Goal: Task Accomplishment & Management: Complete application form

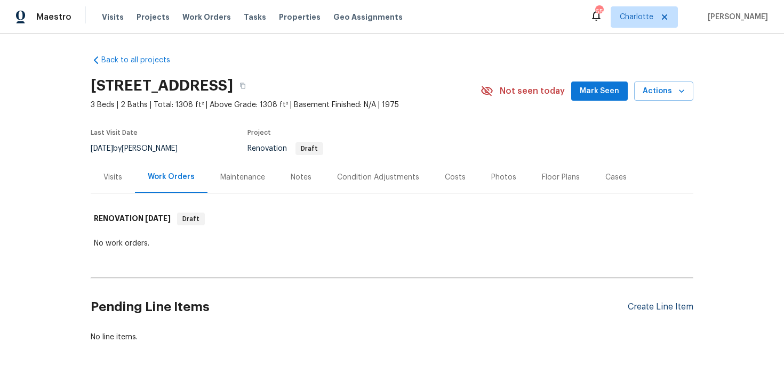
click at [647, 308] on div "Create Line Item" at bounding box center [660, 307] width 66 height 10
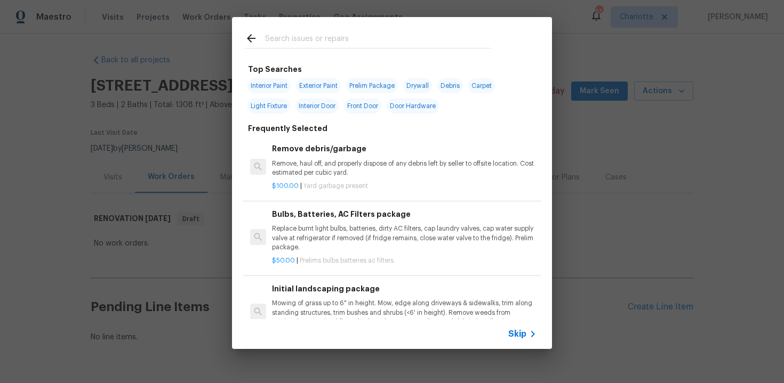
click at [511, 335] on span "Skip" at bounding box center [517, 334] width 18 height 11
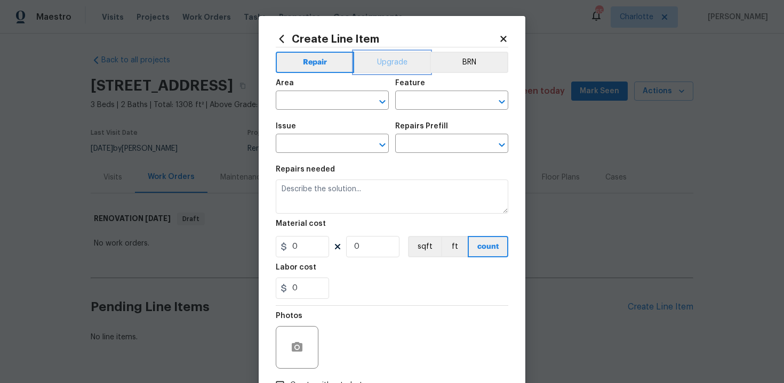
click at [382, 66] on button "Upgrade" at bounding box center [392, 62] width 76 height 21
click at [335, 101] on input "text" at bounding box center [317, 101] width 83 height 17
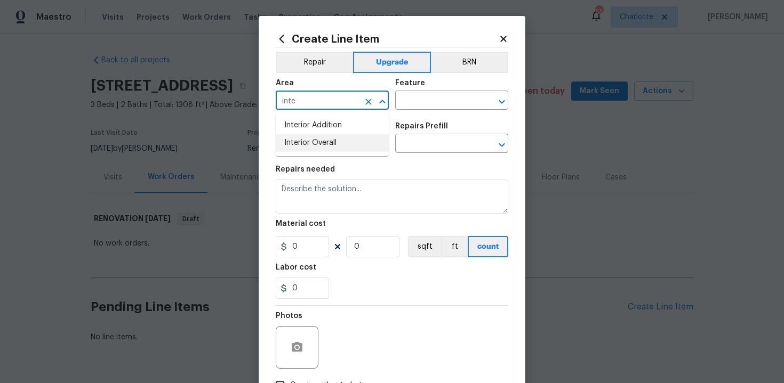
click at [346, 145] on li "Interior Overall" at bounding box center [332, 143] width 113 height 18
type input "Interior Overall"
click at [423, 104] on input "text" at bounding box center [436, 101] width 83 height 17
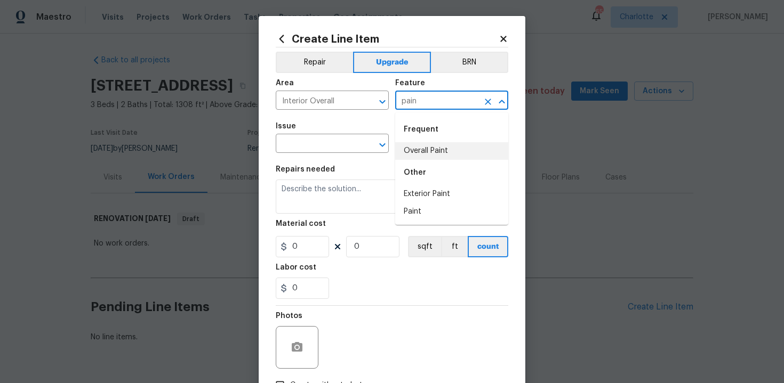
click at [430, 150] on li "Overall Paint" at bounding box center [451, 151] width 113 height 18
type input "Overall Paint"
click at [318, 148] on input "text" at bounding box center [317, 144] width 83 height 17
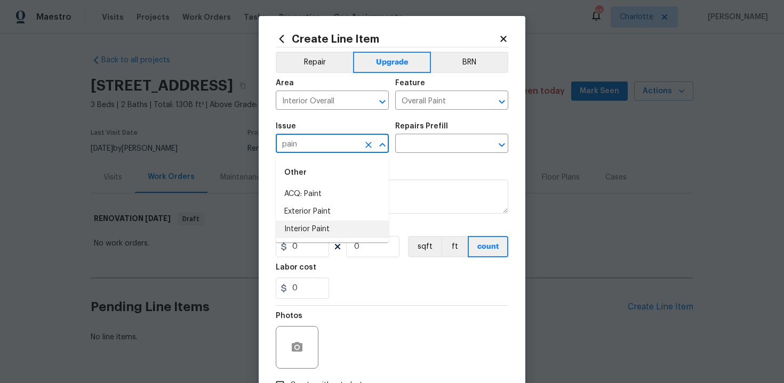
click at [327, 230] on li "Interior Paint" at bounding box center [332, 230] width 113 height 18
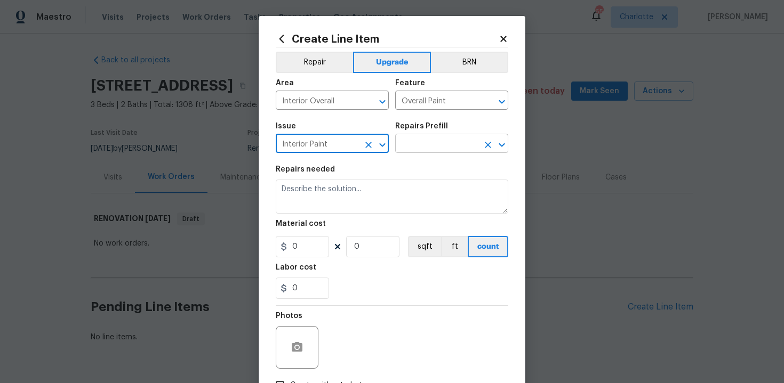
type input "Interior Paint"
click at [423, 147] on input "text" at bounding box center [436, 144] width 83 height 17
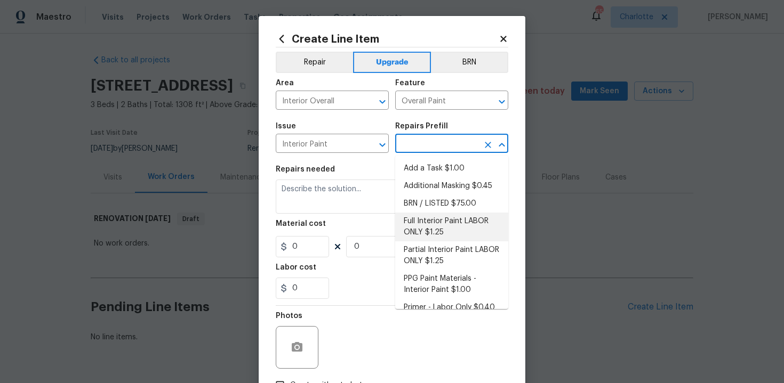
click at [448, 227] on li "Full Interior Paint LABOR ONLY $1.25" at bounding box center [451, 227] width 113 height 29
type input "Full Interior Paint LABOR ONLY $1.25"
type textarea "Full Interior paint - (walls, ceilings, trim, and doors) - PAINT PROVIDED BY OP…"
type input "1.25"
type input "1"
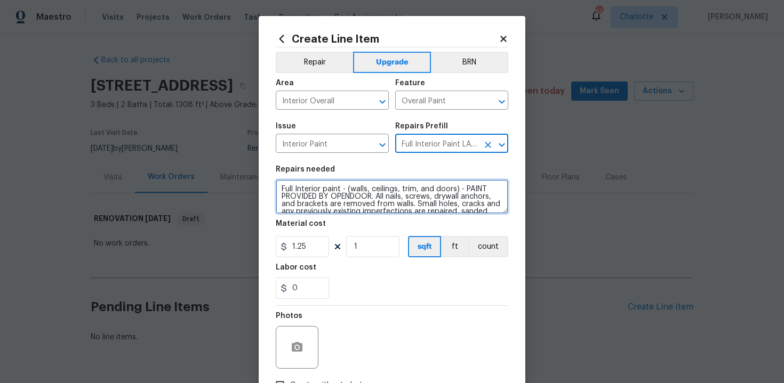
click at [277, 187] on textarea "Full Interior paint - (walls, ceilings, trim, and doors) - PAINT PROVIDED BY OP…" at bounding box center [392, 197] width 232 height 34
type textarea "#sala - Full Interior paint - (walls, ceilings, trim, and doors) - PAINT PROVID…"
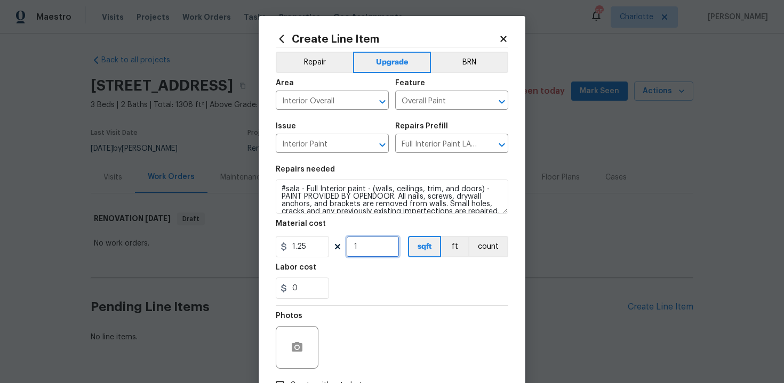
click at [373, 249] on input "1" at bounding box center [372, 246] width 53 height 21
type input "1308"
click at [401, 295] on div "0" at bounding box center [392, 288] width 232 height 21
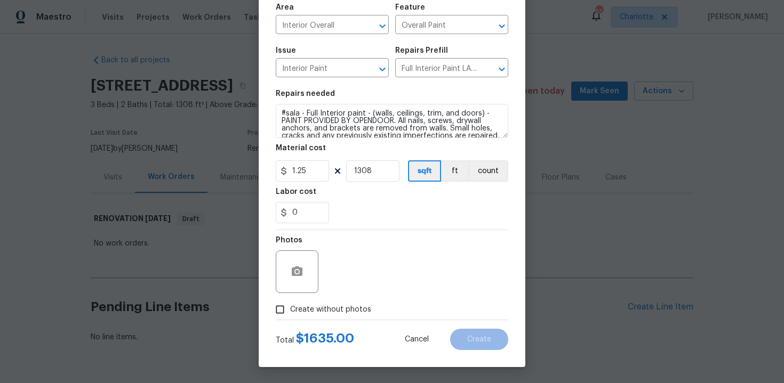
click at [348, 303] on label "Create without photos" at bounding box center [320, 310] width 101 height 20
click at [290, 303] on input "Create without photos" at bounding box center [280, 310] width 20 height 20
checkbox input "true"
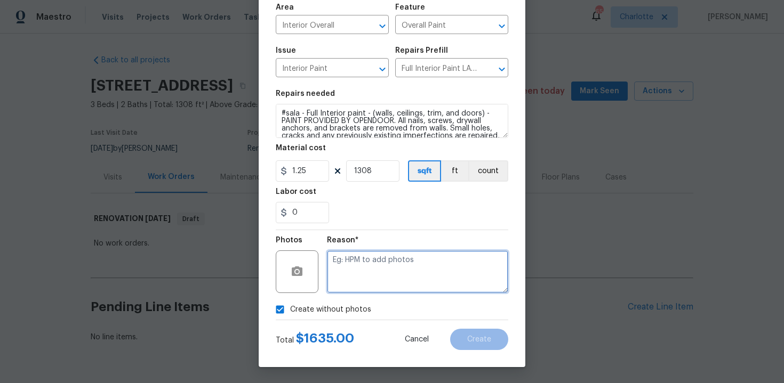
click at [378, 279] on textarea at bounding box center [417, 272] width 181 height 43
type textarea "n/a"
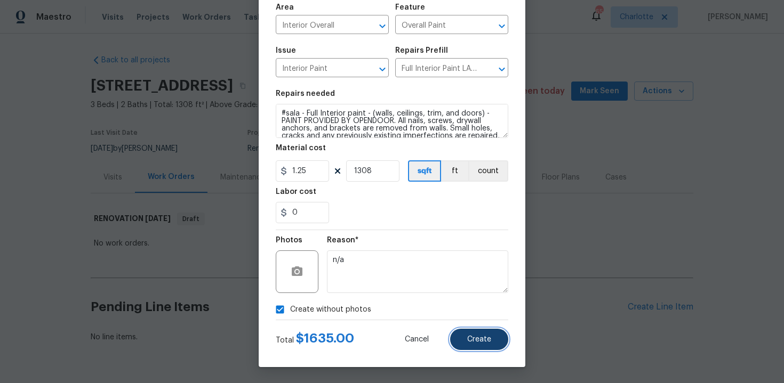
click at [472, 334] on button "Create" at bounding box center [479, 339] width 58 height 21
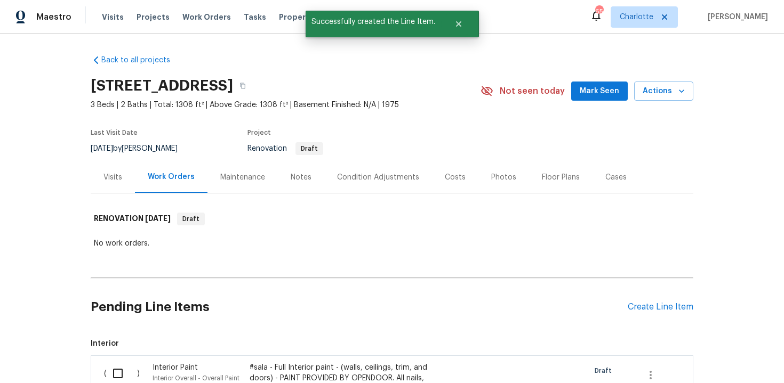
scroll to position [65, 0]
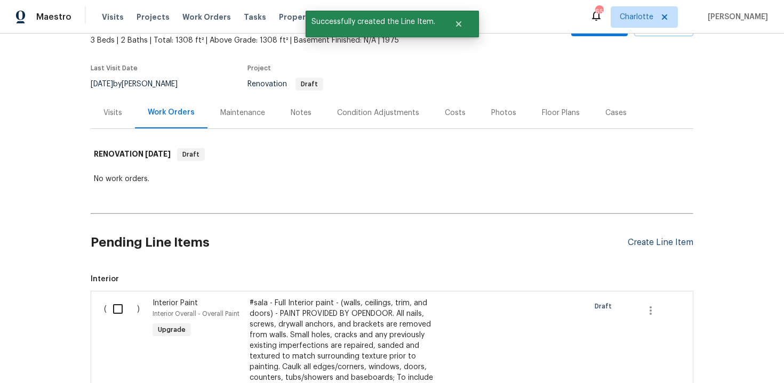
click at [659, 243] on div "Create Line Item" at bounding box center [660, 243] width 66 height 10
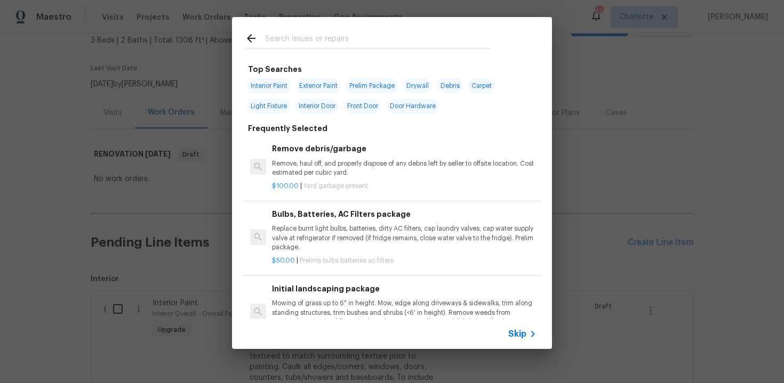
click at [515, 333] on span "Skip" at bounding box center [517, 334] width 18 height 11
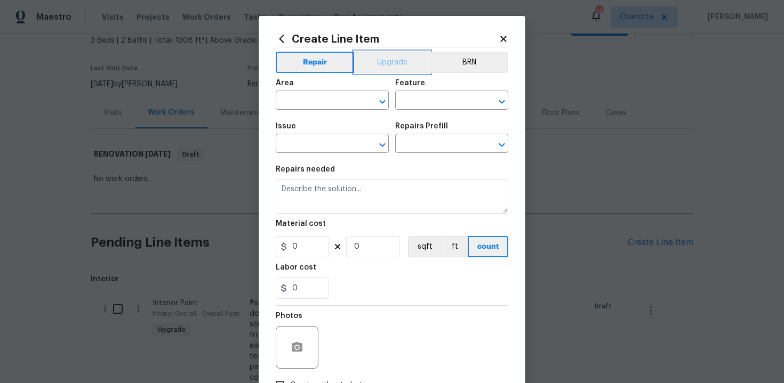
click at [377, 60] on button "Upgrade" at bounding box center [392, 62] width 76 height 21
click at [329, 107] on input "text" at bounding box center [317, 101] width 83 height 17
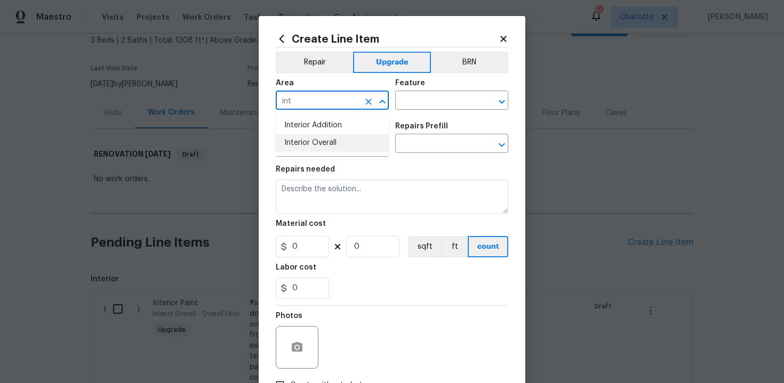
click at [332, 141] on li "Interior Overall" at bounding box center [332, 143] width 113 height 18
type input "Interior Overall"
click at [434, 100] on input "text" at bounding box center [436, 101] width 83 height 17
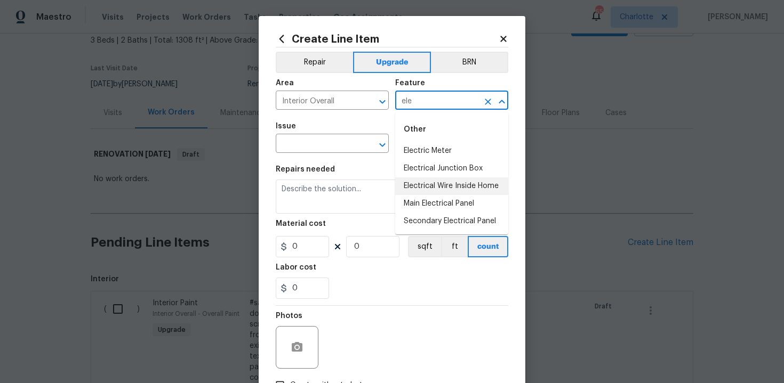
click at [444, 184] on li "Electrical Wire Inside Home" at bounding box center [451, 187] width 113 height 18
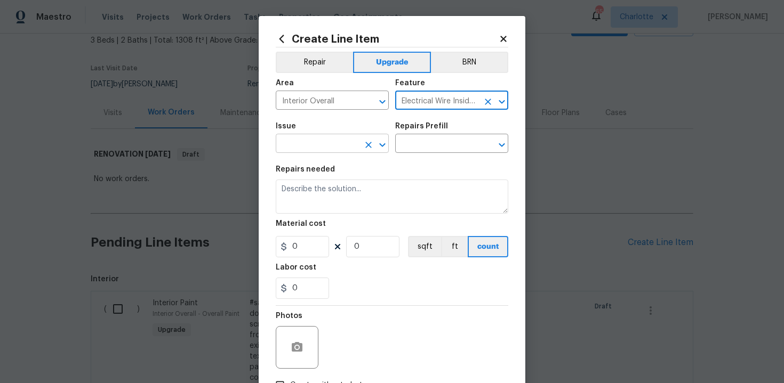
type input "Electrical Wire Inside Home"
click at [333, 144] on input "text" at bounding box center [317, 144] width 83 height 17
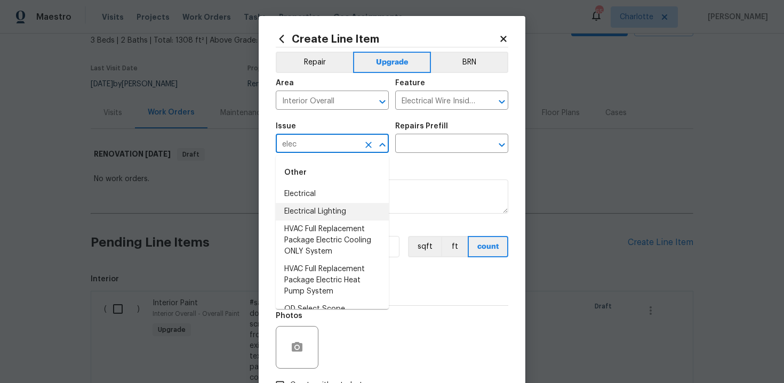
click at [351, 212] on li "Electrical Lighting" at bounding box center [332, 212] width 113 height 18
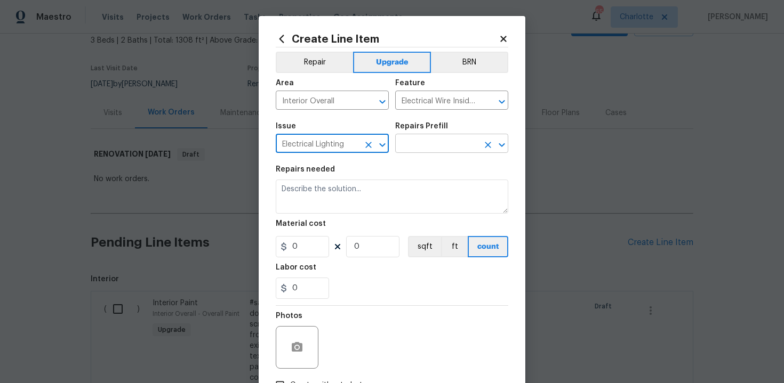
type input "Electrical Lighting"
click at [422, 148] on input "text" at bounding box center [436, 144] width 83 height 17
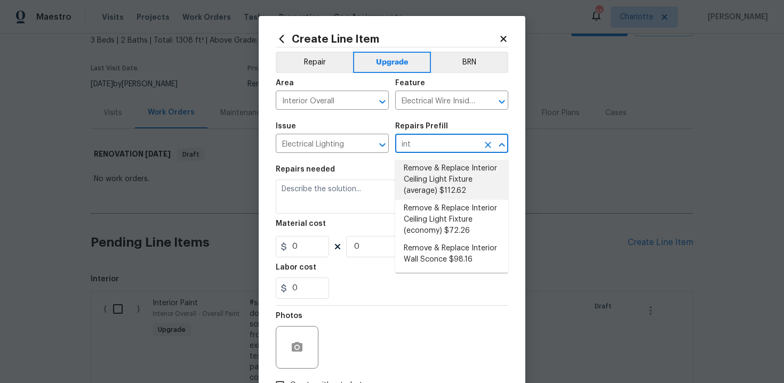
click at [433, 184] on li "Remove & Replace Interior Ceiling Light Fixture (average) $112.62" at bounding box center [451, 180] width 113 height 40
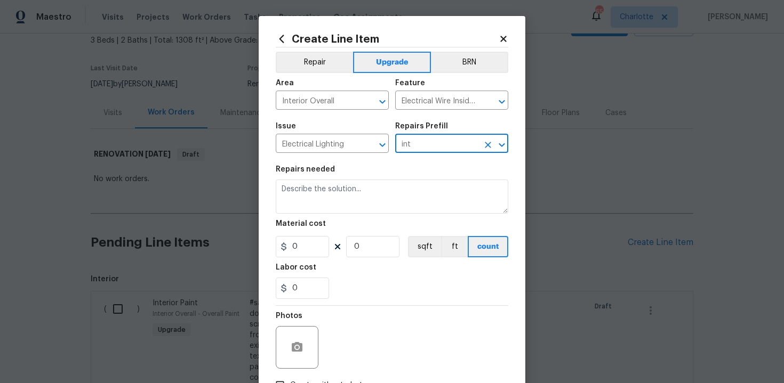
type input "Remove & Replace Interior Ceiling Light Fixture (average) $112.62"
type textarea "Remove the existing interior ceiling light fixture and replace it with new AVER…"
type input "112.62"
type input "1"
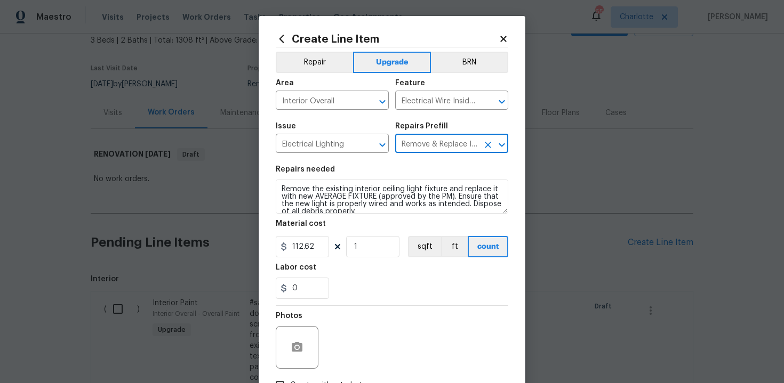
type input "Remove & Replace Interior Ceiling Light Fixture (average) $112.62"
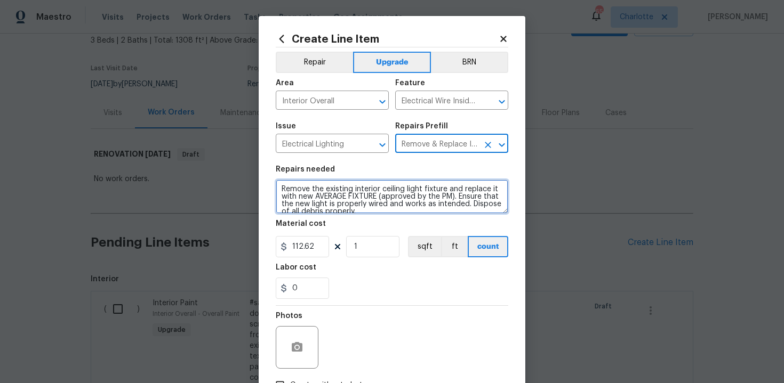
click at [277, 186] on textarea "Remove the existing interior ceiling light fixture and replace it with new AVER…" at bounding box center [392, 197] width 232 height 34
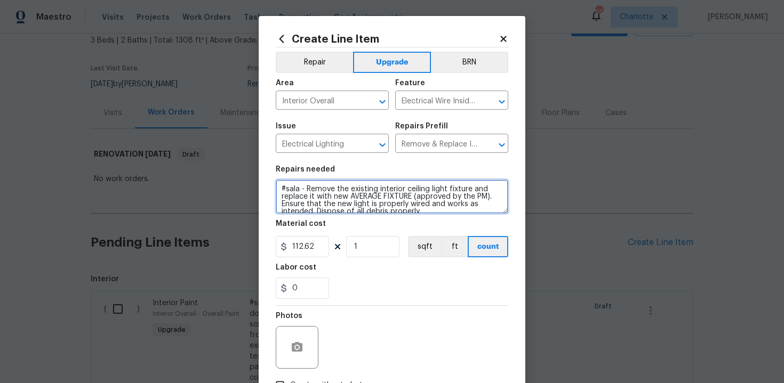
type textarea "#sala - Remove the existing interior ceiling light fixture and replace it with …"
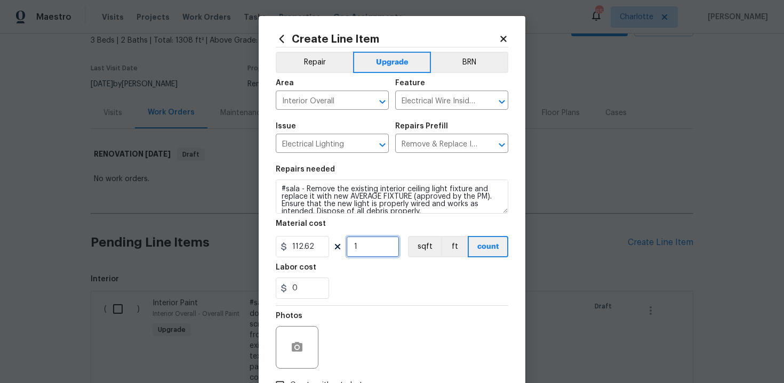
click at [365, 244] on input "1" at bounding box center [372, 246] width 53 height 21
type input "15"
click at [401, 283] on div "0" at bounding box center [392, 288] width 232 height 21
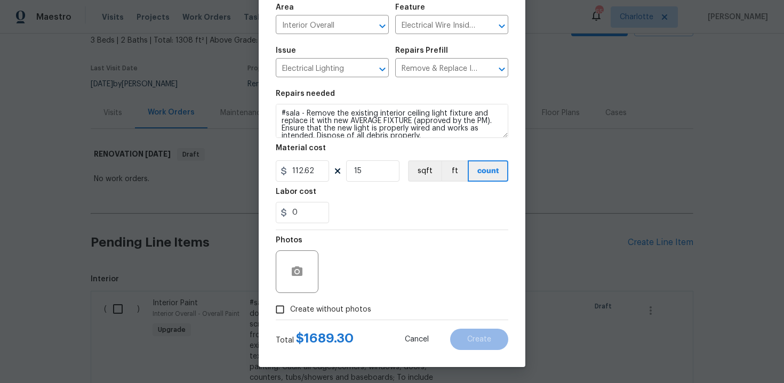
click at [323, 303] on label "Create without photos" at bounding box center [320, 310] width 101 height 20
click at [290, 303] on input "Create without photos" at bounding box center [280, 310] width 20 height 20
checkbox input "true"
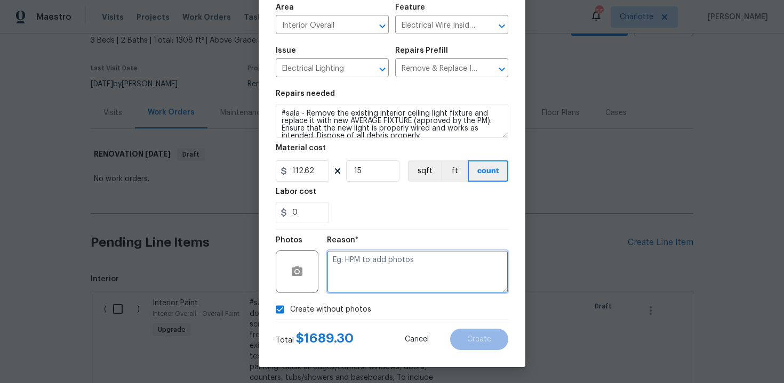
click at [347, 284] on textarea at bounding box center [417, 272] width 181 height 43
type textarea "n/a"
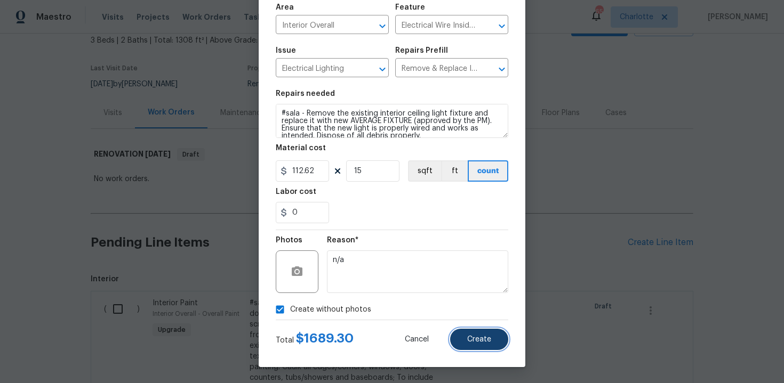
click at [480, 342] on span "Create" at bounding box center [479, 340] width 24 height 8
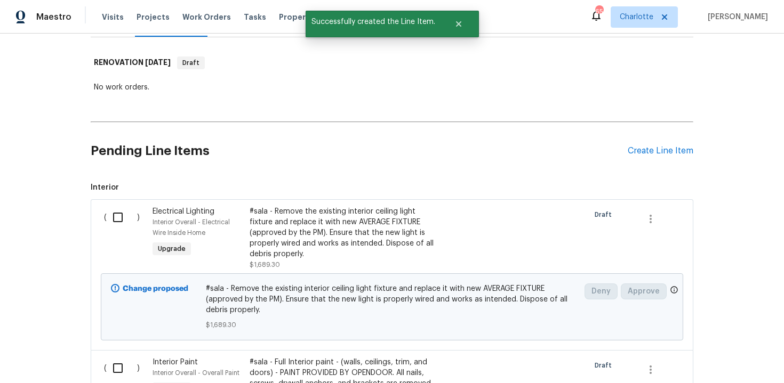
scroll to position [159, 0]
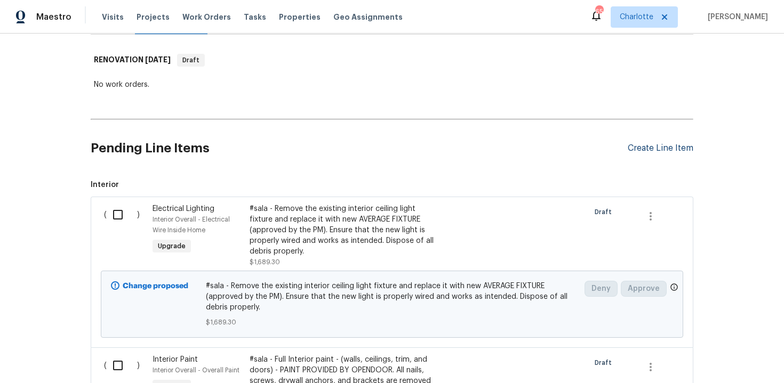
click at [666, 146] on div "Create Line Item" at bounding box center [660, 148] width 66 height 10
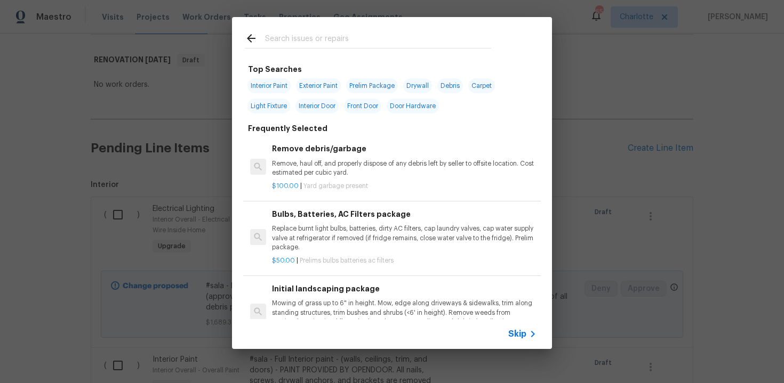
click at [518, 332] on span "Skip" at bounding box center [517, 334] width 18 height 11
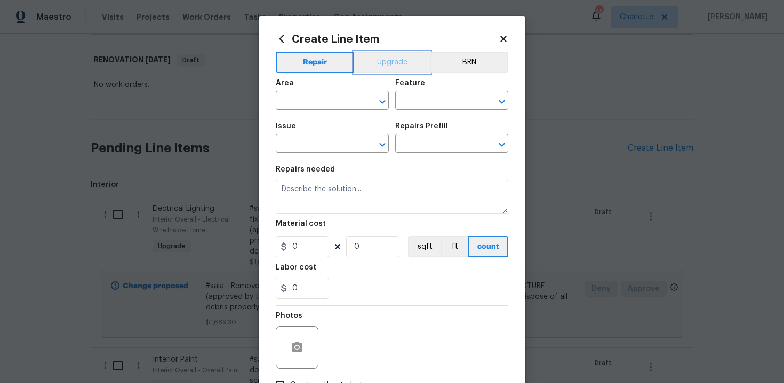
click at [383, 59] on button "Upgrade" at bounding box center [392, 62] width 76 height 21
click at [329, 98] on input "text" at bounding box center [317, 101] width 83 height 17
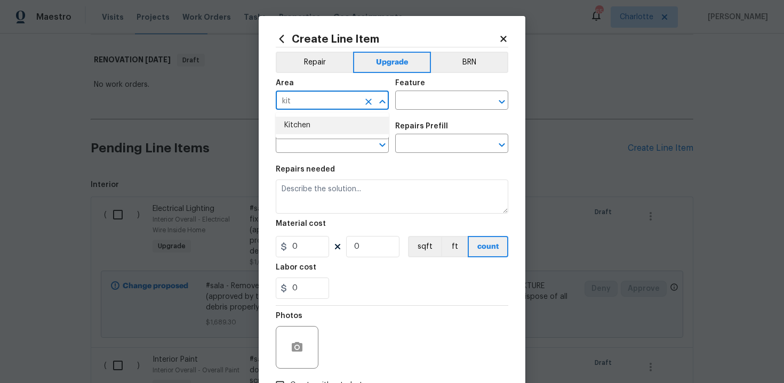
click at [327, 124] on li "Kitchen" at bounding box center [332, 126] width 113 height 18
type input "Kitchen"
click at [432, 96] on input "text" at bounding box center [436, 101] width 83 height 17
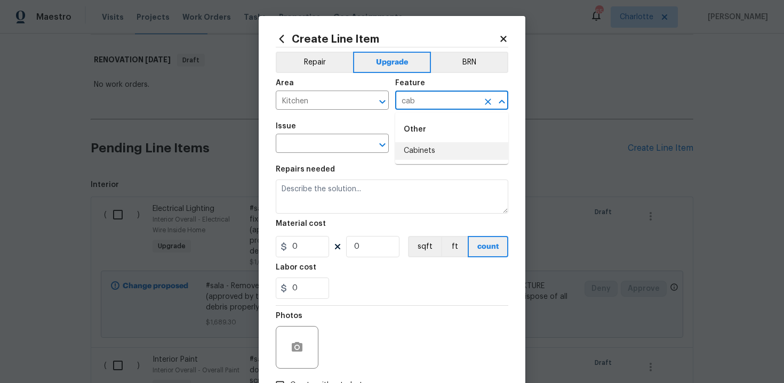
click at [439, 154] on li "Cabinets" at bounding box center [451, 151] width 113 height 18
type input "Cabinets"
click at [304, 140] on input "text" at bounding box center [317, 144] width 83 height 17
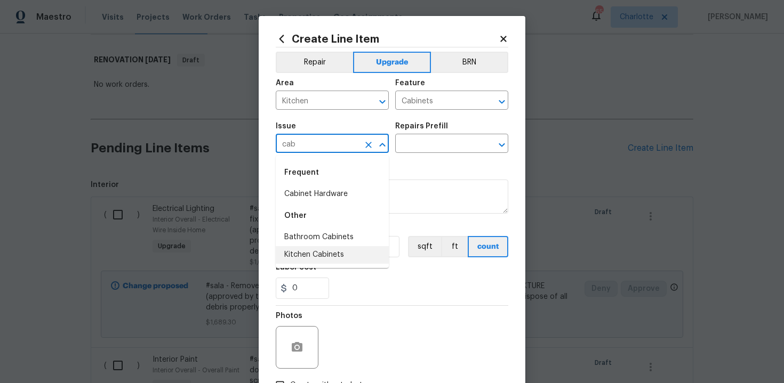
click at [325, 249] on li "Kitchen Cabinets" at bounding box center [332, 255] width 113 height 18
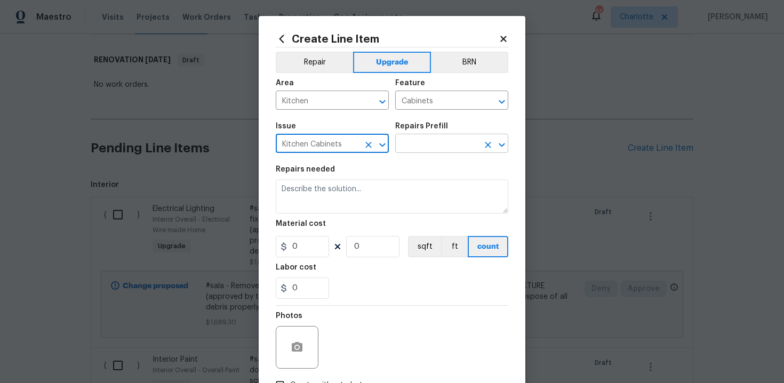
type input "Kitchen Cabinets"
click at [448, 146] on input "text" at bounding box center [436, 144] width 83 height 17
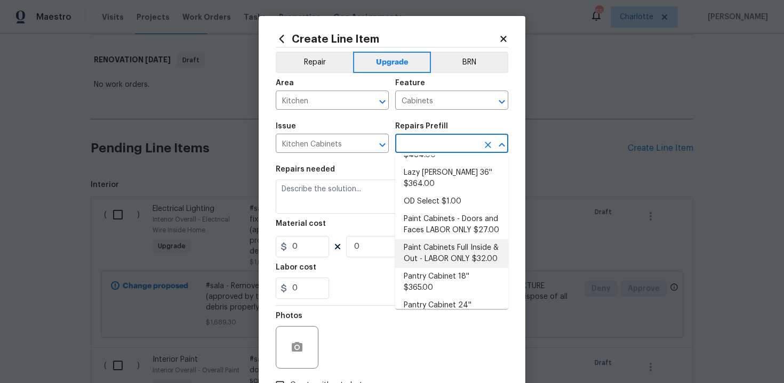
scroll to position [130, 0]
click at [437, 238] on li "Paint Cabinets Full Inside & Out - LABOR ONLY $32.00" at bounding box center [451, 252] width 113 height 29
type input "Paint Cabinets Full Inside & Out - LABOR ONLY $32.00"
type textarea "Prep, sand, mask and apply 2 coats of paint to the kitchen cabinet doors, inter…"
type input "32"
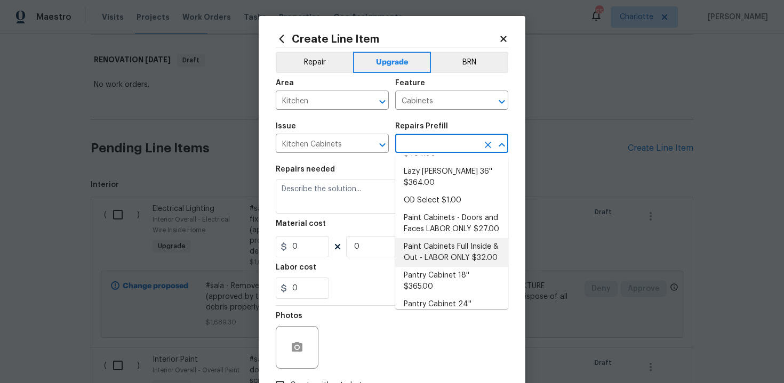
type input "1"
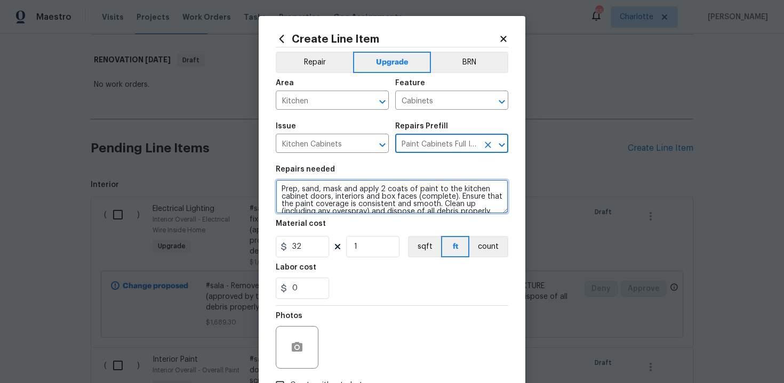
click at [277, 188] on textarea "Prep, sand, mask and apply 2 coats of paint to the kitchen cabinet doors, inter…" at bounding box center [392, 197] width 232 height 34
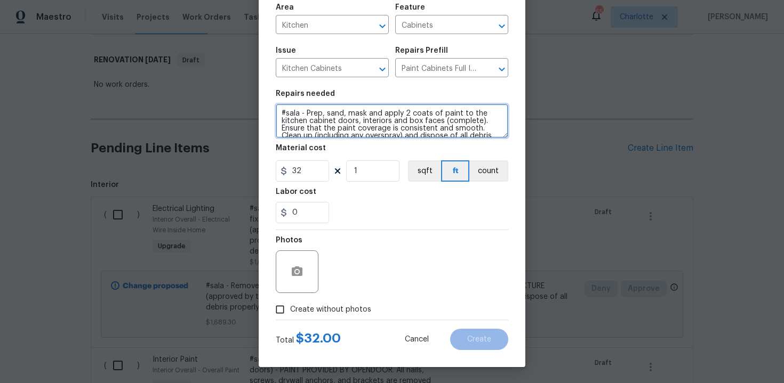
scroll to position [76, 0]
type textarea "#sala - Prep, sand, mask and apply 2 coats of paint to the kitchen cabinet door…"
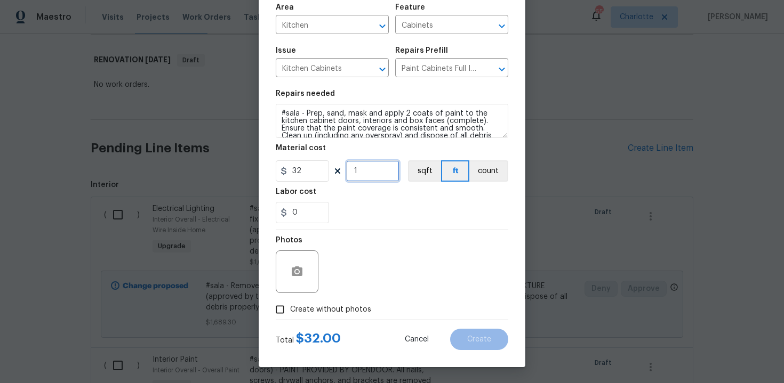
click at [367, 173] on input "1" at bounding box center [372, 170] width 53 height 21
type input "75"
click at [305, 307] on span "Create without photos" at bounding box center [330, 309] width 81 height 11
click at [290, 307] on input "Create without photos" at bounding box center [280, 310] width 20 height 20
checkbox input "true"
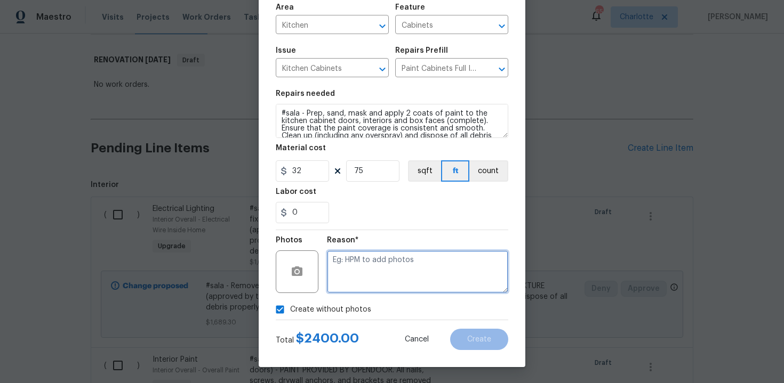
click at [365, 283] on textarea at bounding box center [417, 272] width 181 height 43
type textarea "n/a"
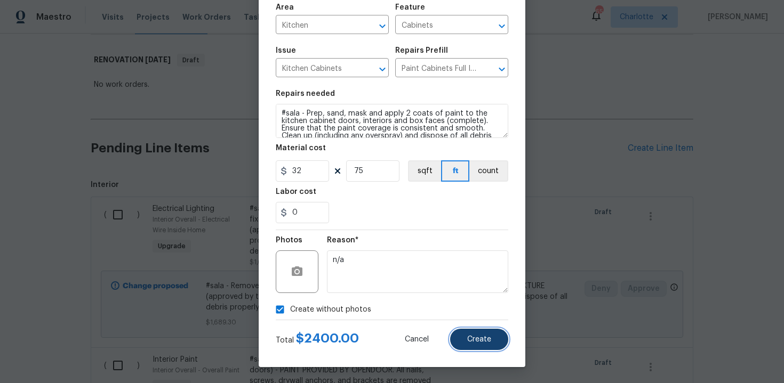
click at [485, 342] on span "Create" at bounding box center [479, 340] width 24 height 8
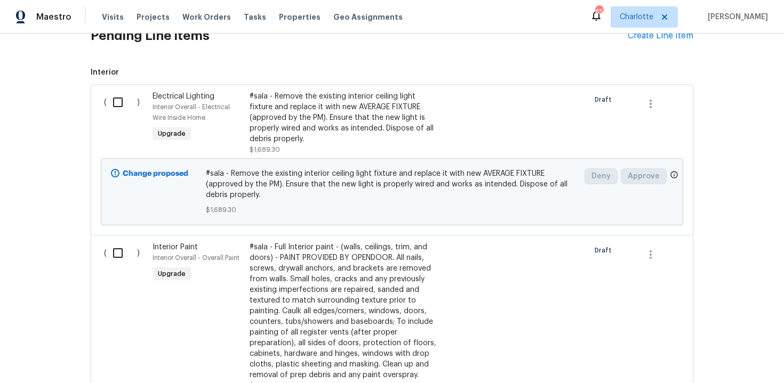
scroll to position [222, 0]
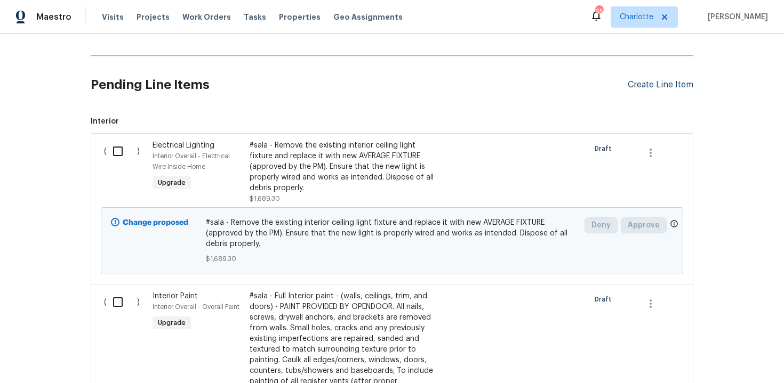
click at [655, 83] on div "Create Line Item" at bounding box center [660, 85] width 66 height 10
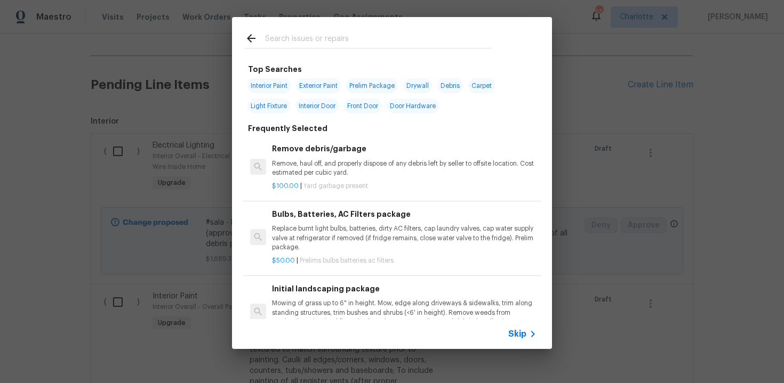
click at [519, 328] on div "Skip" at bounding box center [523, 334] width 31 height 13
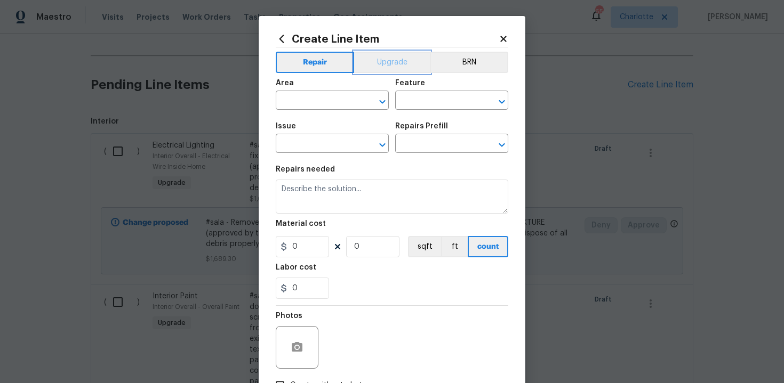
click at [391, 61] on button "Upgrade" at bounding box center [392, 62] width 76 height 21
click at [332, 94] on input "text" at bounding box center [317, 101] width 83 height 17
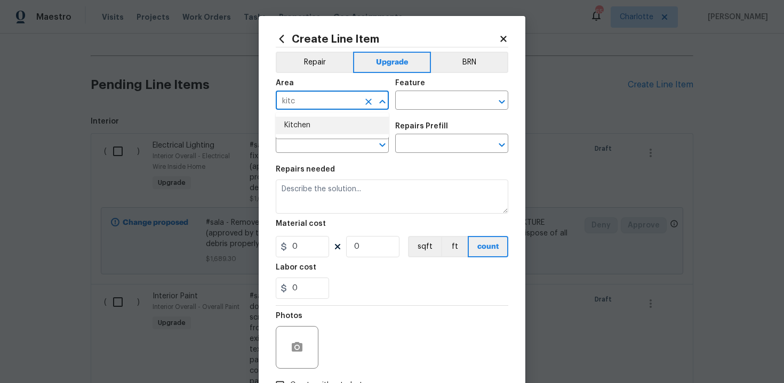
click at [331, 126] on li "Kitchen" at bounding box center [332, 126] width 113 height 18
type input "Kitchen"
click at [418, 105] on input "text" at bounding box center [436, 101] width 83 height 17
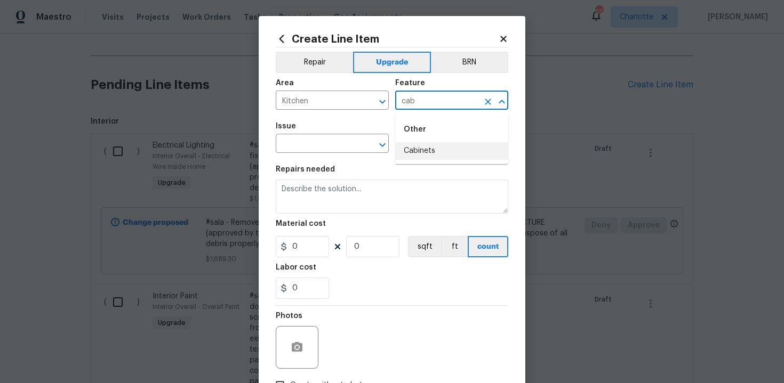
click at [428, 156] on li "Cabinets" at bounding box center [451, 151] width 113 height 18
type input "Cabinets"
click at [309, 146] on input "text" at bounding box center [317, 144] width 83 height 17
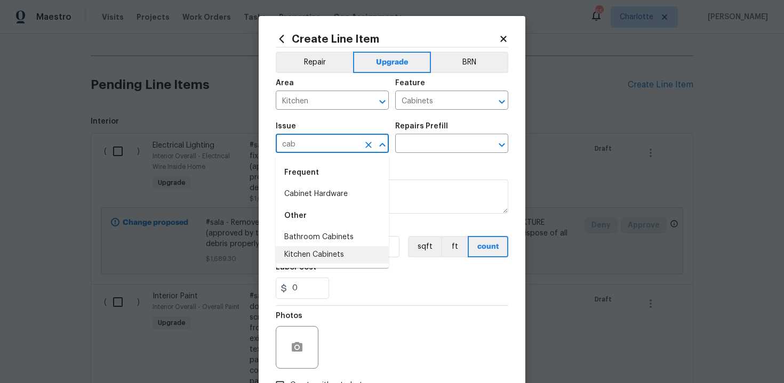
click at [325, 252] on li "Kitchen Cabinets" at bounding box center [332, 255] width 113 height 18
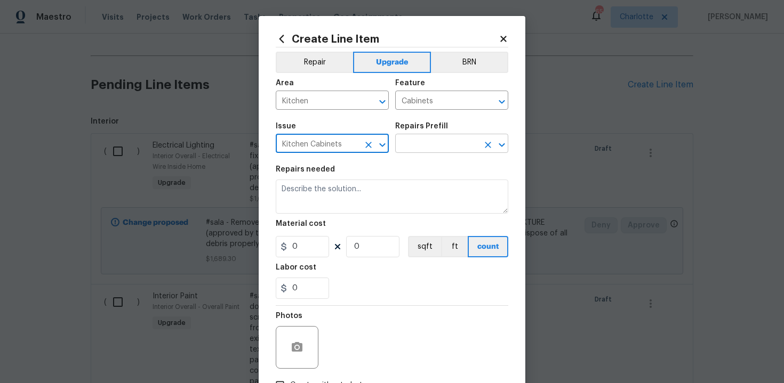
type input "Kitchen Cabinets"
click at [428, 152] on input "text" at bounding box center [436, 144] width 83 height 17
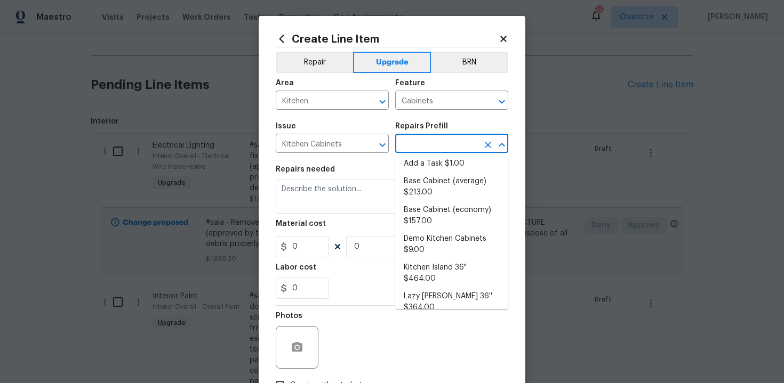
scroll to position [0, 0]
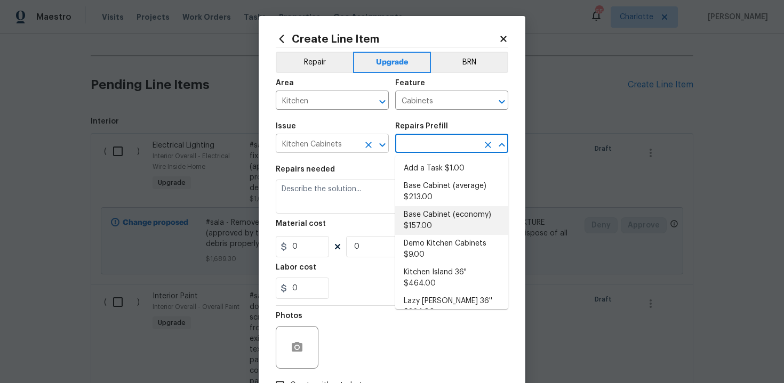
click at [365, 144] on icon "Clear" at bounding box center [368, 145] width 11 height 11
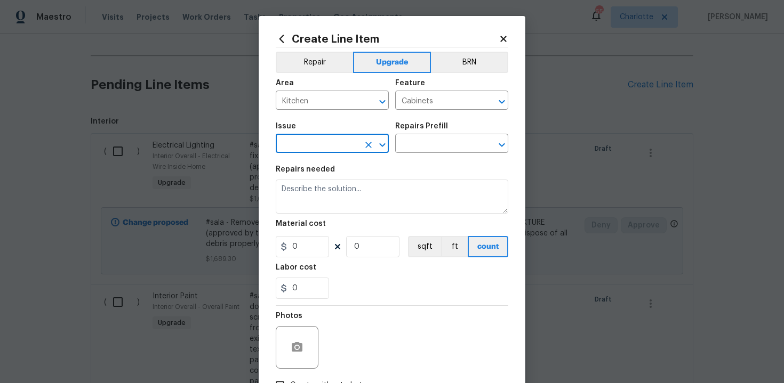
click at [329, 142] on input "text" at bounding box center [317, 144] width 83 height 17
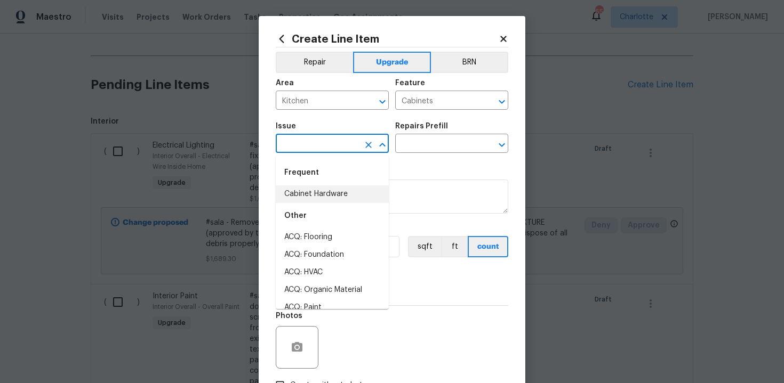
click at [327, 196] on li "Cabinet Hardware" at bounding box center [332, 195] width 113 height 18
type input "Cabinet Hardware"
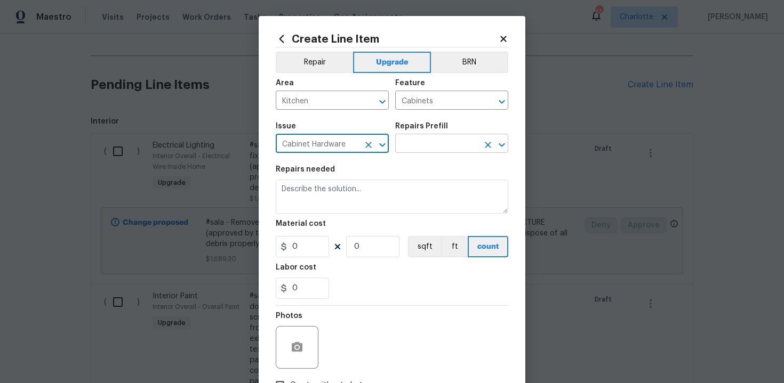
click at [433, 143] on input "text" at bounding box center [436, 144] width 83 height 17
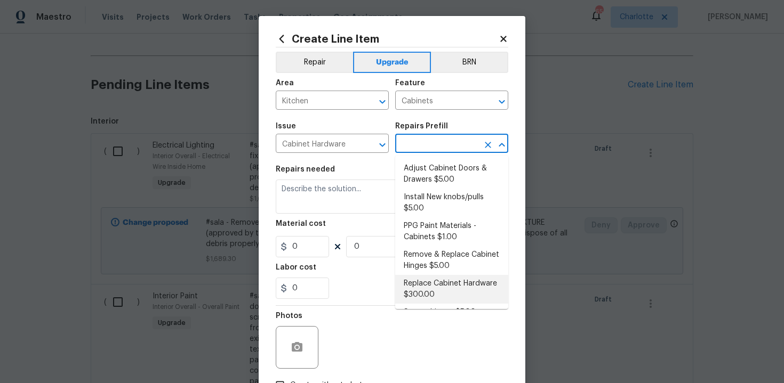
click at [441, 281] on li "Replace Cabinet Hardware $300.00" at bounding box center [451, 289] width 113 height 29
type input "Replace Cabinet Hardware $300.00"
type textarea "Replace cabinet hardware with new hinges and pulls. HPM to provide specs"
type input "300"
type input "1"
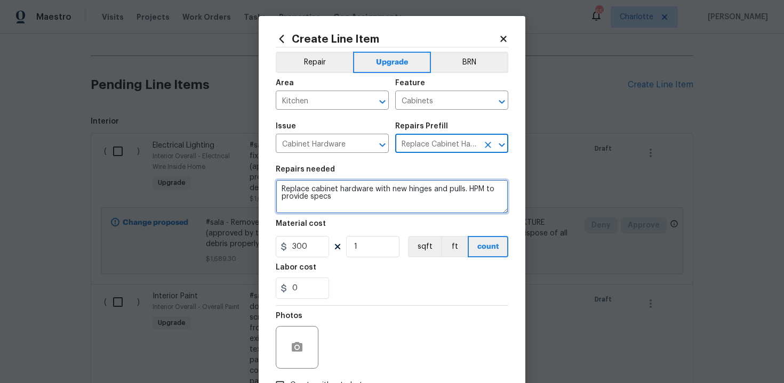
click at [277, 188] on textarea "Replace cabinet hardware with new hinges and pulls. HPM to provide specs" at bounding box center [392, 197] width 232 height 34
type textarea "#sala - Replace cabinet hardware with new hinges and pulls. HPM to provide specs"
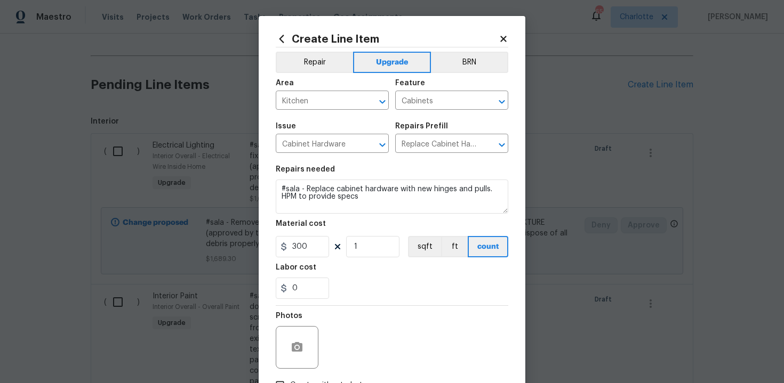
click at [416, 291] on div "0" at bounding box center [392, 288] width 232 height 21
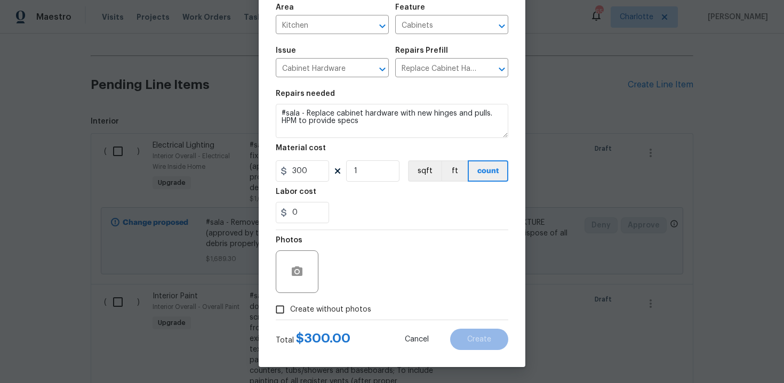
click at [336, 309] on span "Create without photos" at bounding box center [330, 309] width 81 height 11
click at [290, 309] on input "Create without photos" at bounding box center [280, 310] width 20 height 20
checkbox input "true"
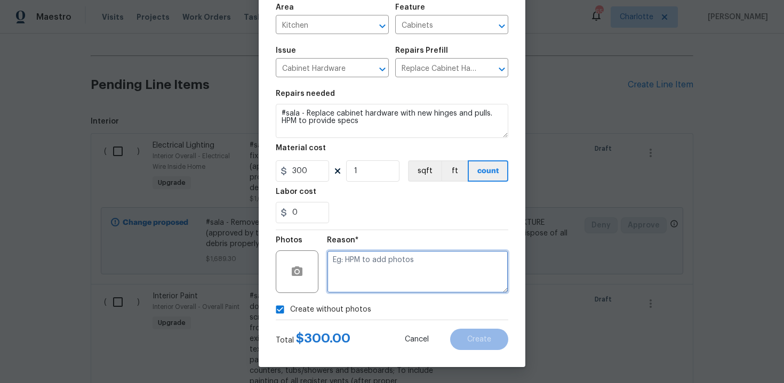
click at [368, 285] on textarea at bounding box center [417, 272] width 181 height 43
type textarea "n/a"
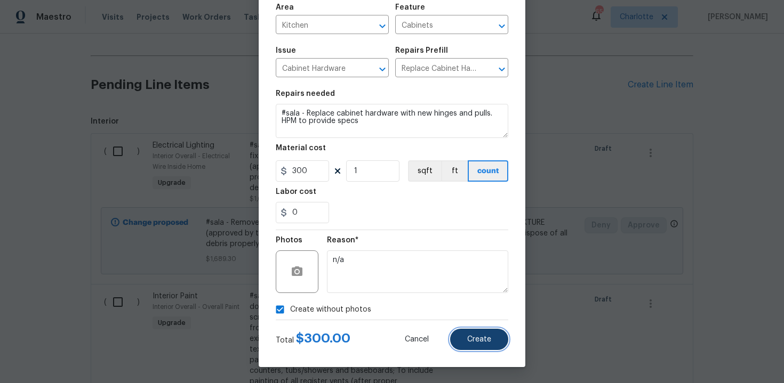
click at [468, 333] on button "Create" at bounding box center [479, 339] width 58 height 21
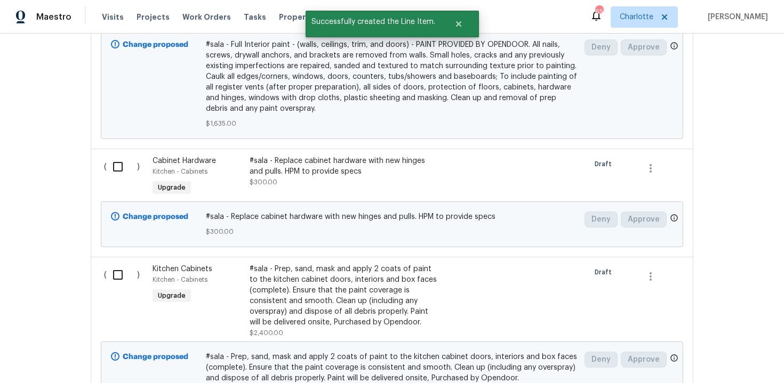
scroll to position [746, 0]
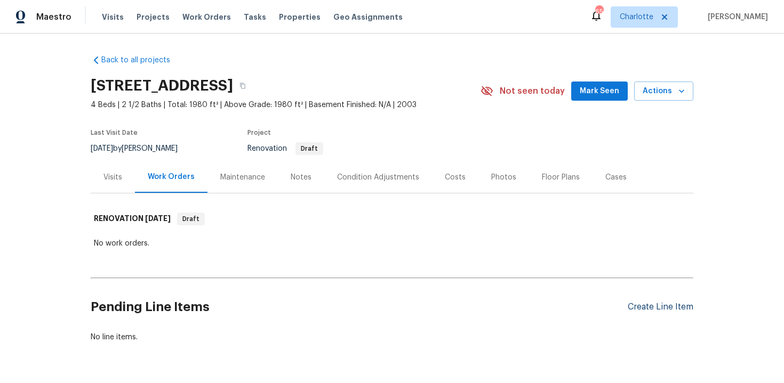
click at [653, 312] on div "Create Line Item" at bounding box center [660, 307] width 66 height 10
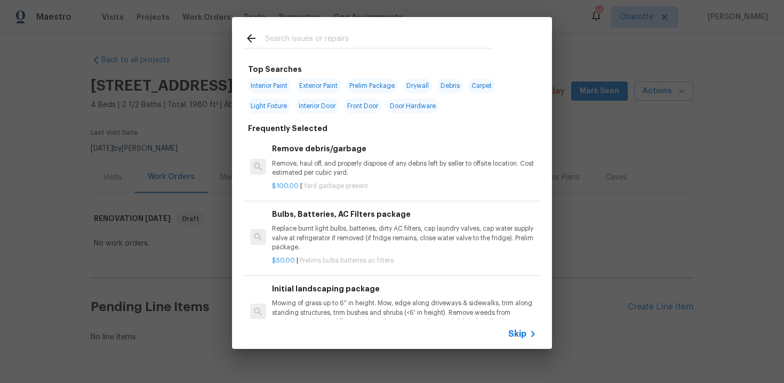
click at [513, 337] on span "Skip" at bounding box center [517, 334] width 18 height 11
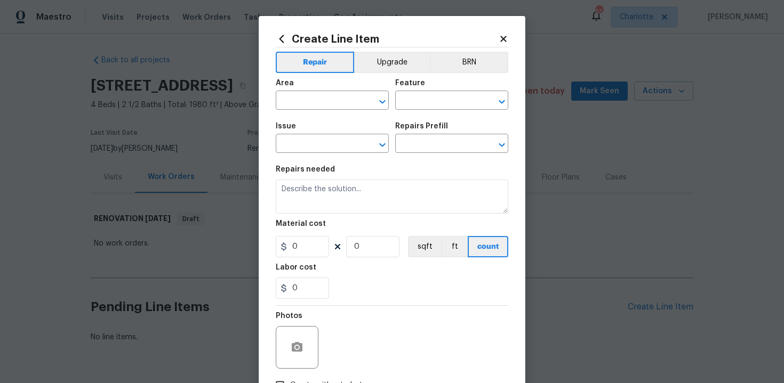
click at [349, 90] on div "Area" at bounding box center [332, 86] width 113 height 14
click at [324, 101] on input "text" at bounding box center [317, 101] width 83 height 17
click at [331, 144] on li "Interior Overall" at bounding box center [332, 143] width 113 height 18
type input "Interior Overall"
click at [419, 105] on input "text" at bounding box center [436, 101] width 83 height 17
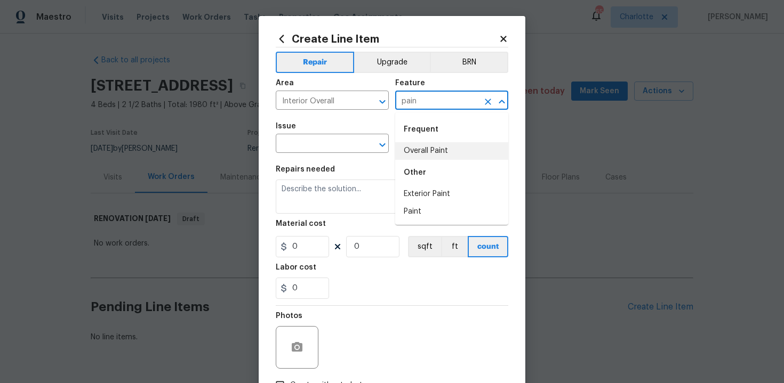
click at [423, 154] on li "Overall Paint" at bounding box center [451, 151] width 113 height 18
type input "Overall Paint"
click at [327, 148] on input "text" at bounding box center [317, 144] width 83 height 17
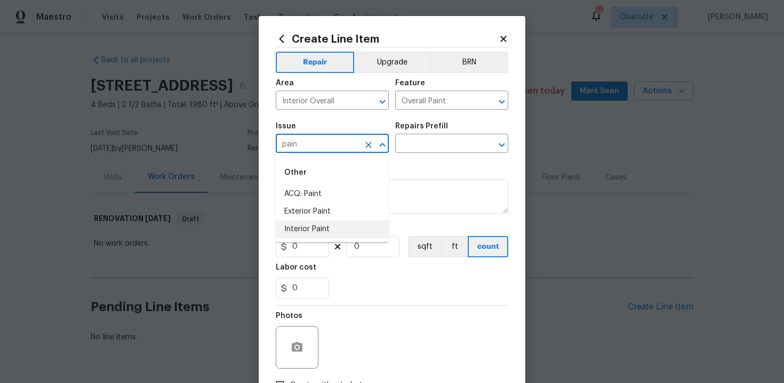
click at [337, 222] on li "Interior Paint" at bounding box center [332, 230] width 113 height 18
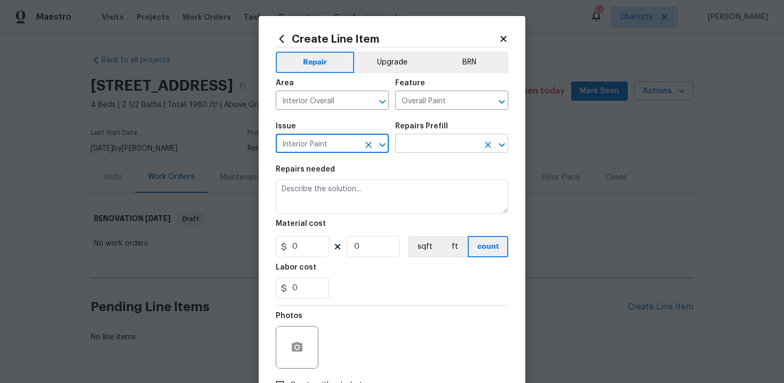
type input "Interior Paint"
click at [433, 147] on input "text" at bounding box center [436, 144] width 83 height 17
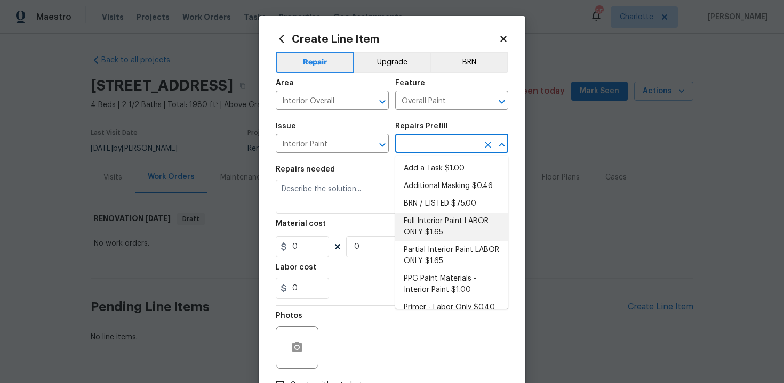
click at [446, 232] on li "Full Interior Paint LABOR ONLY $1.65" at bounding box center [451, 227] width 113 height 29
type input "Full Interior Paint LABOR ONLY $1.65"
type textarea "Full Interior paint - (walls, ceilings, trim, and doors) - PAINT PROVIDED BY OP…"
type input "1.65"
type input "1"
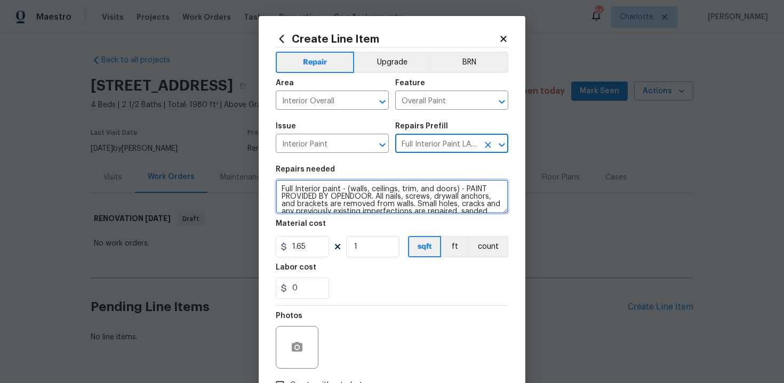
click at [278, 188] on textarea "Full Interior paint - (walls, ceilings, trim, and doors) - PAINT PROVIDED BY OP…" at bounding box center [392, 197] width 232 height 34
type textarea "#sala - Full Interior paint - (walls, ceilings, trim, and doors) - PAINT PROVID…"
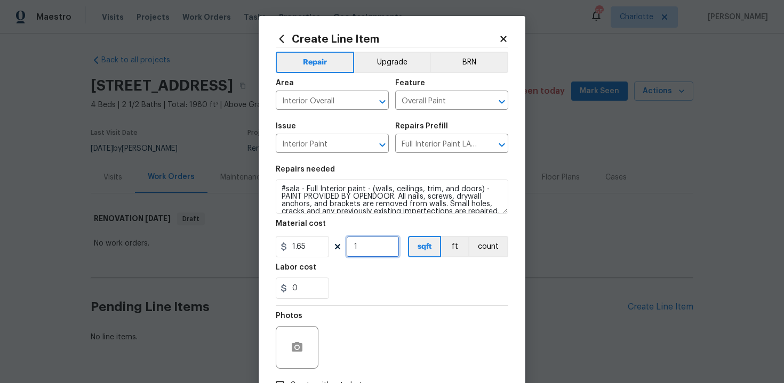
click at [373, 251] on input "1" at bounding box center [372, 246] width 53 height 21
type input "1980"
click at [408, 291] on div "0" at bounding box center [392, 288] width 232 height 21
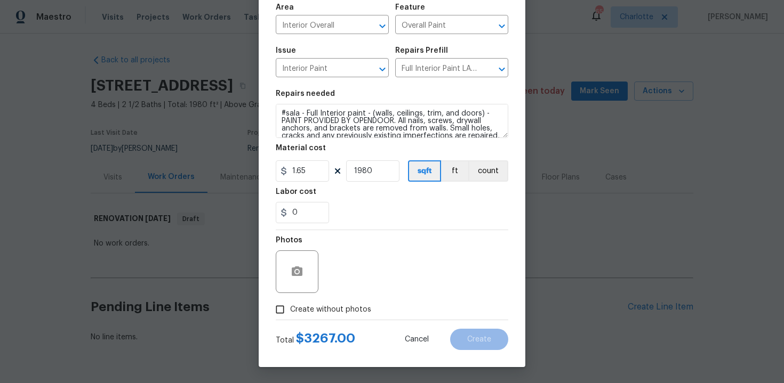
click at [340, 305] on span "Create without photos" at bounding box center [330, 309] width 81 height 11
click at [290, 305] on input "Create without photos" at bounding box center [280, 310] width 20 height 20
checkbox input "true"
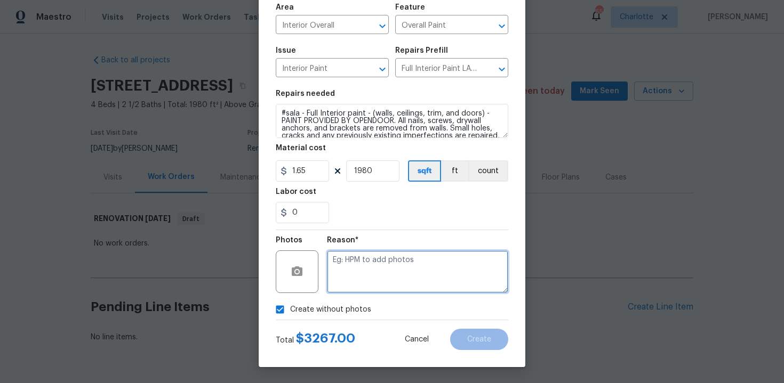
click at [363, 279] on textarea at bounding box center [417, 272] width 181 height 43
type textarea "n/a"
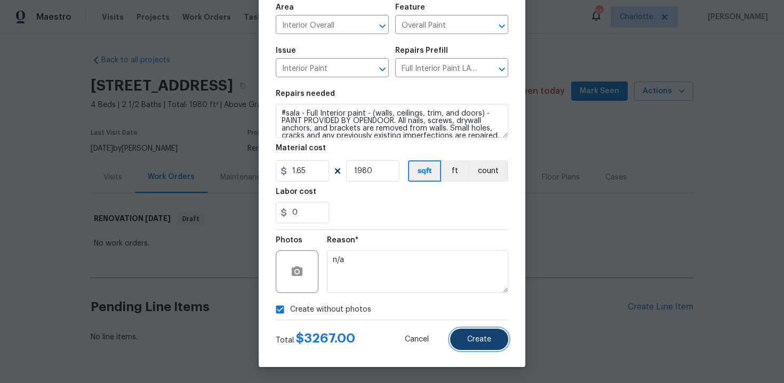
click at [476, 339] on span "Create" at bounding box center [479, 340] width 24 height 8
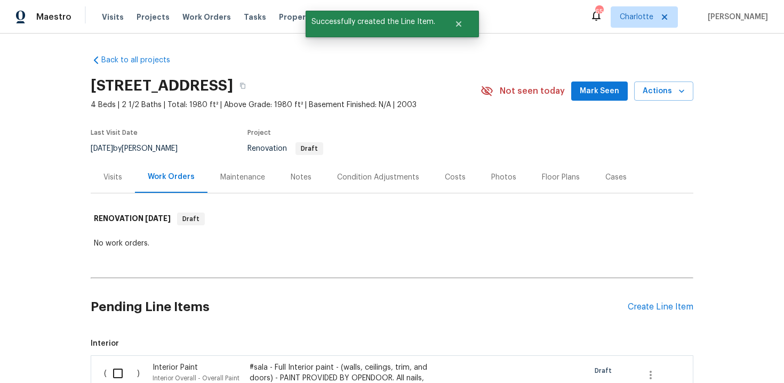
scroll to position [231, 0]
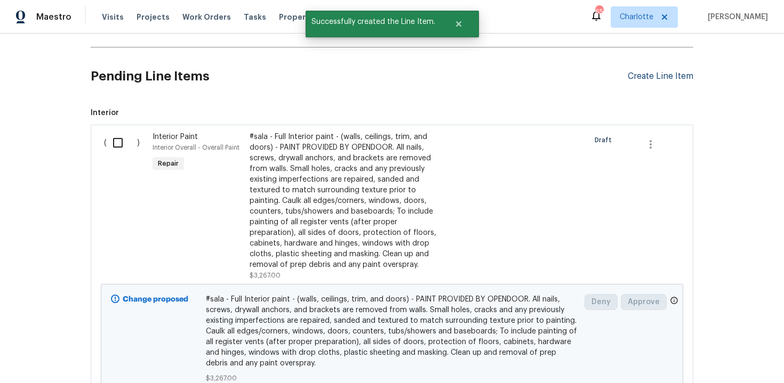
click at [650, 78] on div "Create Line Item" at bounding box center [660, 76] width 66 height 10
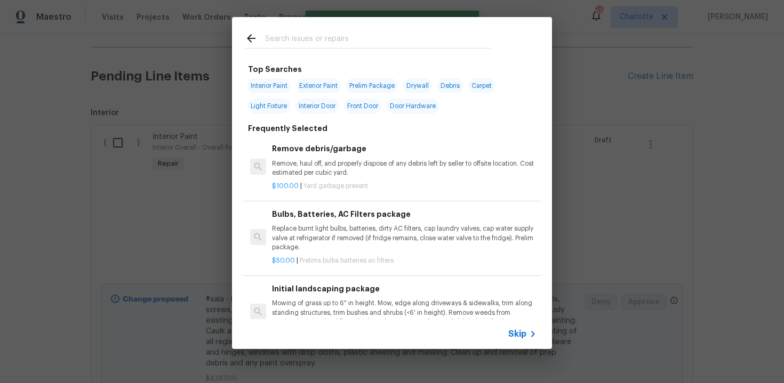
click at [524, 330] on span "Skip" at bounding box center [517, 334] width 18 height 11
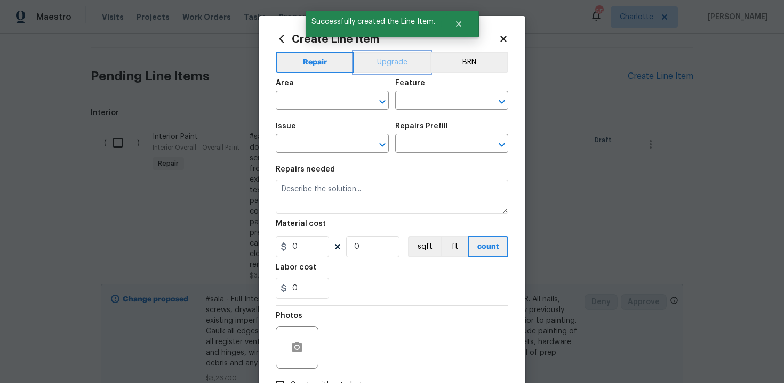
click at [384, 55] on button "Upgrade" at bounding box center [392, 62] width 76 height 21
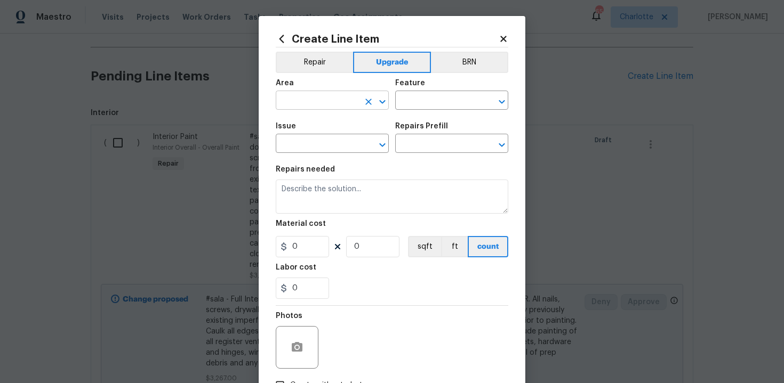
click at [326, 101] on input "text" at bounding box center [317, 101] width 83 height 17
click at [335, 146] on li "Interior Overall" at bounding box center [332, 143] width 113 height 18
type input "Interior Overall"
click at [418, 106] on input "text" at bounding box center [436, 101] width 83 height 17
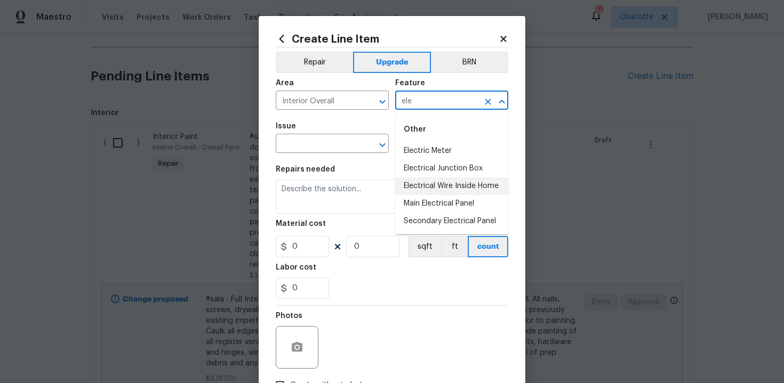
click at [433, 189] on li "Electrical Wire Inside Home" at bounding box center [451, 187] width 113 height 18
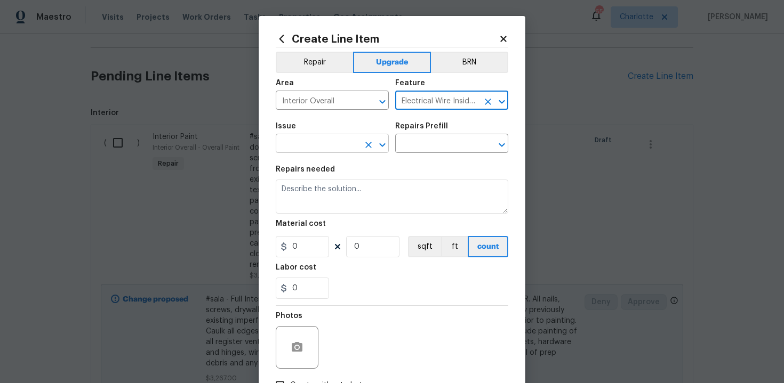
type input "Electrical Wire Inside Home"
click at [329, 145] on input "text" at bounding box center [317, 144] width 83 height 17
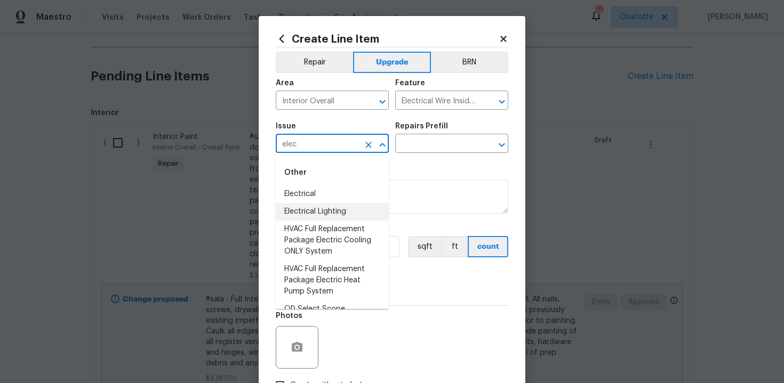
click at [339, 220] on li "Electrical Lighting" at bounding box center [332, 212] width 113 height 18
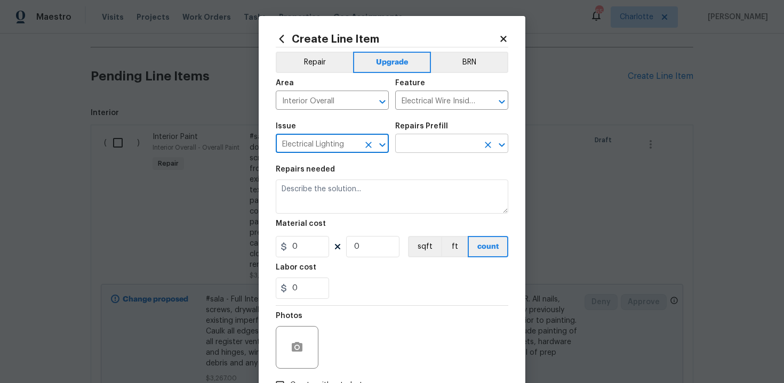
type input "Electrical Lighting"
click at [433, 145] on input "text" at bounding box center [436, 144] width 83 height 17
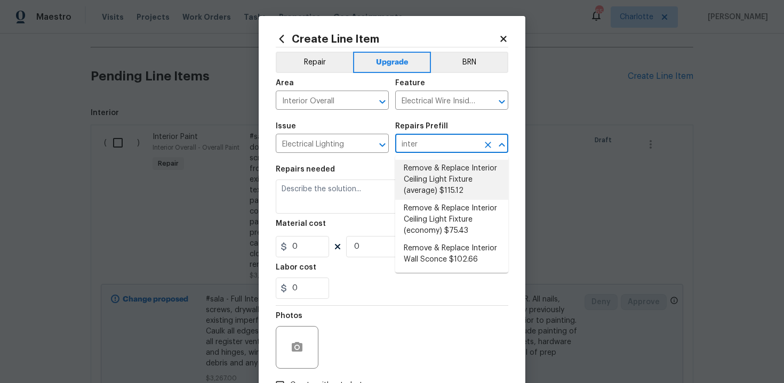
click at [439, 186] on li "Remove & Replace Interior Ceiling Light Fixture (average) $115.12" at bounding box center [451, 180] width 113 height 40
type input "Remove & Replace Interior Ceiling Light Fixture (average) $115.12"
type textarea "Remove the existing interior ceiling light fixture and replace it with new AVER…"
type input "115.12"
type input "1"
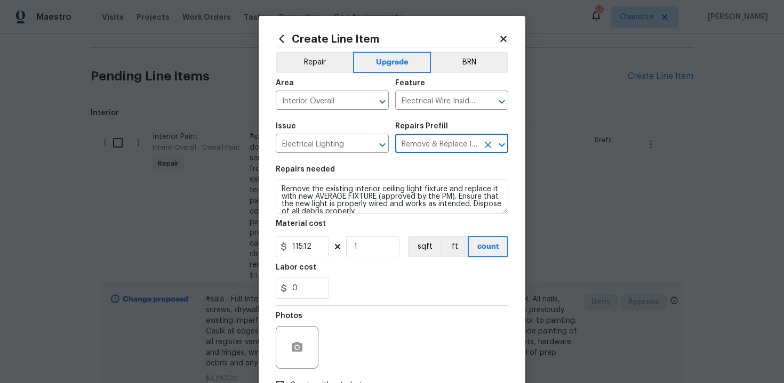
type input "Remove & Replace Interior Ceiling Light Fixture (average) $115.12"
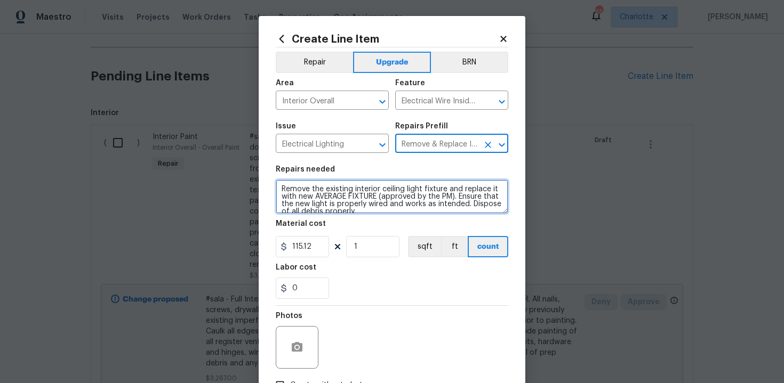
click at [276, 188] on textarea "Remove the existing interior ceiling light fixture and replace it with new AVER…" at bounding box center [392, 197] width 232 height 34
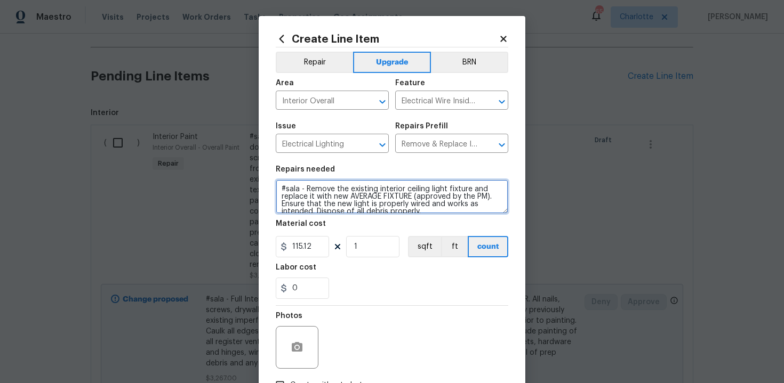
type textarea "#sala - Remove the existing interior ceiling light fixture and replace it with …"
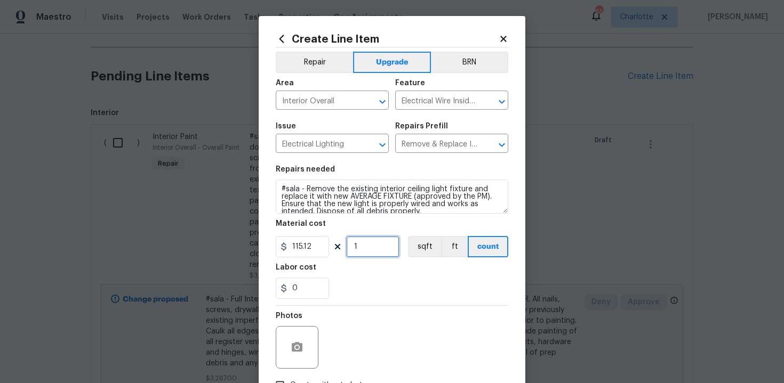
click at [369, 250] on input "1" at bounding box center [372, 246] width 53 height 21
type input "15"
click at [403, 299] on div "0" at bounding box center [392, 288] width 232 height 21
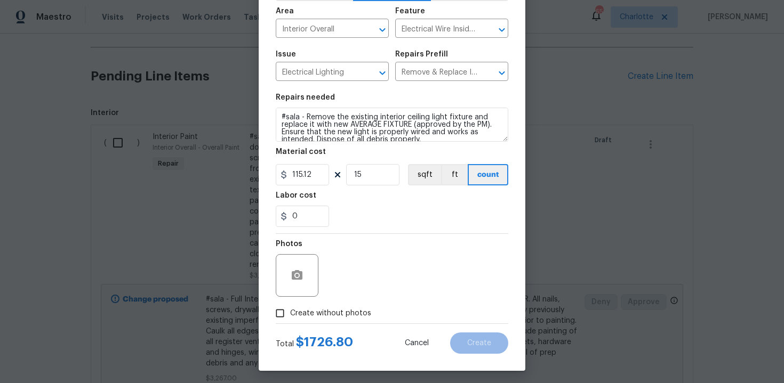
scroll to position [76, 0]
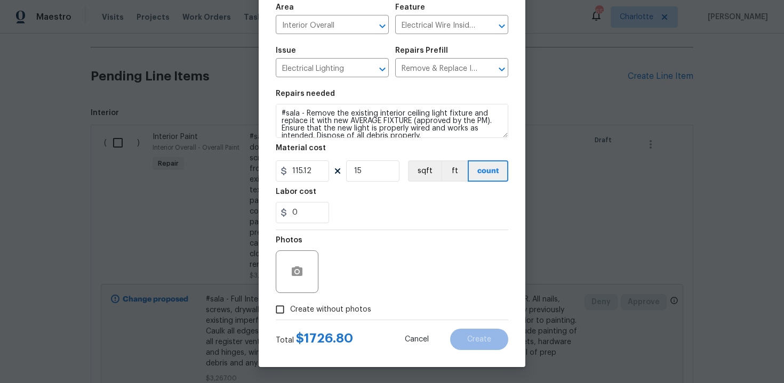
click at [327, 306] on span "Create without photos" at bounding box center [330, 309] width 81 height 11
click at [290, 306] on input "Create without photos" at bounding box center [280, 310] width 20 height 20
checkbox input "true"
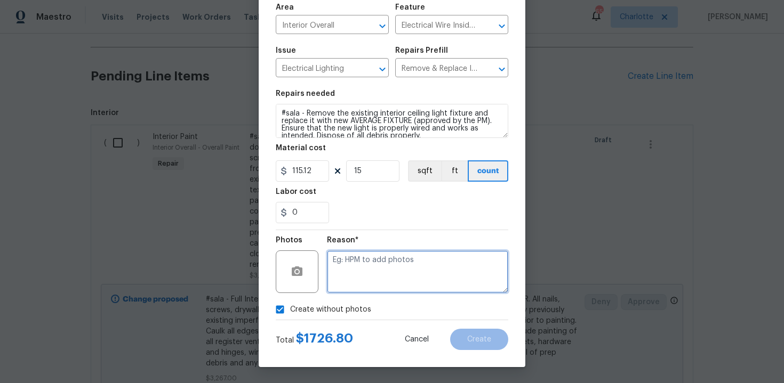
click at [368, 274] on textarea at bounding box center [417, 272] width 181 height 43
type textarea "n/a"
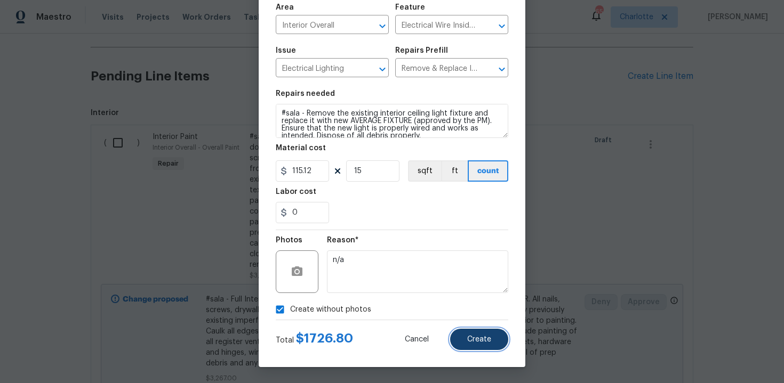
click at [469, 336] on span "Create" at bounding box center [479, 340] width 24 height 8
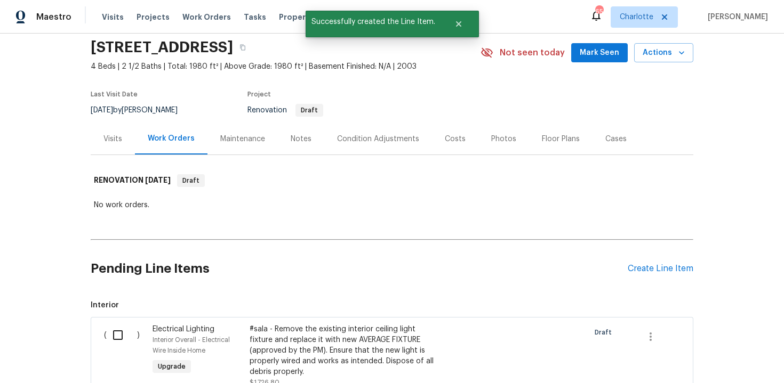
scroll to position [231, 0]
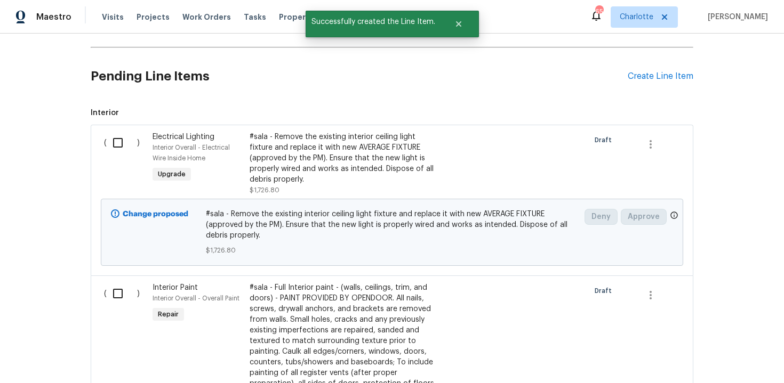
click at [637, 82] on div "Pending Line Items Create Line Item" at bounding box center [392, 77] width 602 height 50
click at [649, 79] on div "Create Line Item" at bounding box center [660, 76] width 66 height 10
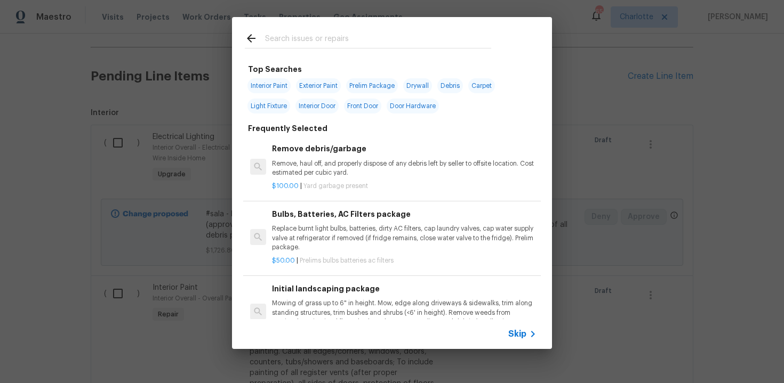
click at [521, 331] on span "Skip" at bounding box center [517, 334] width 18 height 11
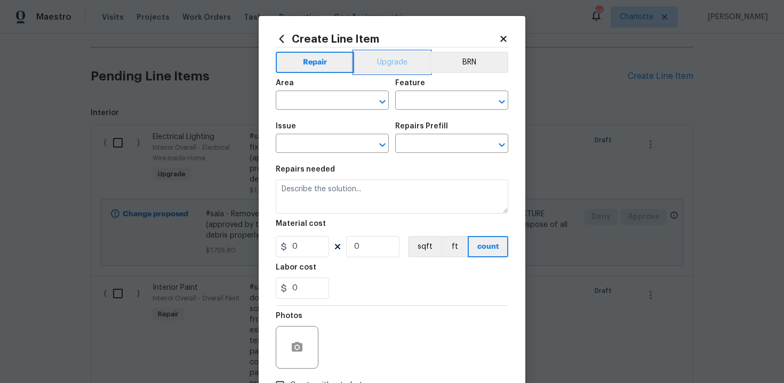
click at [376, 53] on button "Upgrade" at bounding box center [392, 62] width 76 height 21
click at [340, 101] on input "text" at bounding box center [317, 101] width 83 height 17
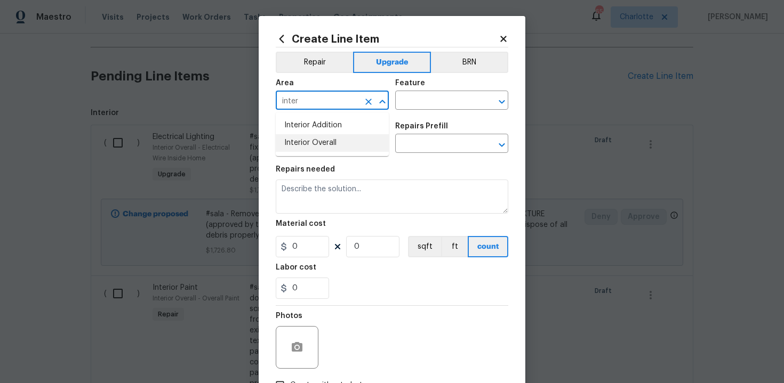
click at [347, 146] on li "Interior Overall" at bounding box center [332, 143] width 113 height 18
type input "Interior Overall"
click at [419, 96] on input "text" at bounding box center [436, 101] width 83 height 17
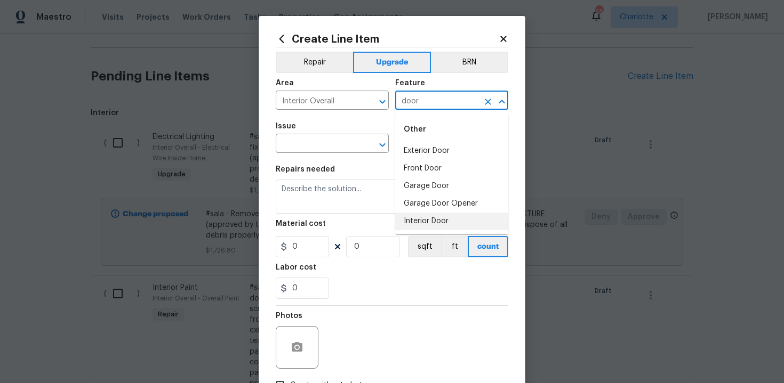
click at [426, 219] on li "Interior Door" at bounding box center [451, 222] width 113 height 18
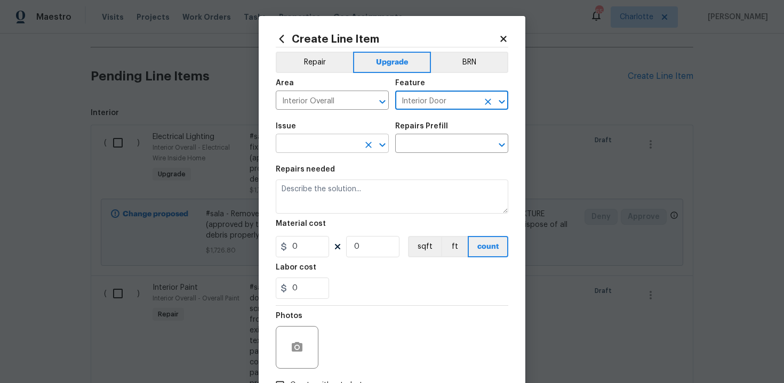
type input "Interior Door"
click at [303, 150] on input "text" at bounding box center [317, 144] width 83 height 17
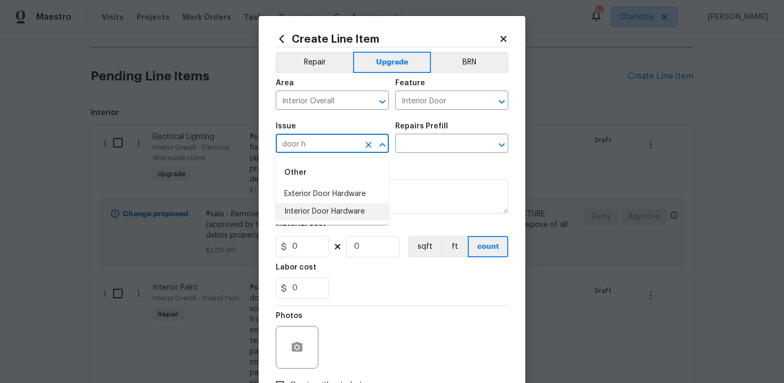
click at [310, 213] on li "Interior Door Hardware" at bounding box center [332, 212] width 113 height 18
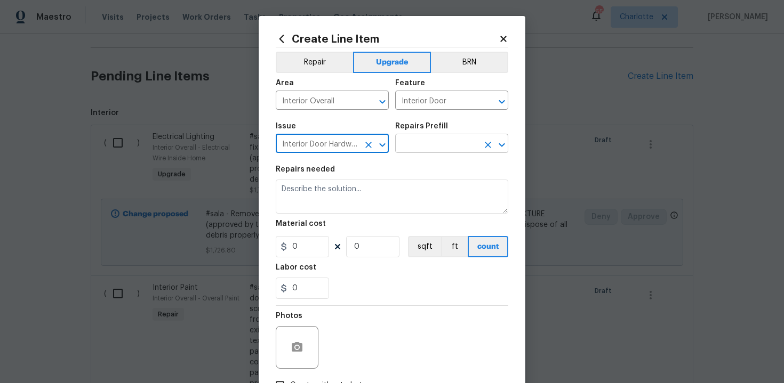
type input "Interior Door Hardware"
click at [431, 146] on input "text" at bounding box center [436, 144] width 83 height 17
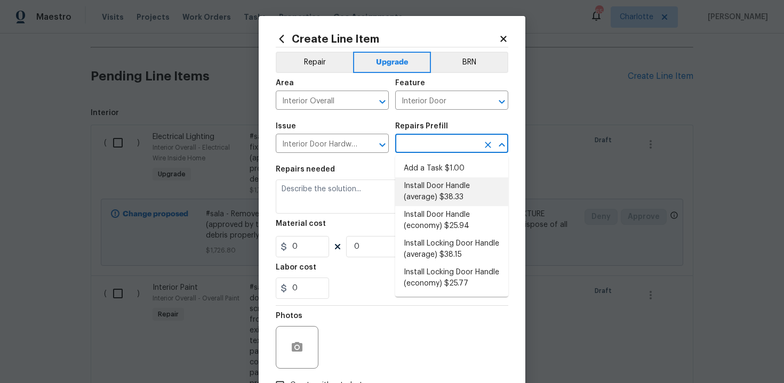
click at [441, 191] on li "Install Door Handle (average) $38.33" at bounding box center [451, 192] width 113 height 29
type input "Install Door Handle (average) $38.33"
type textarea "Remove the existing interior door handle (if present). Install a new (average) …"
type input "38.33"
type input "1"
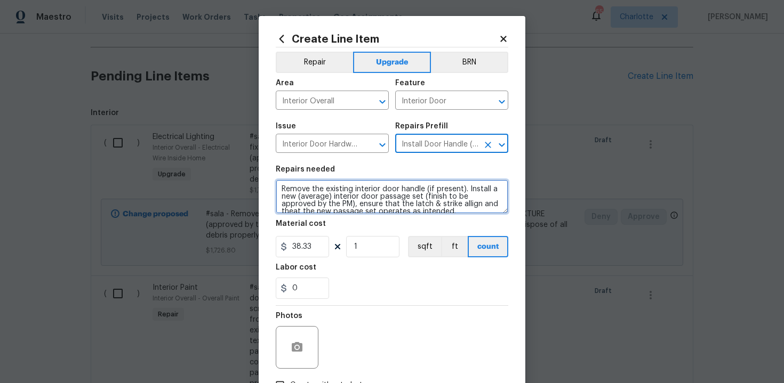
click at [279, 188] on textarea "Remove the existing interior door handle (if present). Install a new (average) …" at bounding box center [392, 197] width 232 height 34
type textarea "#sala - Remove the existing interior door handle (if present). Install a new (a…"
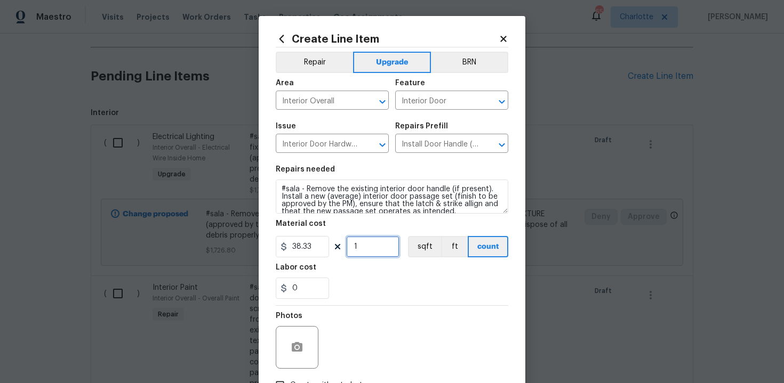
click at [369, 249] on input "1" at bounding box center [372, 246] width 53 height 21
type input "15"
click at [407, 299] on div "0" at bounding box center [392, 288] width 232 height 21
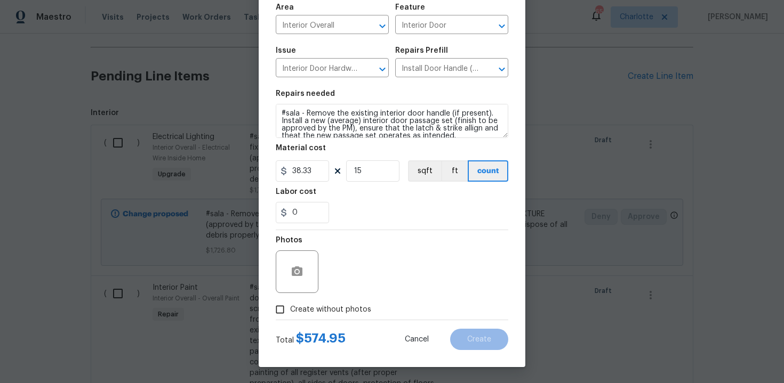
click at [331, 303] on label "Create without photos" at bounding box center [320, 310] width 101 height 20
click at [290, 303] on input "Create without photos" at bounding box center [280, 310] width 20 height 20
checkbox input "true"
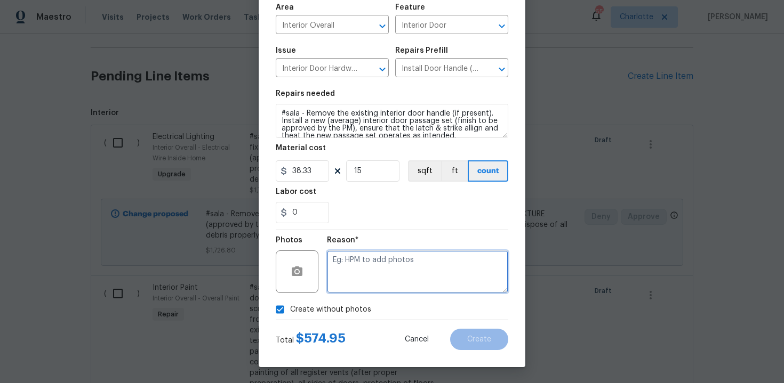
click at [360, 282] on textarea at bounding box center [417, 272] width 181 height 43
type textarea "n/a"
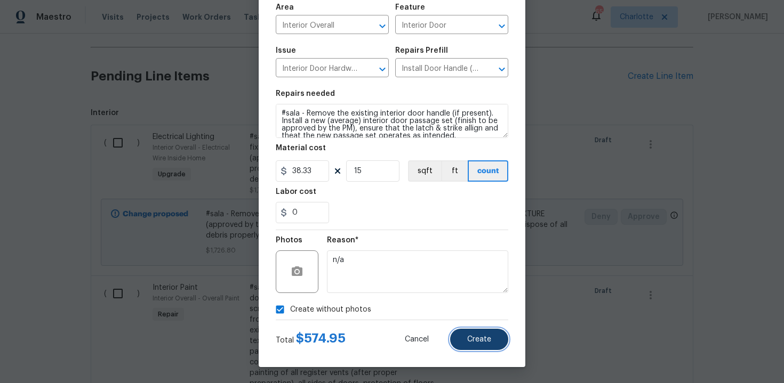
click at [473, 348] on button "Create" at bounding box center [479, 339] width 58 height 21
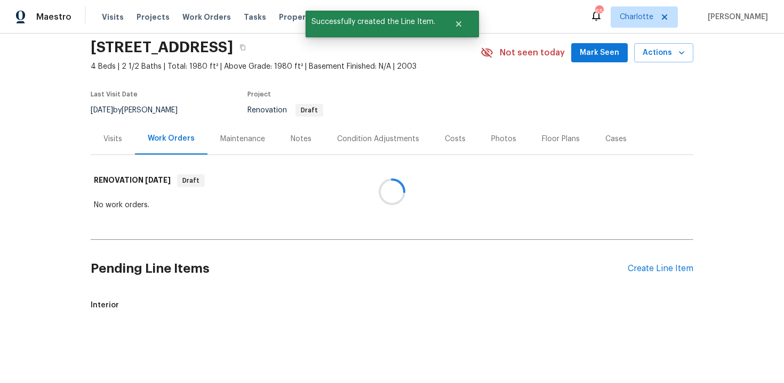
scroll to position [231, 0]
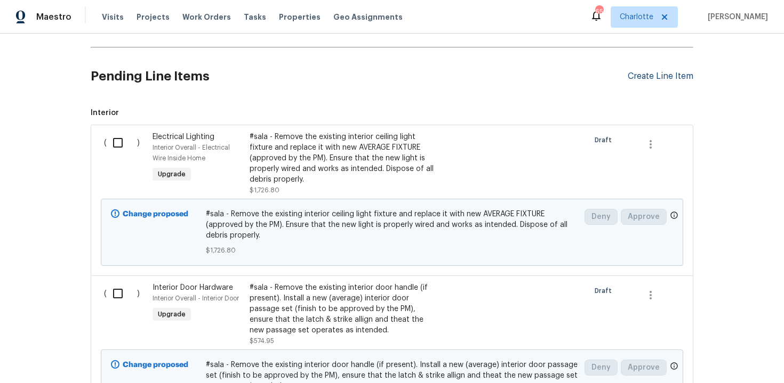
click at [654, 76] on div "Create Line Item" at bounding box center [660, 76] width 66 height 10
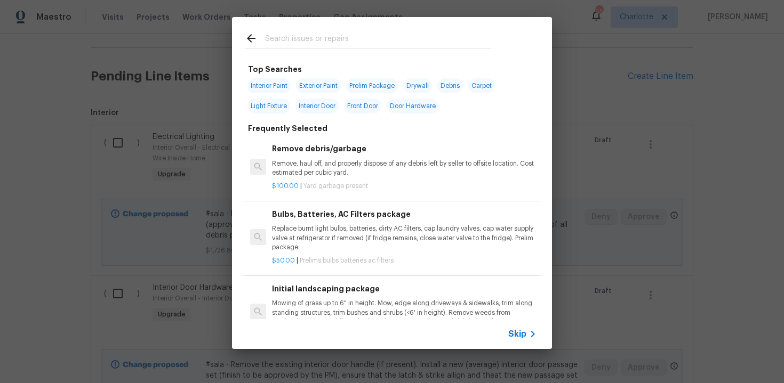
click at [517, 336] on span "Skip" at bounding box center [517, 334] width 18 height 11
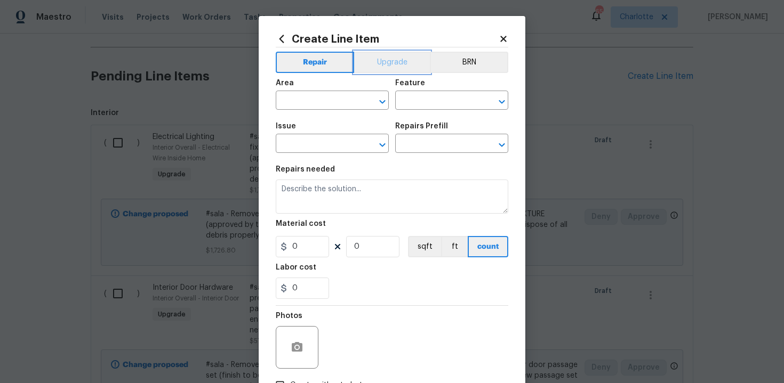
click at [385, 61] on button "Upgrade" at bounding box center [392, 62] width 76 height 21
click at [329, 93] on div "Area" at bounding box center [332, 86] width 113 height 14
click at [304, 99] on input "text" at bounding box center [317, 101] width 83 height 17
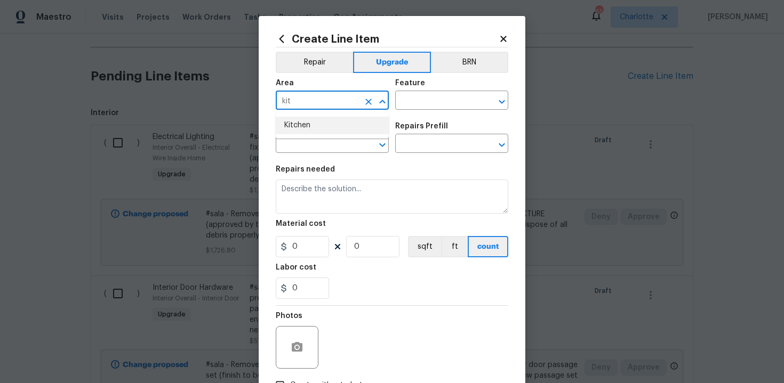
click at [301, 131] on li "Kitchen" at bounding box center [332, 126] width 113 height 18
type input "Kitchen"
click at [446, 97] on input "text" at bounding box center [436, 101] width 83 height 17
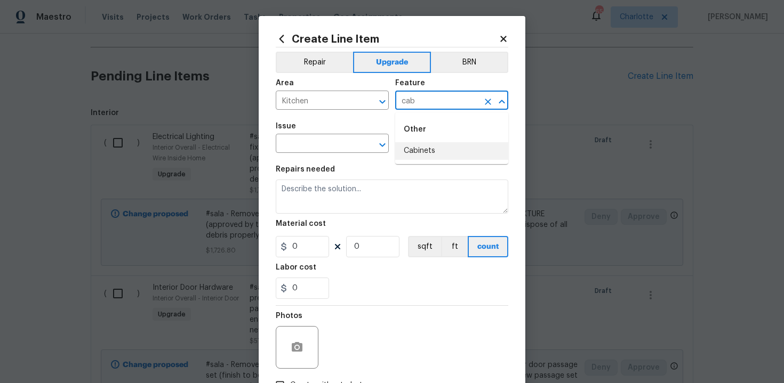
click at [441, 154] on li "Cabinets" at bounding box center [451, 151] width 113 height 18
type input "Cabinets"
click at [333, 146] on input "text" at bounding box center [317, 144] width 83 height 17
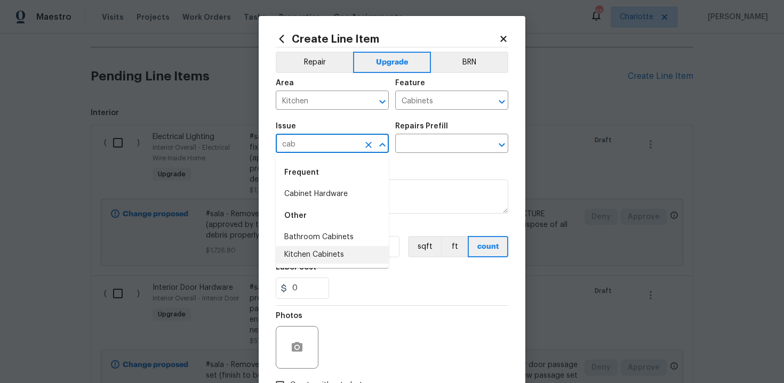
click at [336, 253] on li "Kitchen Cabinets" at bounding box center [332, 255] width 113 height 18
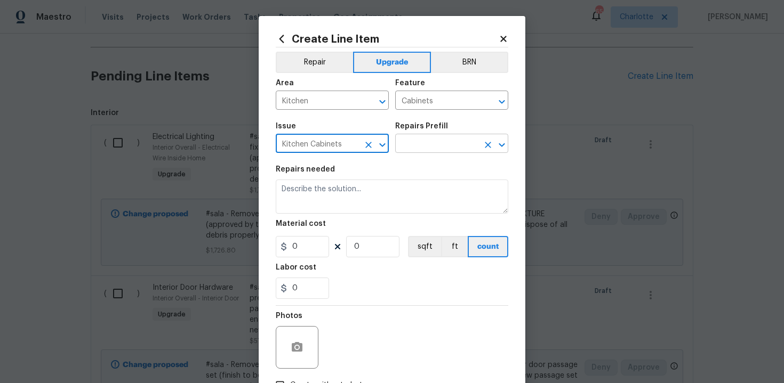
type input "Kitchen Cabinets"
click at [426, 148] on input "text" at bounding box center [436, 144] width 83 height 17
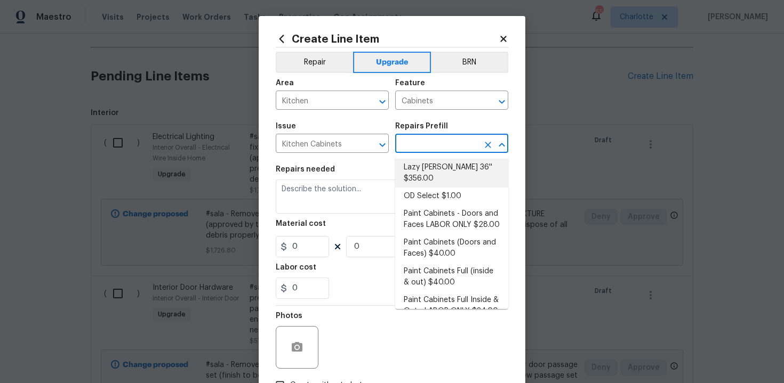
scroll to position [135, 0]
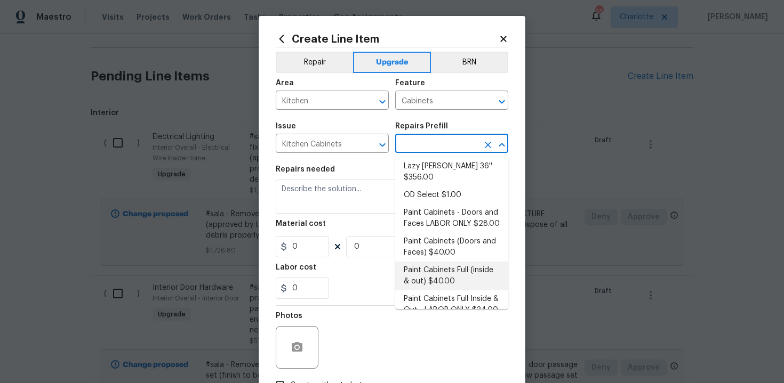
click at [443, 262] on li "Paint Cabinets Full (inside & out) $40.00" at bounding box center [451, 276] width 113 height 29
type input "Paint Cabinets Full (inside & out) $40.00"
type textarea "Prep, sand, mask and apply 2 coats of paint to the kitchen cabinet doors, inter…"
type input "40"
type input "1"
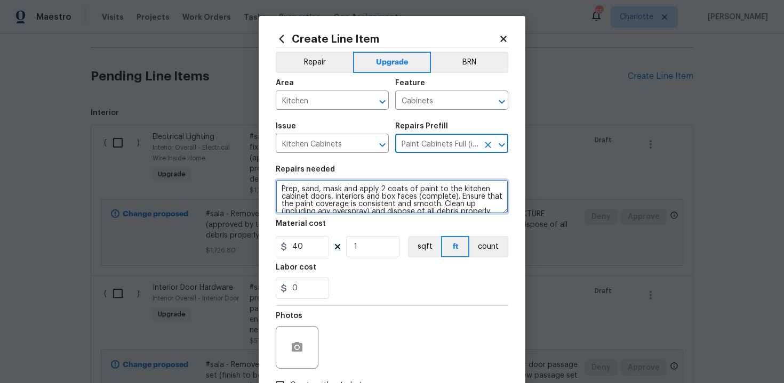
click at [277, 187] on textarea "Prep, sand, mask and apply 2 coats of paint to the kitchen cabinet doors, inter…" at bounding box center [392, 197] width 232 height 34
type textarea "#sala - Prep, sand, mask and apply 2 coats of paint to the kitchen cabinet door…"
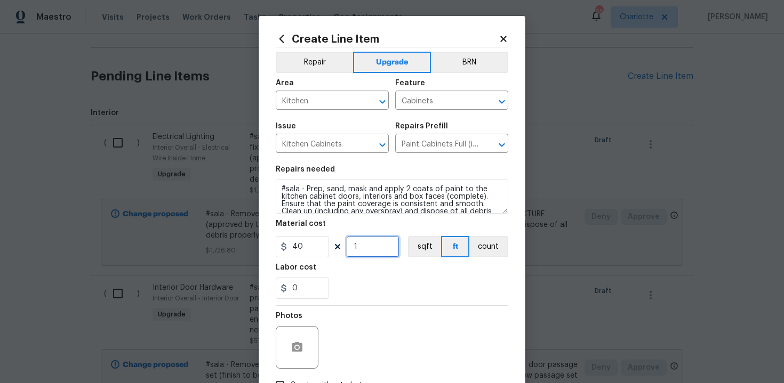
click at [360, 237] on input "1" at bounding box center [372, 246] width 53 height 21
type input "60"
click at [365, 293] on div "0" at bounding box center [392, 288] width 232 height 21
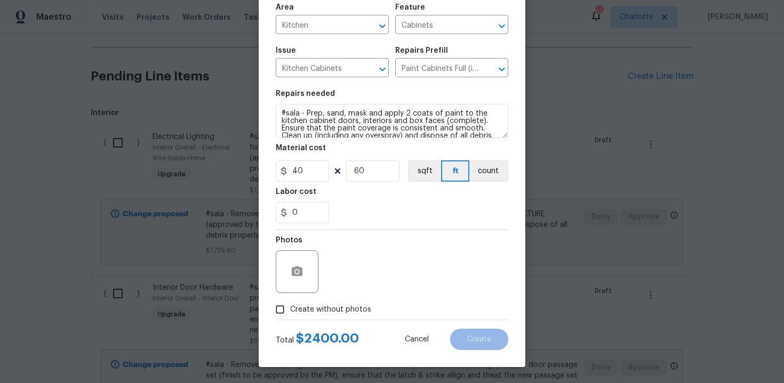
click at [320, 305] on span "Create without photos" at bounding box center [330, 309] width 81 height 11
click at [290, 305] on input "Create without photos" at bounding box center [280, 310] width 20 height 20
checkbox input "true"
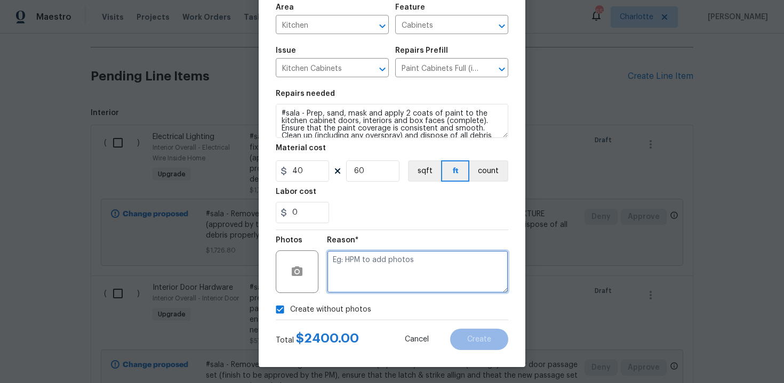
click at [356, 284] on textarea at bounding box center [417, 272] width 181 height 43
type textarea "n/a"
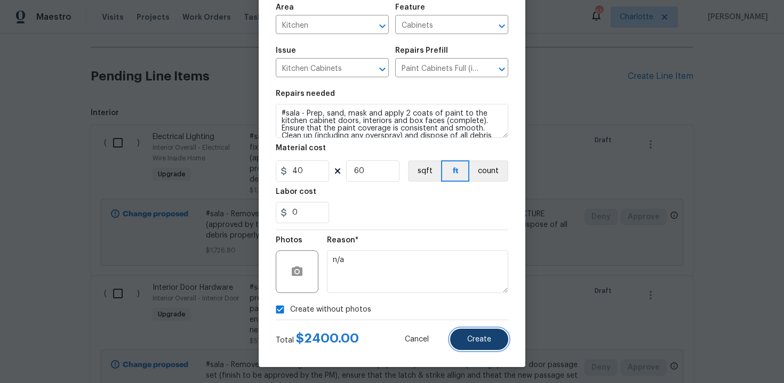
click at [470, 337] on span "Create" at bounding box center [479, 340] width 24 height 8
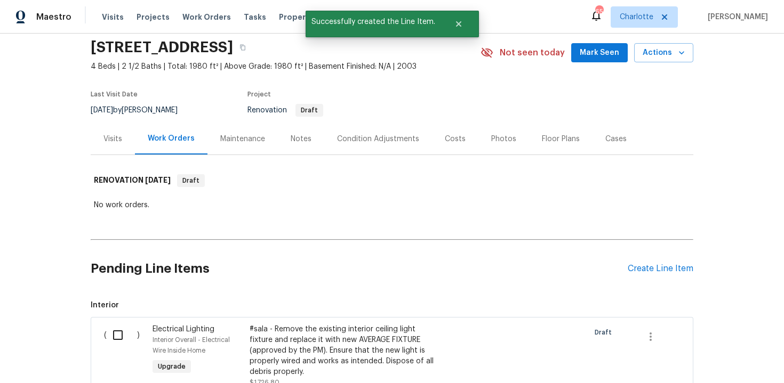
scroll to position [231, 0]
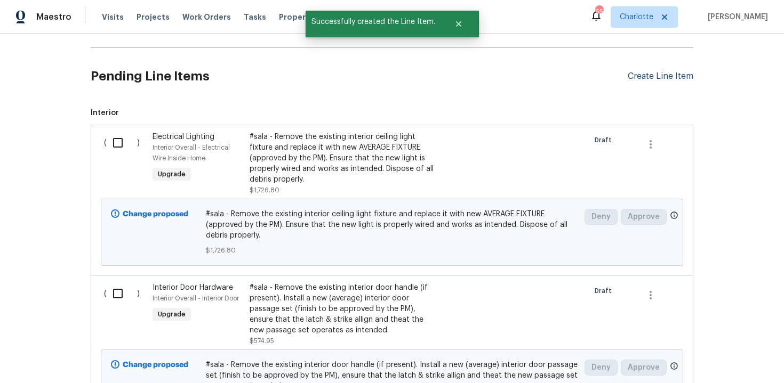
click at [656, 73] on div "Create Line Item" at bounding box center [660, 76] width 66 height 10
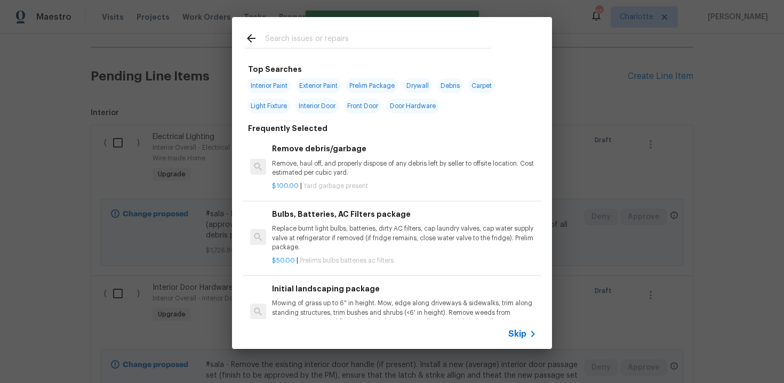
click at [517, 337] on span "Skip" at bounding box center [517, 334] width 18 height 11
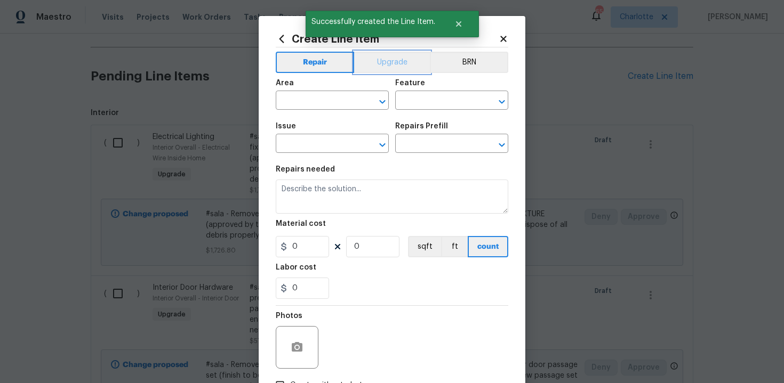
click at [389, 62] on button "Upgrade" at bounding box center [392, 62] width 76 height 21
click at [320, 100] on input "text" at bounding box center [317, 101] width 83 height 17
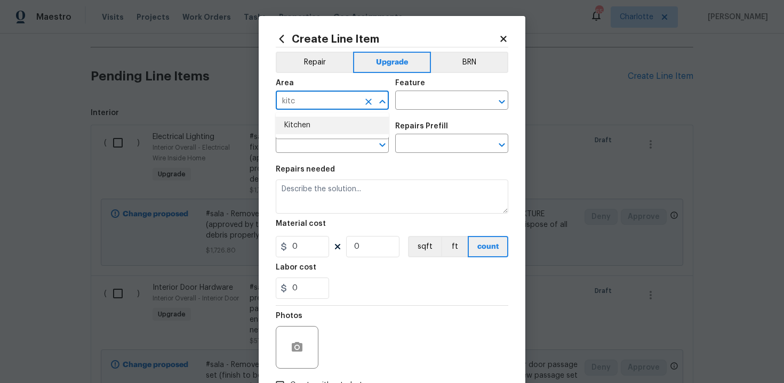
click at [315, 127] on li "Kitchen" at bounding box center [332, 126] width 113 height 18
type input "Kitchen"
click at [420, 104] on input "text" at bounding box center [436, 101] width 83 height 17
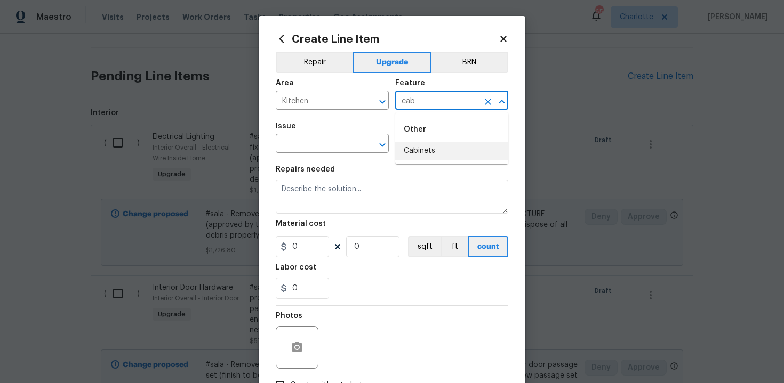
click at [426, 151] on li "Cabinets" at bounding box center [451, 151] width 113 height 18
type input "Cabinets"
click at [310, 148] on input "text" at bounding box center [317, 144] width 83 height 17
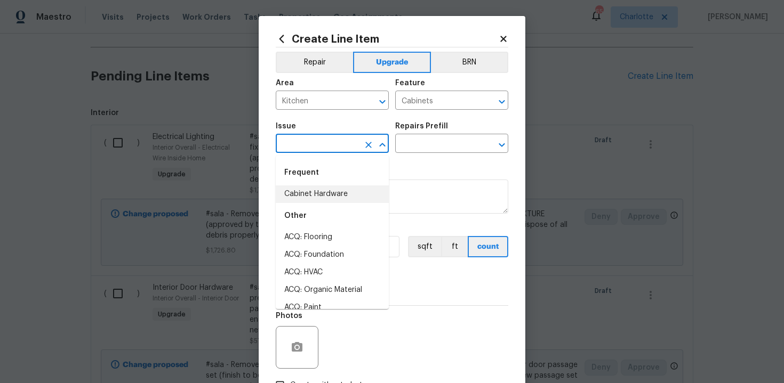
click at [318, 200] on li "Cabinet Hardware" at bounding box center [332, 195] width 113 height 18
type input "Cabinet Hardware"
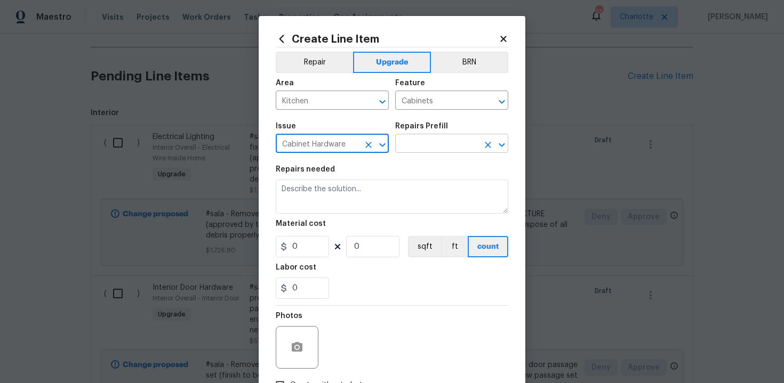
click at [447, 149] on input "text" at bounding box center [436, 144] width 83 height 17
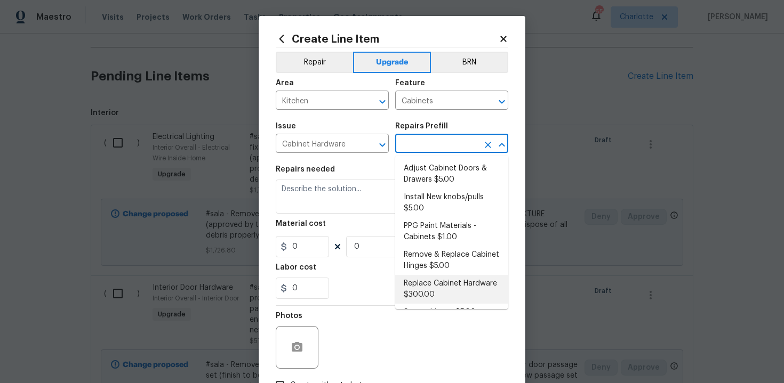
click at [438, 280] on li "Replace Cabinet Hardware $300.00" at bounding box center [451, 289] width 113 height 29
type input "Replace Cabinet Hardware $300.00"
type textarea "Replace cabinet hardware with new hinges and pulls. HPM to provide specs"
type input "300"
type input "1"
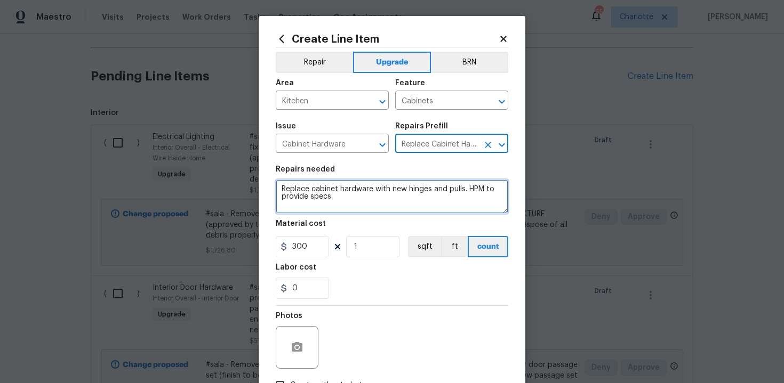
click at [277, 183] on textarea "Replace cabinet hardware with new hinges and pulls. HPM to provide specs" at bounding box center [392, 197] width 232 height 34
type textarea "#sala - Replace cabinet hardware with new hinges and pulls. HPM to provide specs"
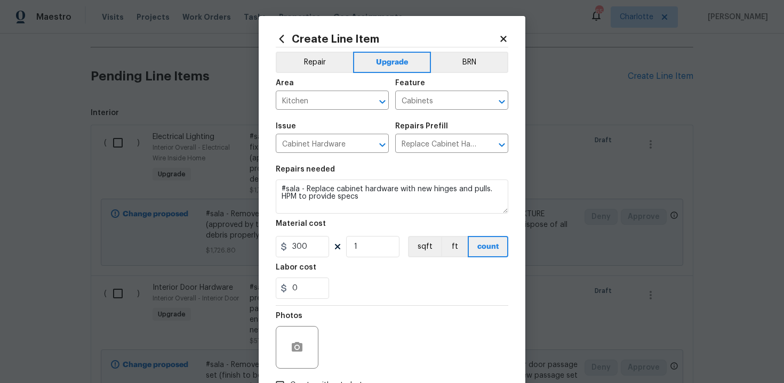
click at [401, 294] on div "0" at bounding box center [392, 288] width 232 height 21
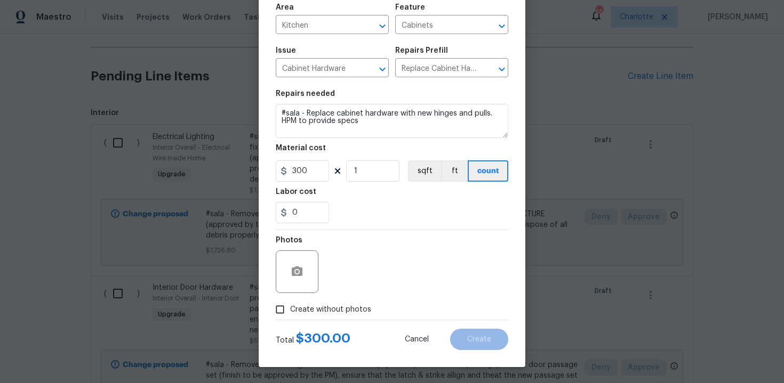
click at [327, 307] on span "Create without photos" at bounding box center [330, 309] width 81 height 11
click at [290, 307] on input "Create without photos" at bounding box center [280, 310] width 20 height 20
checkbox input "true"
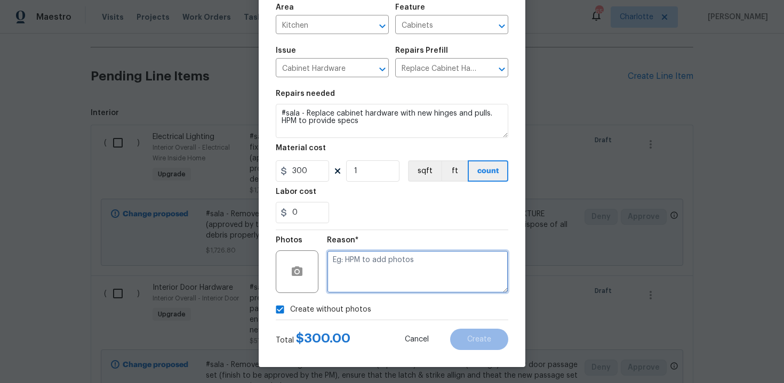
click at [374, 279] on textarea at bounding box center [417, 272] width 181 height 43
type textarea "n/a"
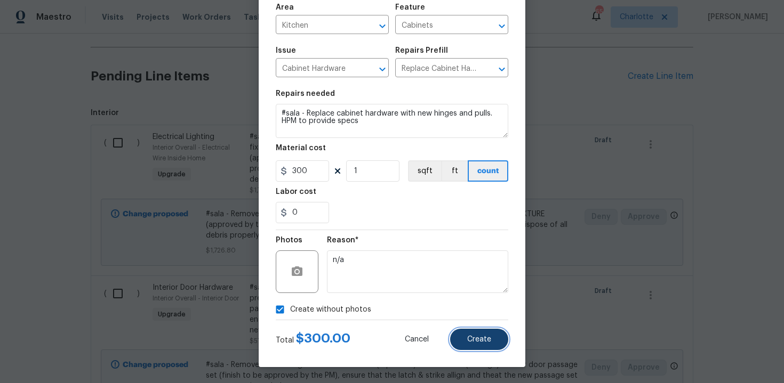
click at [492, 336] on button "Create" at bounding box center [479, 339] width 58 height 21
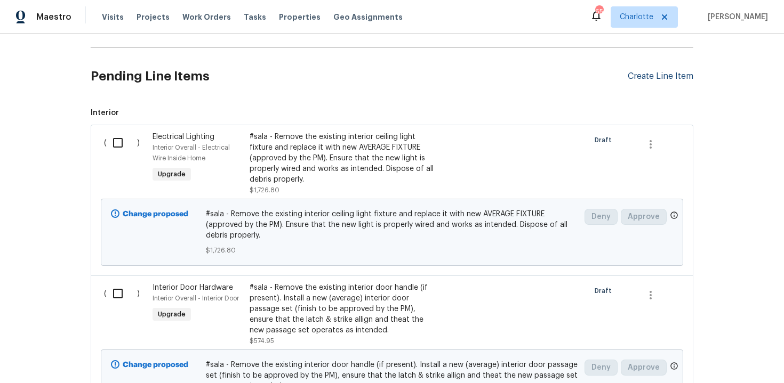
click at [656, 76] on div "Create Line Item" at bounding box center [660, 76] width 66 height 10
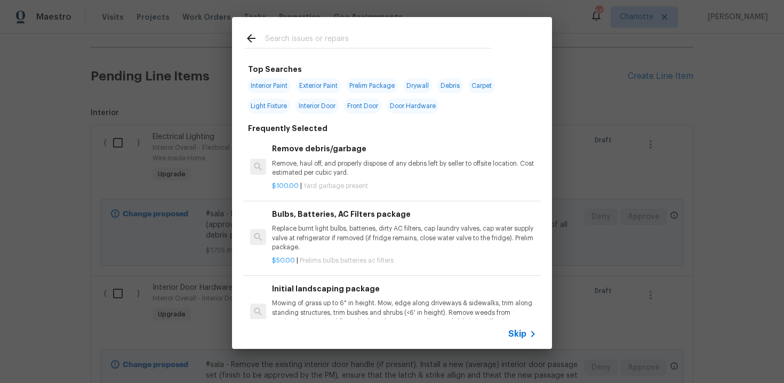
click at [519, 333] on span "Skip" at bounding box center [517, 334] width 18 height 11
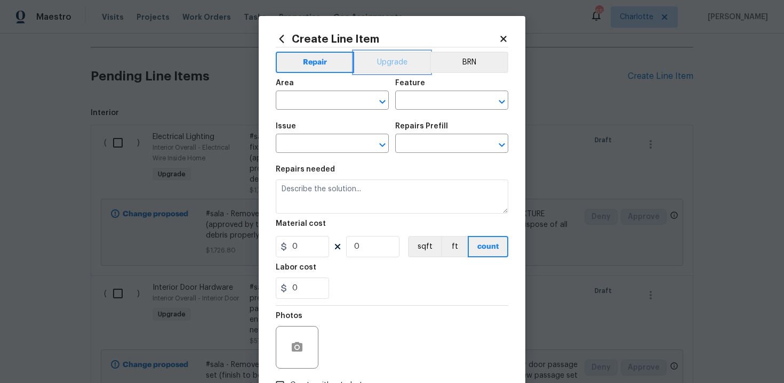
click at [393, 62] on button "Upgrade" at bounding box center [392, 62] width 76 height 21
click at [319, 102] on input "text" at bounding box center [317, 101] width 83 height 17
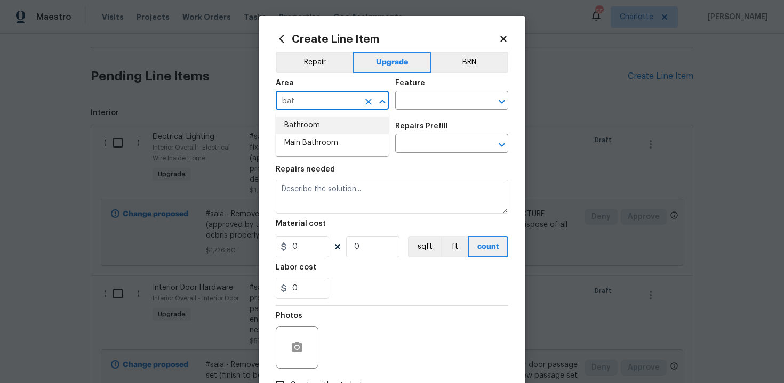
click at [319, 123] on li "Bathroom" at bounding box center [332, 126] width 113 height 18
type input "Bathroom"
click at [413, 106] on input "text" at bounding box center [436, 101] width 83 height 17
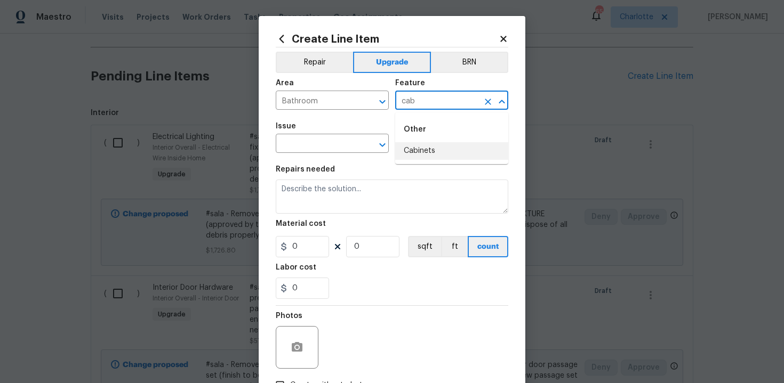
click at [423, 156] on li "Cabinets" at bounding box center [451, 151] width 113 height 18
type input "Cabinets"
click at [312, 144] on input "text" at bounding box center [317, 144] width 83 height 17
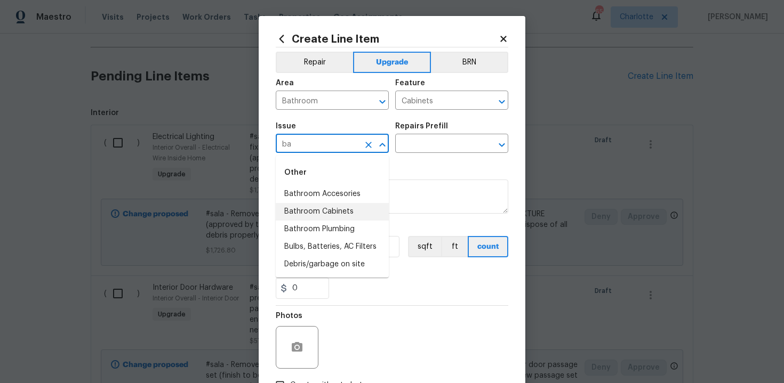
click at [329, 213] on li "Bathroom Cabinets" at bounding box center [332, 212] width 113 height 18
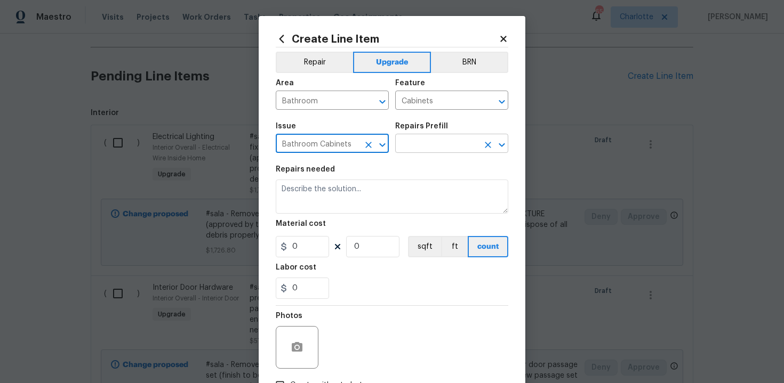
type input "Bathroom Cabinets"
click at [426, 144] on input "text" at bounding box center [436, 144] width 83 height 17
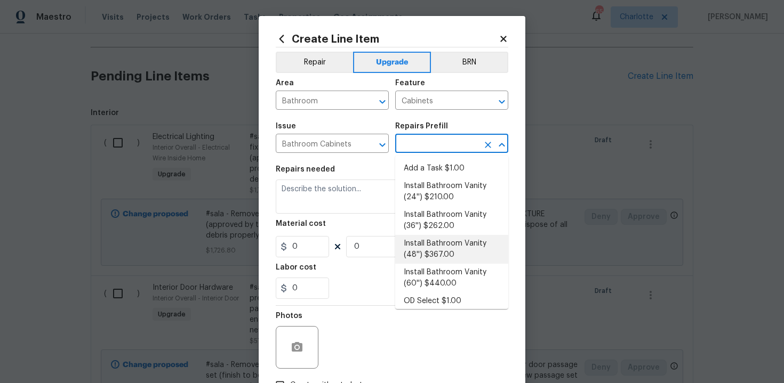
scroll to position [172, 0]
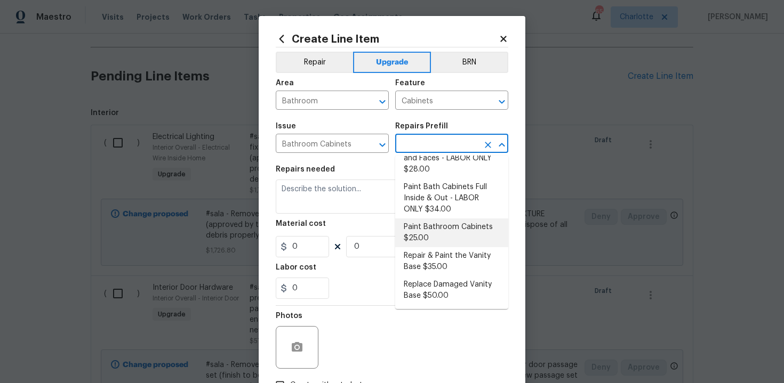
click at [440, 229] on li "Paint Bathroom Cabinets $25.00" at bounding box center [451, 233] width 113 height 29
type input "Paint Bathroom Cabinets $25.00"
type textarea "Prep, sand, mask and apply 2 coats of paint to the bathroom cabinet doors, inte…"
type input "25"
type input "1"
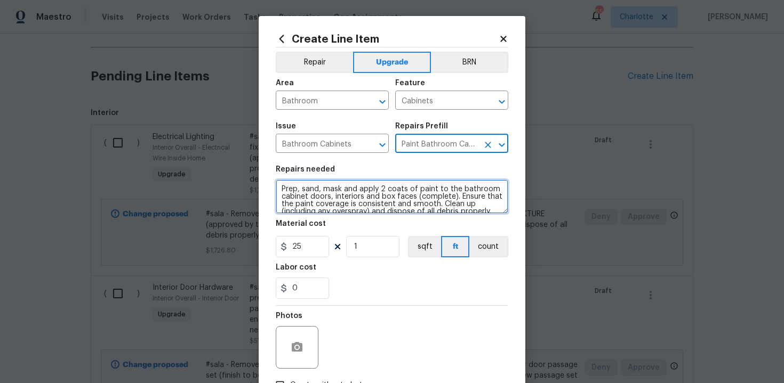
click at [278, 189] on textarea "Prep, sand, mask and apply 2 coats of paint to the bathroom cabinet doors, inte…" at bounding box center [392, 197] width 232 height 34
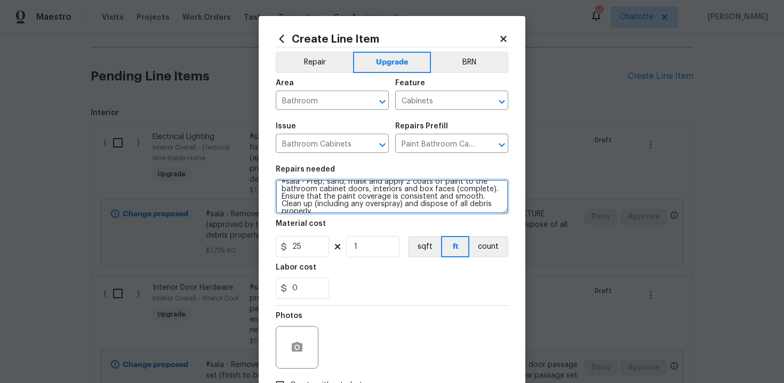
click at [498, 203] on textarea "#sala - Prep, sand, mask and apply 2 coats of paint to the bathroom cabinet doo…" at bounding box center [392, 197] width 232 height 34
paste textarea "Master bath and 1/2 bath"
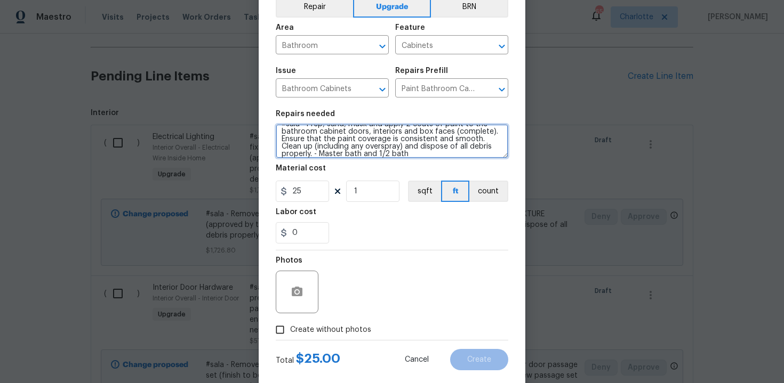
scroll to position [76, 0]
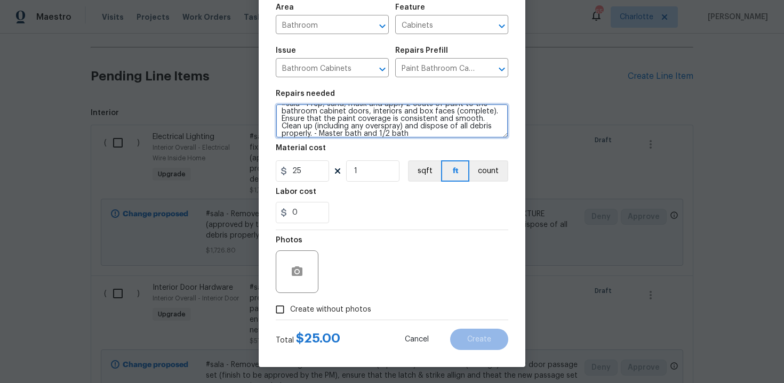
type textarea "#sala - Prep, sand, mask and apply 2 coats of paint to the bathroom cabinet doo…"
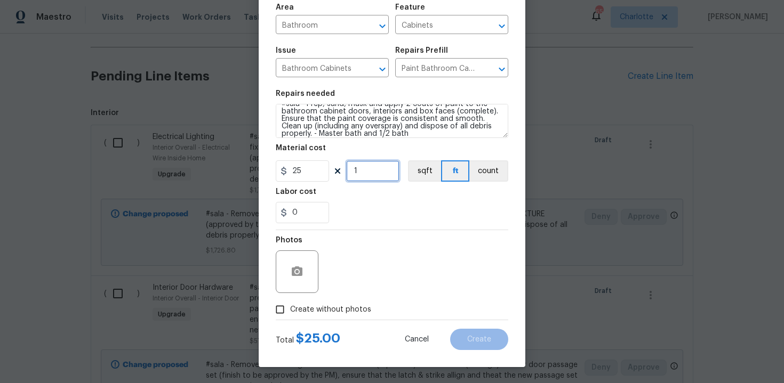
click at [369, 175] on input "1" at bounding box center [372, 170] width 53 height 21
type input "16"
click at [318, 313] on span "Create without photos" at bounding box center [330, 309] width 81 height 11
click at [290, 313] on input "Create without photos" at bounding box center [280, 310] width 20 height 20
checkbox input "true"
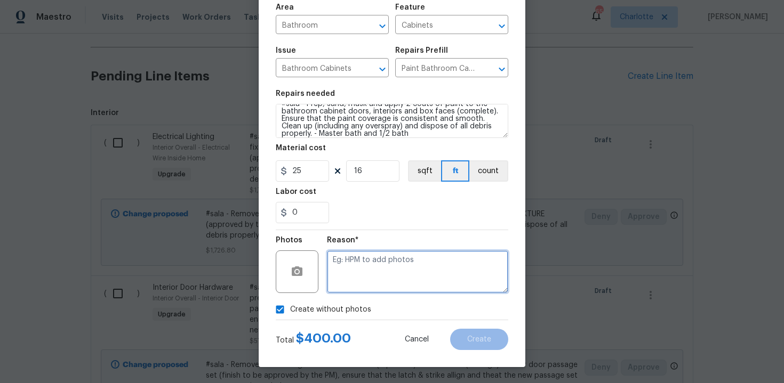
click at [362, 271] on textarea at bounding box center [417, 272] width 181 height 43
type textarea "n/a"
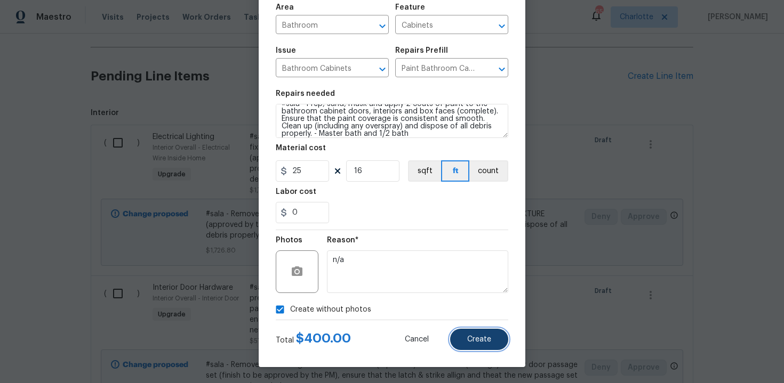
click at [476, 342] on span "Create" at bounding box center [479, 340] width 24 height 8
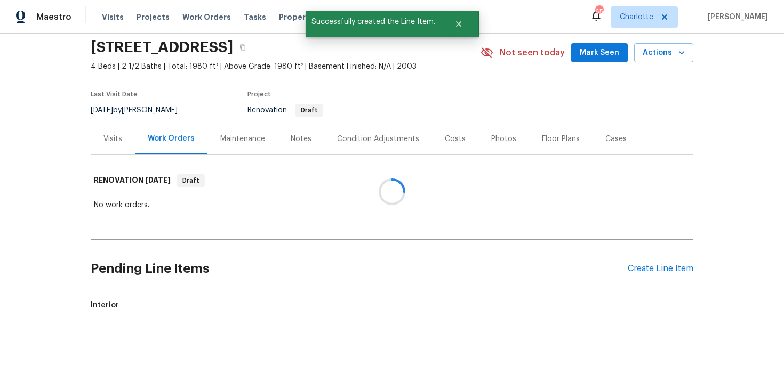
scroll to position [231, 0]
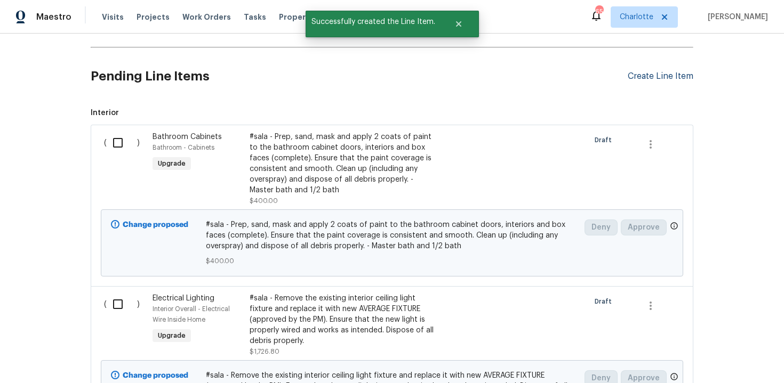
click at [646, 78] on div "Create Line Item" at bounding box center [660, 76] width 66 height 10
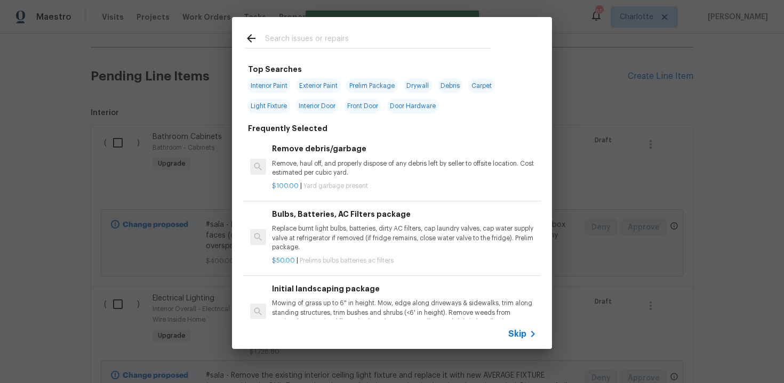
click at [516, 339] on span "Skip" at bounding box center [517, 334] width 18 height 11
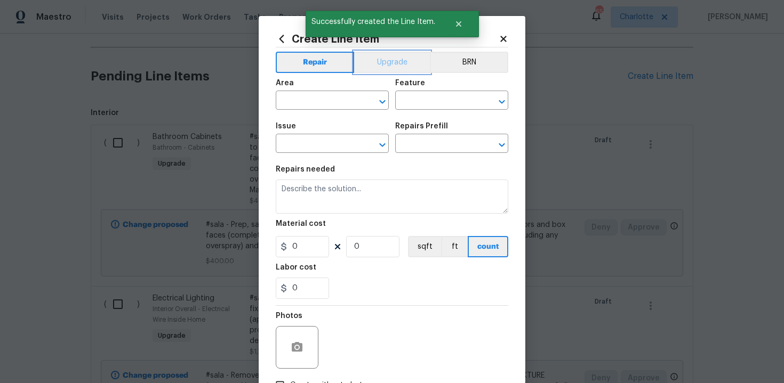
click at [396, 63] on button "Upgrade" at bounding box center [392, 62] width 76 height 21
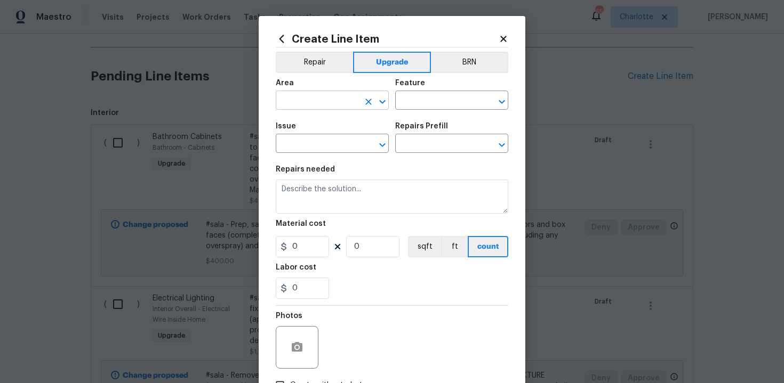
click at [334, 99] on input "text" at bounding box center [317, 101] width 83 height 17
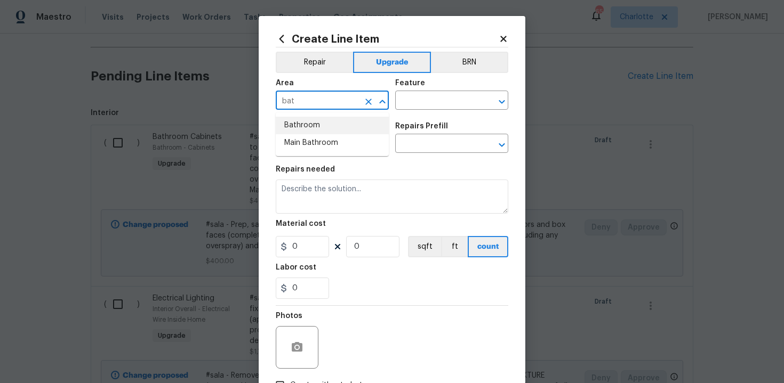
click at [334, 127] on li "Bathroom" at bounding box center [332, 126] width 113 height 18
type input "Bathroom"
click at [417, 105] on input "text" at bounding box center [436, 101] width 83 height 17
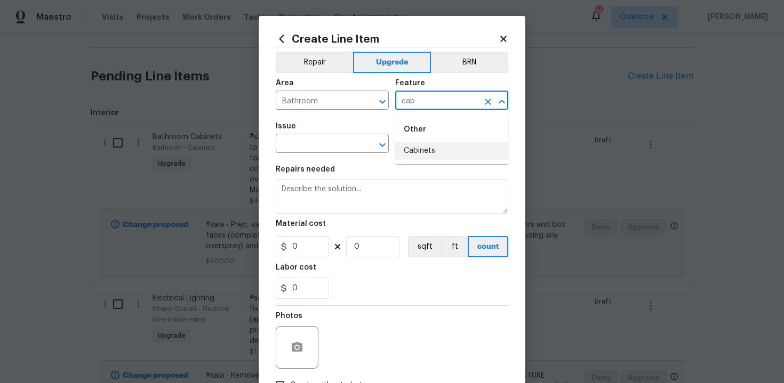
click at [420, 155] on li "Cabinets" at bounding box center [451, 151] width 113 height 18
type input "Cabinets"
click at [318, 146] on input "text" at bounding box center [317, 144] width 83 height 17
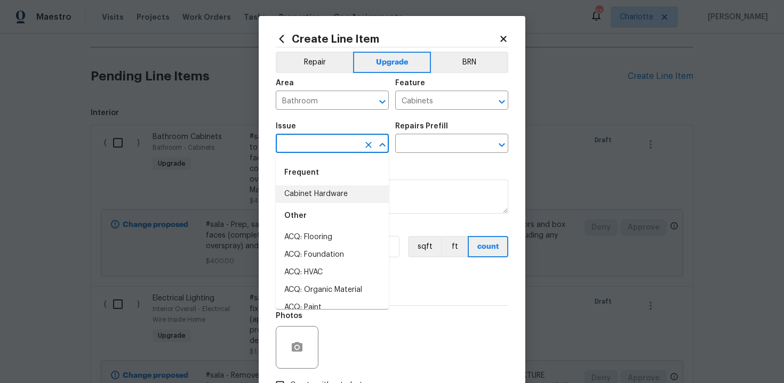
click at [318, 195] on li "Cabinet Hardware" at bounding box center [332, 195] width 113 height 18
type input "Cabinet Hardware"
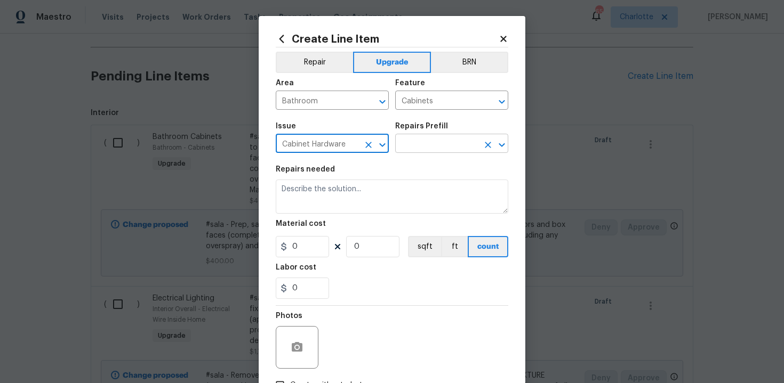
click at [420, 147] on input "text" at bounding box center [436, 144] width 83 height 17
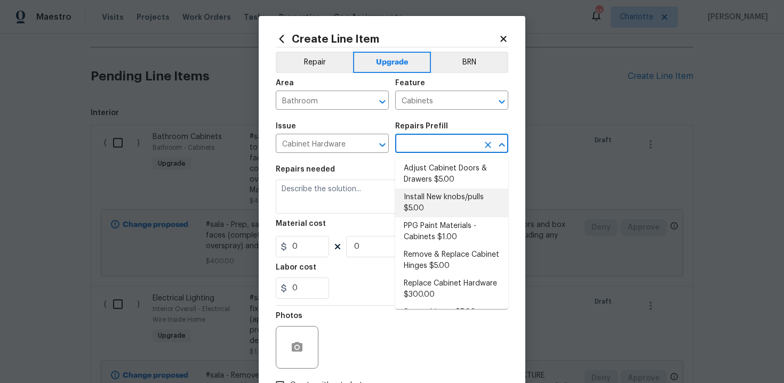
click at [430, 190] on li "Install New knobs/pulls $5.00" at bounding box center [451, 203] width 113 height 29
type input "Install New knobs/pulls $5.00"
type textarea "Remove the existing cabinet pulls/handles if present; prep and drill for new ca…"
type input "5"
type input "1"
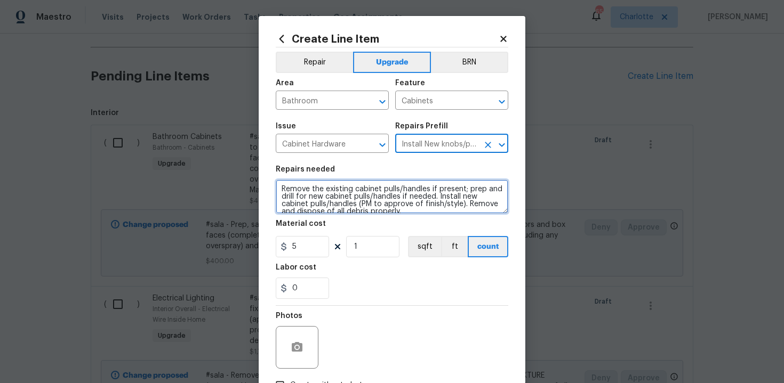
click at [279, 188] on textarea "Remove the existing cabinet pulls/handles if present; prep and drill for new ca…" at bounding box center [392, 197] width 232 height 34
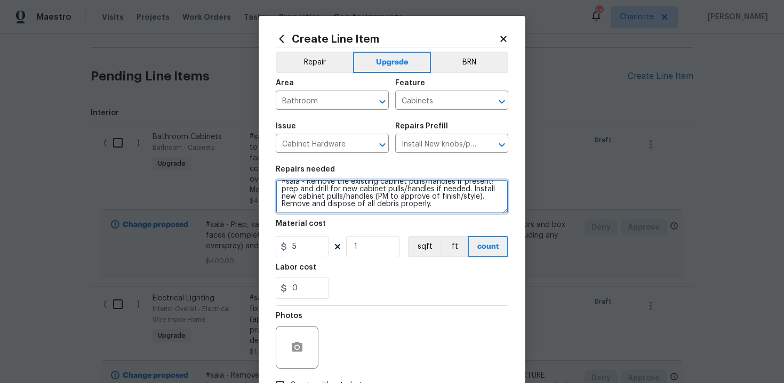
click at [465, 211] on textarea "#sala - Remove the existing cabinet pulls/handles if present; prep and drill fo…" at bounding box center [392, 197] width 232 height 34
paste textarea "Master bath and 1/2 bath"
type textarea "#sala - Remove the existing cabinet pulls/handles if present; prep and drill fo…"
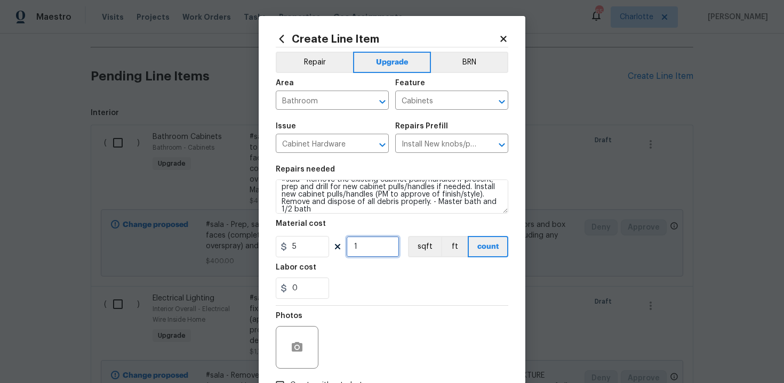
click at [374, 248] on input "1" at bounding box center [372, 246] width 53 height 21
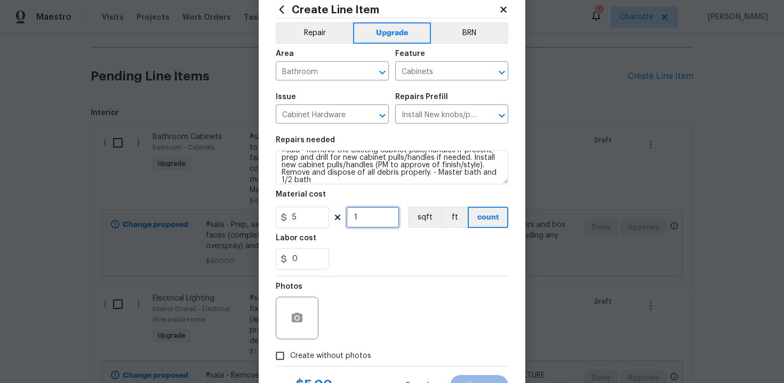
scroll to position [76, 0]
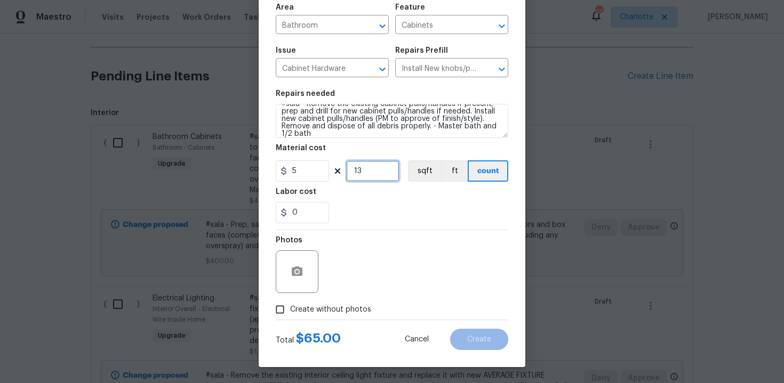
type input "13"
click at [325, 314] on span "Create without photos" at bounding box center [330, 309] width 81 height 11
click at [290, 314] on input "Create without photos" at bounding box center [280, 310] width 20 height 20
checkbox input "true"
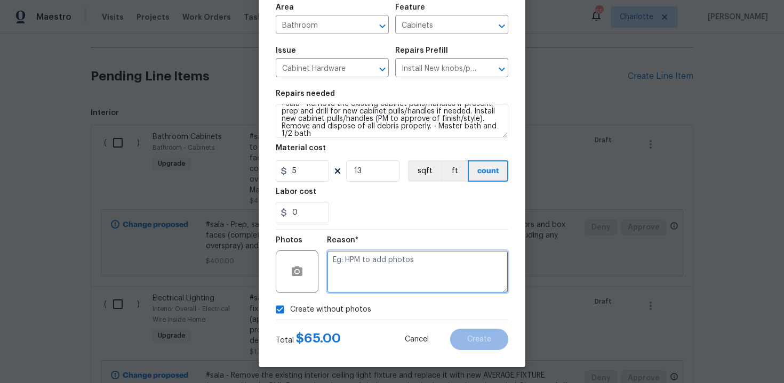
click at [378, 263] on textarea at bounding box center [417, 272] width 181 height 43
type textarea "n/a"
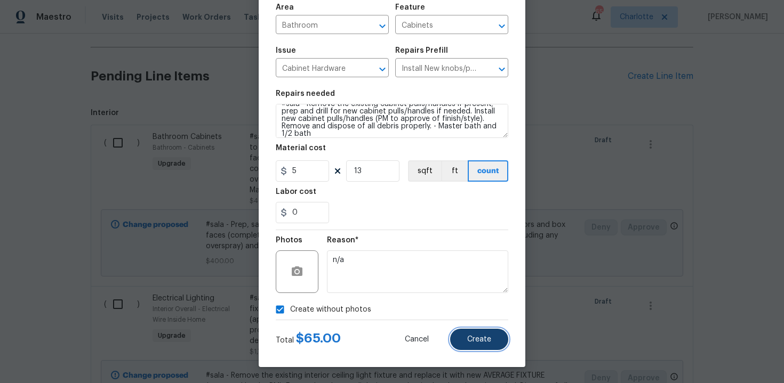
click at [475, 335] on button "Create" at bounding box center [479, 339] width 58 height 21
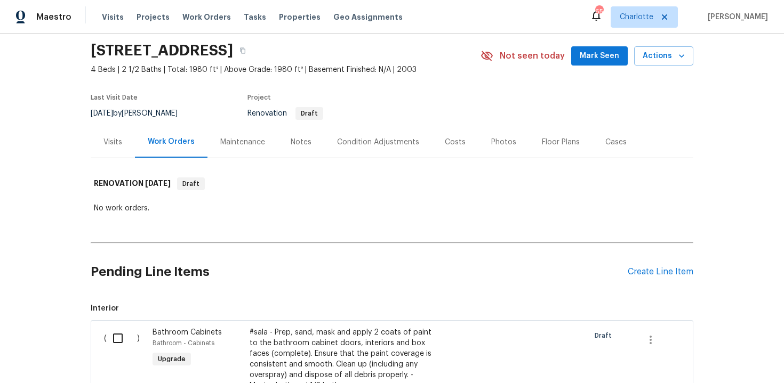
scroll to position [0, 0]
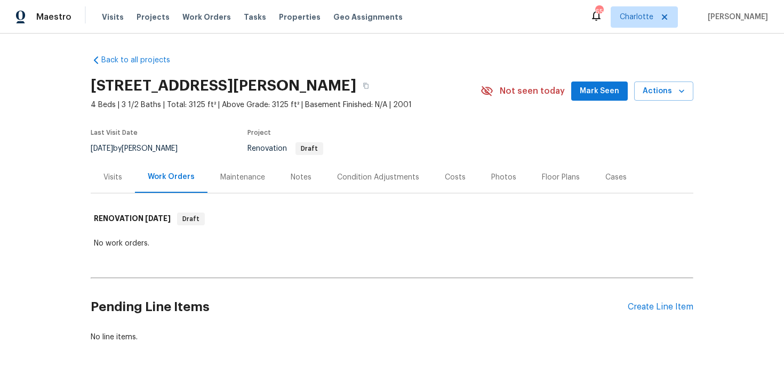
scroll to position [32, 0]
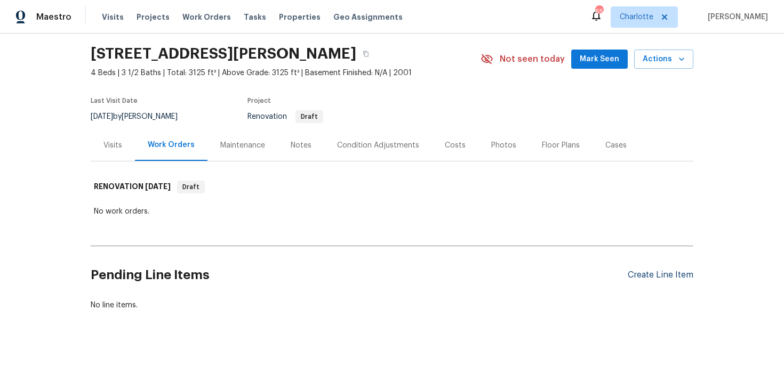
click at [672, 279] on div "Create Line Item" at bounding box center [660, 275] width 66 height 10
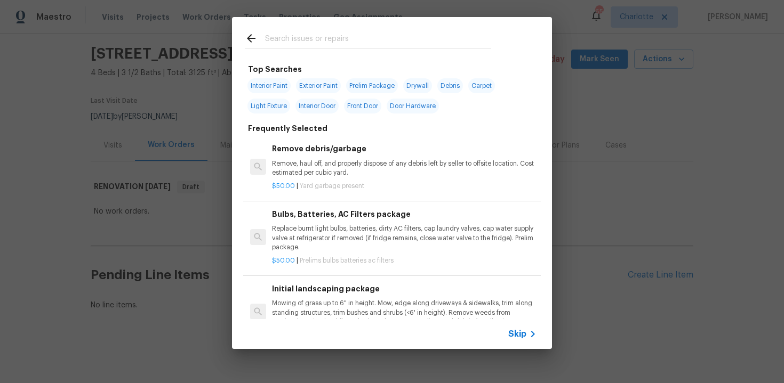
click at [521, 334] on span "Skip" at bounding box center [517, 334] width 18 height 11
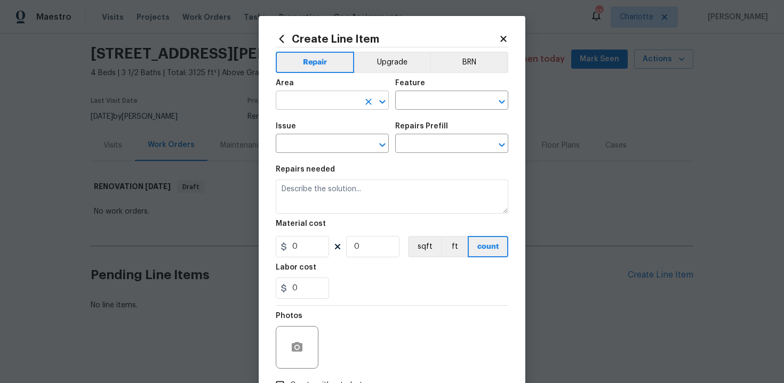
click at [328, 102] on input "text" at bounding box center [317, 101] width 83 height 17
click at [320, 125] on li "Kitchen" at bounding box center [332, 126] width 113 height 18
type input "Kitchen"
click at [425, 103] on input "text" at bounding box center [436, 101] width 83 height 17
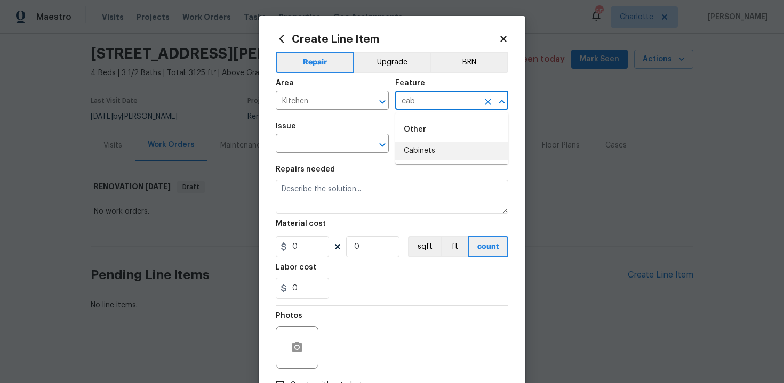
click at [426, 152] on li "Cabinets" at bounding box center [451, 151] width 113 height 18
type input "Cabinets"
click at [310, 147] on input "text" at bounding box center [317, 144] width 83 height 17
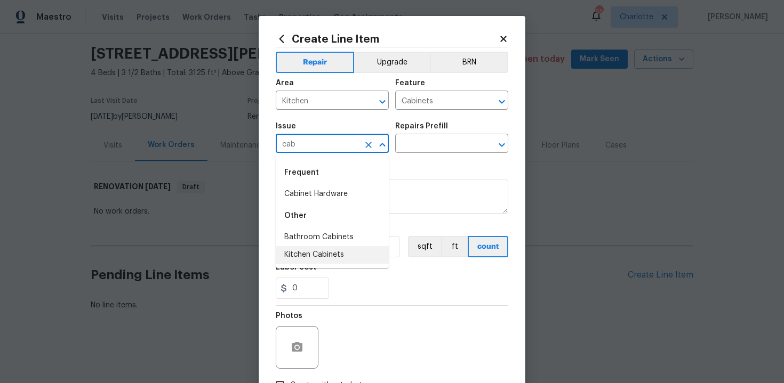
click at [331, 259] on li "Kitchen Cabinets" at bounding box center [332, 255] width 113 height 18
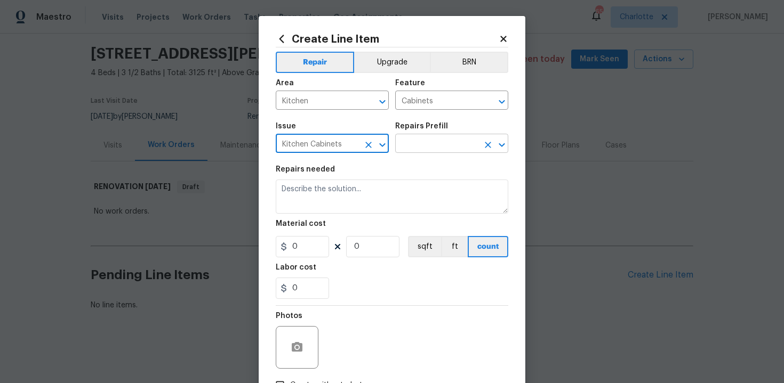
type input "Kitchen Cabinets"
click at [437, 148] on input "text" at bounding box center [436, 144] width 83 height 17
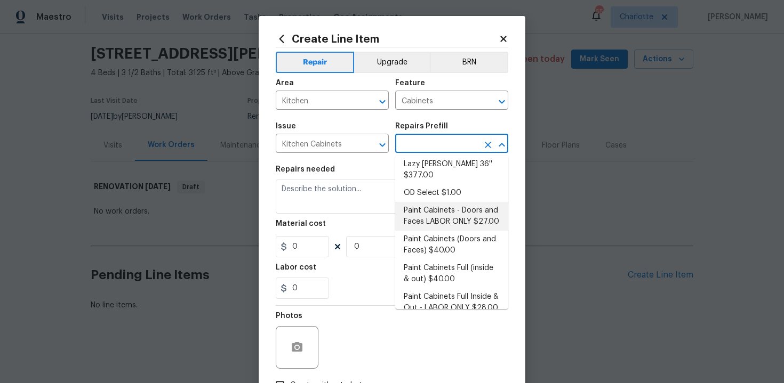
scroll to position [152, 0]
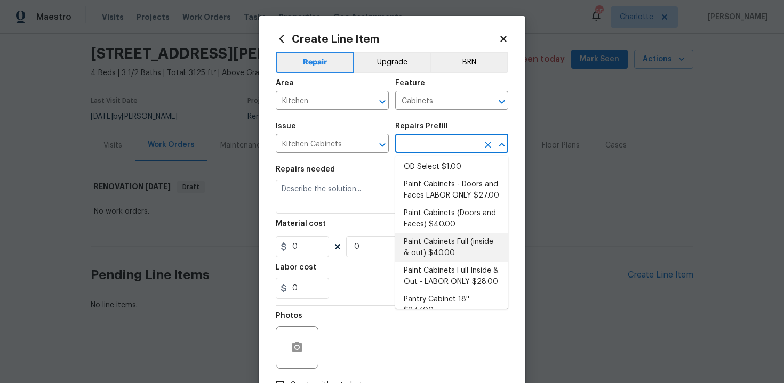
click at [442, 242] on li "Paint Cabinets Full (inside & out) $40.00" at bounding box center [451, 248] width 113 height 29
type input "Paint Cabinets Full (inside & out) $40.00"
type textarea "Prep, sand, mask and apply 2 coats of paint to the kitchen cabinet doors, inter…"
type input "40"
type input "1"
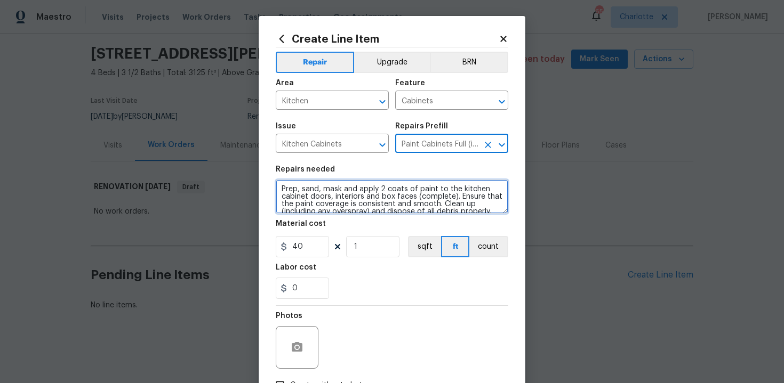
click at [278, 186] on textarea "Prep, sand, mask and apply 2 coats of paint to the kitchen cabinet doors, inter…" at bounding box center [392, 197] width 232 height 34
type textarea "#sala - Prep, sand, mask and apply 2 coats of paint to the kitchen cabinet door…"
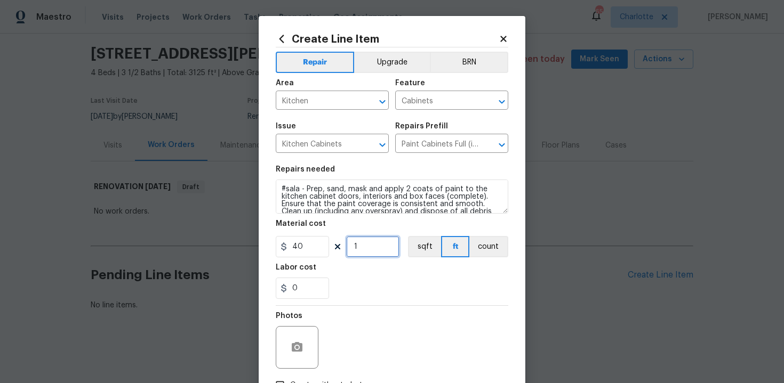
click at [365, 246] on input "1" at bounding box center [372, 246] width 53 height 21
type input "60"
click at [397, 279] on div "0" at bounding box center [392, 288] width 232 height 21
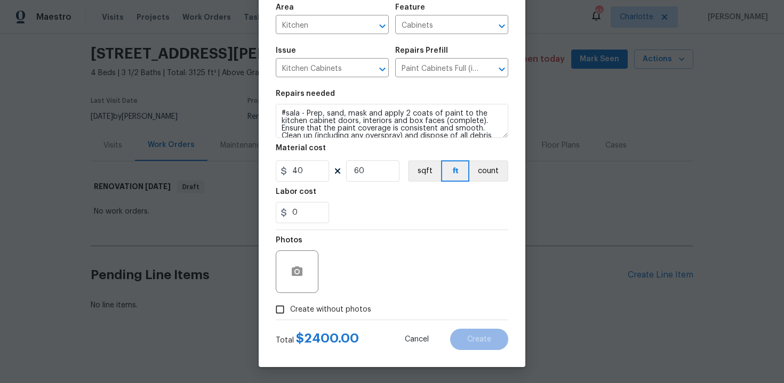
click at [326, 302] on label "Create without photos" at bounding box center [320, 310] width 101 height 20
click at [290, 302] on input "Create without photos" at bounding box center [280, 310] width 20 height 20
checkbox input "true"
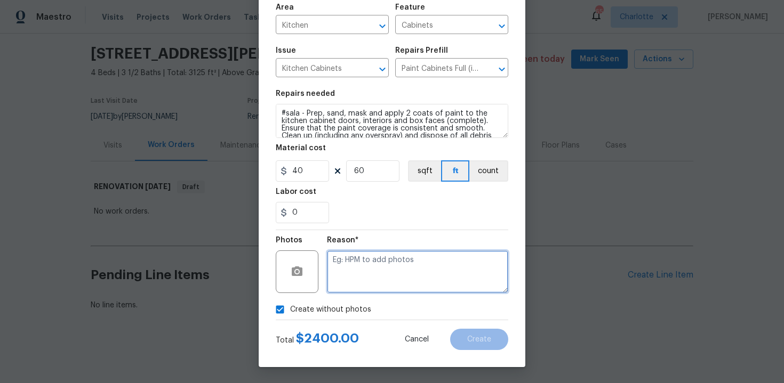
click at [362, 281] on textarea at bounding box center [417, 272] width 181 height 43
type textarea "n/a"
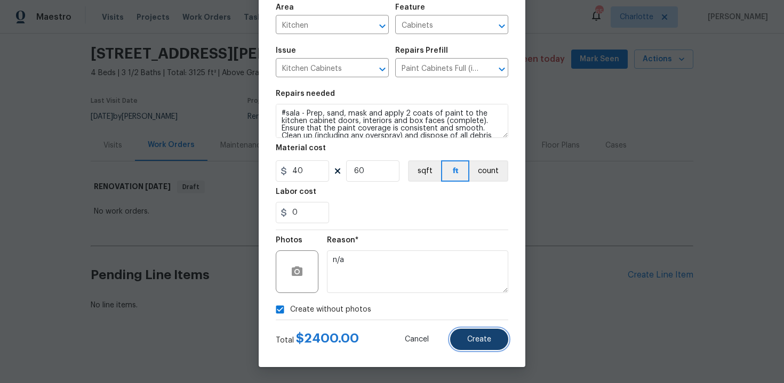
click at [477, 343] on span "Create" at bounding box center [479, 340] width 24 height 8
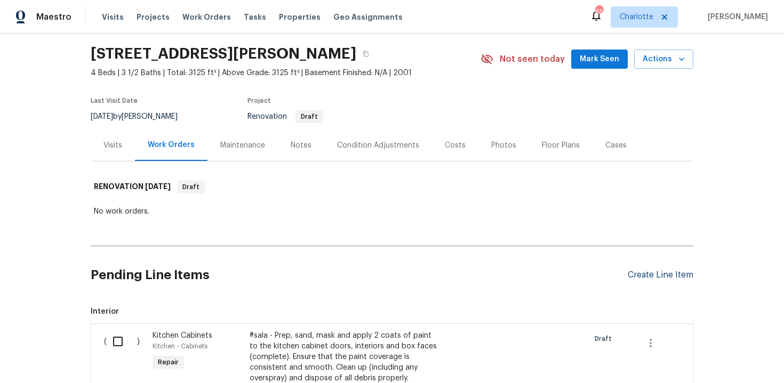
click at [651, 275] on div "Create Line Item" at bounding box center [660, 275] width 66 height 10
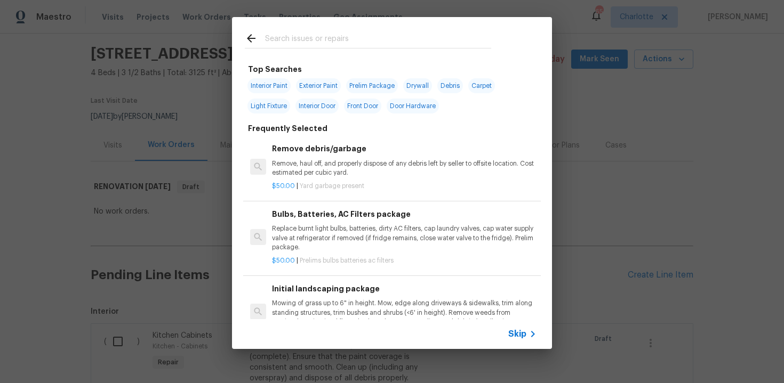
click at [514, 339] on span "Skip" at bounding box center [517, 334] width 18 height 11
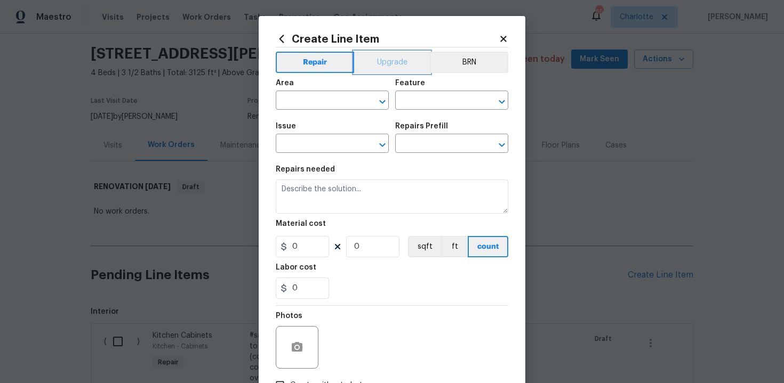
click at [390, 64] on button "Upgrade" at bounding box center [392, 62] width 76 height 21
click at [346, 98] on input "text" at bounding box center [317, 101] width 83 height 17
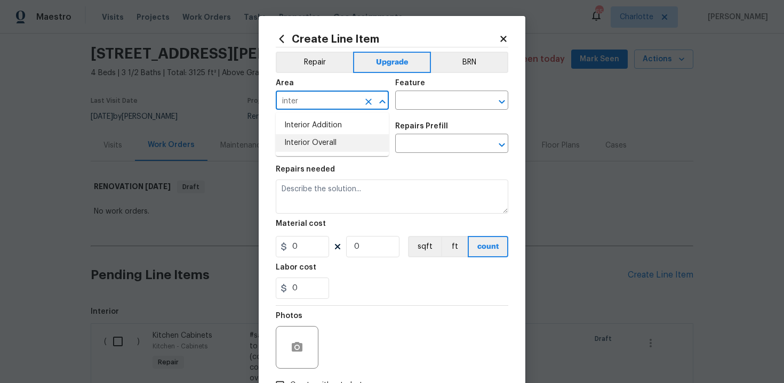
click at [347, 144] on li "Interior Overall" at bounding box center [332, 143] width 113 height 18
type input "Interior Overall"
click at [419, 101] on input "text" at bounding box center [436, 101] width 83 height 17
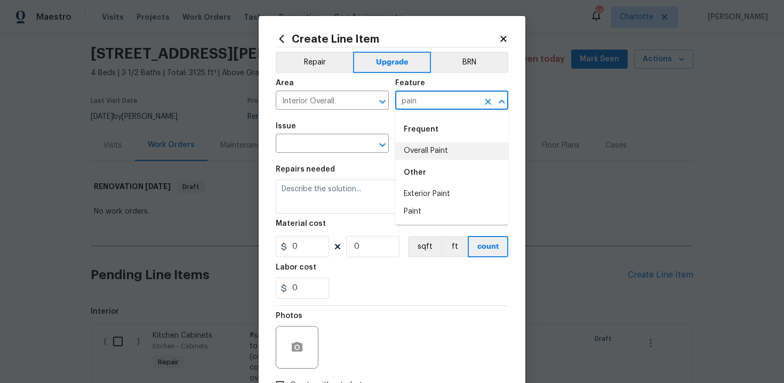
click at [421, 145] on li "Overall Paint" at bounding box center [451, 151] width 113 height 18
type input "Overall Paint"
click at [311, 145] on input "text" at bounding box center [317, 144] width 83 height 17
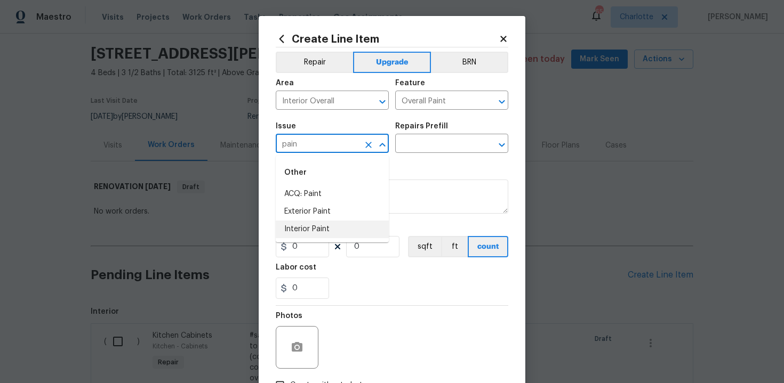
click at [319, 227] on li "Interior Paint" at bounding box center [332, 230] width 113 height 18
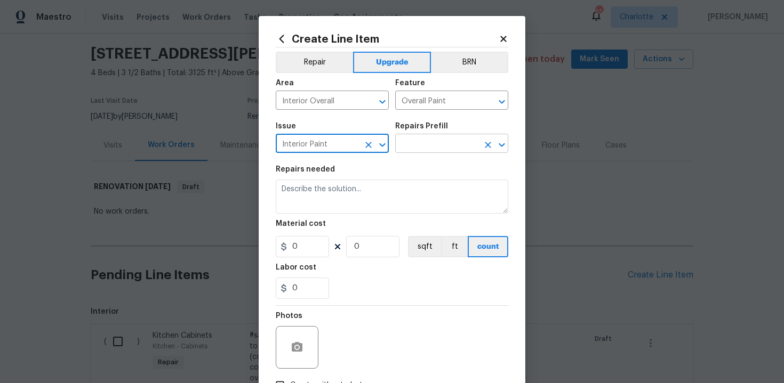
type input "Interior Paint"
click at [437, 141] on input "text" at bounding box center [436, 144] width 83 height 17
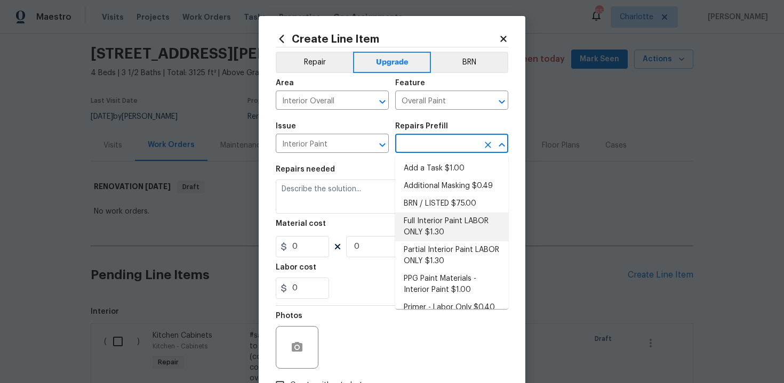
click at [440, 229] on li "Full Interior Paint LABOR ONLY $1.30" at bounding box center [451, 227] width 113 height 29
type input "Full Interior Paint LABOR ONLY $1.30"
type textarea "Full Interior paint - (walls, ceilings, trim, and doors) - PAINT PROVIDED BY OP…"
type input "1.3"
type input "1"
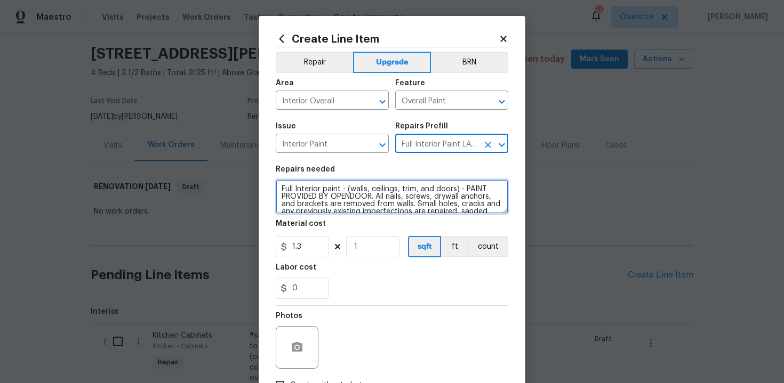
click at [279, 188] on textarea "Full Interior paint - (walls, ceilings, trim, and doors) - PAINT PROVIDED BY OP…" at bounding box center [392, 197] width 232 height 34
type textarea "#sala - Full Interior paint - (walls, ceilings, trim, and doors) - PAINT PROVID…"
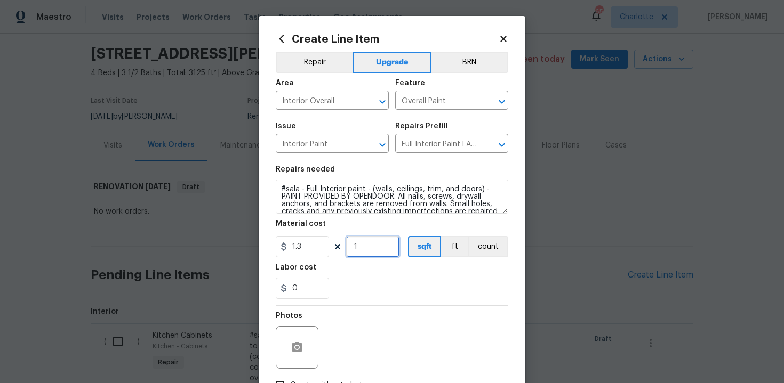
click at [367, 245] on input "1" at bounding box center [372, 246] width 53 height 21
type input "3125"
click at [397, 288] on div "0" at bounding box center [392, 288] width 232 height 21
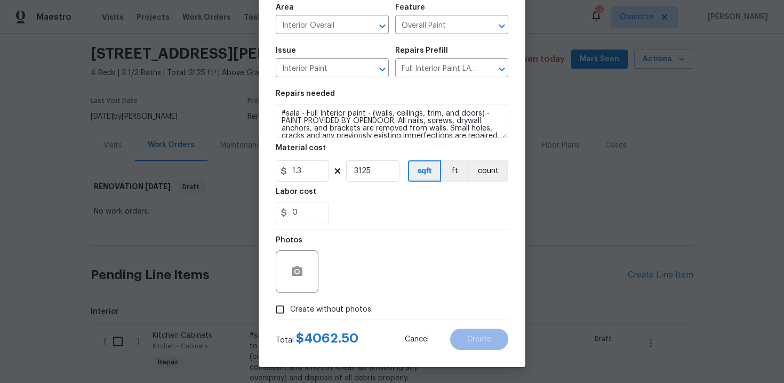
click at [328, 305] on span "Create without photos" at bounding box center [330, 309] width 81 height 11
click at [290, 305] on input "Create without photos" at bounding box center [280, 310] width 20 height 20
checkbox input "true"
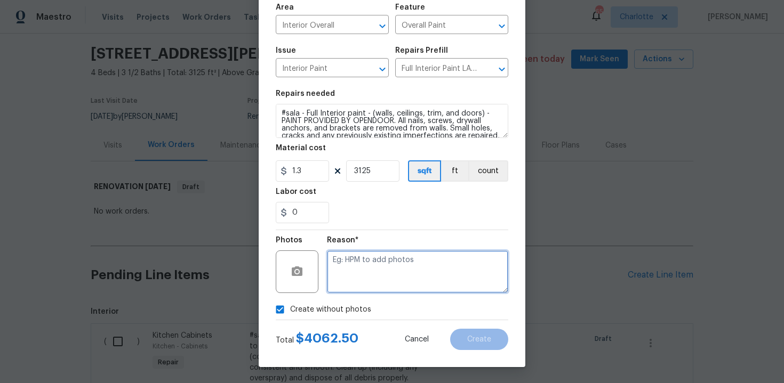
click at [364, 275] on textarea at bounding box center [417, 272] width 181 height 43
type textarea "n/a"
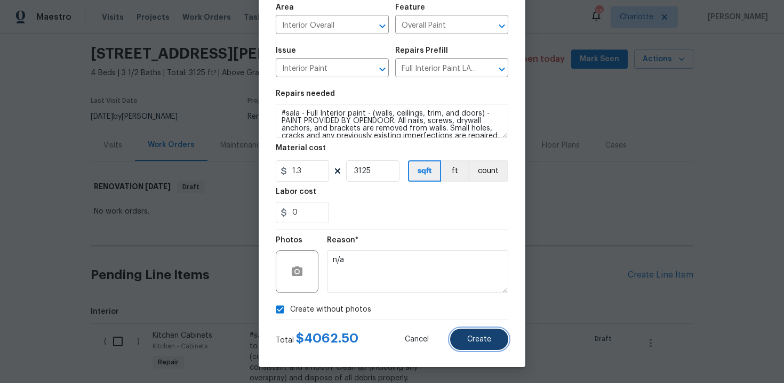
click at [466, 331] on button "Create" at bounding box center [479, 339] width 58 height 21
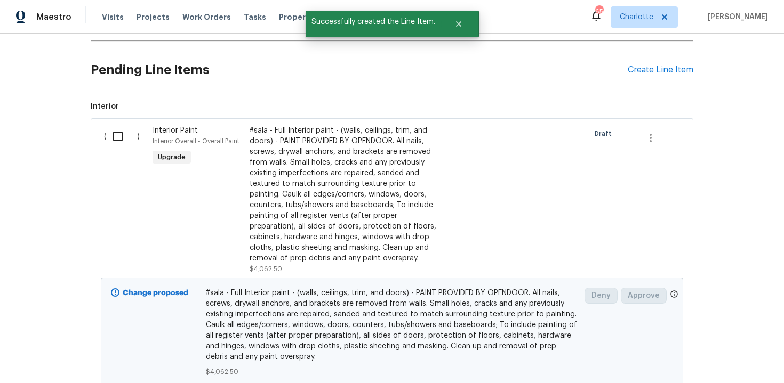
scroll to position [198, 0]
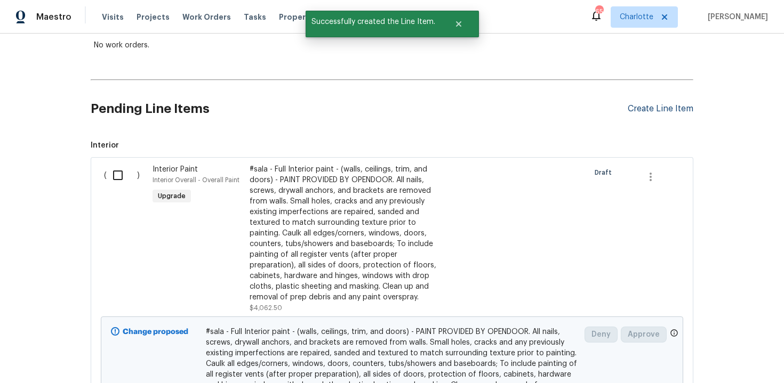
click at [657, 105] on div "Create Line Item" at bounding box center [660, 109] width 66 height 10
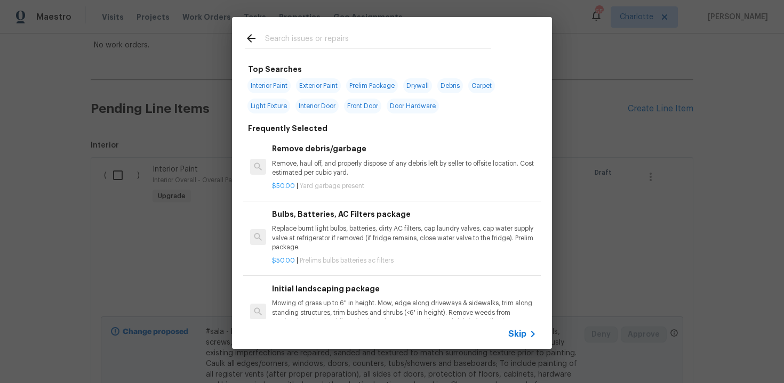
click at [512, 338] on span "Skip" at bounding box center [517, 334] width 18 height 11
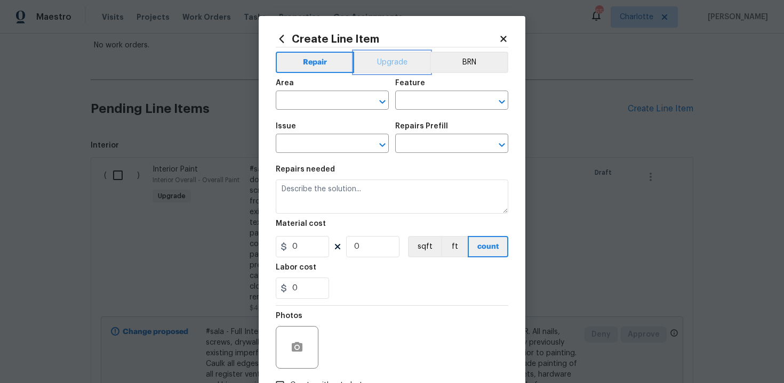
click at [387, 73] on button "Upgrade" at bounding box center [392, 62] width 76 height 21
click at [335, 100] on input "text" at bounding box center [317, 101] width 83 height 17
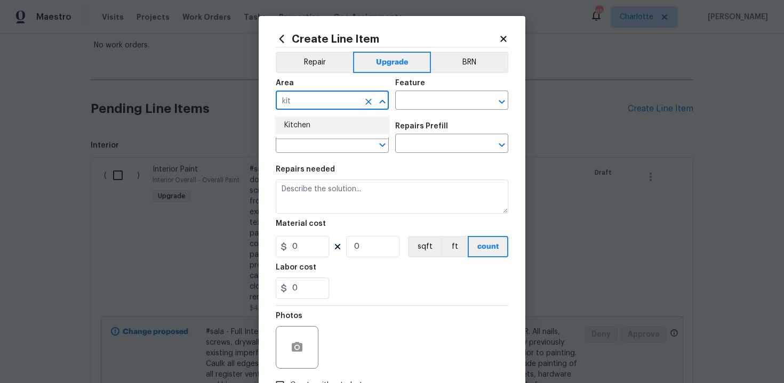
click at [324, 126] on li "Kitchen" at bounding box center [332, 126] width 113 height 18
type input "Kitchen"
click at [418, 108] on input "text" at bounding box center [436, 101] width 83 height 17
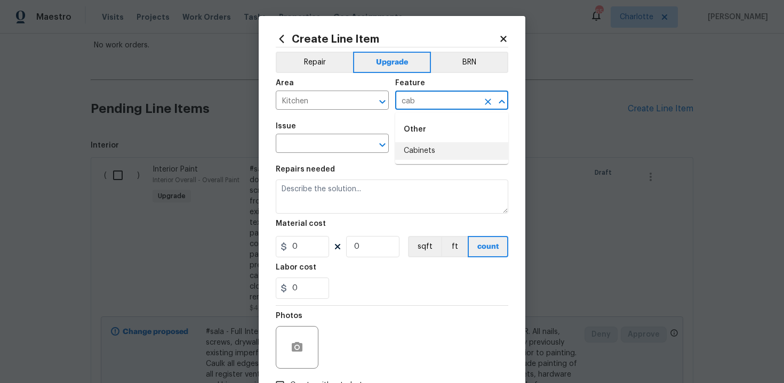
click at [421, 152] on li "Cabinets" at bounding box center [451, 151] width 113 height 18
type input "Cabinets"
click at [323, 147] on input "text" at bounding box center [317, 144] width 83 height 17
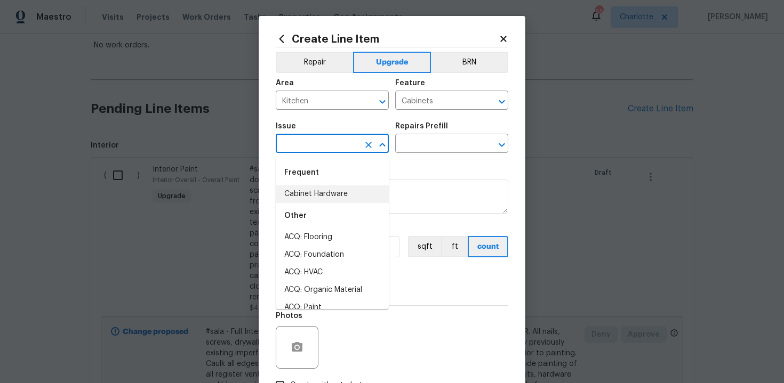
click at [329, 193] on li "Cabinet Hardware" at bounding box center [332, 195] width 113 height 18
type input "Cabinet Hardware"
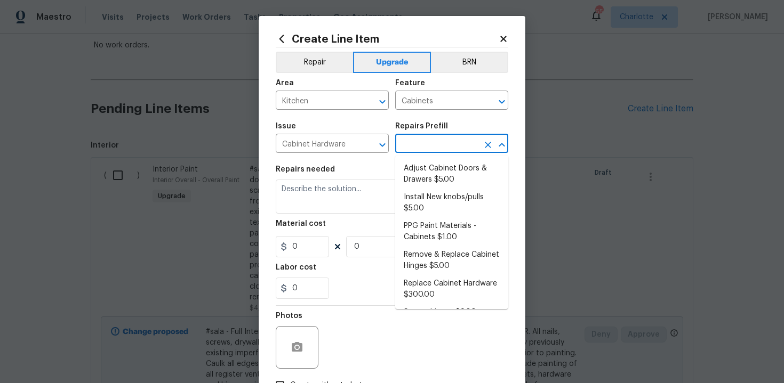
click at [438, 148] on input "text" at bounding box center [436, 144] width 83 height 17
click at [436, 287] on li "Replace Cabinet Hardware $300.00" at bounding box center [451, 289] width 113 height 29
type input "Replace Cabinet Hardware $300.00"
type textarea "Replace cabinet hardware with new hinges and pulls. HPM to provide specs"
type input "300"
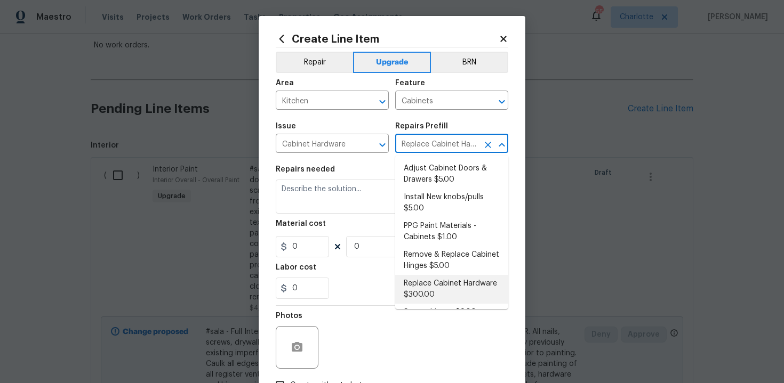
type input "1"
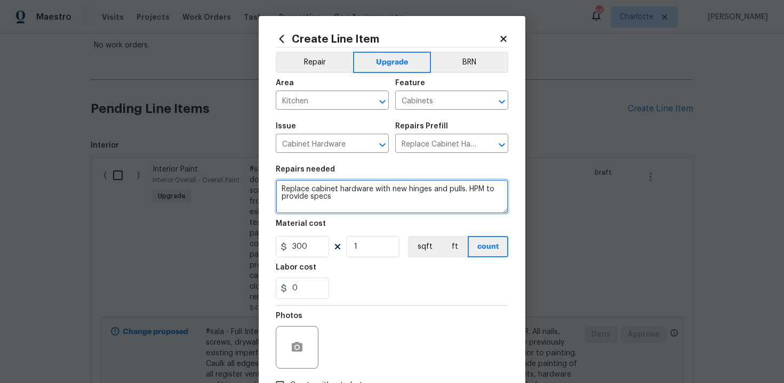
click at [277, 188] on textarea "Replace cabinet hardware with new hinges and pulls. HPM to provide specs" at bounding box center [392, 197] width 232 height 34
type textarea "#sala - Replace cabinet hardware with new hinges and pulls. HPM to provide specs"
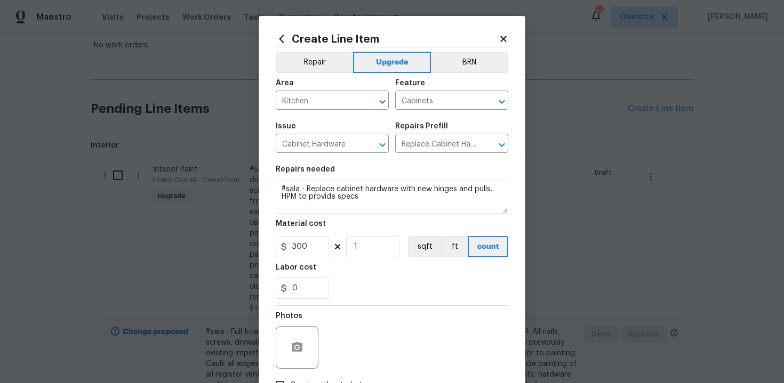
click at [379, 280] on div "0" at bounding box center [392, 288] width 232 height 21
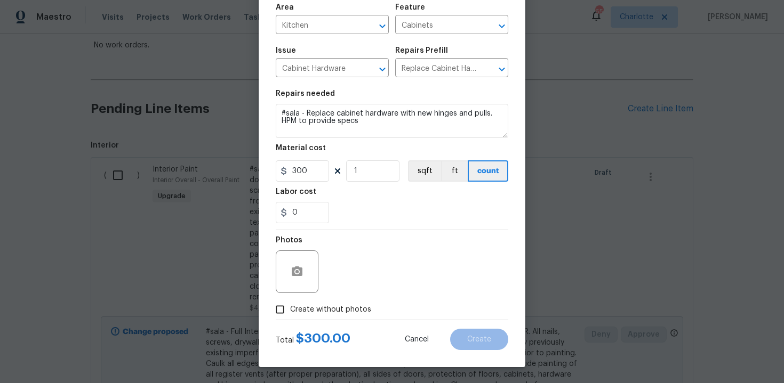
click at [331, 301] on label "Create without photos" at bounding box center [320, 310] width 101 height 20
click at [290, 301] on input "Create without photos" at bounding box center [280, 310] width 20 height 20
checkbox input "true"
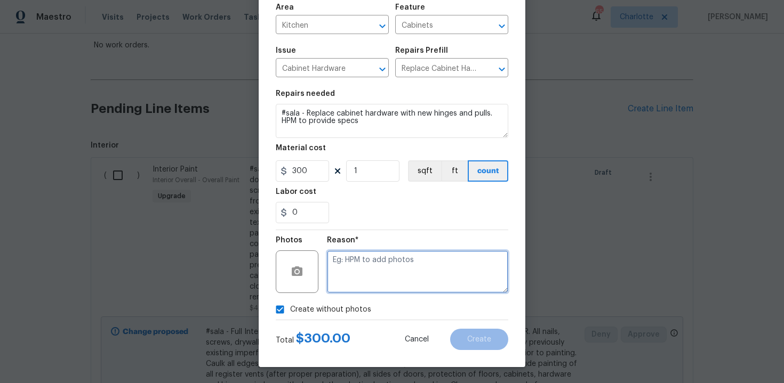
click at [359, 283] on textarea at bounding box center [417, 272] width 181 height 43
type textarea "n/a"
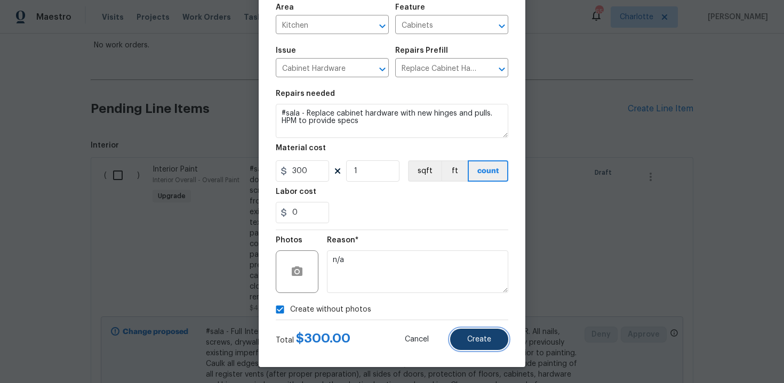
click at [477, 340] on span "Create" at bounding box center [479, 340] width 24 height 8
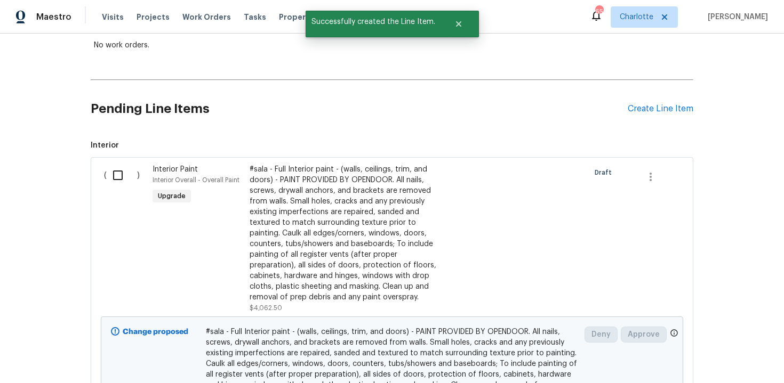
scroll to position [198, 0]
click at [661, 110] on div "Create Line Item" at bounding box center [660, 109] width 66 height 10
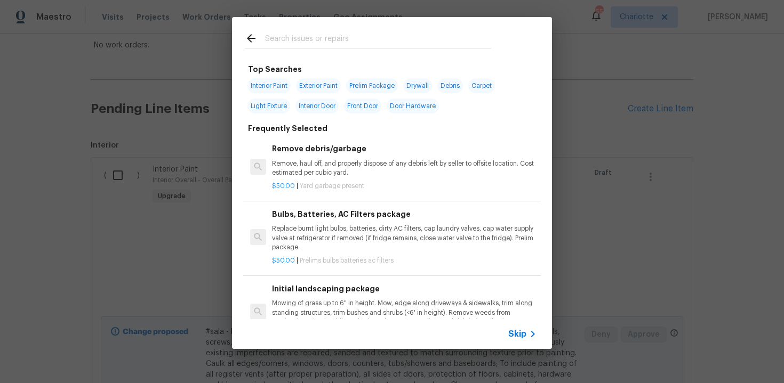
click at [526, 333] on icon at bounding box center [532, 334] width 13 height 13
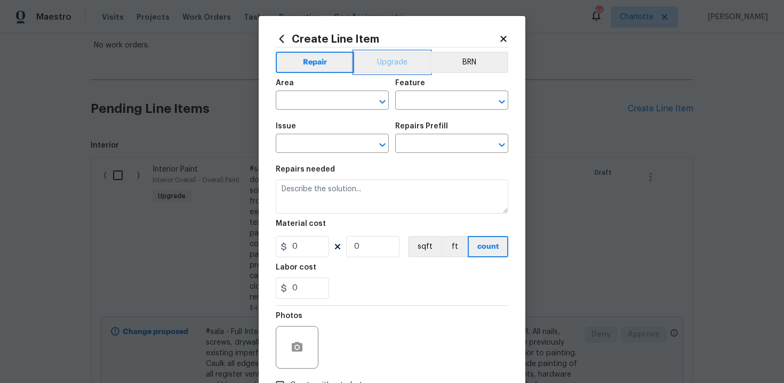
click at [388, 63] on button "Upgrade" at bounding box center [392, 62] width 76 height 21
click at [331, 94] on input "text" at bounding box center [317, 101] width 83 height 17
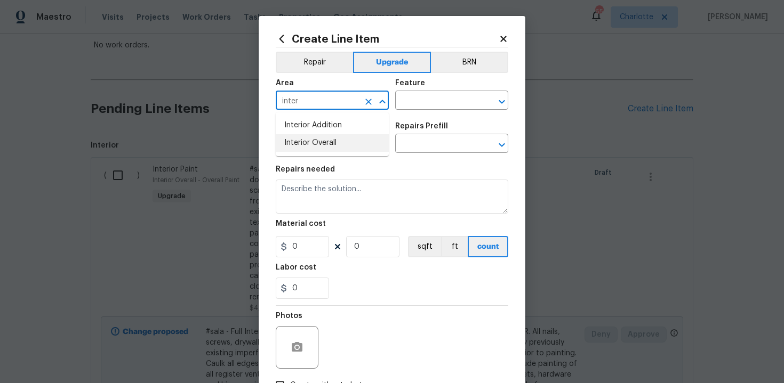
click at [341, 141] on li "Interior Overall" at bounding box center [332, 143] width 113 height 18
type input "Interior Overall"
click at [424, 102] on input "text" at bounding box center [436, 101] width 83 height 17
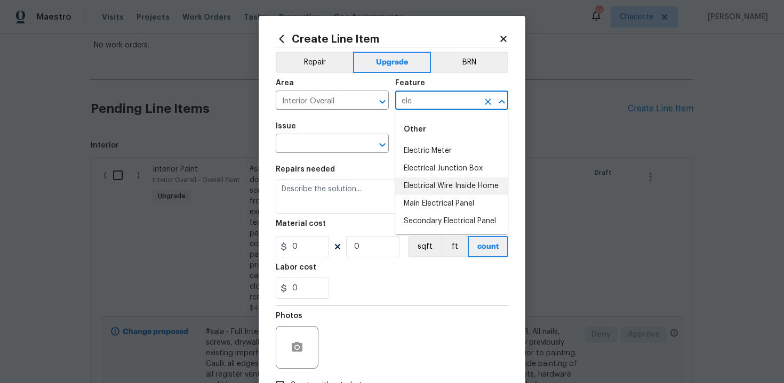
click at [439, 188] on li "Electrical Wire Inside Home" at bounding box center [451, 187] width 113 height 18
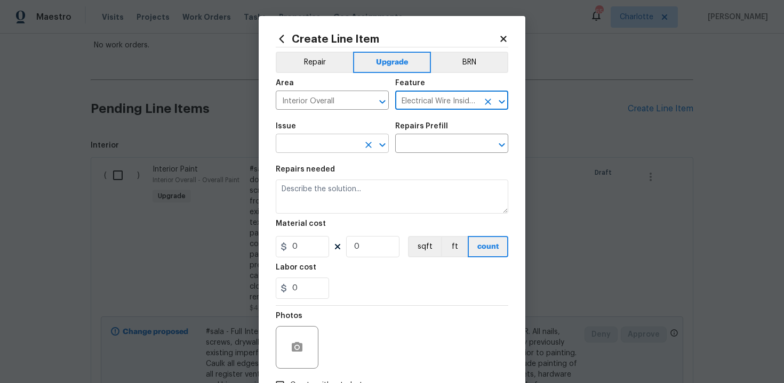
type input "Electrical Wire Inside Home"
click at [300, 150] on input "text" at bounding box center [317, 144] width 83 height 17
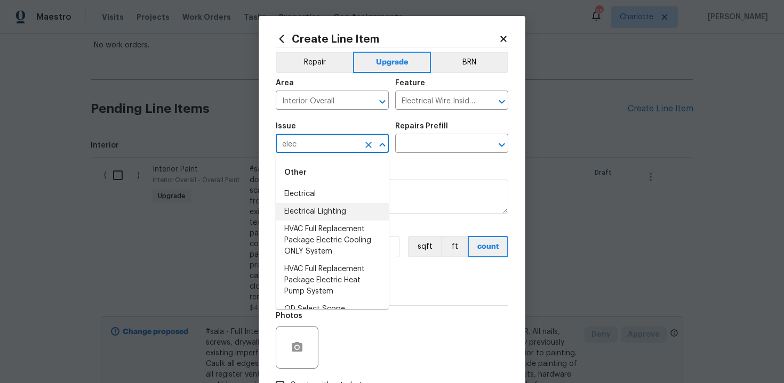
click at [309, 214] on li "Electrical Lighting" at bounding box center [332, 212] width 113 height 18
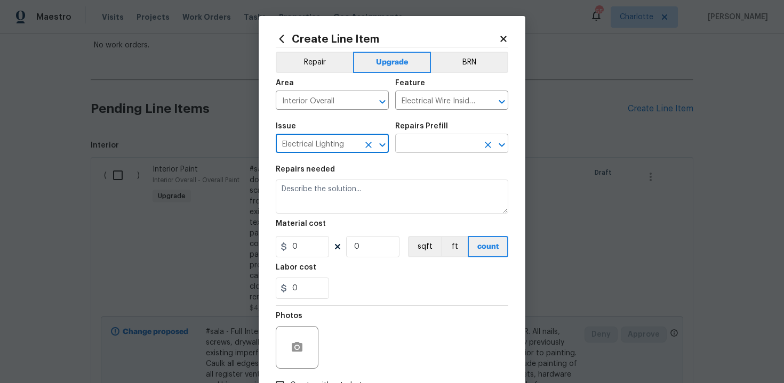
type input "Electrical Lighting"
click at [438, 142] on input "text" at bounding box center [436, 144] width 83 height 17
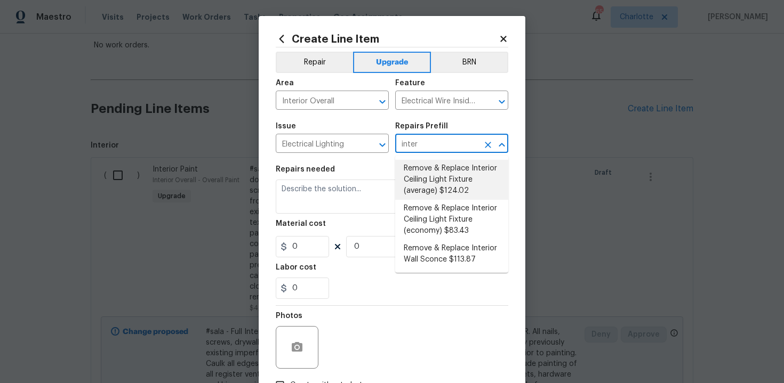
click at [437, 184] on li "Remove & Replace Interior Ceiling Light Fixture (average) $124.02" at bounding box center [451, 180] width 113 height 40
type input "Remove & Replace Interior Ceiling Light Fixture (average) $124.02"
type textarea "Remove the existing interior ceiling light fixture and replace it with new AVER…"
type input "124.02"
type input "1"
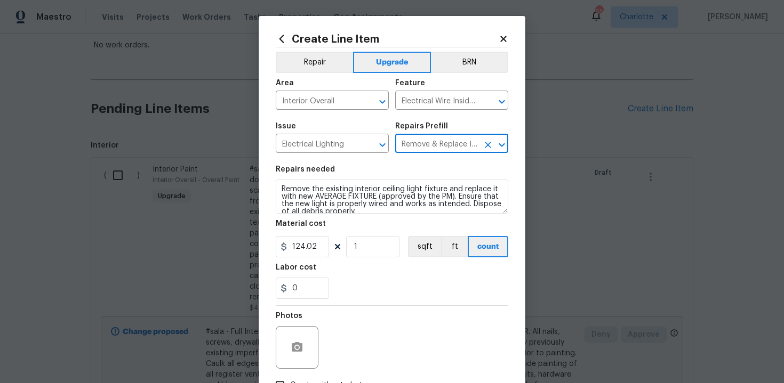
type input "Remove & Replace Interior Ceiling Light Fixture (average) $124.02"
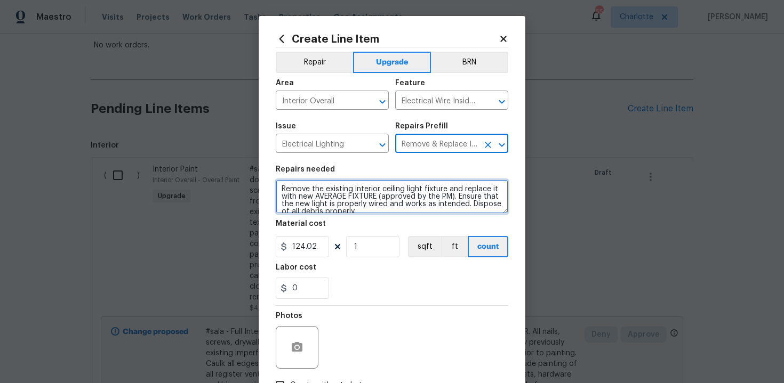
click at [277, 186] on textarea "Remove the existing interior ceiling light fixture and replace it with new AVER…" at bounding box center [392, 197] width 232 height 34
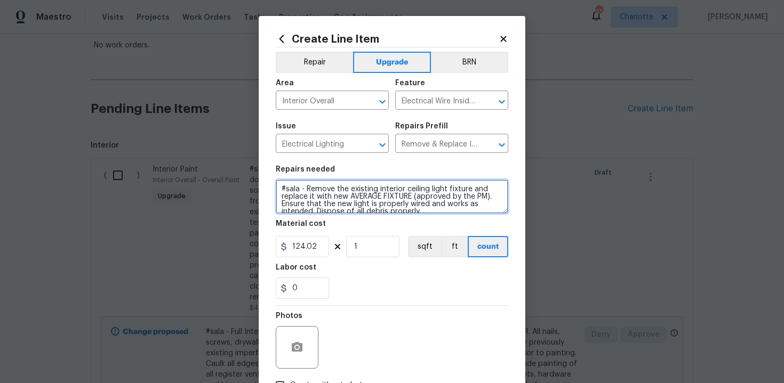
type textarea "#sala - Remove the existing interior ceiling light fixture and replace it with …"
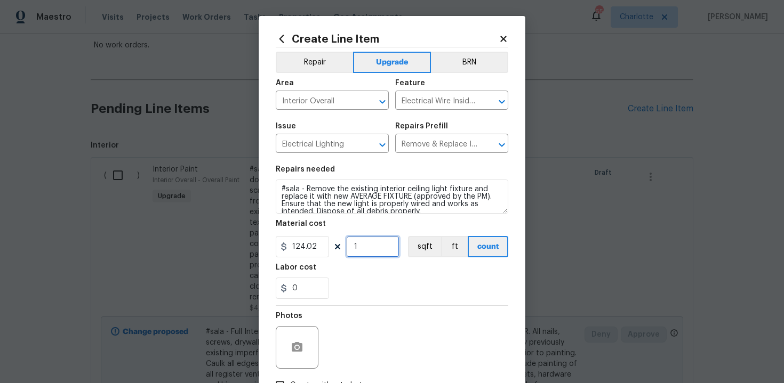
click at [372, 246] on input "1" at bounding box center [372, 246] width 53 height 21
type input "15"
click at [390, 288] on div "0" at bounding box center [392, 288] width 232 height 21
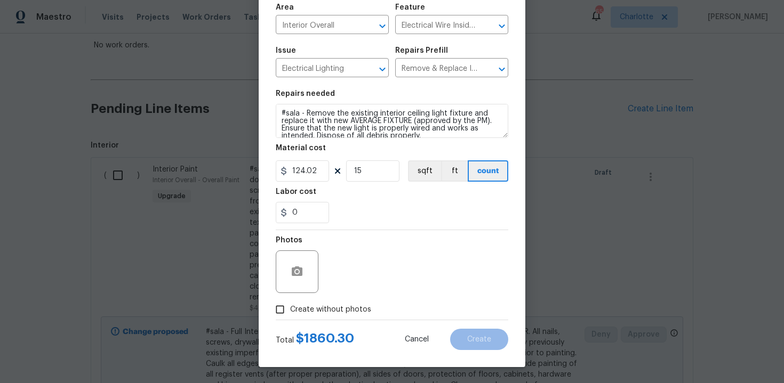
click at [325, 303] on label "Create without photos" at bounding box center [320, 310] width 101 height 20
click at [290, 303] on input "Create without photos" at bounding box center [280, 310] width 20 height 20
checkbox input "true"
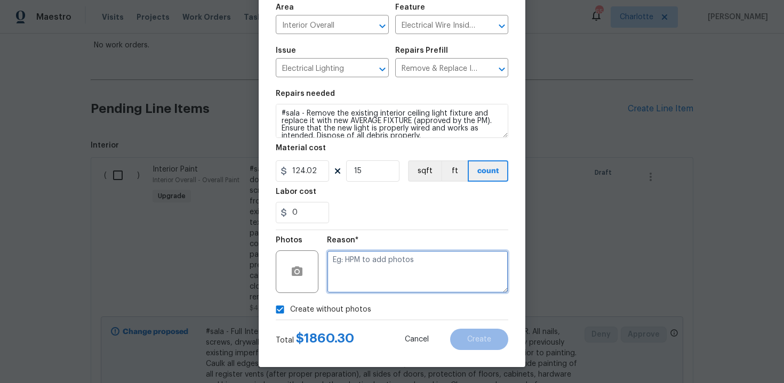
click at [376, 270] on textarea at bounding box center [417, 272] width 181 height 43
type textarea "n/a"
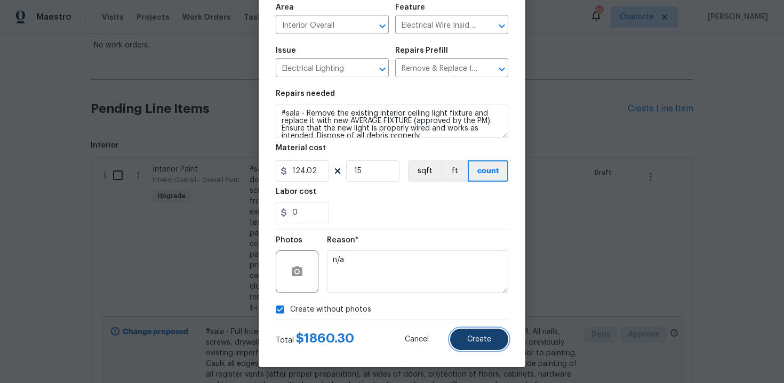
click at [480, 333] on button "Create" at bounding box center [479, 339] width 58 height 21
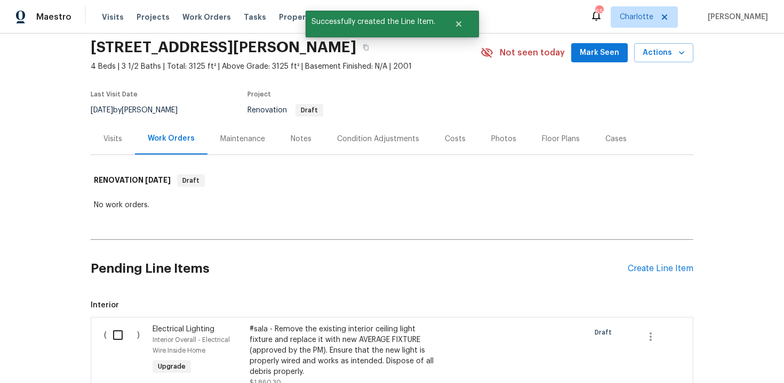
scroll to position [198, 0]
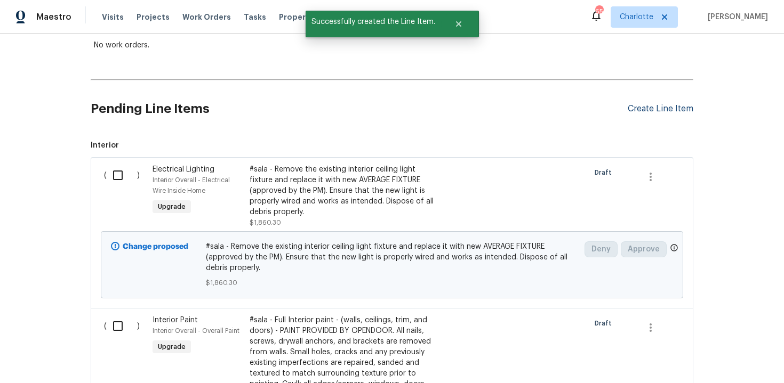
click at [653, 107] on div "Create Line Item" at bounding box center [660, 109] width 66 height 10
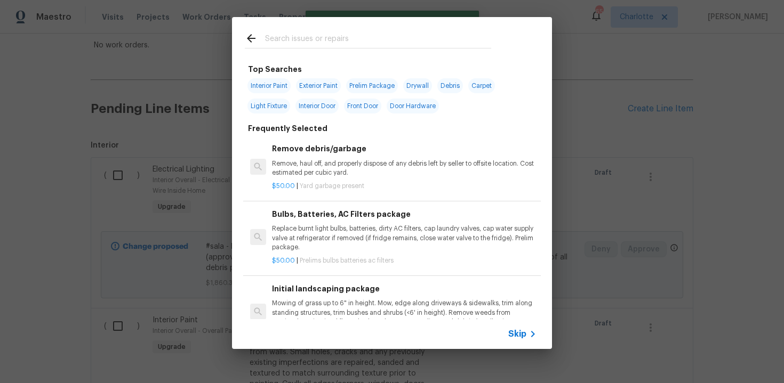
click at [511, 341] on div "Skip" at bounding box center [392, 334] width 320 height 30
click at [517, 337] on span "Skip" at bounding box center [517, 334] width 18 height 11
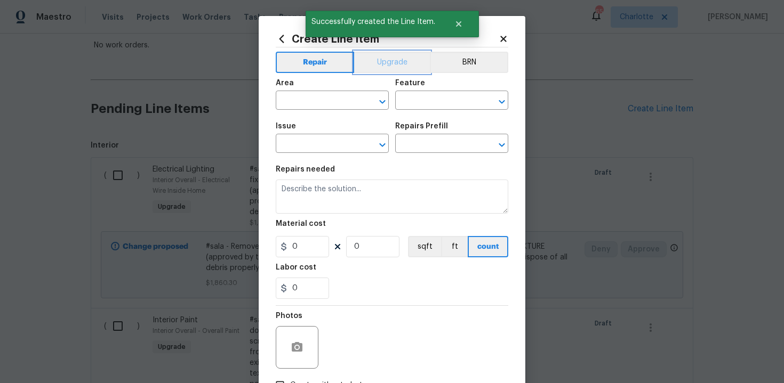
click at [394, 65] on button "Upgrade" at bounding box center [392, 62] width 76 height 21
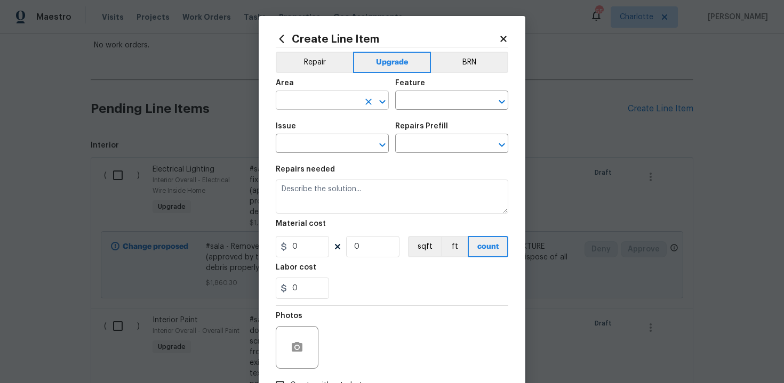
click at [331, 97] on input "text" at bounding box center [317, 101] width 83 height 17
click at [334, 143] on li "Interior Overall" at bounding box center [332, 143] width 113 height 18
type input "Interior Overall"
click at [414, 102] on input "text" at bounding box center [436, 101] width 83 height 17
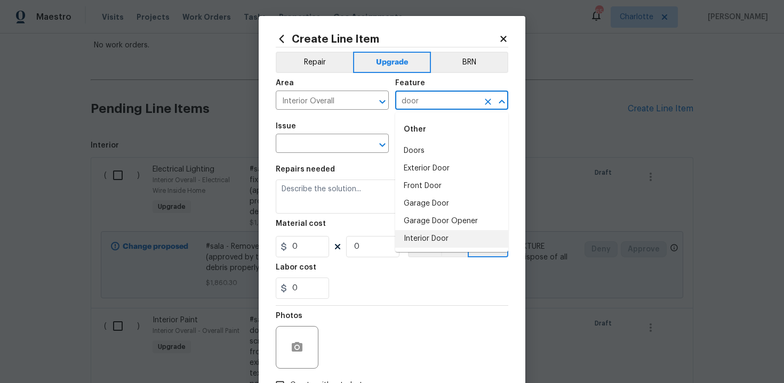
click at [427, 244] on li "Interior Door" at bounding box center [451, 239] width 113 height 18
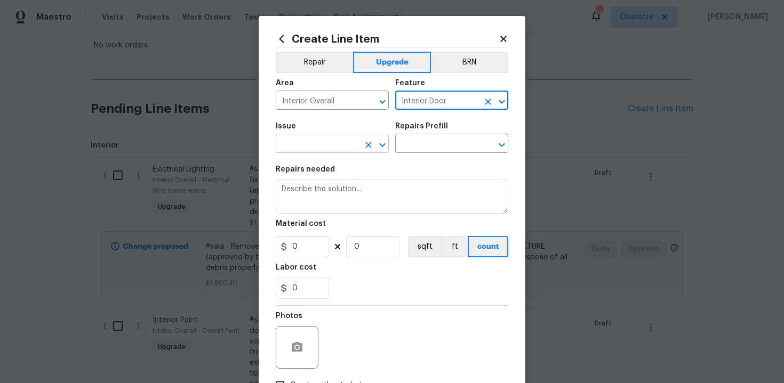
type input "Interior Door"
click at [308, 146] on input "text" at bounding box center [317, 144] width 83 height 17
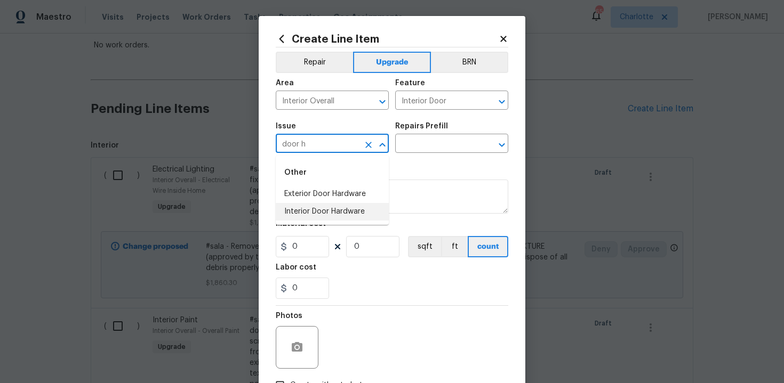
click at [321, 210] on li "Interior Door Hardware" at bounding box center [332, 212] width 113 height 18
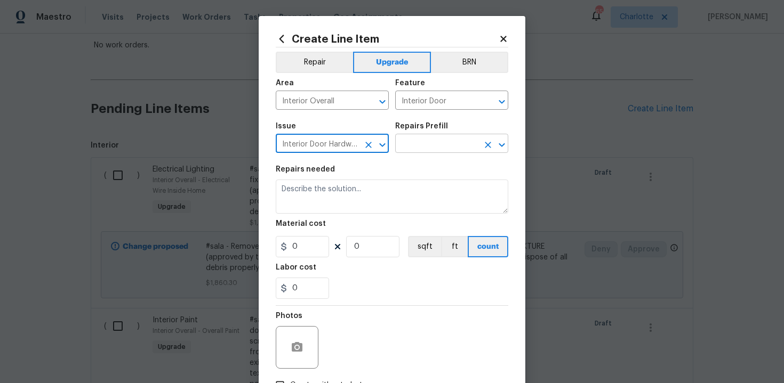
type input "Interior Door Hardware"
click at [416, 145] on input "text" at bounding box center [436, 144] width 83 height 17
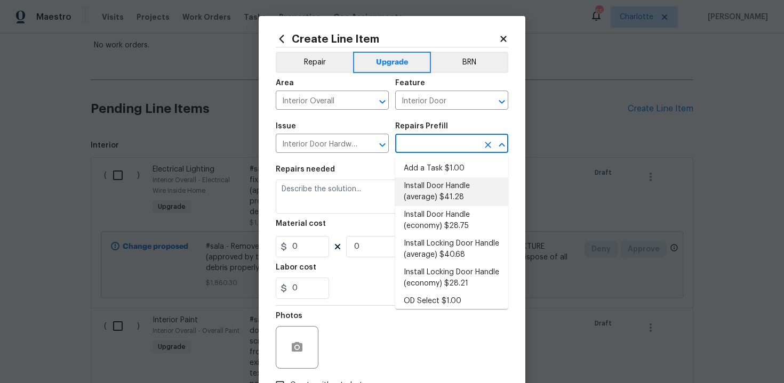
click at [433, 197] on li "Install Door Handle (average) $41.28" at bounding box center [451, 192] width 113 height 29
type input "Install Door Handle (average) $41.28"
type textarea "Remove the existing interior door handle (if present). Install a new (average) …"
type input "41.28"
type input "1"
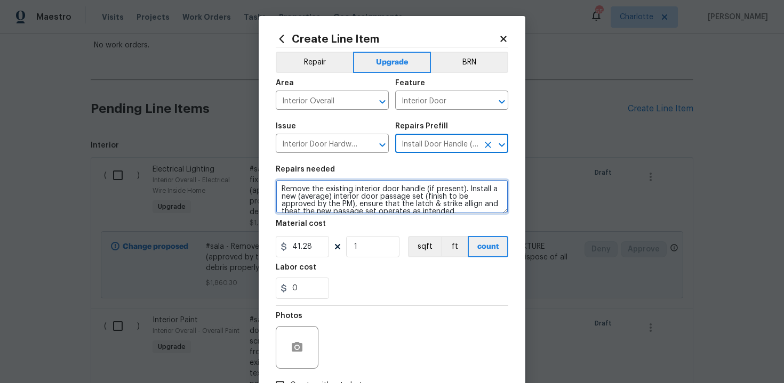
click at [277, 189] on textarea "Remove the existing interior door handle (if present). Install a new (average) …" at bounding box center [392, 197] width 232 height 34
type textarea "#sala - Remove the existing interior door handle (if present). Install a new (a…"
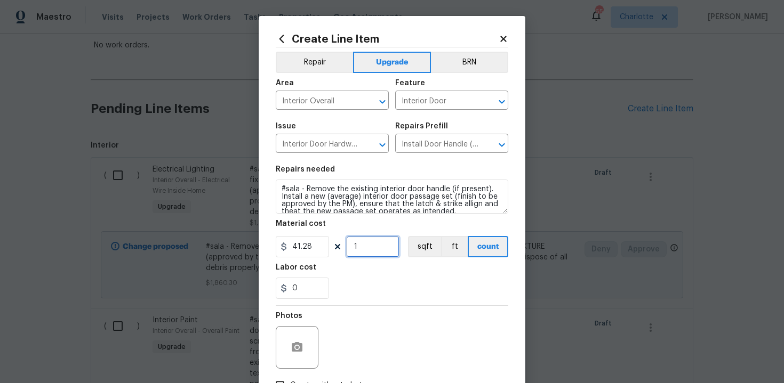
click at [367, 246] on input "1" at bounding box center [372, 246] width 53 height 21
type input "15"
click at [403, 298] on div "0" at bounding box center [392, 288] width 232 height 21
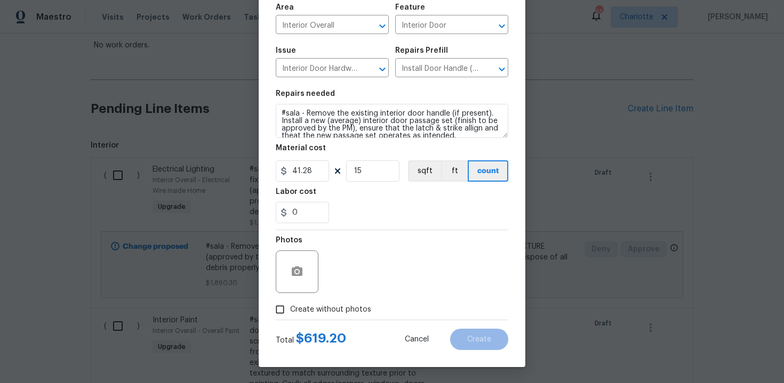
click at [331, 298] on div "Photos" at bounding box center [392, 264] width 232 height 69
click at [341, 304] on span "Create without photos" at bounding box center [330, 309] width 81 height 11
click at [290, 304] on input "Create without photos" at bounding box center [280, 310] width 20 height 20
checkbox input "true"
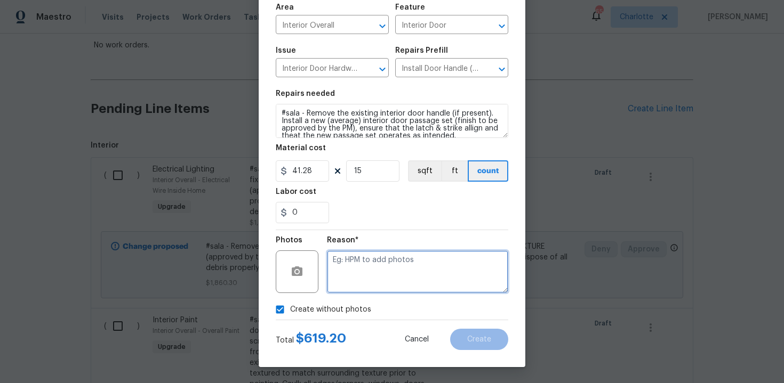
click at [364, 277] on textarea at bounding box center [417, 272] width 181 height 43
type textarea "n/a"
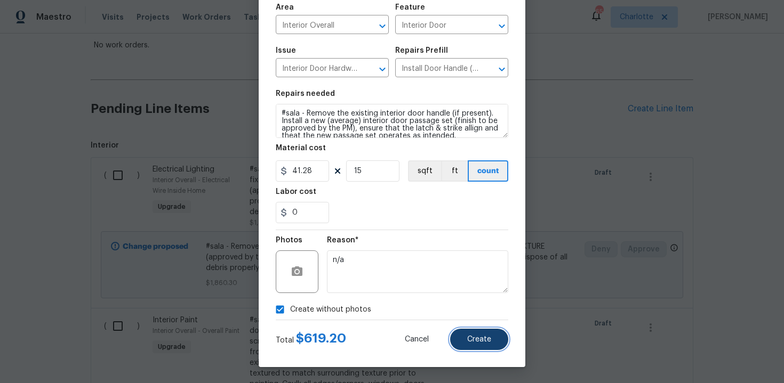
click at [477, 341] on span "Create" at bounding box center [479, 340] width 24 height 8
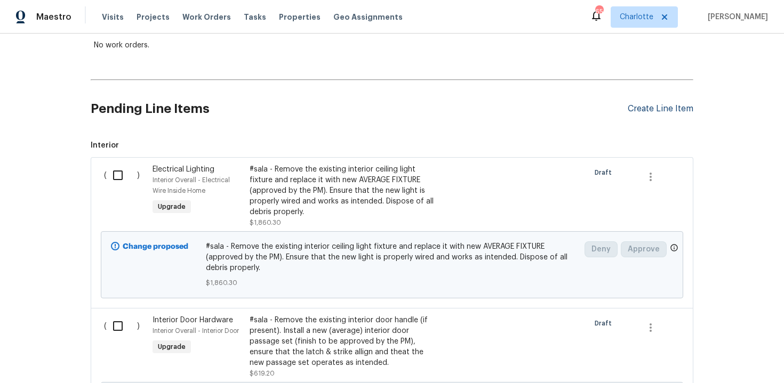
click at [659, 111] on div "Create Line Item" at bounding box center [660, 109] width 66 height 10
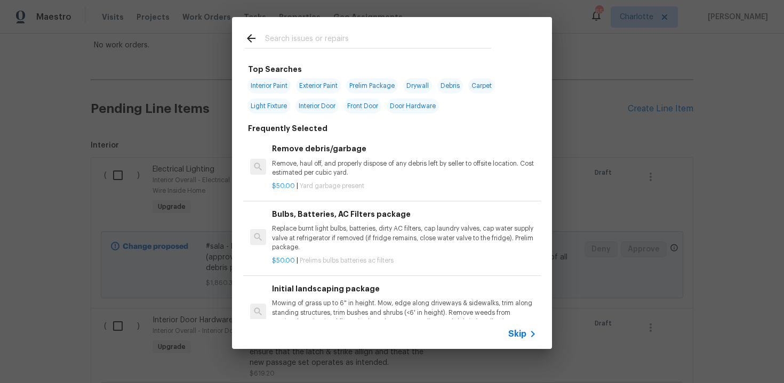
click at [517, 329] on span "Skip" at bounding box center [517, 334] width 18 height 11
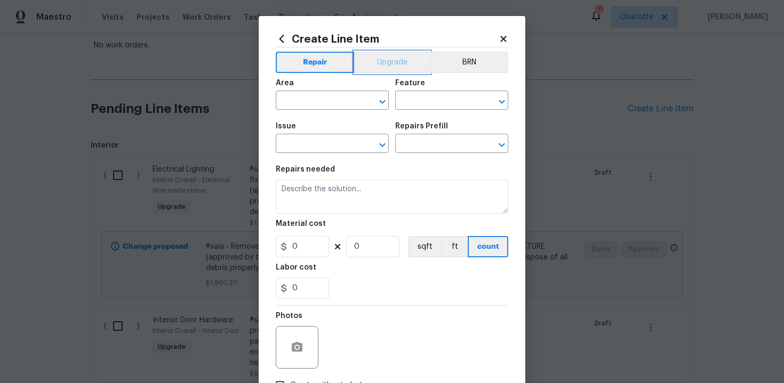
click at [387, 57] on button "Upgrade" at bounding box center [392, 62] width 76 height 21
click at [333, 101] on input "text" at bounding box center [317, 101] width 83 height 17
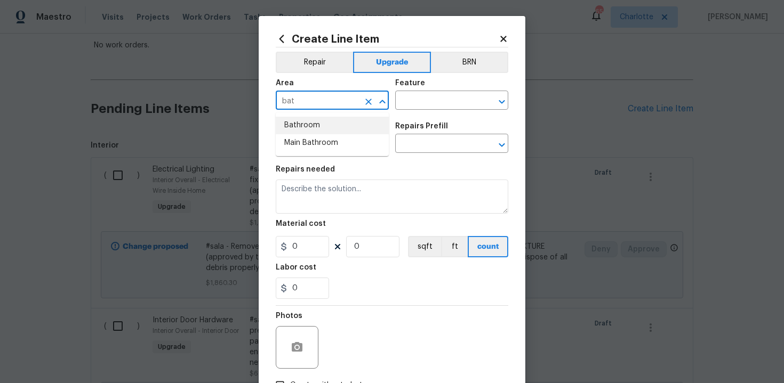
click at [337, 123] on li "Bathroom" at bounding box center [332, 126] width 113 height 18
type input "Bathroom"
click at [412, 102] on input "text" at bounding box center [436, 101] width 83 height 17
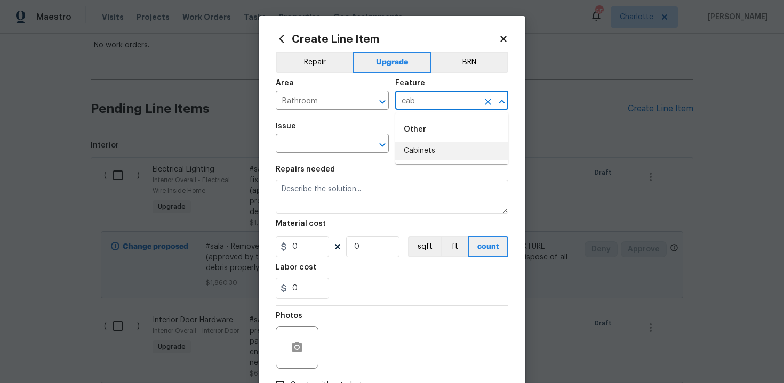
click at [423, 155] on li "Cabinets" at bounding box center [451, 151] width 113 height 18
type input "Cabinets"
click at [330, 148] on input "text" at bounding box center [317, 144] width 83 height 17
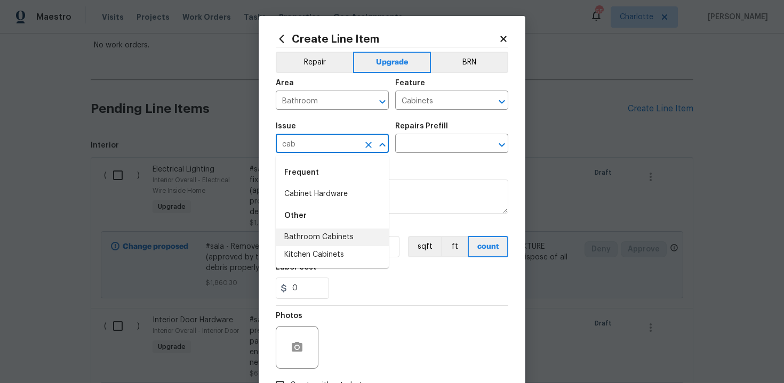
click at [330, 230] on li "Bathroom Cabinets" at bounding box center [332, 238] width 113 height 18
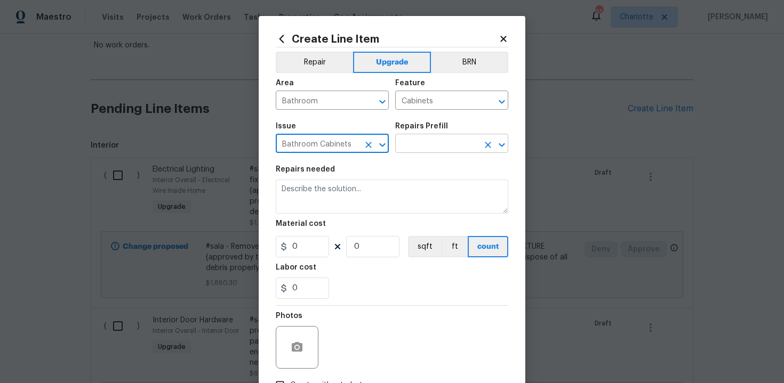
type input "Bathroom Cabinets"
click at [426, 144] on input "text" at bounding box center [436, 144] width 83 height 17
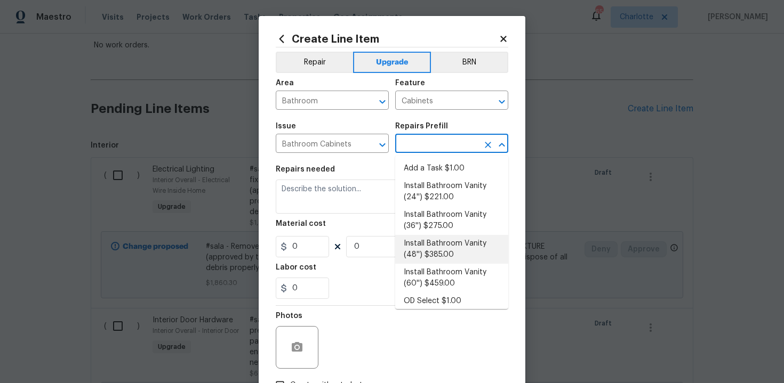
scroll to position [172, 0]
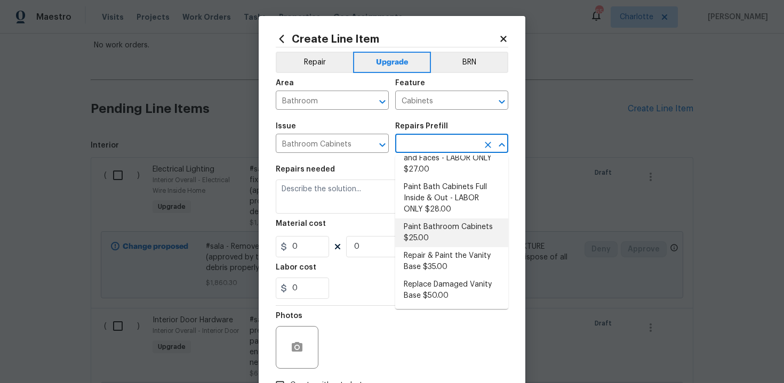
click at [430, 237] on li "Paint Bathroom Cabinets $25.00" at bounding box center [451, 233] width 113 height 29
type input "Paint Bathroom Cabinets $25.00"
type textarea "Prep, sand, mask and apply 2 coats of paint to the bathroom cabinet doors, inte…"
type input "25"
type input "1"
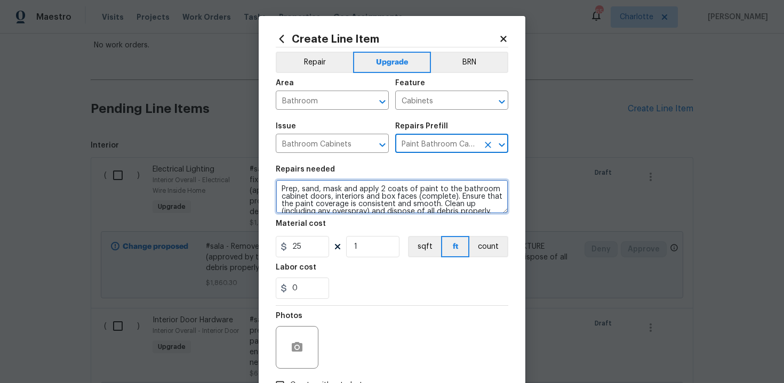
click at [278, 188] on textarea "Prep, sand, mask and apply 2 coats of paint to the bathroom cabinet doors, inte…" at bounding box center [392, 197] width 232 height 34
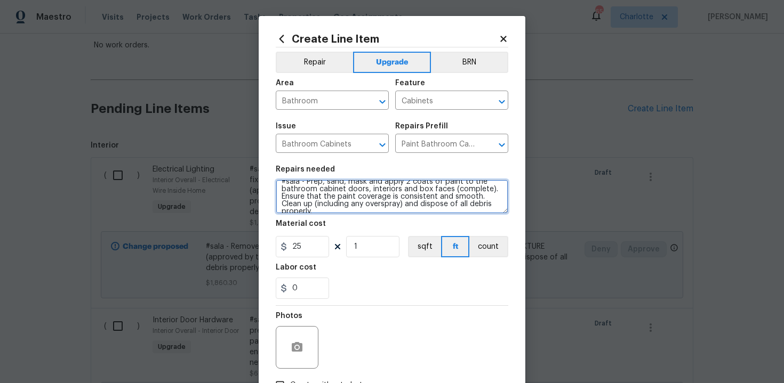
click at [490, 206] on textarea "#sala - Prep, sand, mask and apply 2 coats of paint to the bathroom cabinet doo…" at bounding box center [392, 197] width 232 height 34
paste textarea "All 3 full bathrooms"
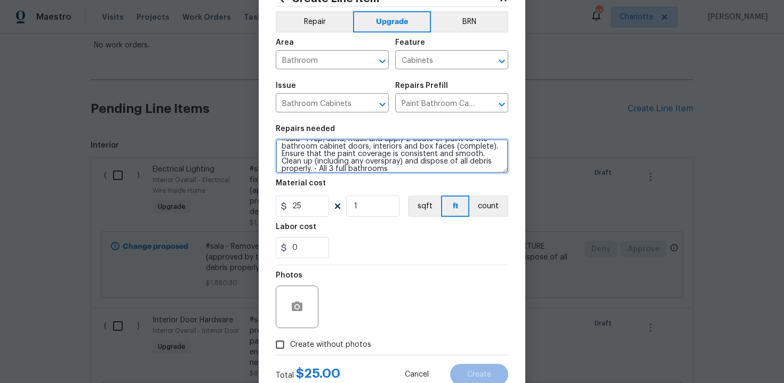
scroll to position [76, 0]
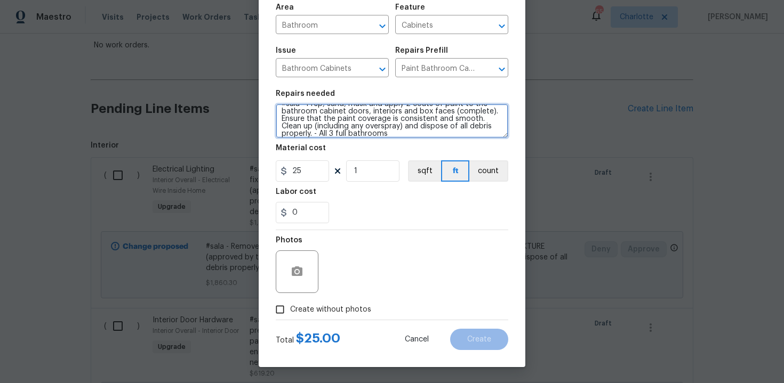
type textarea "#sala - Prep, sand, mask and apply 2 coats of paint to the bathroom cabinet doo…"
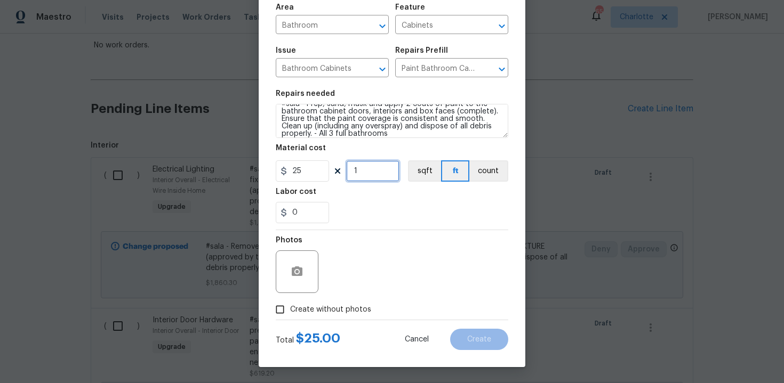
click at [368, 170] on input "1" at bounding box center [372, 170] width 53 height 21
type input "20"
click at [336, 303] on label "Create without photos" at bounding box center [320, 310] width 101 height 20
click at [290, 303] on input "Create without photos" at bounding box center [280, 310] width 20 height 20
checkbox input "true"
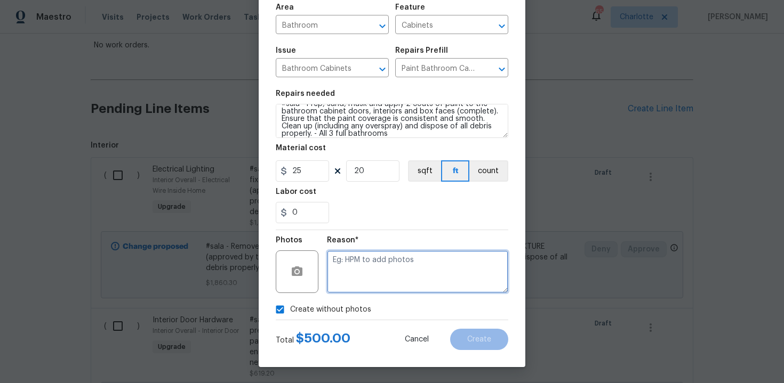
click at [363, 273] on textarea at bounding box center [417, 272] width 181 height 43
type textarea "n/a"
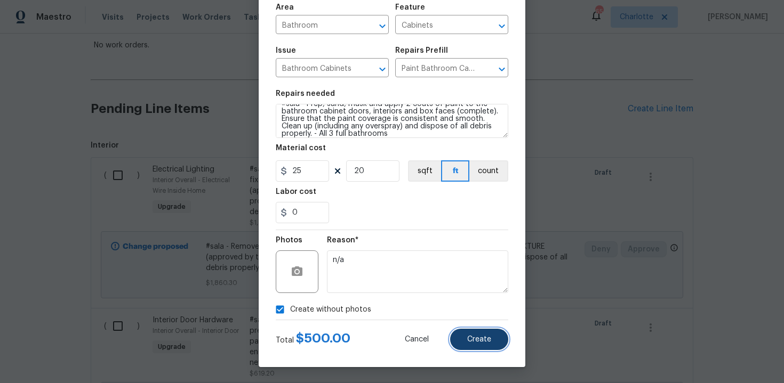
click at [470, 336] on span "Create" at bounding box center [479, 340] width 24 height 8
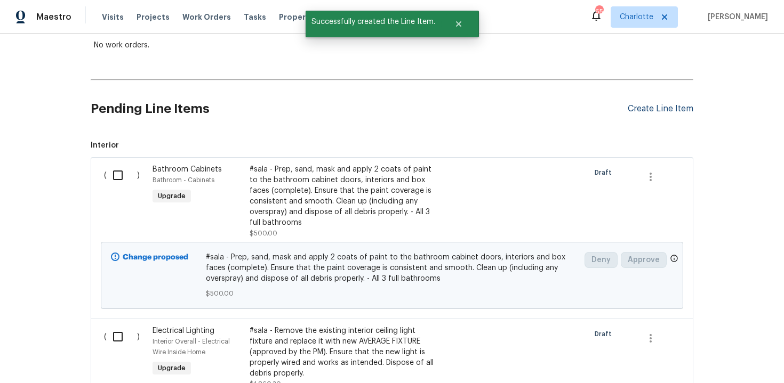
click at [665, 108] on div "Create Line Item" at bounding box center [660, 109] width 66 height 10
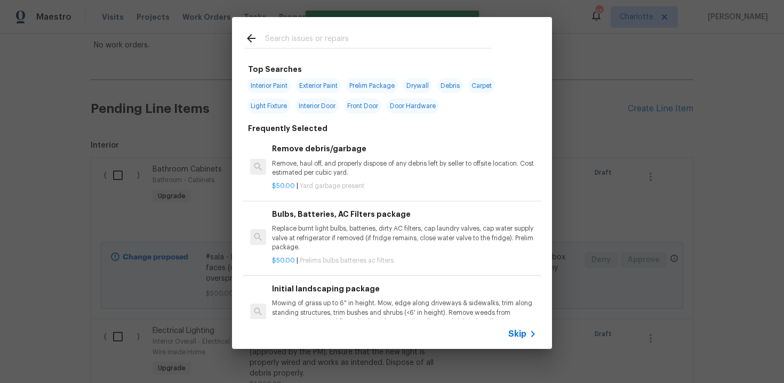
click at [519, 335] on span "Skip" at bounding box center [517, 334] width 18 height 11
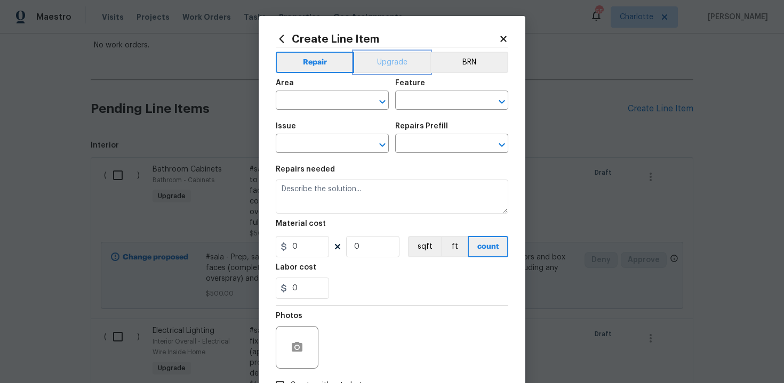
click at [388, 61] on button "Upgrade" at bounding box center [392, 62] width 76 height 21
click at [329, 103] on input "text" at bounding box center [317, 101] width 83 height 17
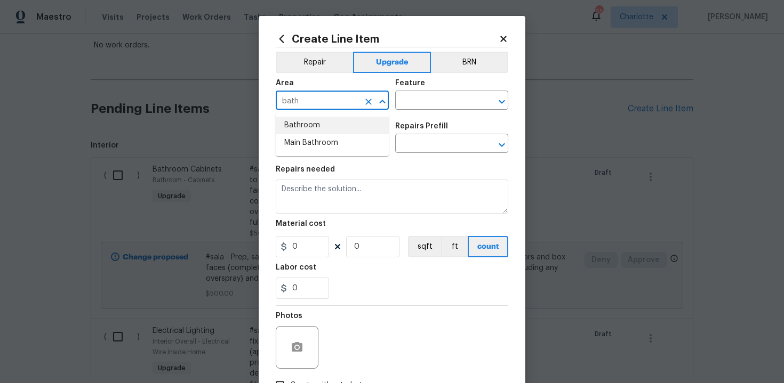
click at [328, 126] on li "Bathroom" at bounding box center [332, 126] width 113 height 18
type input "Bathroom"
click at [420, 103] on input "text" at bounding box center [436, 101] width 83 height 17
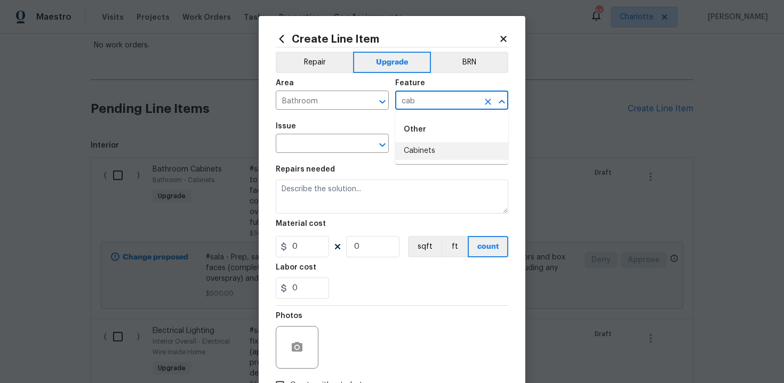
click at [417, 158] on li "Cabinets" at bounding box center [451, 151] width 113 height 18
type input "Cabinets"
click at [314, 146] on input "text" at bounding box center [317, 144] width 83 height 17
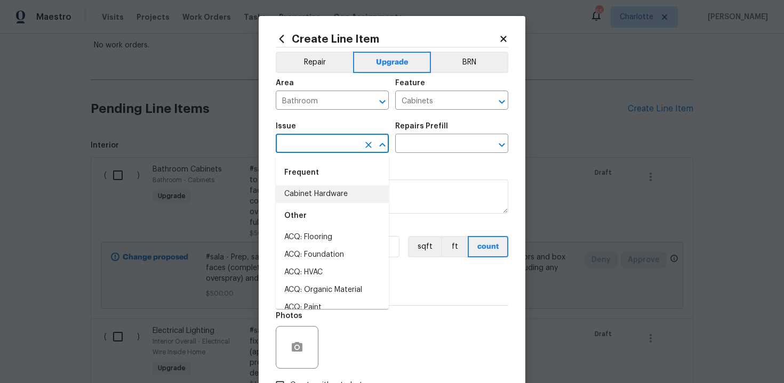
click at [320, 191] on li "Cabinet Hardware" at bounding box center [332, 195] width 113 height 18
type input "Cabinet Hardware"
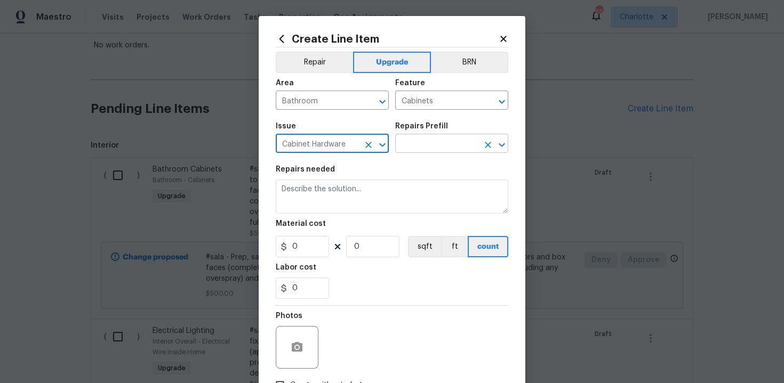
click at [434, 148] on input "text" at bounding box center [436, 144] width 83 height 17
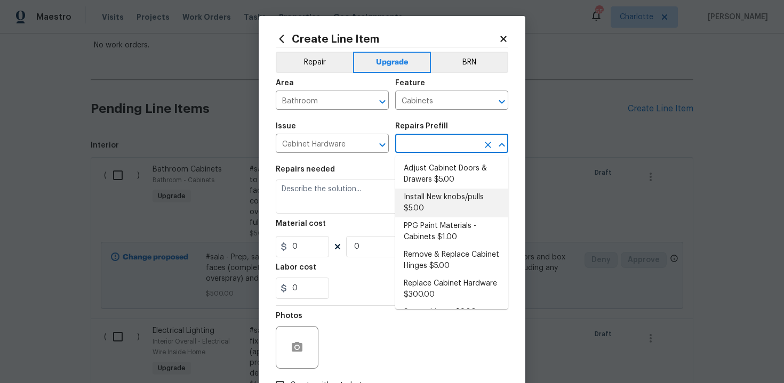
click at [435, 204] on li "Install New knobs/pulls $5.00" at bounding box center [451, 203] width 113 height 29
type input "Install New knobs/pulls $5.00"
type textarea "Remove the existing cabinet pulls/handles if present; prep and drill for new ca…"
type input "5"
type input "1"
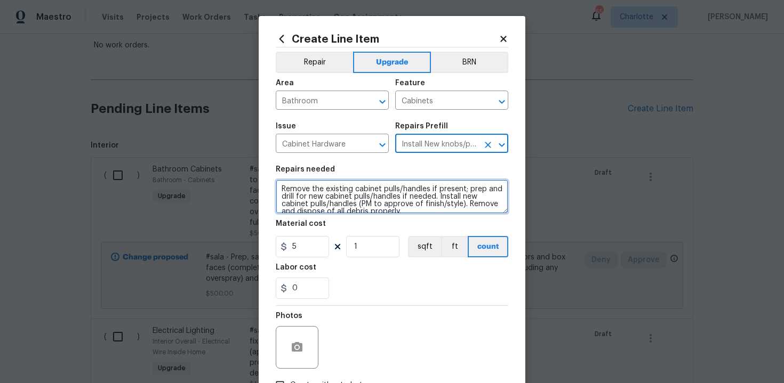
click at [279, 187] on textarea "Remove the existing cabinet pulls/handles if present; prep and drill for new ca…" at bounding box center [392, 197] width 232 height 34
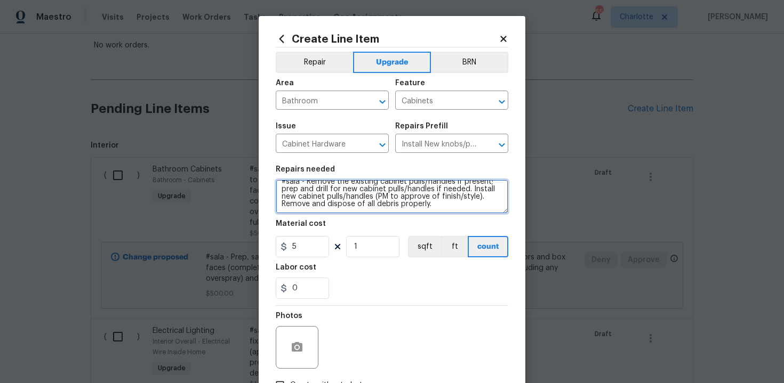
click at [457, 205] on textarea "#sala - Remove the existing cabinet pulls/handles if present; prep and drill fo…" at bounding box center [392, 197] width 232 height 34
paste textarea "All 3 full bathrooms"
type textarea "#sala - Remove the existing cabinet pulls/handles if present; prep and drill fo…"
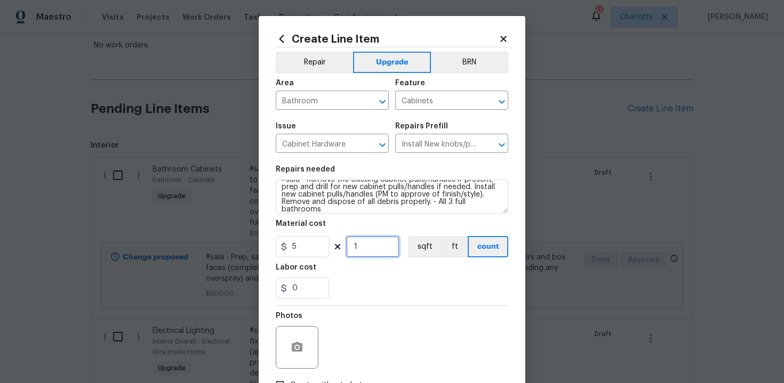
click at [370, 253] on input "1" at bounding box center [372, 246] width 53 height 21
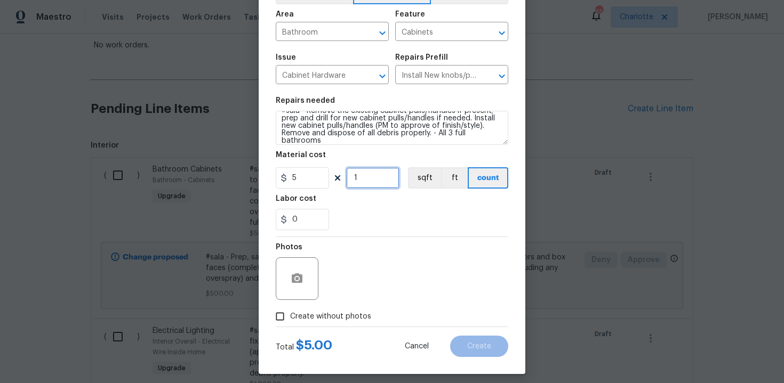
scroll to position [76, 0]
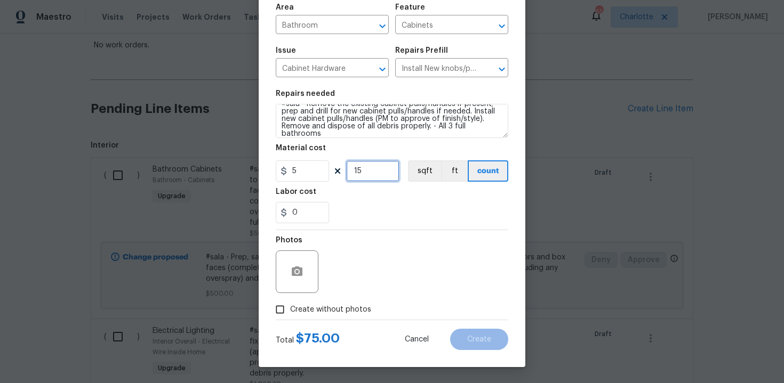
type input "15"
click at [343, 315] on label "Create without photos" at bounding box center [320, 310] width 101 height 20
click at [290, 315] on input "Create without photos" at bounding box center [280, 310] width 20 height 20
checkbox input "true"
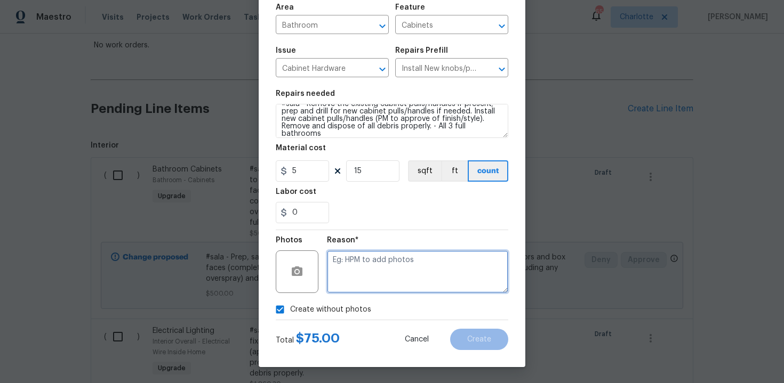
click at [364, 288] on textarea at bounding box center [417, 272] width 181 height 43
type textarea "n/a"
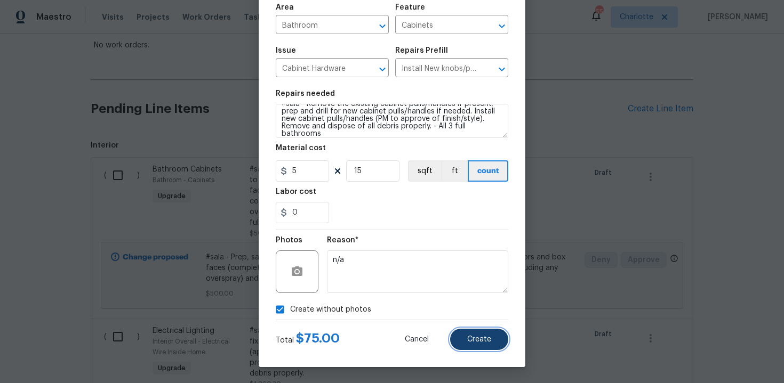
click at [488, 336] on span "Create" at bounding box center [479, 340] width 24 height 8
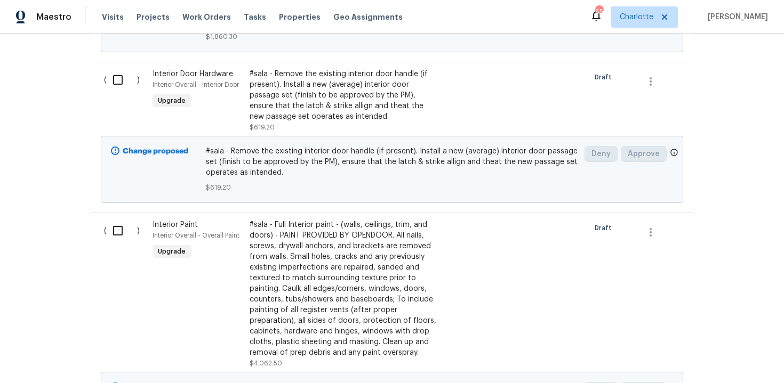
scroll to position [703, 0]
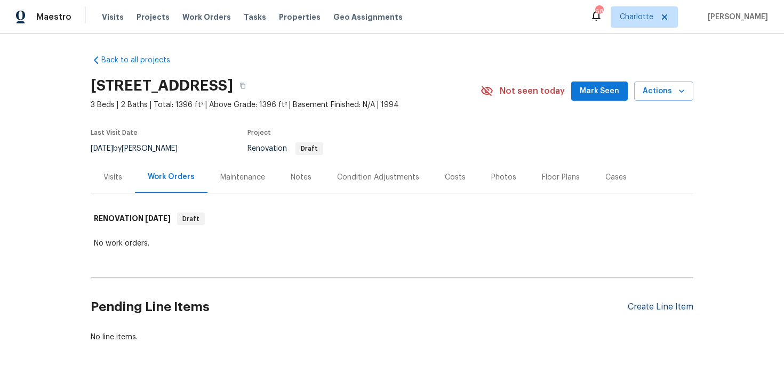
click at [656, 307] on div "Create Line Item" at bounding box center [660, 307] width 66 height 10
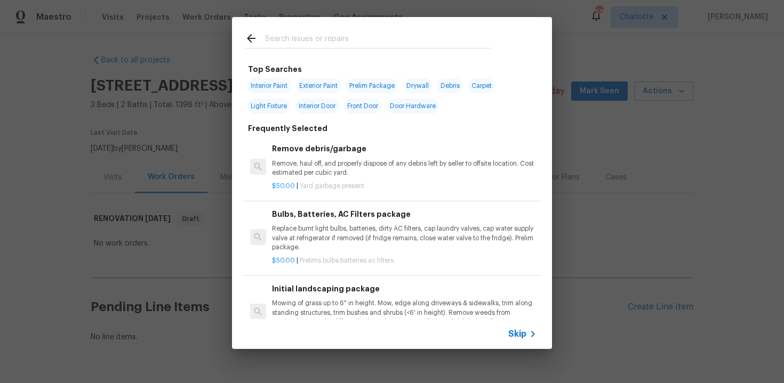
click at [512, 340] on div "Skip" at bounding box center [523, 334] width 31 height 13
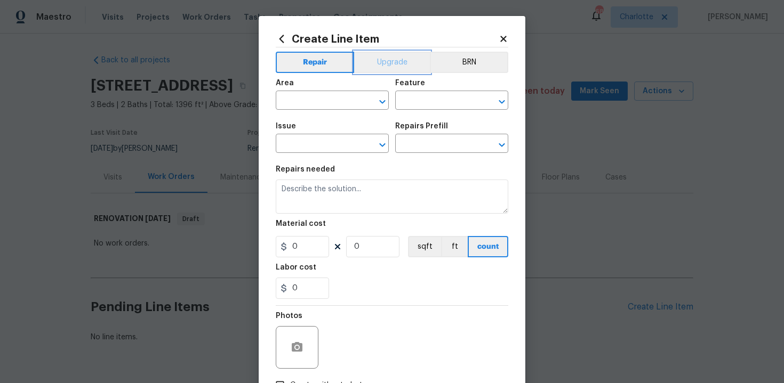
click at [380, 65] on button "Upgrade" at bounding box center [392, 62] width 76 height 21
click at [323, 104] on input "text" at bounding box center [317, 101] width 83 height 17
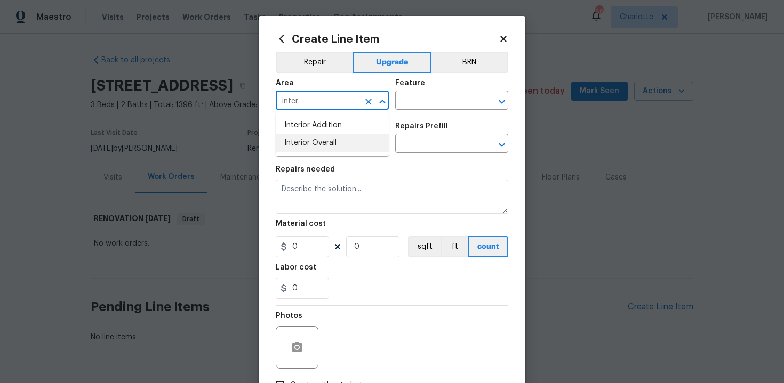
click at [323, 142] on li "Interior Overall" at bounding box center [332, 143] width 113 height 18
type input "Interior Overall"
click at [419, 102] on input "text" at bounding box center [436, 101] width 83 height 17
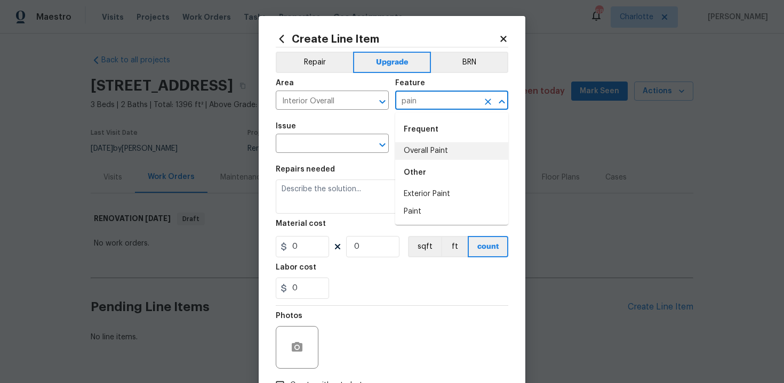
click at [417, 151] on li "Overall Paint" at bounding box center [451, 151] width 113 height 18
type input "Overall Paint"
click at [317, 150] on input "text" at bounding box center [317, 144] width 83 height 17
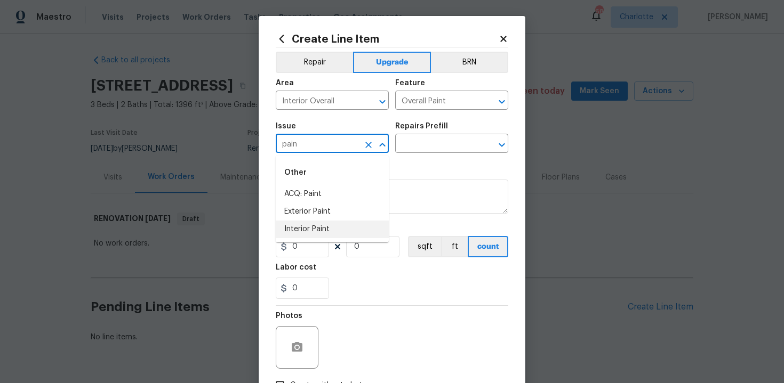
click at [319, 224] on li "Interior Paint" at bounding box center [332, 230] width 113 height 18
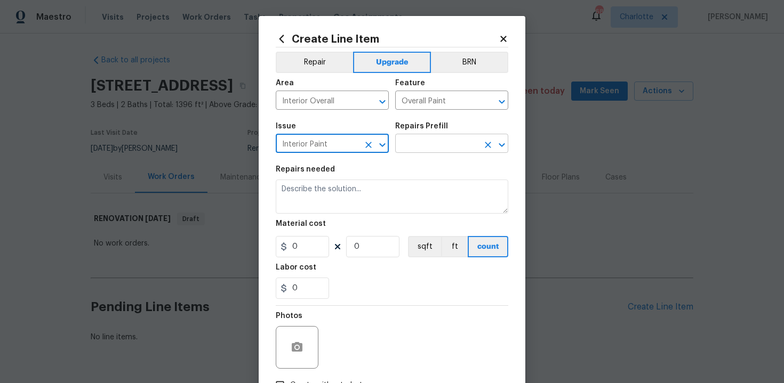
type input "Interior Paint"
click at [442, 148] on input "text" at bounding box center [436, 144] width 83 height 17
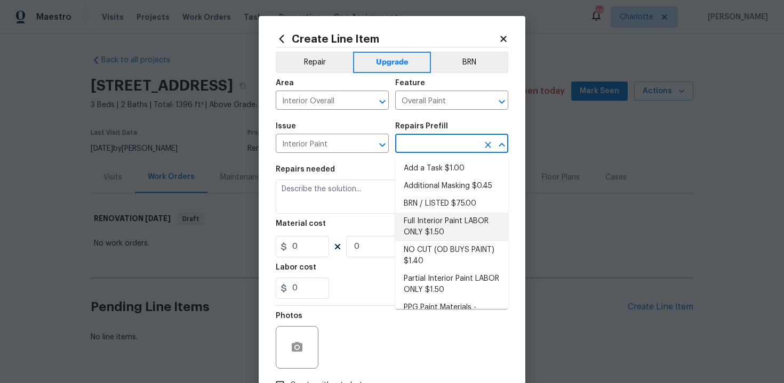
click at [444, 227] on li "Full Interior Paint LABOR ONLY $1.50" at bounding box center [451, 227] width 113 height 29
type input "Full Interior Paint LABOR ONLY $1.50"
type textarea "Full Interior paint - (walls, ceilings, trim, and doors) - PAINT PROVIDED BY OP…"
type input "1.5"
type input "1"
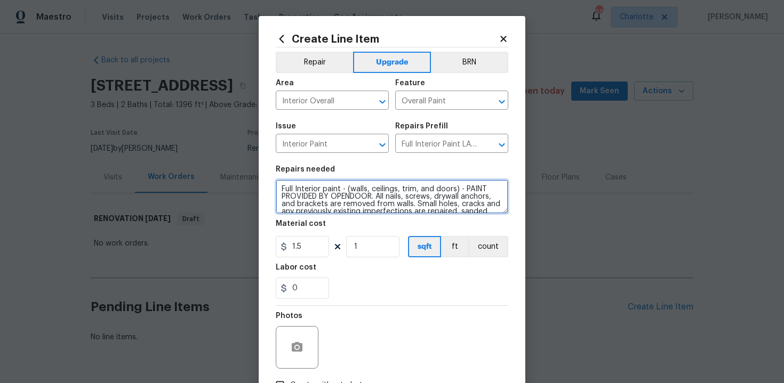
click at [276, 188] on textarea "Full Interior paint - (walls, ceilings, trim, and doors) - PAINT PROVIDED BY OP…" at bounding box center [392, 197] width 232 height 34
type textarea "#sala - Full Interior paint - (walls, ceilings, trim, and doors) - PAINT PROVID…"
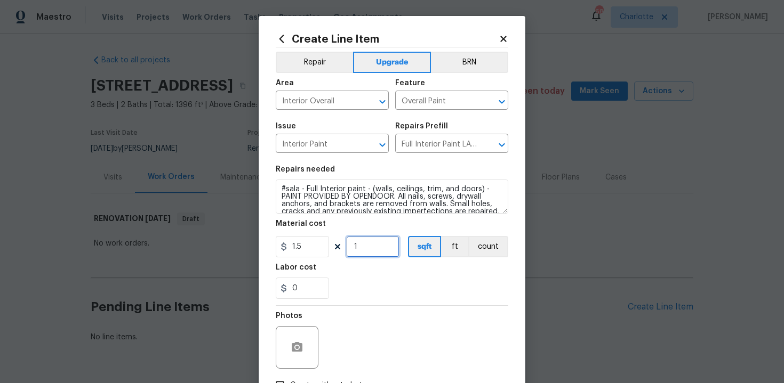
click at [377, 253] on input "1" at bounding box center [372, 246] width 53 height 21
type input "1396"
click at [393, 283] on div "0" at bounding box center [392, 288] width 232 height 21
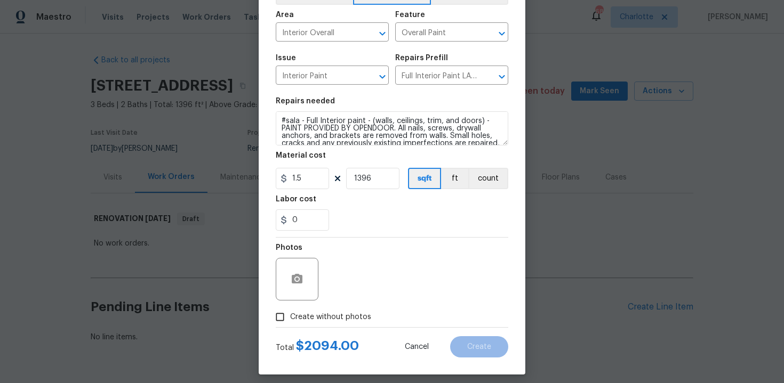
scroll to position [76, 0]
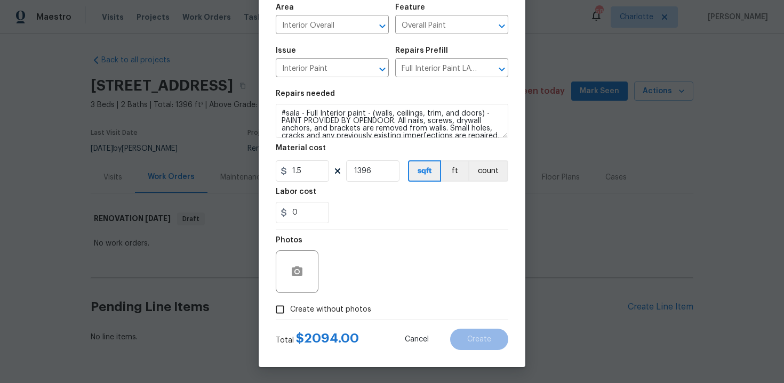
click at [313, 312] on span "Create without photos" at bounding box center [330, 309] width 81 height 11
click at [290, 312] on input "Create without photos" at bounding box center [280, 310] width 20 height 20
checkbox input "true"
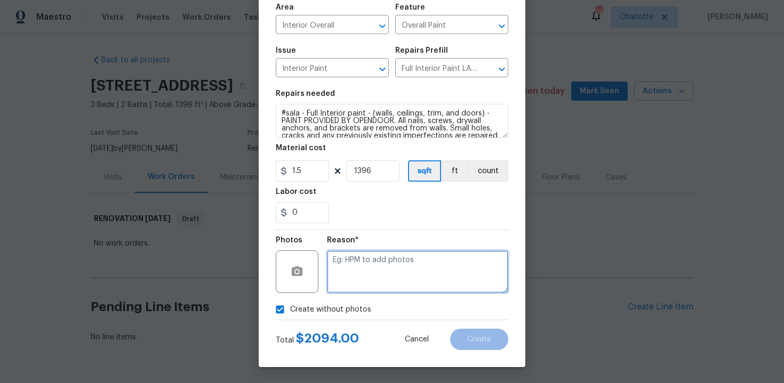
click at [376, 272] on textarea at bounding box center [417, 272] width 181 height 43
type textarea "n/a"
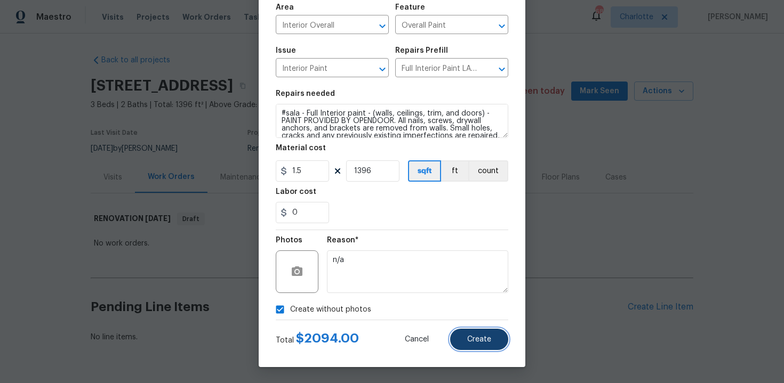
click at [487, 334] on button "Create" at bounding box center [479, 339] width 58 height 21
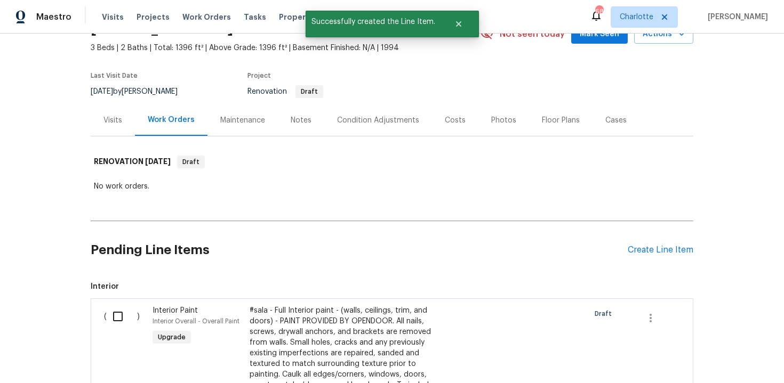
scroll to position [60, 0]
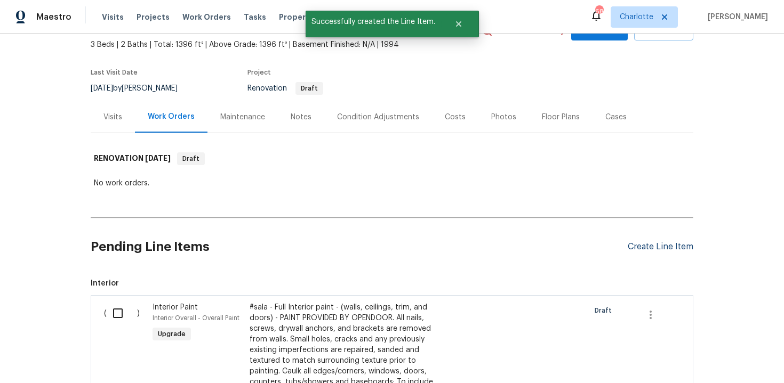
click at [652, 248] on div "Create Line Item" at bounding box center [660, 247] width 66 height 10
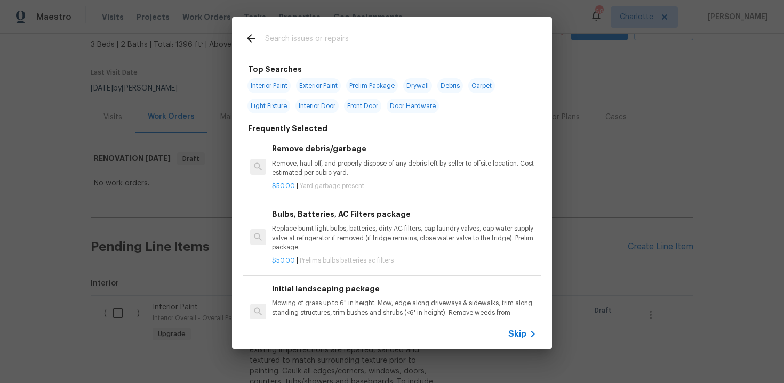
click at [511, 335] on span "Skip" at bounding box center [517, 334] width 18 height 11
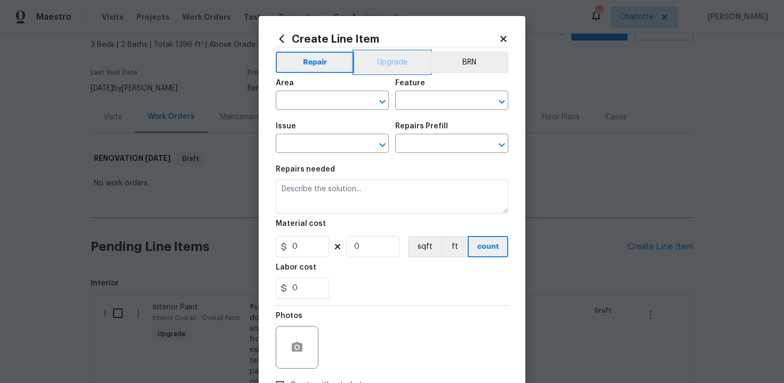
click at [388, 69] on button "Upgrade" at bounding box center [392, 62] width 76 height 21
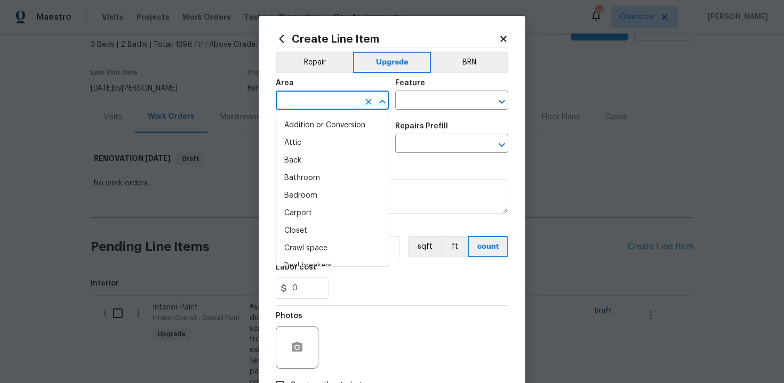
click at [329, 98] on input "text" at bounding box center [317, 101] width 83 height 17
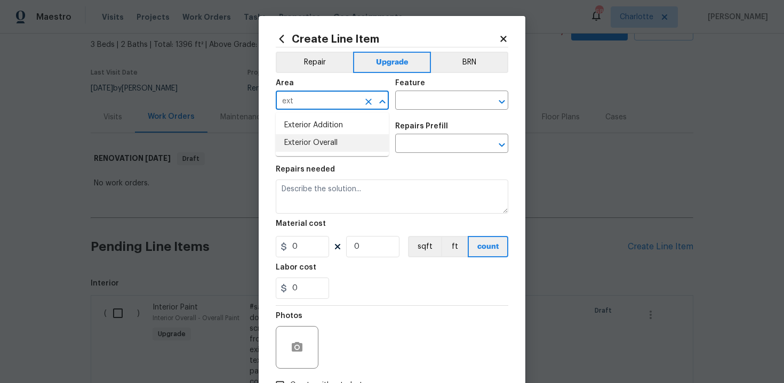
click at [352, 138] on li "Exterior Overall" at bounding box center [332, 143] width 113 height 18
type input "Exterior Overall"
click at [408, 110] on input "text" at bounding box center [436, 101] width 83 height 17
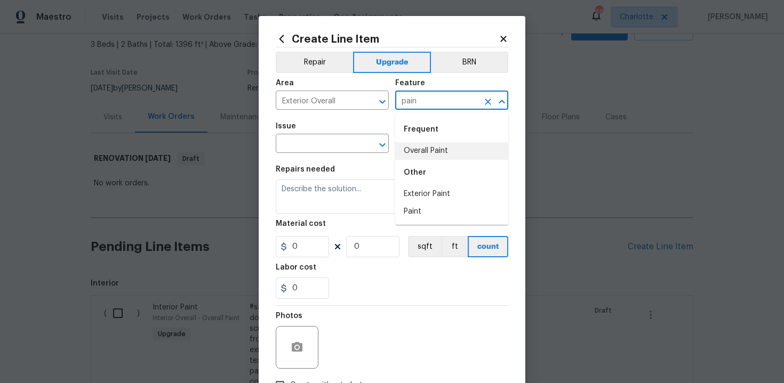
click at [414, 156] on li "Overall Paint" at bounding box center [451, 151] width 113 height 18
type input "Overall Paint"
click at [314, 138] on input "text" at bounding box center [317, 144] width 83 height 17
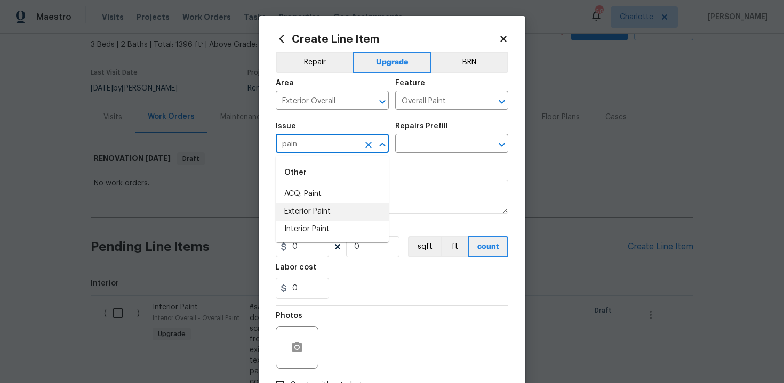
click at [319, 208] on li "Exterior Paint" at bounding box center [332, 212] width 113 height 18
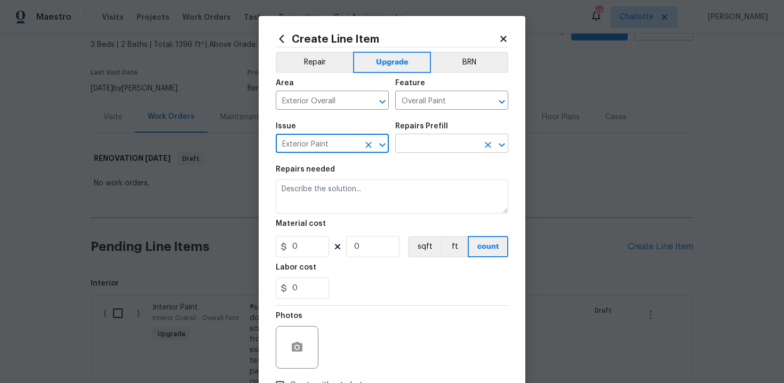
type input "Exterior Paint"
click at [427, 146] on input "text" at bounding box center [436, 144] width 83 height 17
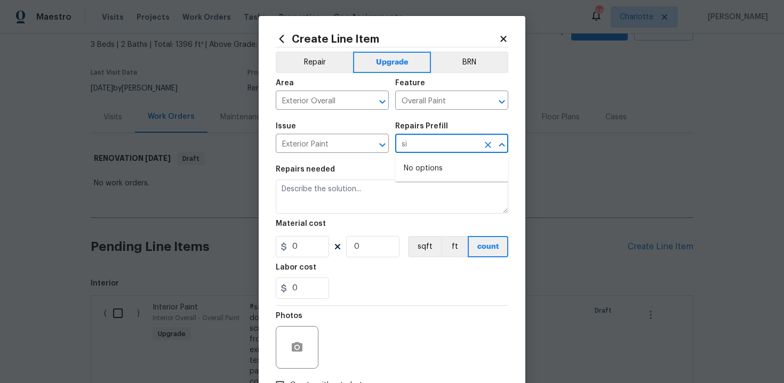
type input "s"
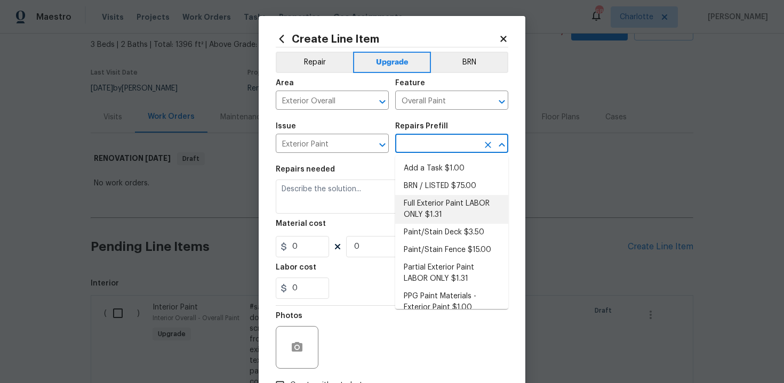
click at [448, 200] on li "Full Exterior Paint LABOR ONLY $1.31" at bounding box center [451, 209] width 113 height 29
type input "Full Exterior Paint LABOR ONLY $1.31"
type textarea "Full Exterior Paint - Prep, mask and paint the exterior of the home. Ensure tha…"
type input "1.31"
type input "1"
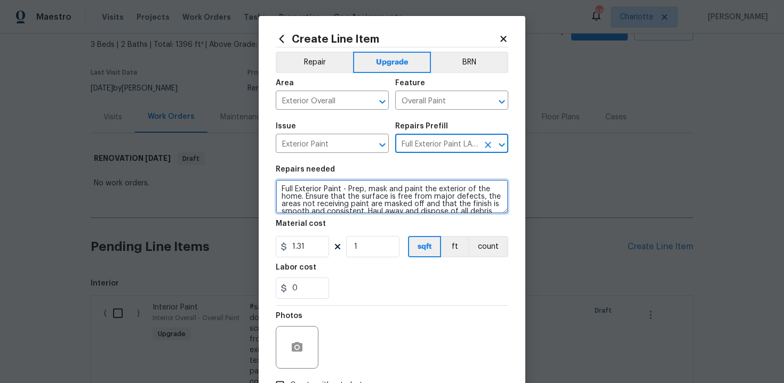
click at [280, 190] on textarea "Full Exterior Paint - Prep, mask and paint the exterior of the home. Ensure tha…" at bounding box center [392, 197] width 232 height 34
type textarea "#sala - Full Exterior Paint - Prep, mask and paint the exterior of the home. En…"
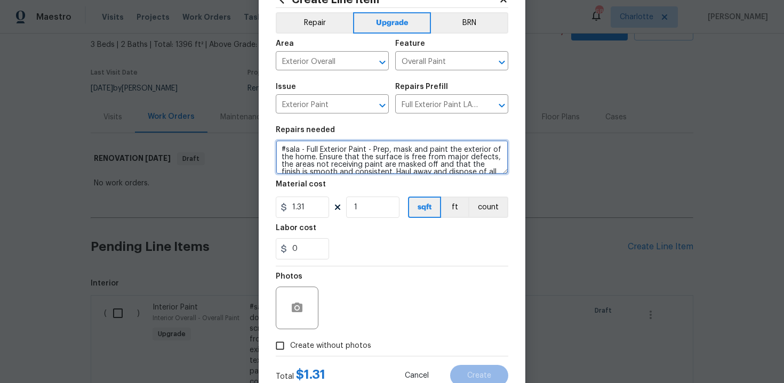
scroll to position [76, 0]
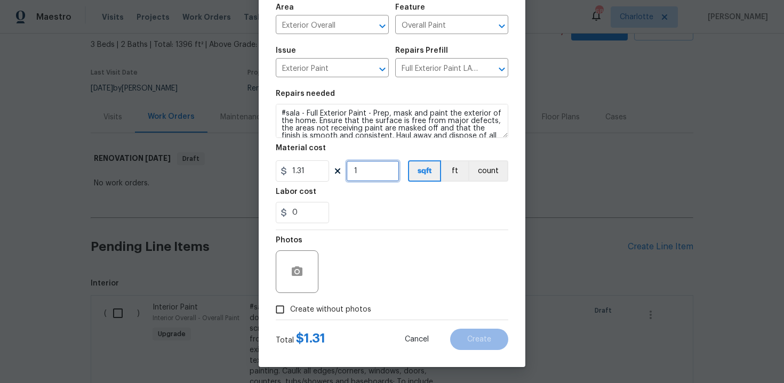
click at [374, 178] on input "1" at bounding box center [372, 170] width 53 height 21
type input "1778"
click at [318, 304] on span "Create without photos" at bounding box center [330, 309] width 81 height 11
click at [290, 304] on input "Create without photos" at bounding box center [280, 310] width 20 height 20
checkbox input "true"
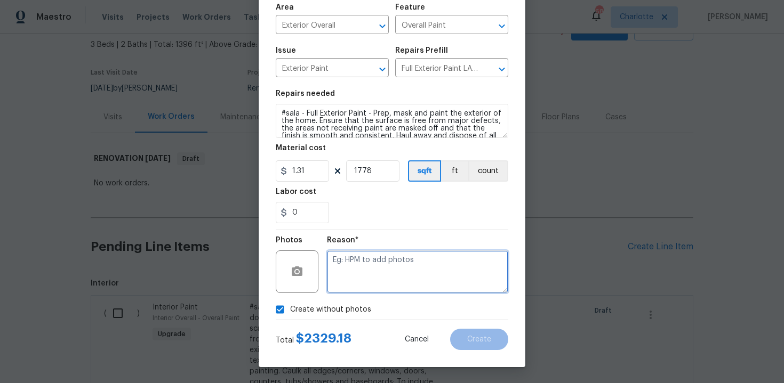
click at [385, 261] on textarea at bounding box center [417, 272] width 181 height 43
type textarea "n/a"
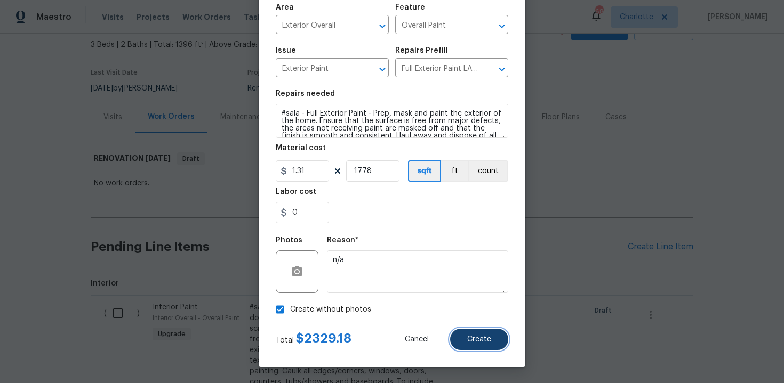
click at [485, 332] on button "Create" at bounding box center [479, 339] width 58 height 21
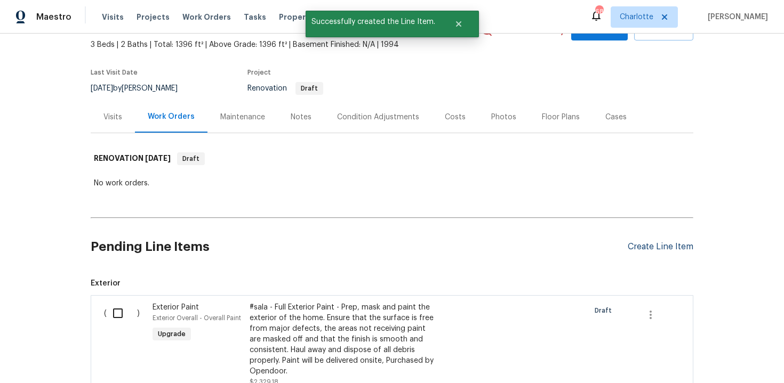
click at [659, 247] on div "Create Line Item" at bounding box center [660, 247] width 66 height 10
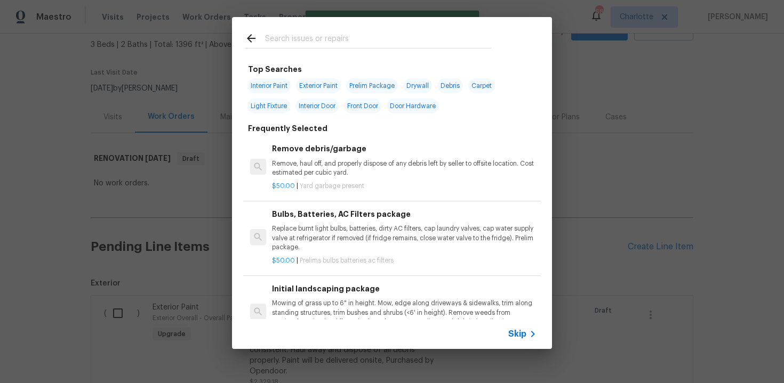
click at [512, 330] on span "Skip" at bounding box center [517, 334] width 18 height 11
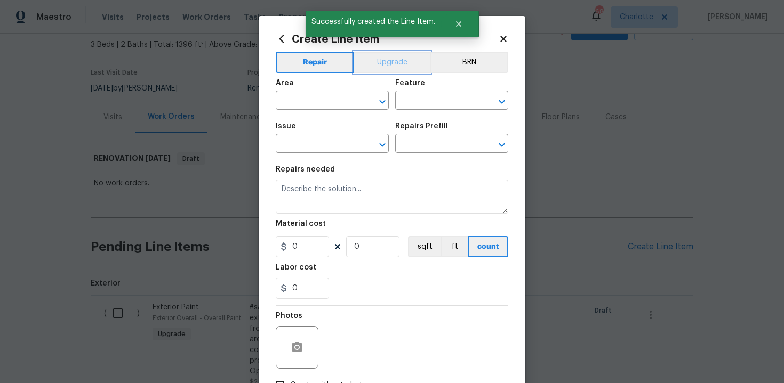
click at [381, 60] on button "Upgrade" at bounding box center [392, 62] width 76 height 21
click at [337, 107] on input "text" at bounding box center [317, 101] width 83 height 17
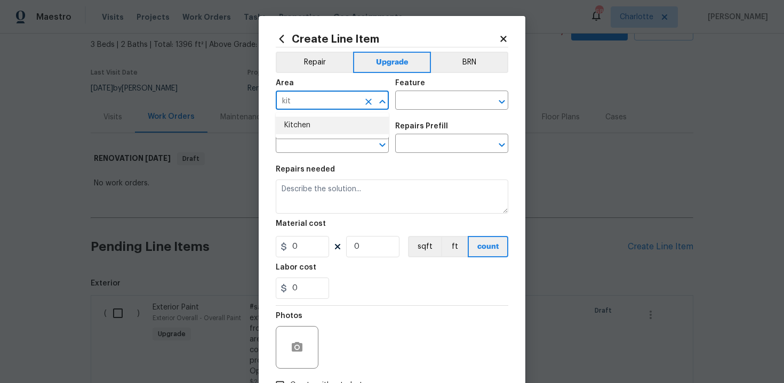
click at [326, 126] on li "Kitchen" at bounding box center [332, 126] width 113 height 18
type input "Kitchen"
click at [410, 102] on input "text" at bounding box center [436, 101] width 83 height 17
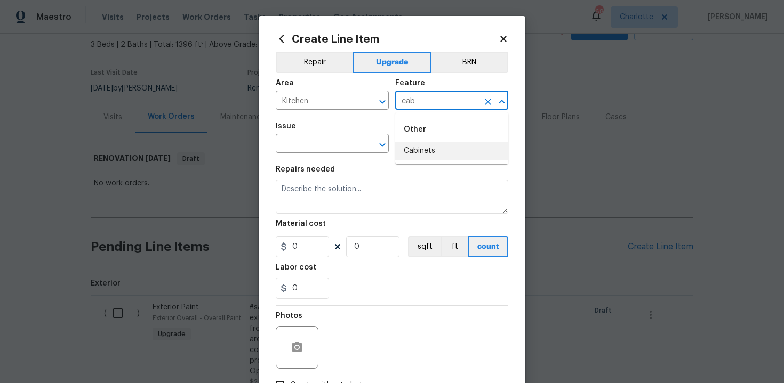
click at [425, 147] on li "Cabinets" at bounding box center [451, 151] width 113 height 18
type input "Cabinets"
click at [315, 144] on input "text" at bounding box center [317, 144] width 83 height 17
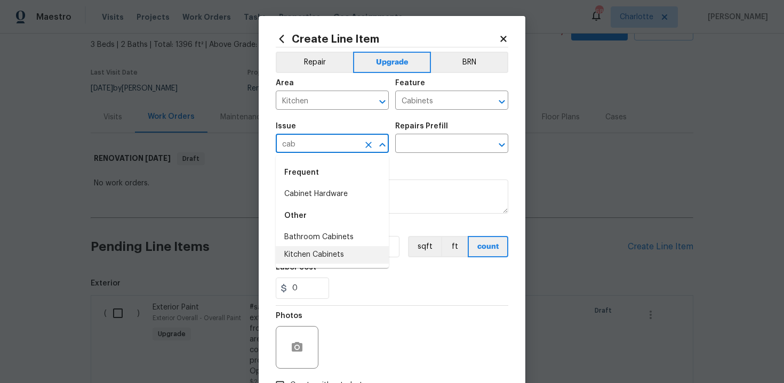
click at [323, 252] on li "Kitchen Cabinets" at bounding box center [332, 255] width 113 height 18
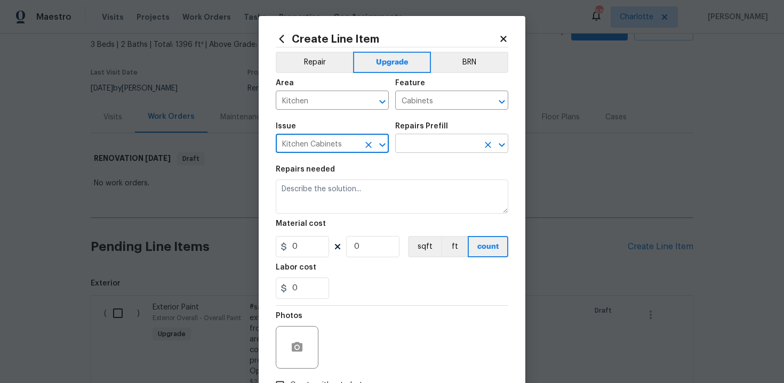
type input "Kitchen Cabinets"
click at [410, 147] on input "text" at bounding box center [436, 144] width 83 height 17
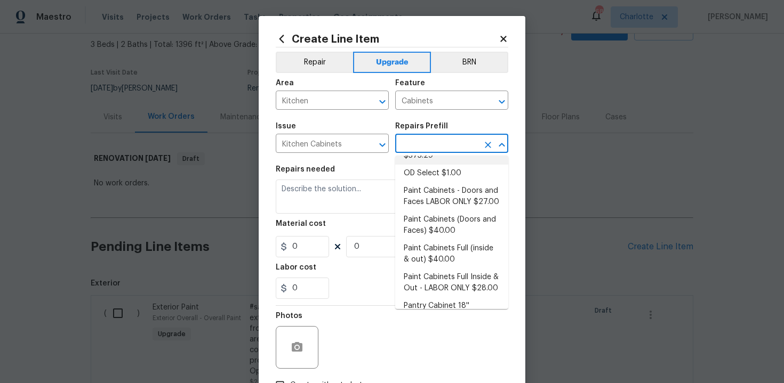
scroll to position [147, 0]
click at [447, 239] on li "Paint Cabinets Full (inside & out) $40.00" at bounding box center [451, 253] width 113 height 29
type input "Paint Cabinets Full (inside & out) $40.00"
type textarea "Prep, sand, mask and apply 2 coats of paint to the kitchen cabinet doors, inter…"
type input "40"
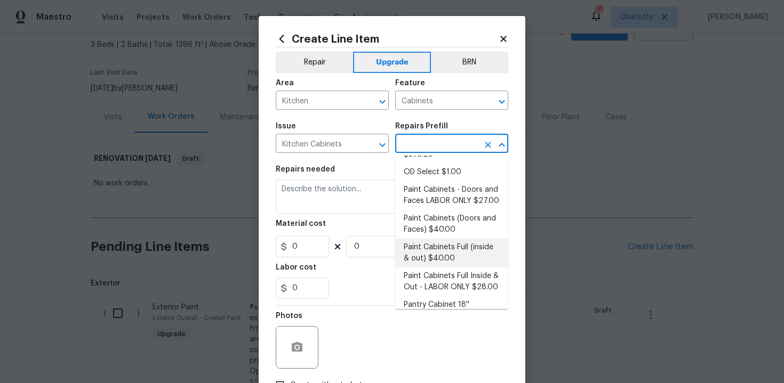
type input "1"
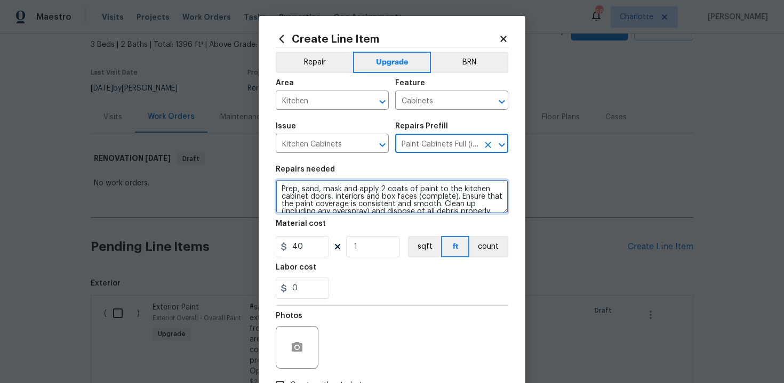
click at [278, 188] on textarea "Prep, sand, mask and apply 2 coats of paint to the kitchen cabinet doors, inter…" at bounding box center [392, 197] width 232 height 34
type textarea "#sala - Prep, sand, mask and apply 2 coats of paint to the kitchen cabinet door…"
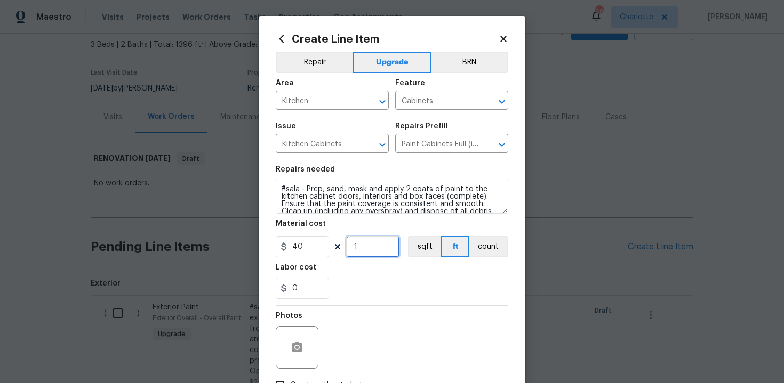
click at [371, 254] on input "1" at bounding box center [372, 246] width 53 height 21
type input "60"
click at [393, 286] on div "0" at bounding box center [392, 288] width 232 height 21
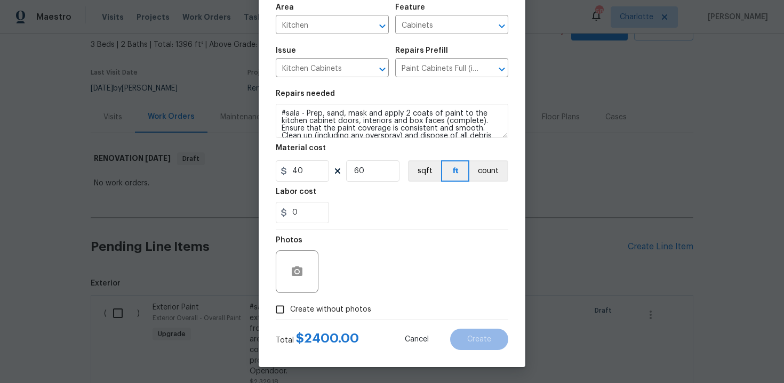
click at [332, 306] on span "Create without photos" at bounding box center [330, 309] width 81 height 11
click at [290, 306] on input "Create without photos" at bounding box center [280, 310] width 20 height 20
checkbox input "true"
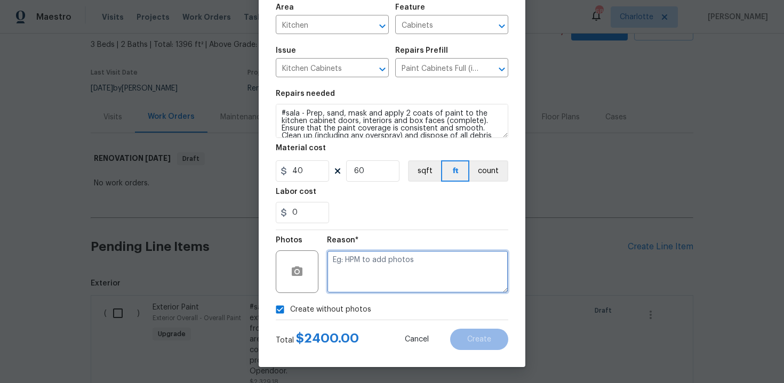
click at [365, 275] on textarea at bounding box center [417, 272] width 181 height 43
type textarea "n/a"
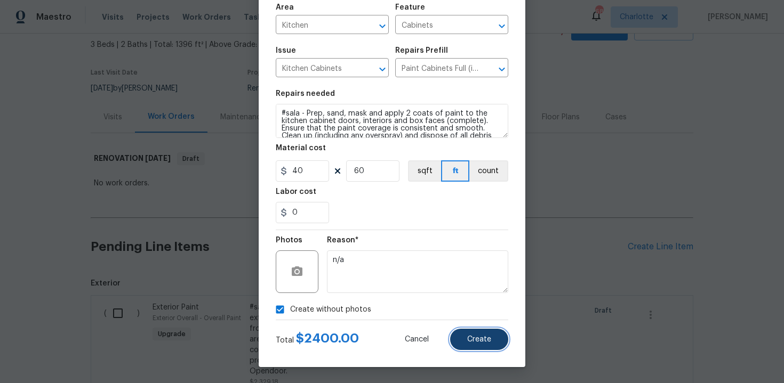
click at [466, 339] on button "Create" at bounding box center [479, 339] width 58 height 21
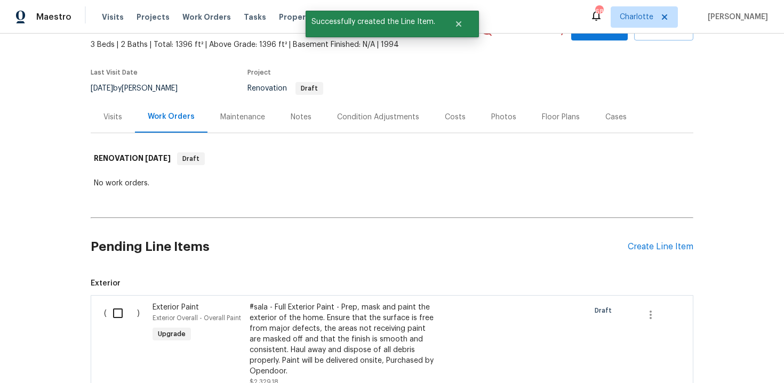
click at [647, 242] on div "Pending Line Items Create Line Item" at bounding box center [392, 247] width 602 height 50
click at [639, 246] on div "Create Line Item" at bounding box center [660, 247] width 66 height 10
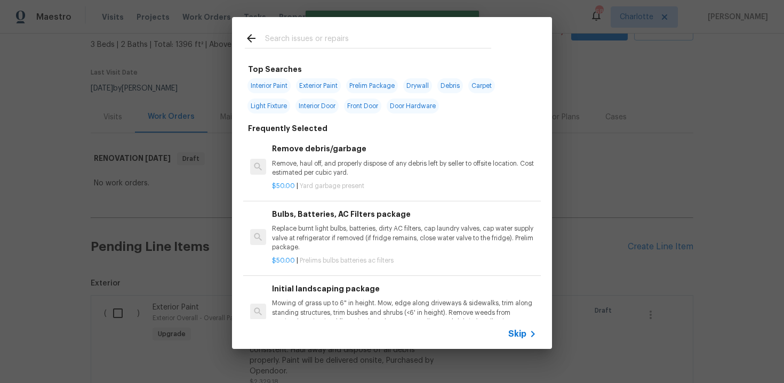
click at [514, 338] on span "Skip" at bounding box center [517, 334] width 18 height 11
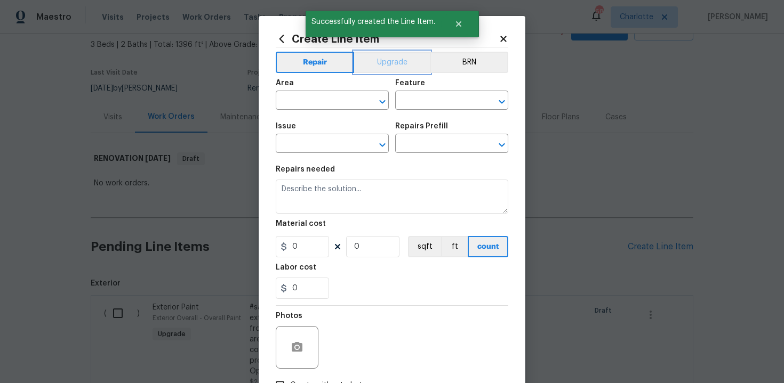
click at [387, 65] on button "Upgrade" at bounding box center [392, 62] width 76 height 21
click at [322, 106] on input "text" at bounding box center [317, 101] width 83 height 17
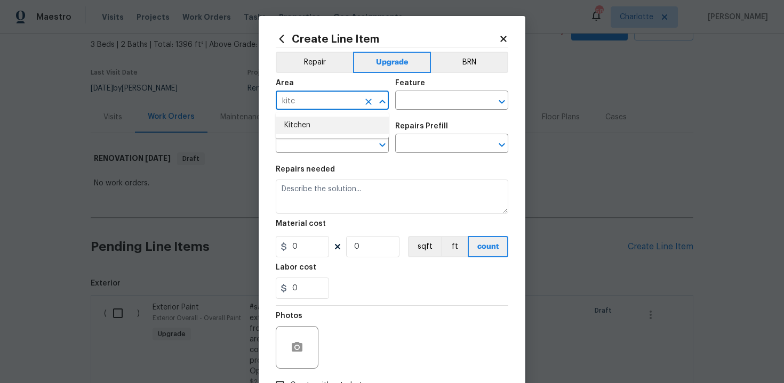
click at [317, 127] on li "Kitchen" at bounding box center [332, 126] width 113 height 18
type input "Kitchen"
click at [429, 101] on input "text" at bounding box center [436, 101] width 83 height 17
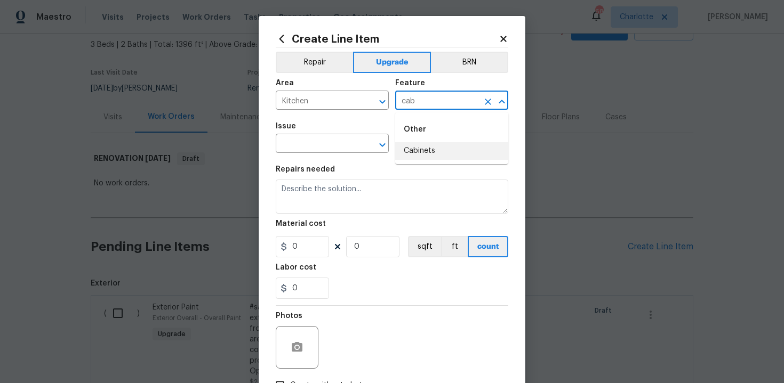
click at [428, 149] on li "Cabinets" at bounding box center [451, 151] width 113 height 18
type input "Cabinets"
click at [320, 144] on input "text" at bounding box center [317, 144] width 83 height 17
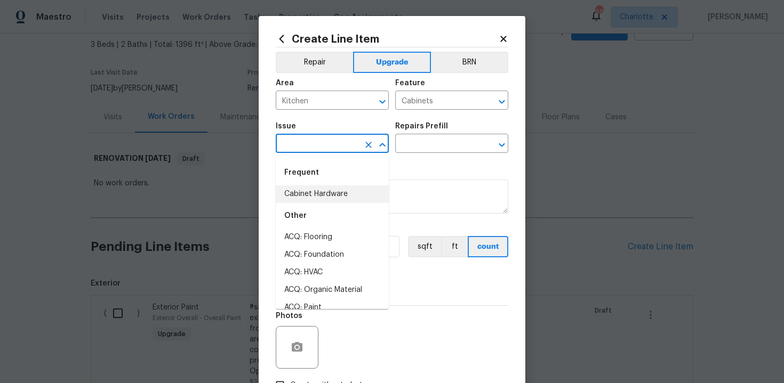
click at [321, 189] on li "Cabinet Hardware" at bounding box center [332, 195] width 113 height 18
type input "Cabinet Hardware"
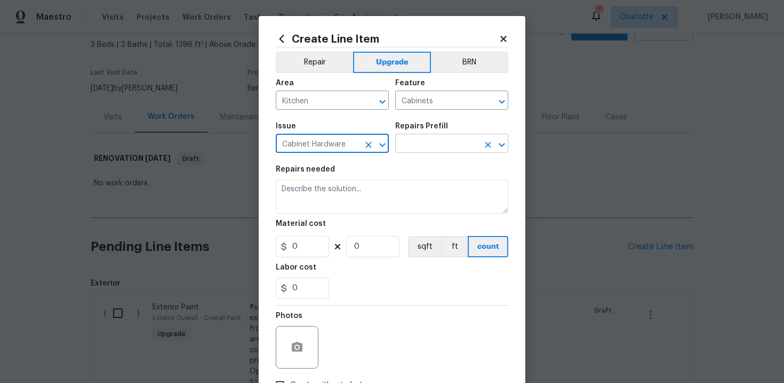
click at [447, 143] on input "text" at bounding box center [436, 144] width 83 height 17
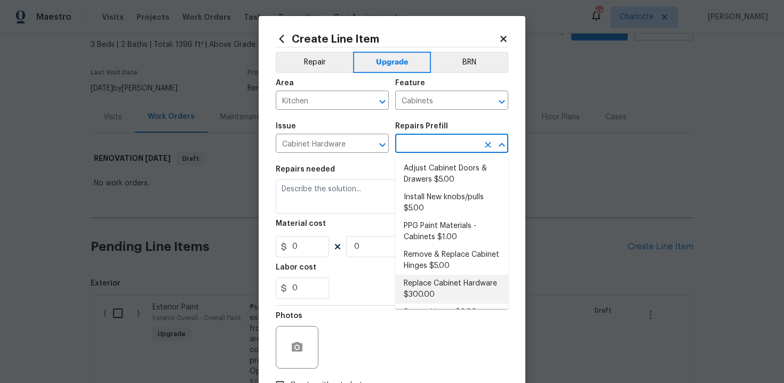
click at [434, 290] on li "Replace Cabinet Hardware $300.00" at bounding box center [451, 289] width 113 height 29
type input "Replace Cabinet Hardware $300.00"
type textarea "Replace cabinet hardware with new hinges and pulls. HPM to provide specs"
type input "300"
type input "1"
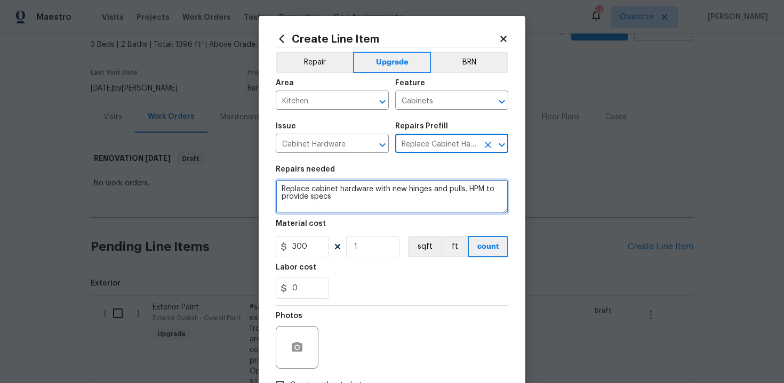
click at [279, 187] on textarea "Replace cabinet hardware with new hinges and pulls. HPM to provide specs" at bounding box center [392, 197] width 232 height 34
type textarea "#sala - Replace cabinet hardware with new hinges and pulls. HPM to provide specs"
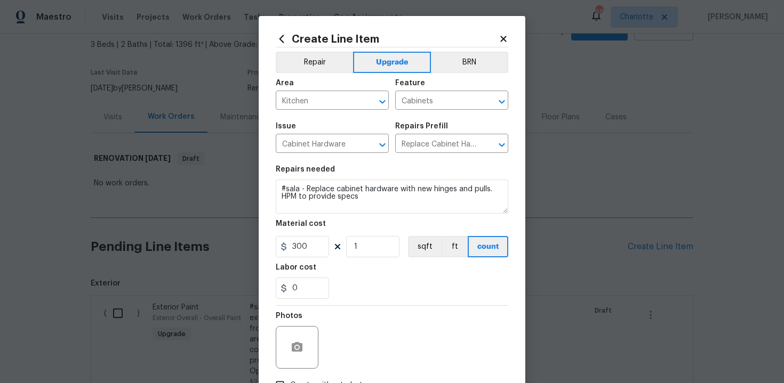
click at [384, 279] on div "0" at bounding box center [392, 288] width 232 height 21
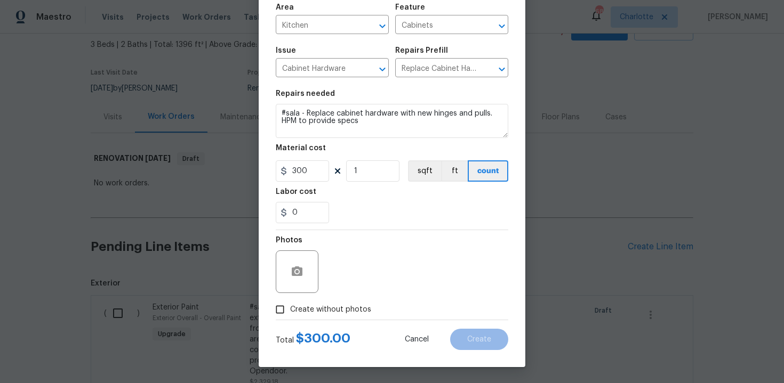
click at [309, 309] on span "Create without photos" at bounding box center [330, 309] width 81 height 11
click at [290, 309] on input "Create without photos" at bounding box center [280, 310] width 20 height 20
checkbox input "true"
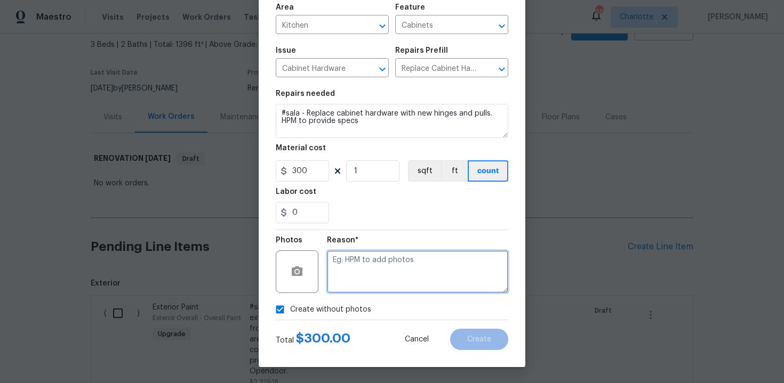
click at [366, 274] on textarea at bounding box center [417, 272] width 181 height 43
type textarea "n/a"
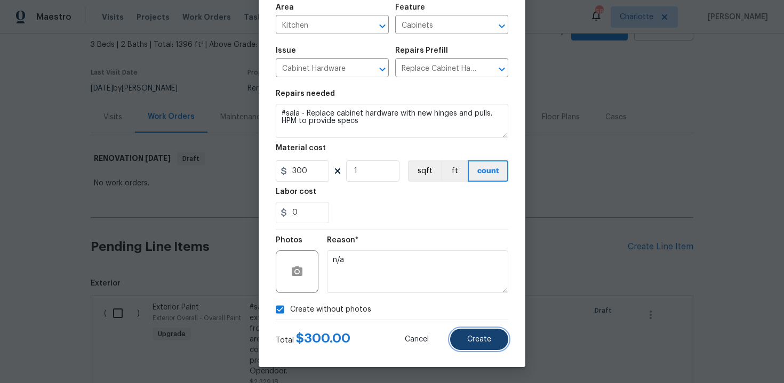
click at [498, 340] on button "Create" at bounding box center [479, 339] width 58 height 21
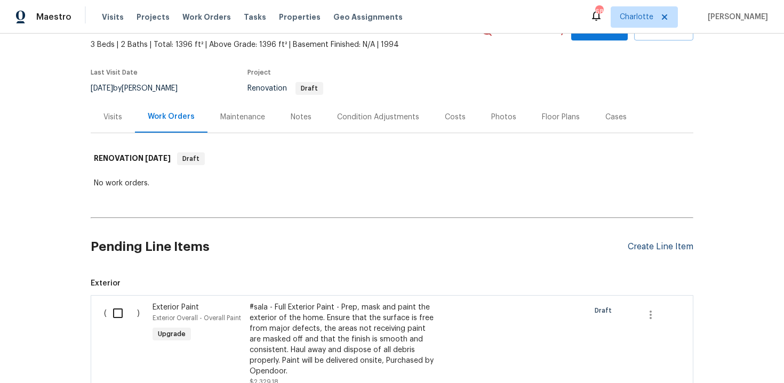
click at [653, 243] on div "Create Line Item" at bounding box center [660, 247] width 66 height 10
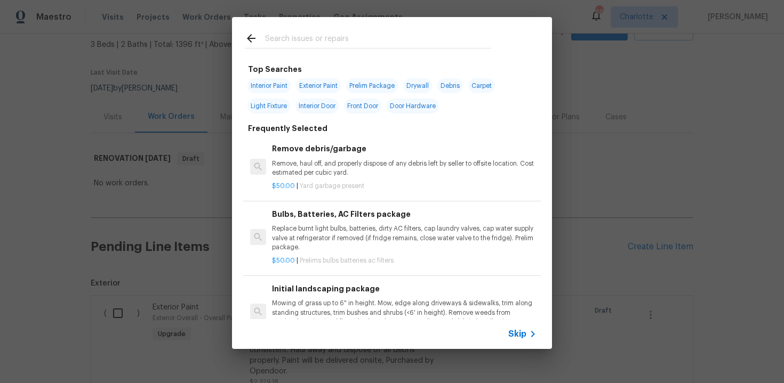
click at [520, 332] on span "Skip" at bounding box center [517, 334] width 18 height 11
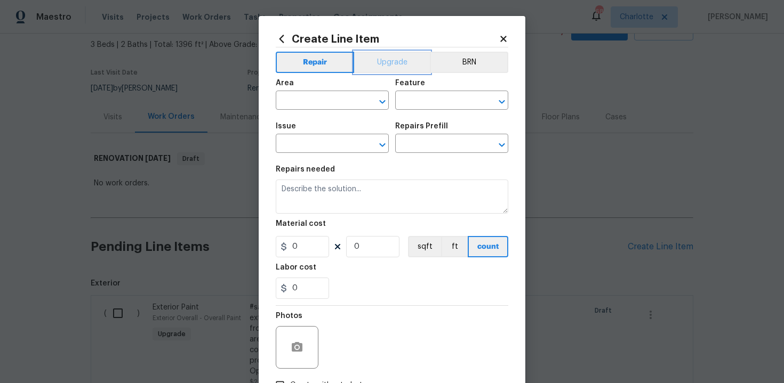
click at [395, 71] on button "Upgrade" at bounding box center [392, 62] width 76 height 21
click at [336, 98] on input "text" at bounding box center [317, 101] width 83 height 17
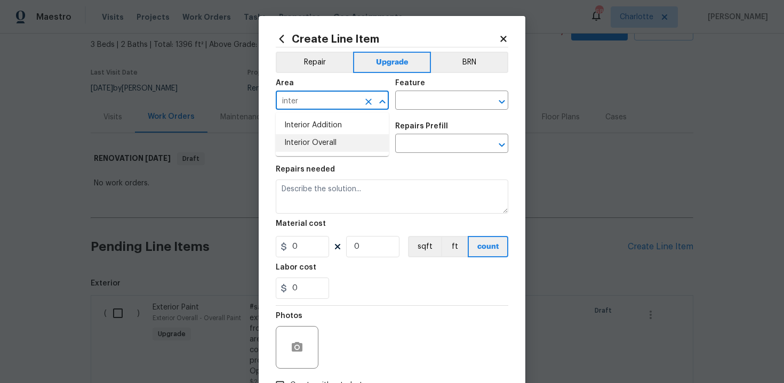
click at [342, 144] on li "Interior Overall" at bounding box center [332, 143] width 113 height 18
type input "Interior Overall"
click at [438, 99] on input "text" at bounding box center [436, 101] width 83 height 17
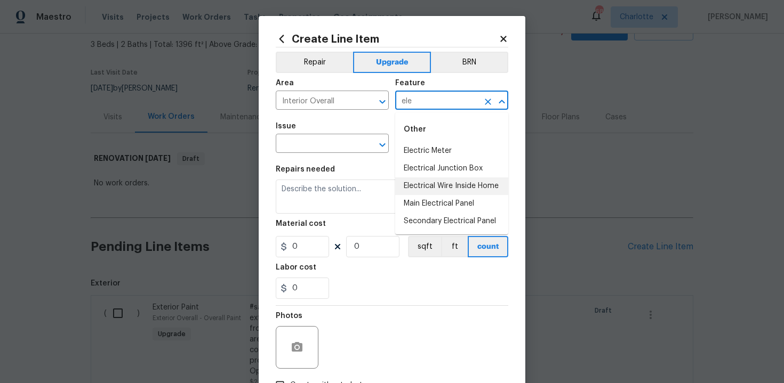
click at [453, 187] on li "Electrical Wire Inside Home" at bounding box center [451, 187] width 113 height 18
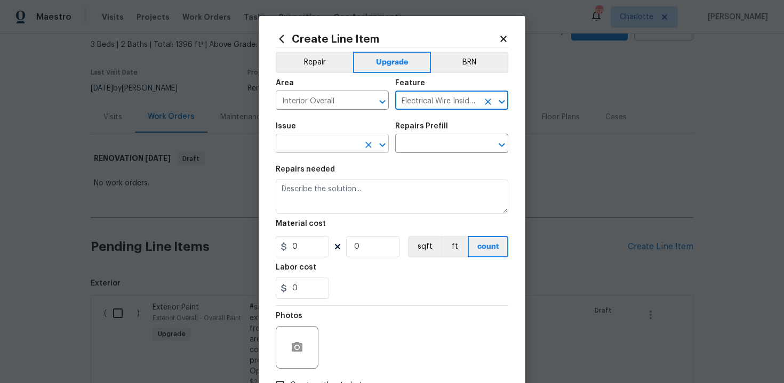
type input "Electrical Wire Inside Home"
click at [330, 144] on input "text" at bounding box center [317, 144] width 83 height 17
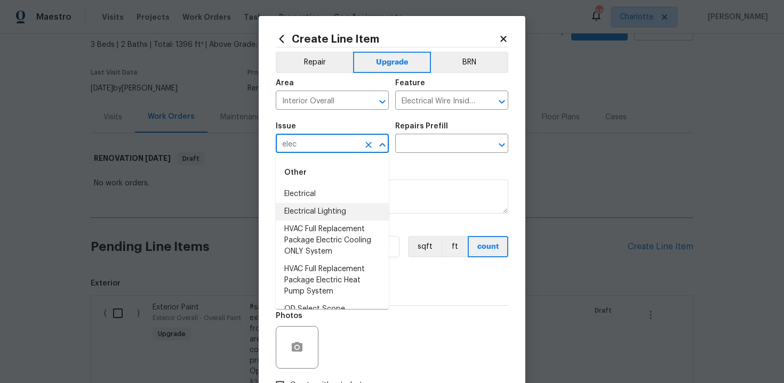
click at [335, 207] on li "Electrical Lighting" at bounding box center [332, 212] width 113 height 18
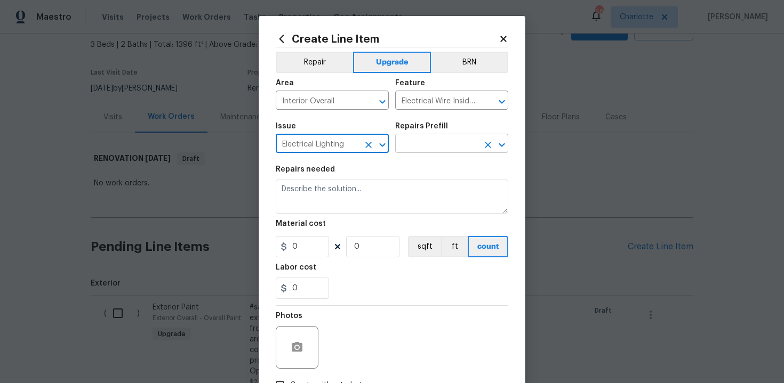
type input "Electrical Lighting"
click at [425, 147] on input "text" at bounding box center [436, 144] width 83 height 17
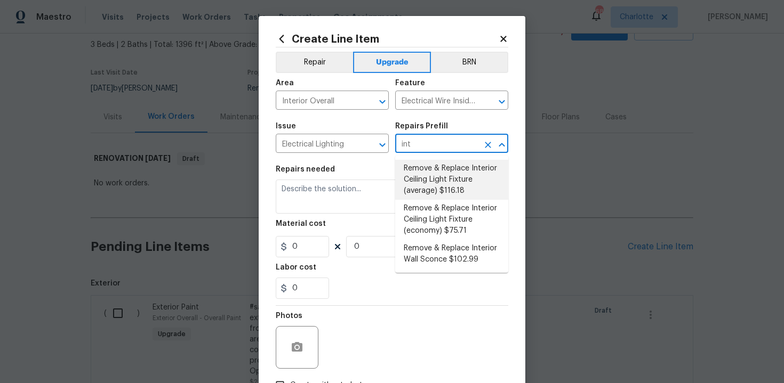
click at [431, 186] on li "Remove & Replace Interior Ceiling Light Fixture (average) $116.18" at bounding box center [451, 180] width 113 height 40
type input "Remove & Replace Interior Ceiling Light Fixture (average) $116.18"
type textarea "Remove the existing interior ceiling light fixture and replace it with new AVER…"
type input "116.18"
type input "1"
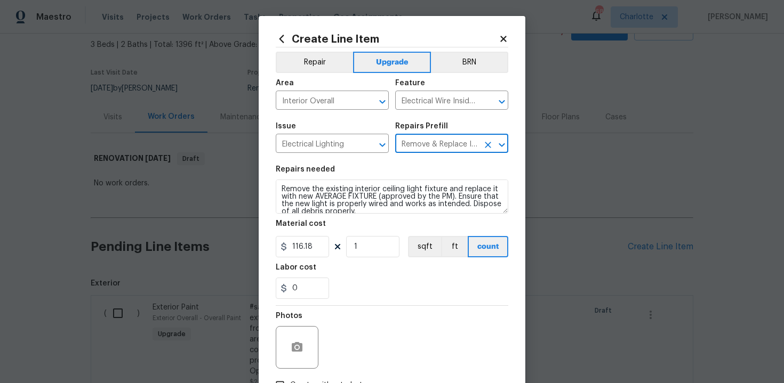
type input "Remove & Replace Interior Ceiling Light Fixture (average) $116.18"
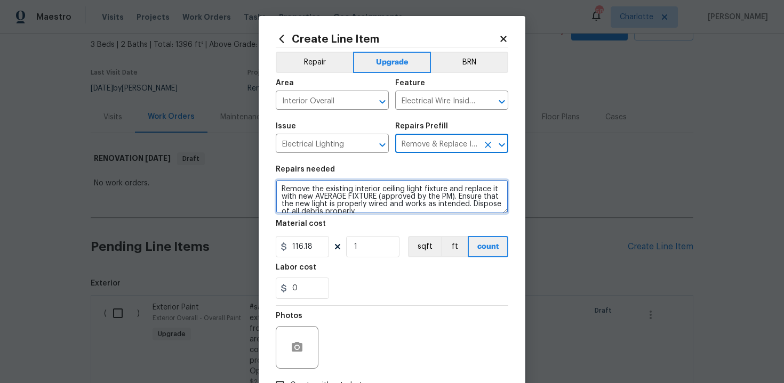
click at [278, 187] on textarea "Remove the existing interior ceiling light fixture and replace it with new AVER…" at bounding box center [392, 197] width 232 height 34
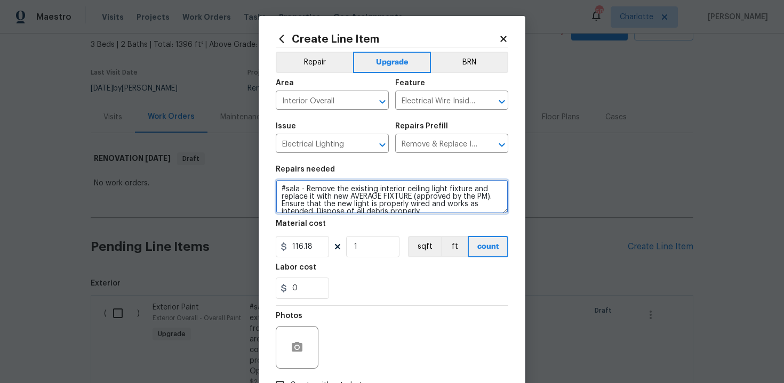
type textarea "#sala - Remove the existing interior ceiling light fixture and replace it with …"
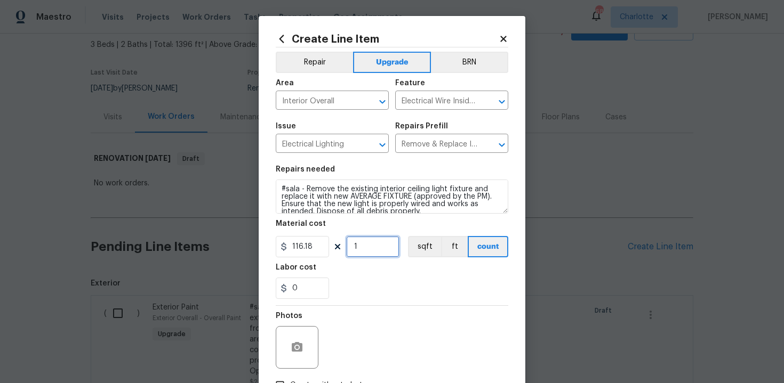
click at [367, 253] on input "1" at bounding box center [372, 246] width 53 height 21
type input "15"
click at [399, 285] on div "0" at bounding box center [392, 288] width 232 height 21
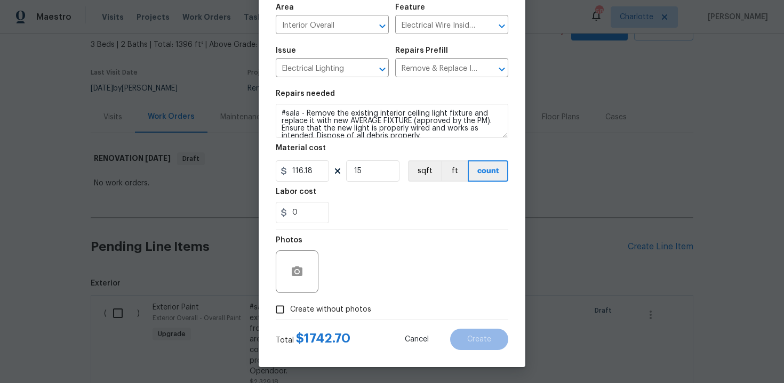
click at [333, 305] on span "Create without photos" at bounding box center [330, 309] width 81 height 11
click at [290, 305] on input "Create without photos" at bounding box center [280, 310] width 20 height 20
checkbox input "true"
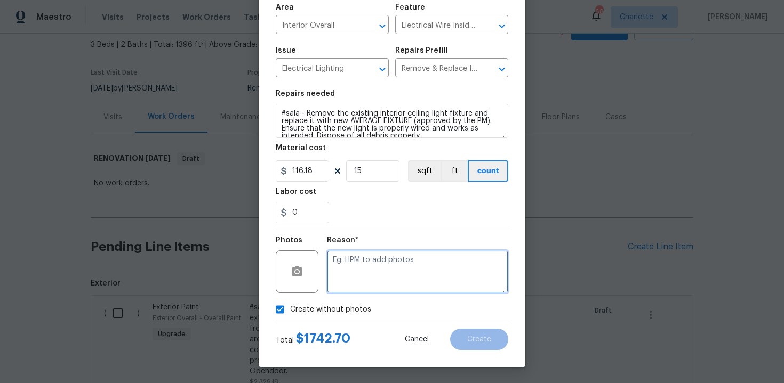
click at [363, 279] on textarea at bounding box center [417, 272] width 181 height 43
type textarea "n/a"
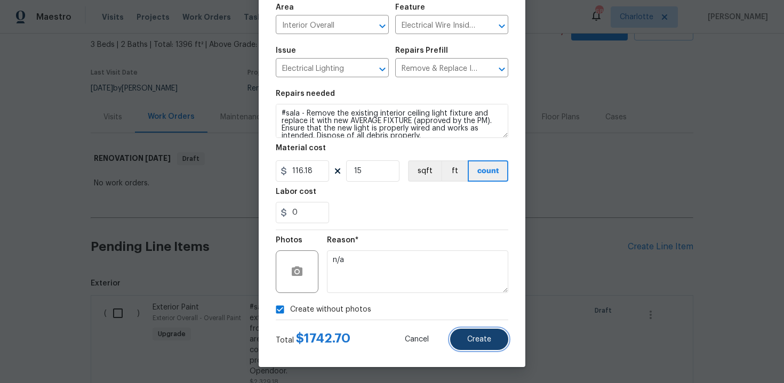
click at [481, 337] on span "Create" at bounding box center [479, 340] width 24 height 8
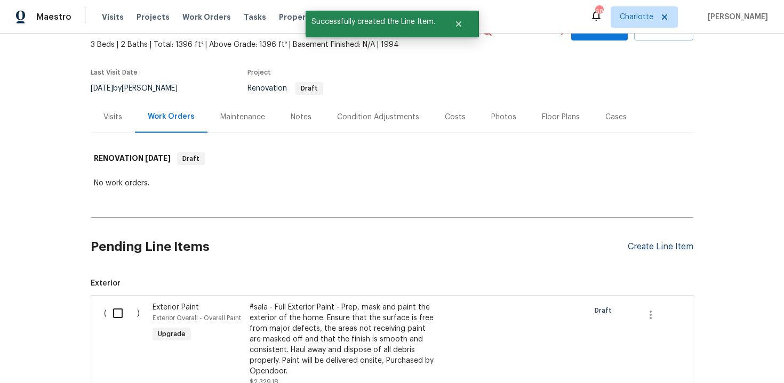
click at [650, 244] on div "Create Line Item" at bounding box center [660, 247] width 66 height 10
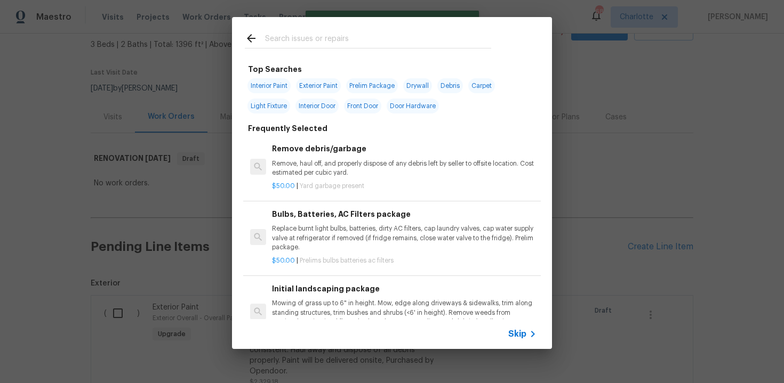
click at [510, 338] on span "Skip" at bounding box center [517, 334] width 18 height 11
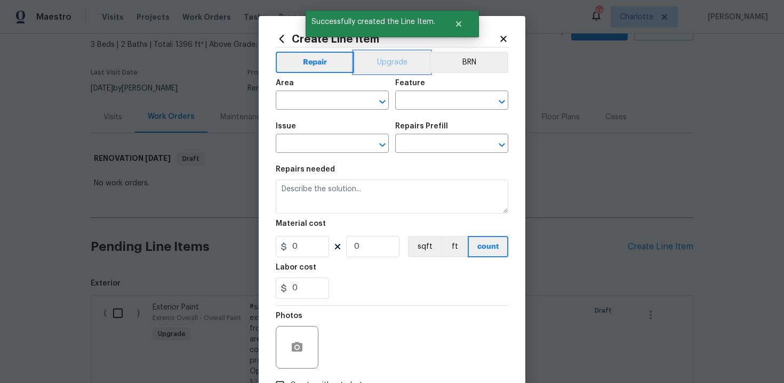
click at [385, 67] on button "Upgrade" at bounding box center [392, 62] width 76 height 21
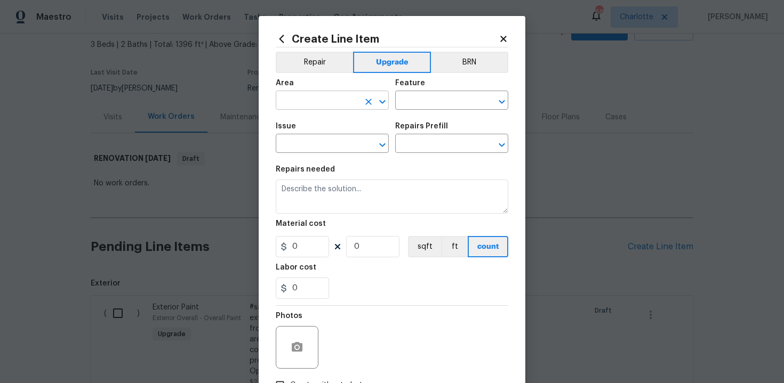
click at [347, 98] on input "text" at bounding box center [317, 101] width 83 height 17
click at [348, 137] on li "Interior Overall" at bounding box center [332, 143] width 113 height 18
type input "Interior Overall"
click at [432, 101] on input "text" at bounding box center [436, 101] width 83 height 17
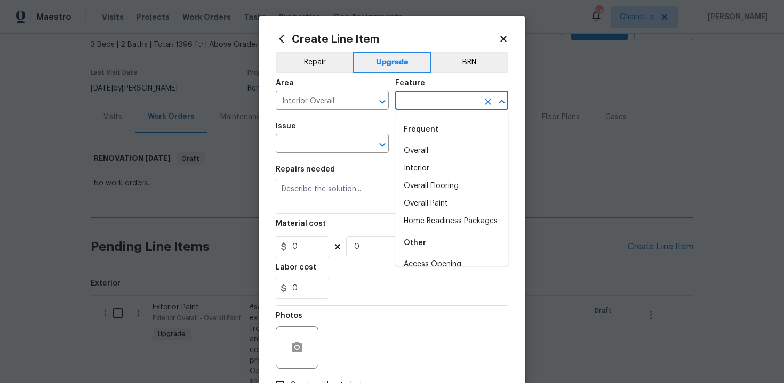
type input "i"
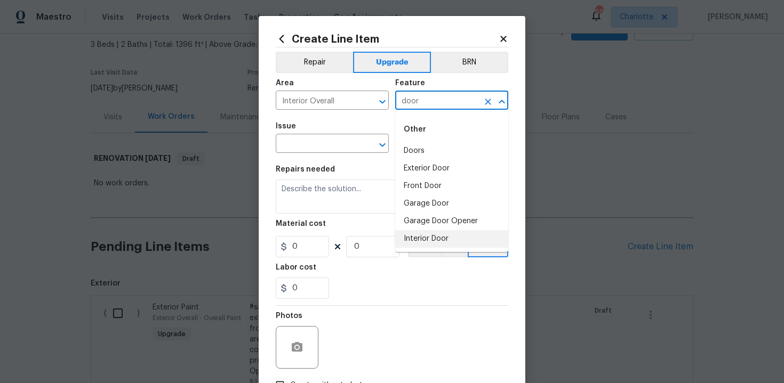
click at [436, 240] on li "Interior Door" at bounding box center [451, 239] width 113 height 18
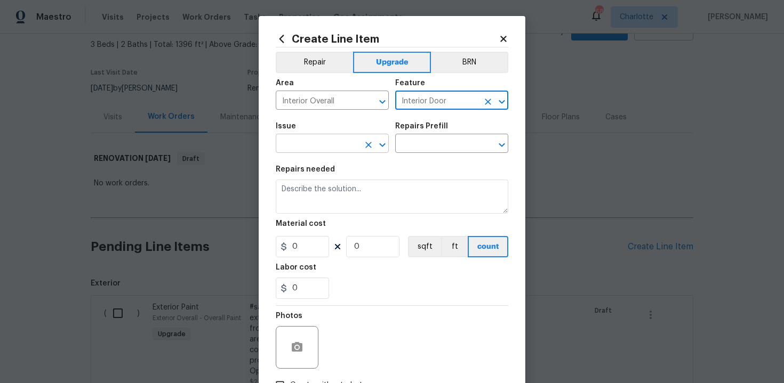
type input "Interior Door"
click at [331, 146] on input "text" at bounding box center [317, 144] width 83 height 17
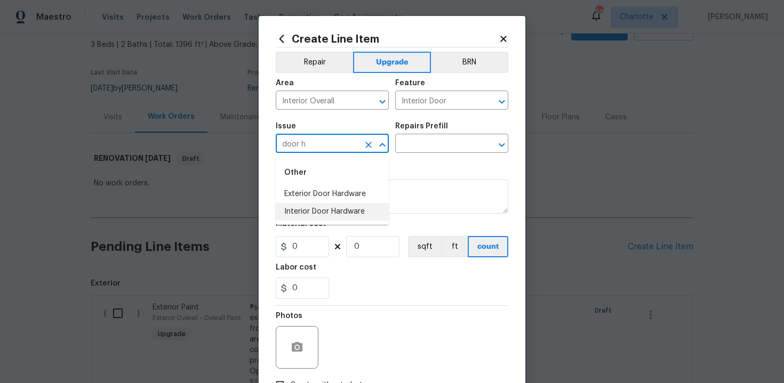
click at [331, 213] on li "Interior Door Hardware" at bounding box center [332, 212] width 113 height 18
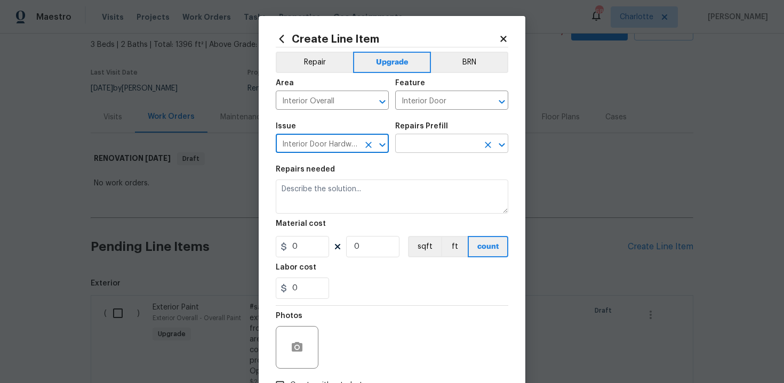
type input "Interior Door Hardware"
click at [419, 143] on input "text" at bounding box center [436, 144] width 83 height 17
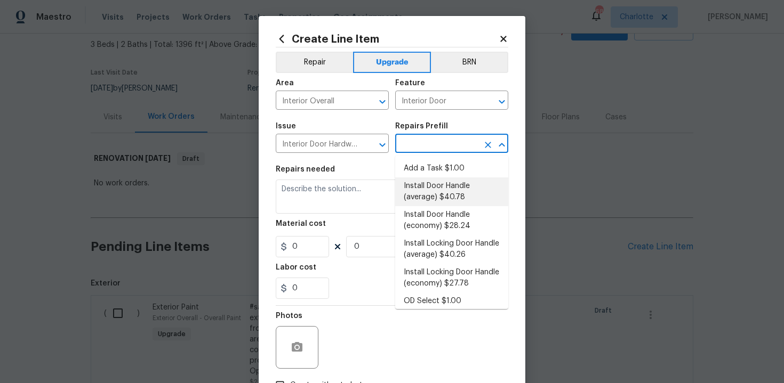
click at [432, 188] on li "Install Door Handle (average) $40.78" at bounding box center [451, 192] width 113 height 29
type input "Install Door Handle (average) $40.78"
type textarea "Remove the existing interior door handle (if present). Install a new (average) …"
type input "40.78"
type input "1"
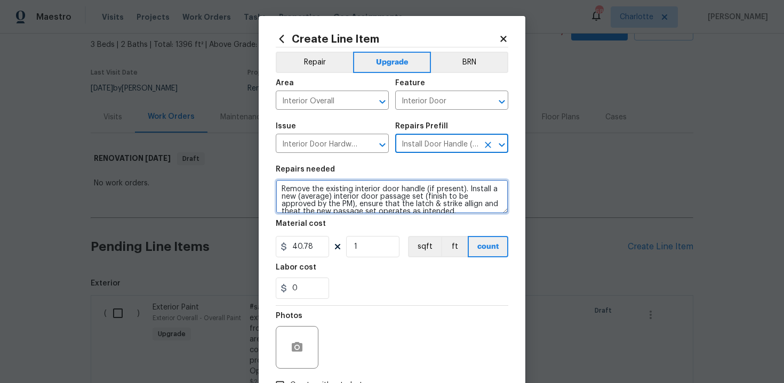
click at [278, 187] on textarea "Remove the existing interior door handle (if present). Install a new (average) …" at bounding box center [392, 197] width 232 height 34
type textarea "#sala - Remove the existing interior door handle (if present). Install a new (a…"
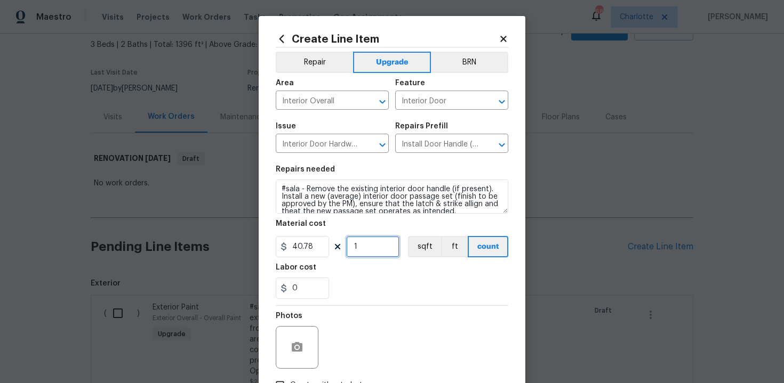
click at [362, 254] on input "1" at bounding box center [372, 246] width 53 height 21
type input "15"
click at [403, 300] on section "Repairs needed #sala - Remove the existing interior door handle (if present). I…" at bounding box center [392, 232] width 232 height 146
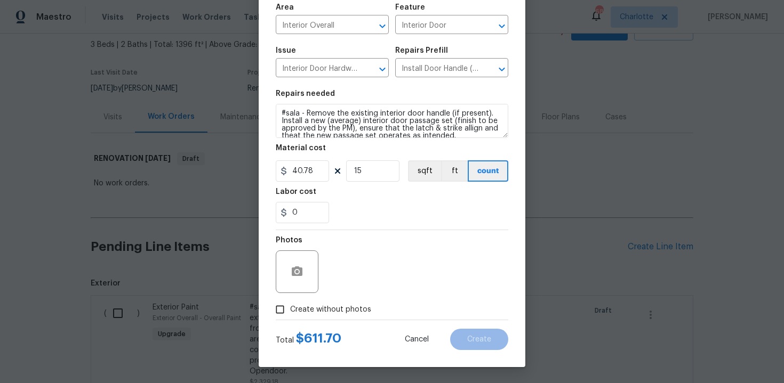
click at [335, 307] on span "Create without photos" at bounding box center [330, 309] width 81 height 11
click at [290, 307] on input "Create without photos" at bounding box center [280, 310] width 20 height 20
checkbox input "true"
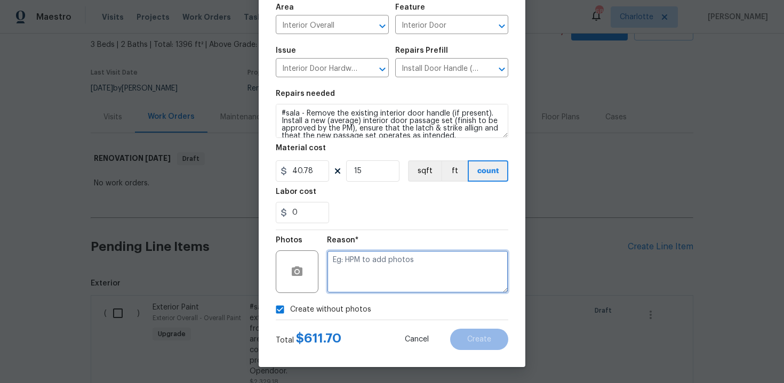
click at [374, 276] on textarea at bounding box center [417, 272] width 181 height 43
type textarea "n/a"
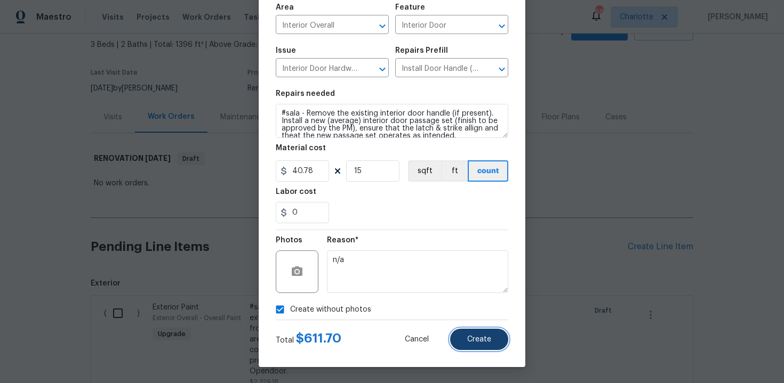
click at [483, 337] on span "Create" at bounding box center [479, 340] width 24 height 8
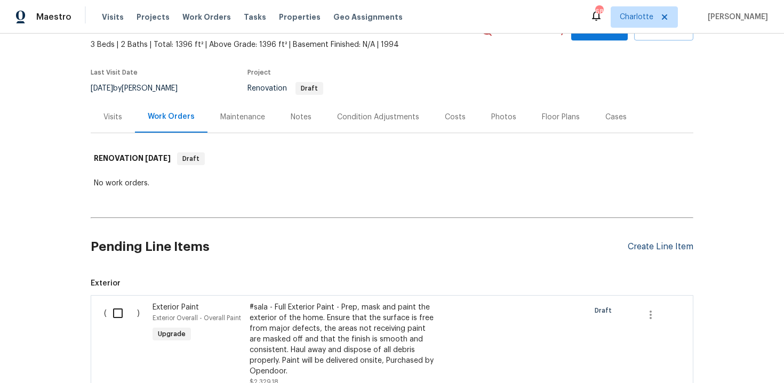
click at [656, 248] on div "Create Line Item" at bounding box center [660, 247] width 66 height 10
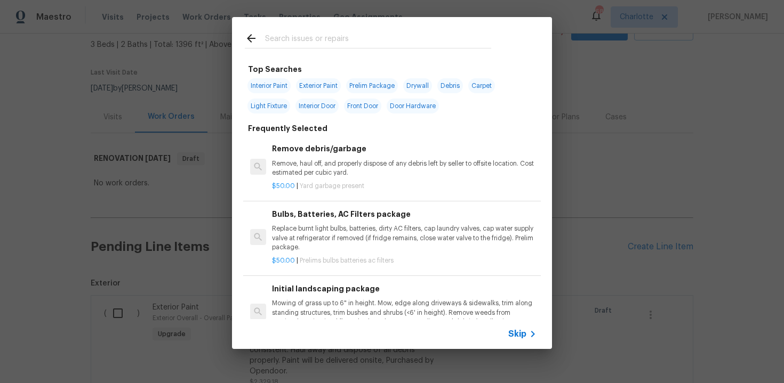
click at [524, 332] on span "Skip" at bounding box center [517, 334] width 18 height 11
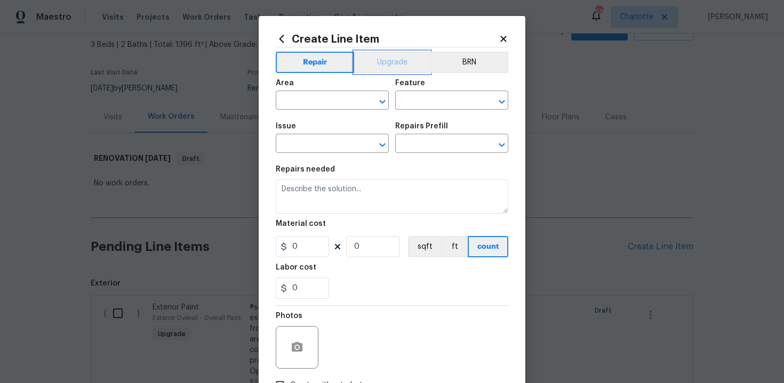
click at [382, 60] on button "Upgrade" at bounding box center [392, 62] width 76 height 21
click at [316, 99] on input "text" at bounding box center [317, 101] width 83 height 17
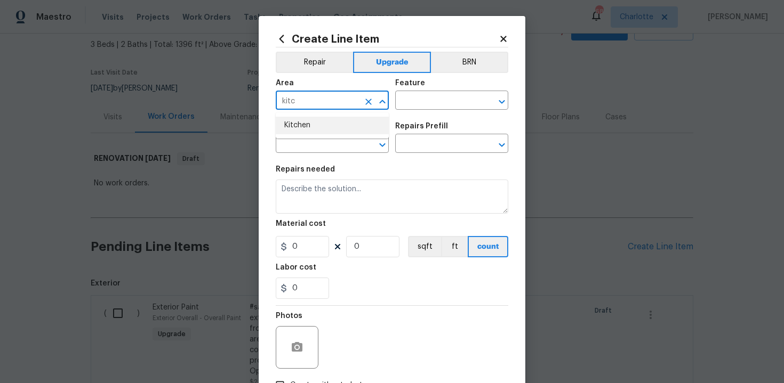
click at [309, 126] on li "Kitchen" at bounding box center [332, 126] width 113 height 18
type input "Kitchen"
click at [420, 99] on input "text" at bounding box center [436, 101] width 83 height 17
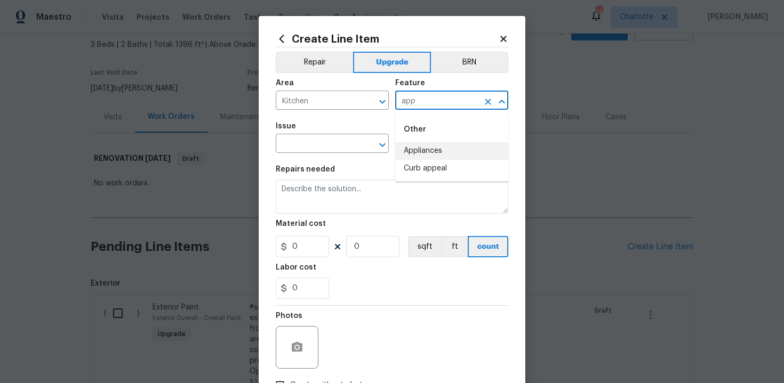
click at [428, 148] on li "Appliances" at bounding box center [451, 151] width 113 height 18
type input "Appliances"
click at [320, 148] on input "text" at bounding box center [317, 144] width 83 height 17
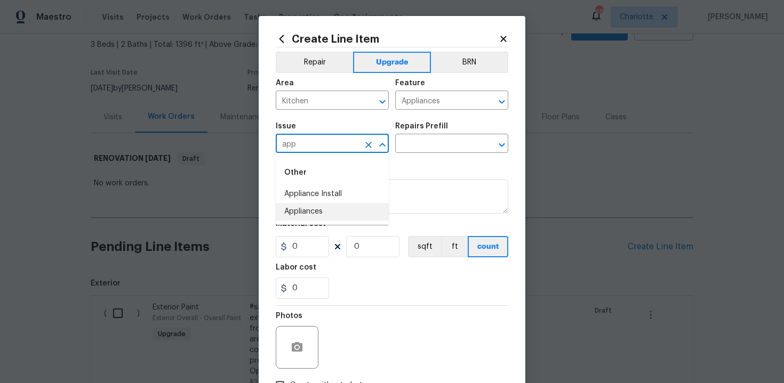
click at [327, 215] on li "Appliances" at bounding box center [332, 212] width 113 height 18
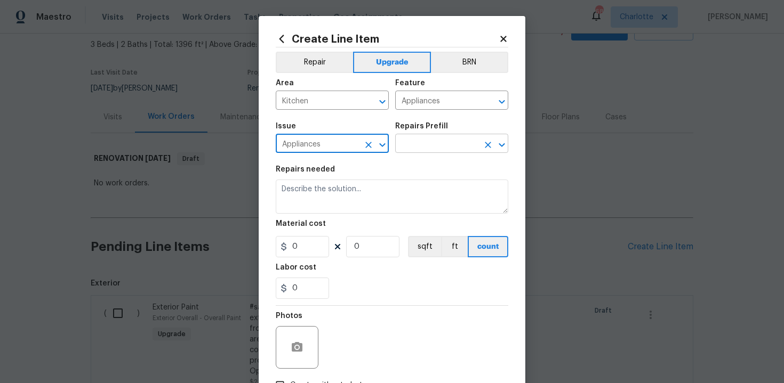
type input "Appliances"
click at [418, 142] on input "text" at bounding box center [436, 144] width 83 height 17
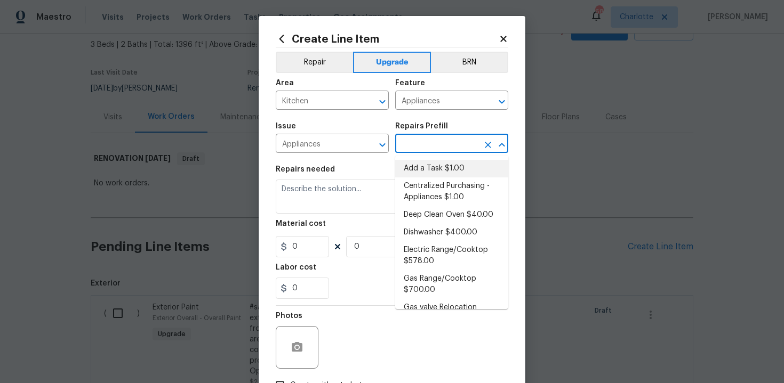
click at [432, 165] on li "Add a Task $1.00" at bounding box center [451, 169] width 113 height 18
type input "Add a Task $1.00"
type textarea "HPM to detail"
type input "1"
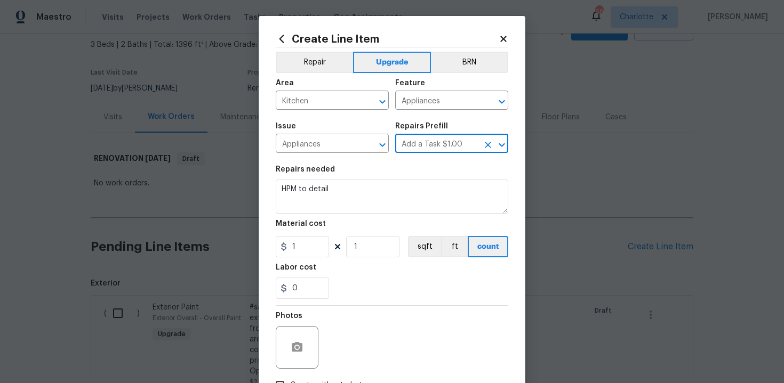
click at [489, 144] on icon "Clear" at bounding box center [487, 145] width 11 height 11
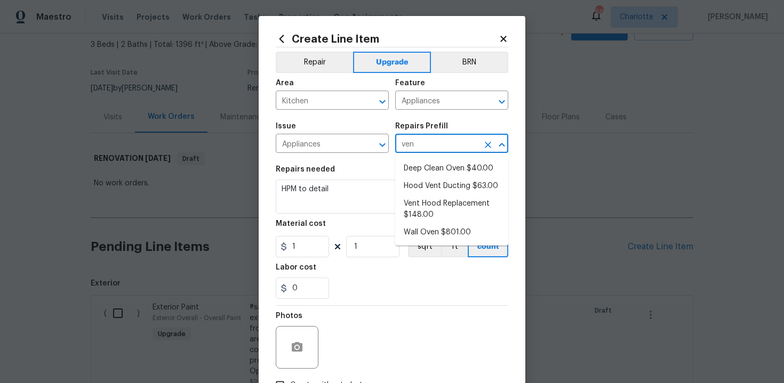
type input "ven"
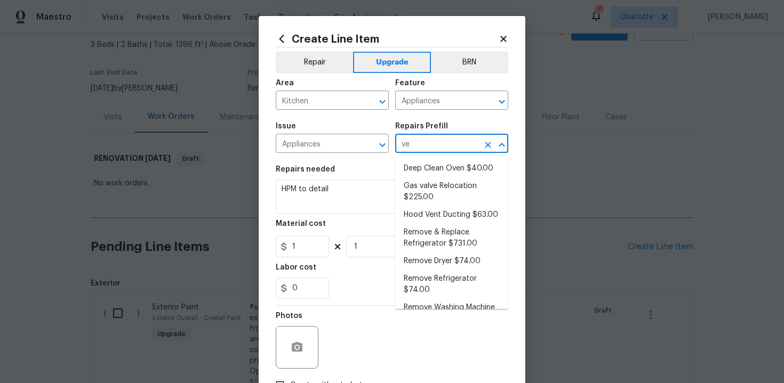
type input "ven"
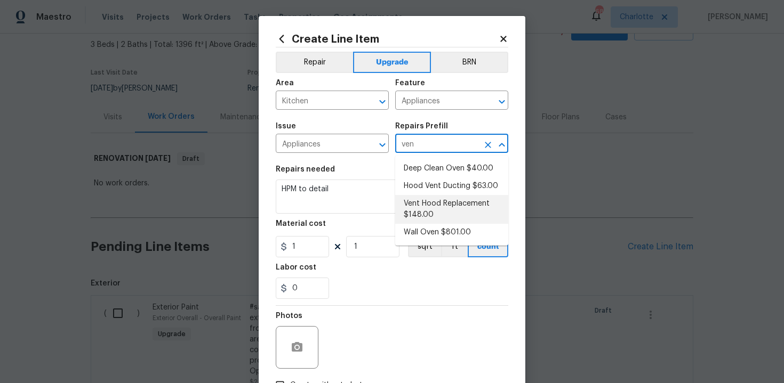
click at [433, 206] on li "Vent Hood Replacement $148.00" at bounding box center [451, 209] width 113 height 29
type input "Vent Hood Replacement $148.00"
type textarea "Remove and replace the existing hood vent with new (PM to approve finish). Ensu…"
type input "148"
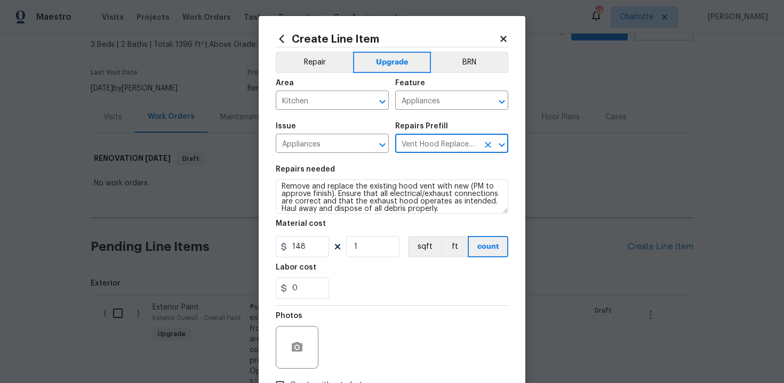
scroll to position [0, 0]
type input "Vent Hood Replacement $148.00"
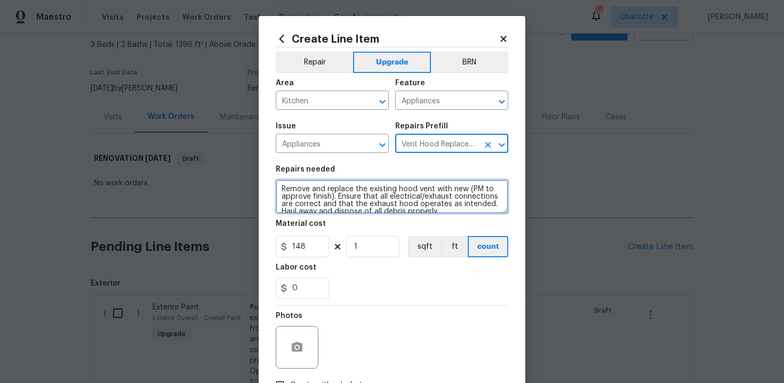
click at [278, 189] on textarea "Remove and replace the existing hood vent with new (PM to approve finish). Ensu…" at bounding box center [392, 197] width 232 height 34
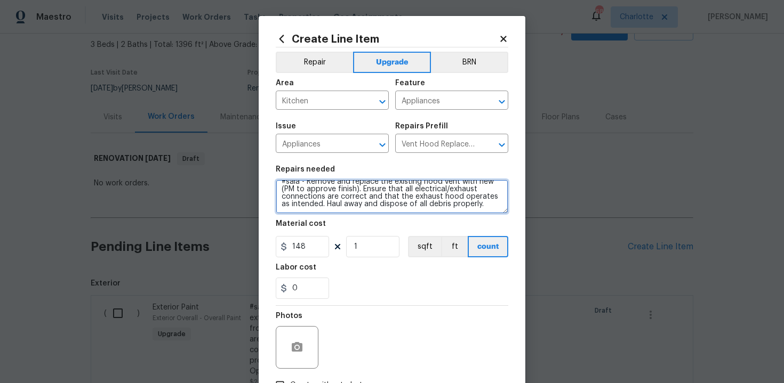
type textarea "#sala - Remove and replace the existing hood vent with new (PM to approve finis…"
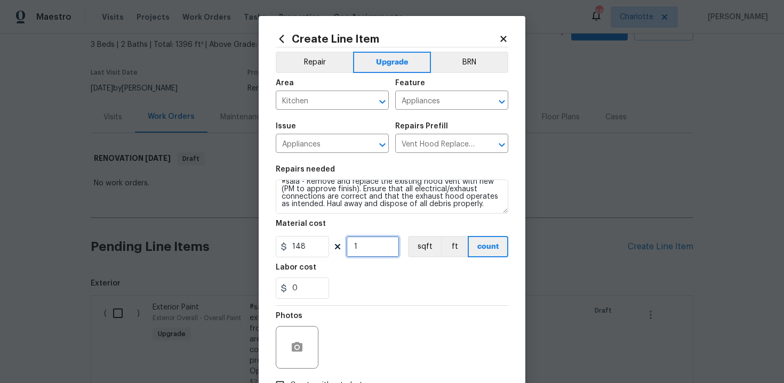
click at [381, 244] on input "1" at bounding box center [372, 246] width 53 height 21
click at [412, 279] on div "0" at bounding box center [392, 288] width 232 height 21
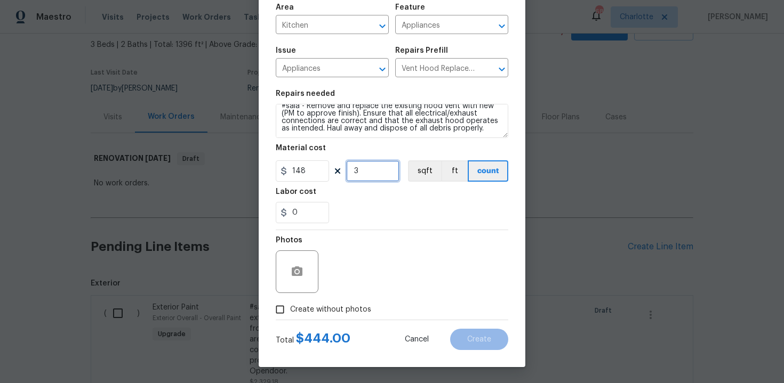
click at [372, 172] on input "3" at bounding box center [372, 170] width 53 height 21
type input "2"
click at [329, 303] on label "Create without photos" at bounding box center [320, 310] width 101 height 20
click at [290, 303] on input "Create without photos" at bounding box center [280, 310] width 20 height 20
checkbox input "true"
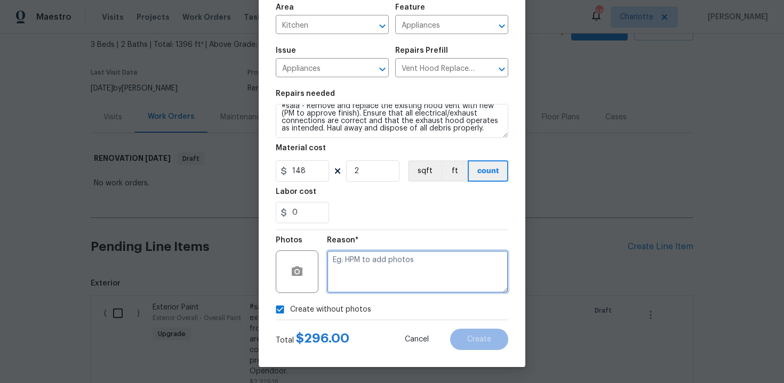
click at [351, 287] on textarea at bounding box center [417, 272] width 181 height 43
type textarea "n/a"
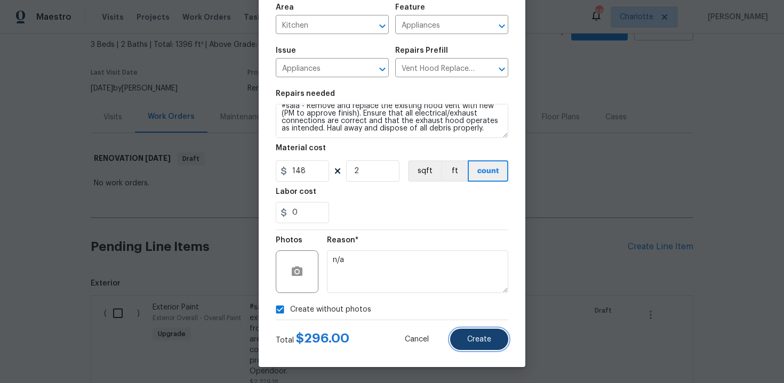
click at [492, 339] on button "Create" at bounding box center [479, 339] width 58 height 21
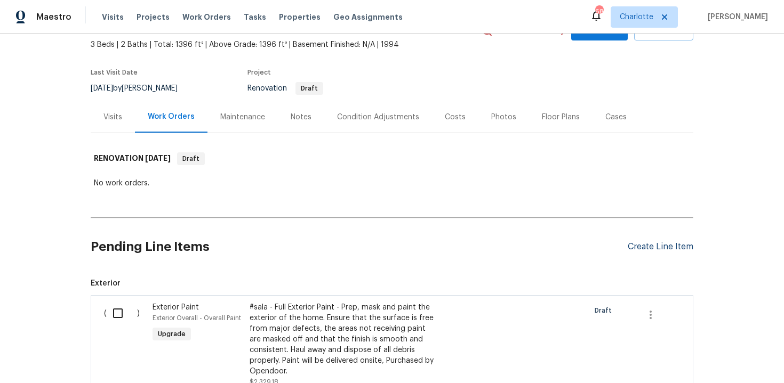
click at [664, 251] on div "Create Line Item" at bounding box center [660, 247] width 66 height 10
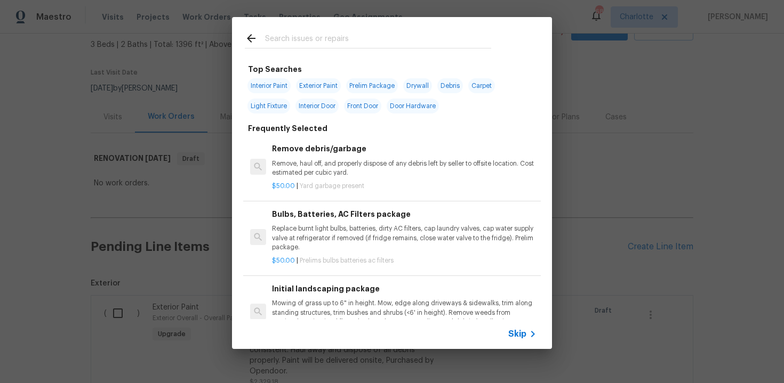
click at [517, 331] on span "Skip" at bounding box center [517, 334] width 18 height 11
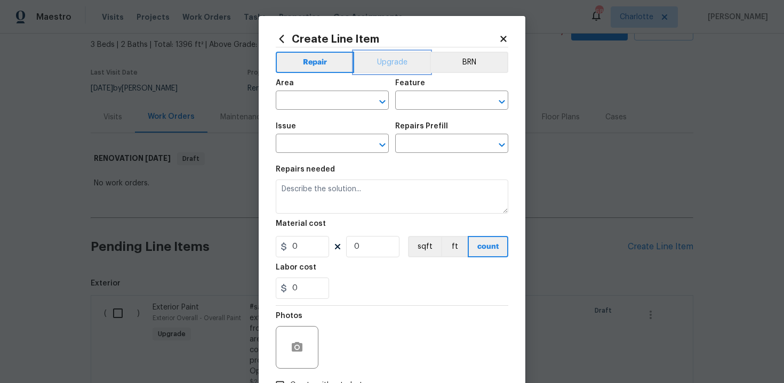
click at [394, 68] on button "Upgrade" at bounding box center [392, 62] width 76 height 21
click at [334, 98] on input "text" at bounding box center [317, 101] width 83 height 17
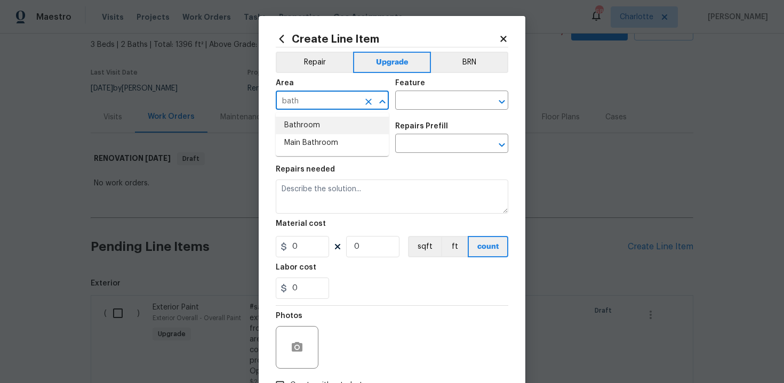
click at [341, 126] on li "Bathroom" at bounding box center [332, 126] width 113 height 18
type input "Bathroom"
click at [413, 101] on input "text" at bounding box center [436, 101] width 83 height 17
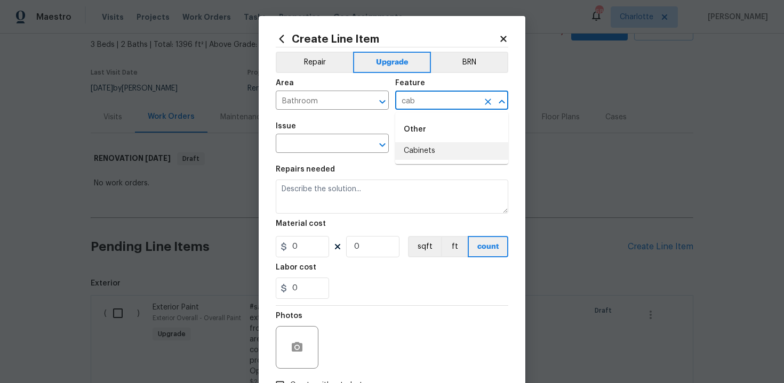
click at [420, 148] on li "Cabinets" at bounding box center [451, 151] width 113 height 18
type input "Cabinets"
click at [331, 146] on input "text" at bounding box center [317, 144] width 83 height 17
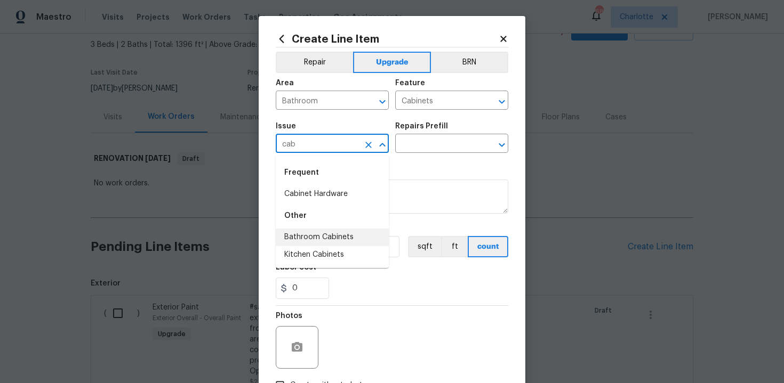
click at [328, 240] on li "Bathroom Cabinets" at bounding box center [332, 238] width 113 height 18
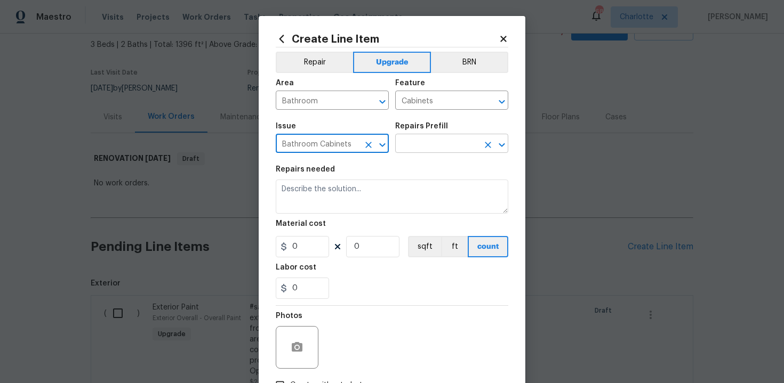
type input "Bathroom Cabinets"
click at [408, 141] on input "text" at bounding box center [436, 144] width 83 height 17
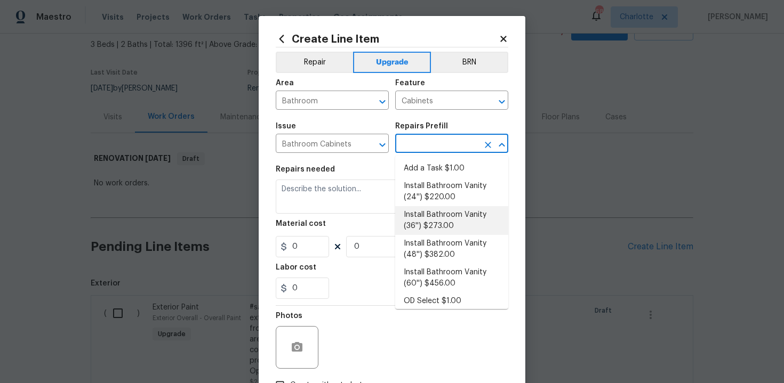
scroll to position [172, 0]
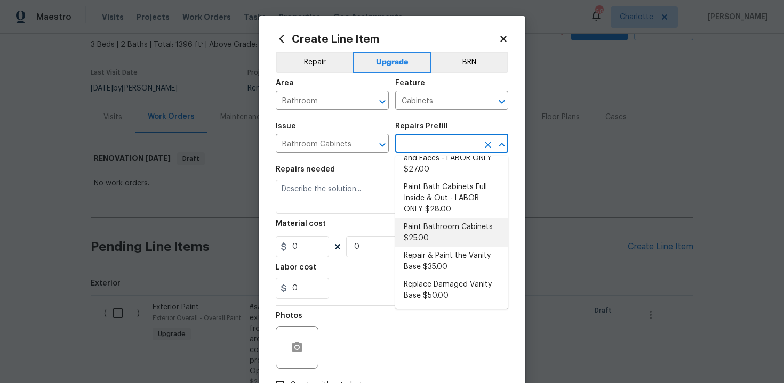
click at [437, 228] on li "Paint Bathroom Cabinets $25.00" at bounding box center [451, 233] width 113 height 29
type input "Paint Bathroom Cabinets $25.00"
type textarea "Prep, sand, mask and apply 2 coats of paint to the bathroom cabinet doors, inte…"
type input "25"
type input "1"
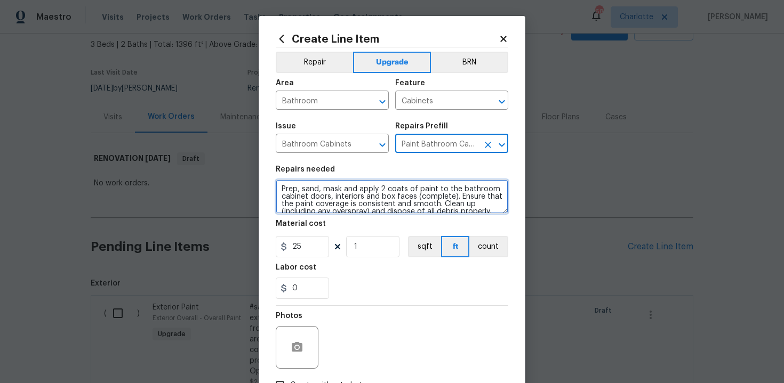
click at [279, 186] on textarea "Prep, sand, mask and apply 2 coats of paint to the bathroom cabinet doors, inte…" at bounding box center [392, 197] width 232 height 34
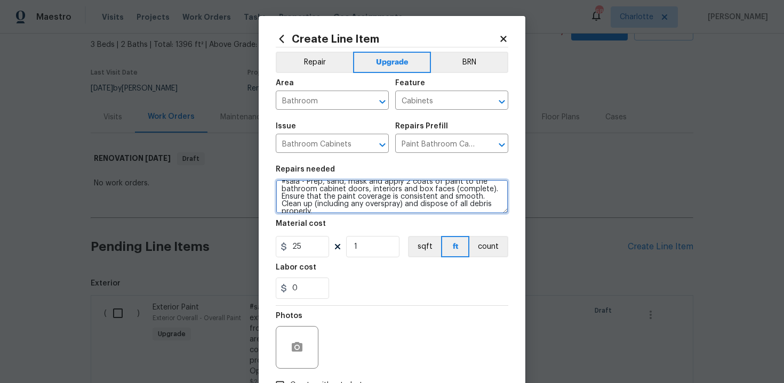
click at [496, 207] on textarea "#sala - Prep, sand, mask and apply 2 coats of paint to the bathroom cabinet doo…" at bounding box center [392, 197] width 232 height 34
paste textarea "Both bathrooms"
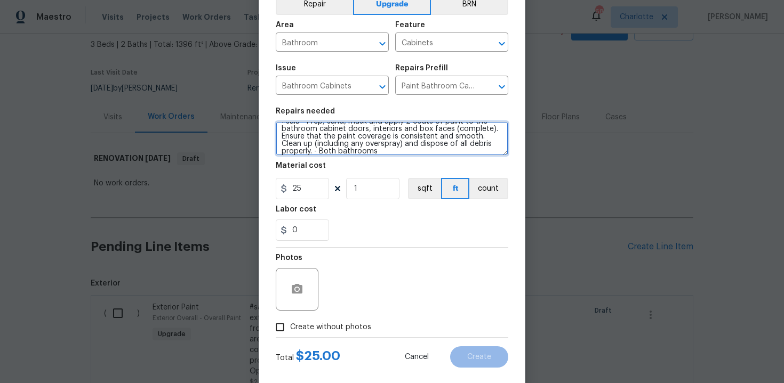
scroll to position [76, 0]
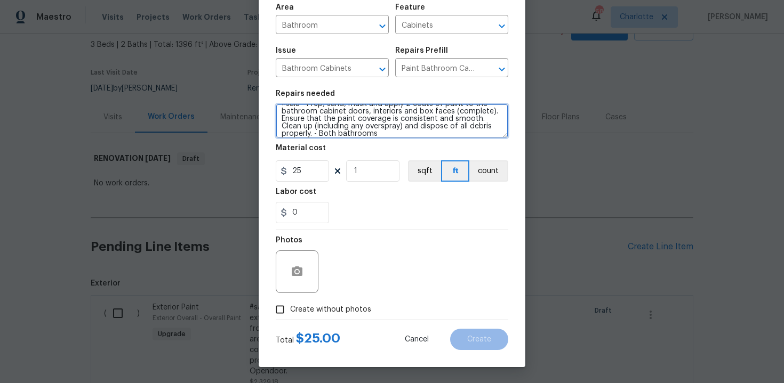
type textarea "#sala - Prep, sand, mask and apply 2 coats of paint to the bathroom cabinet doo…"
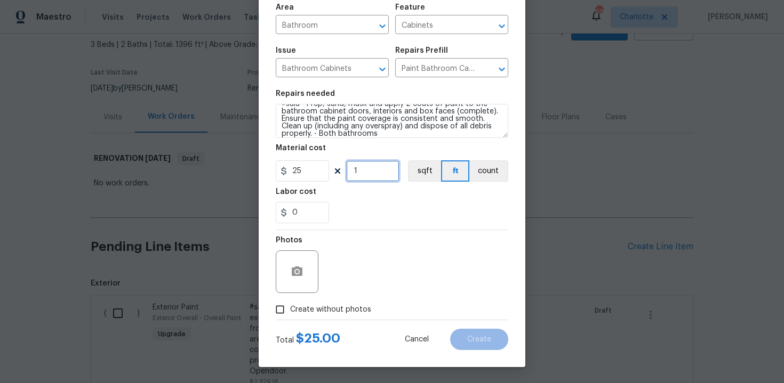
click at [365, 170] on input "1" at bounding box center [372, 170] width 53 height 21
type input "20"
click at [331, 313] on span "Create without photos" at bounding box center [330, 309] width 81 height 11
click at [290, 313] on input "Create without photos" at bounding box center [280, 310] width 20 height 20
checkbox input "true"
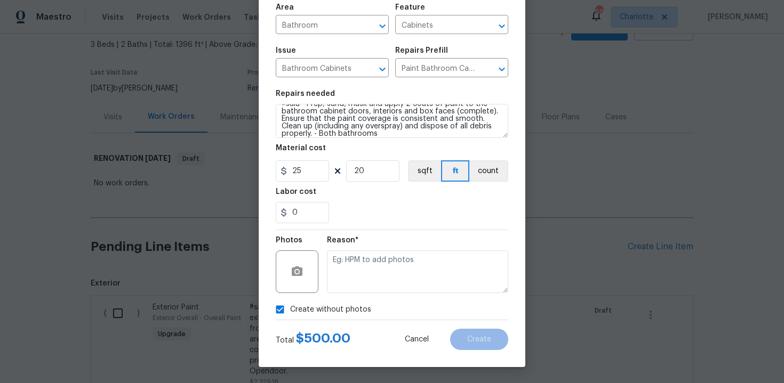
click at [357, 293] on div "Reason*" at bounding box center [417, 264] width 181 height 69
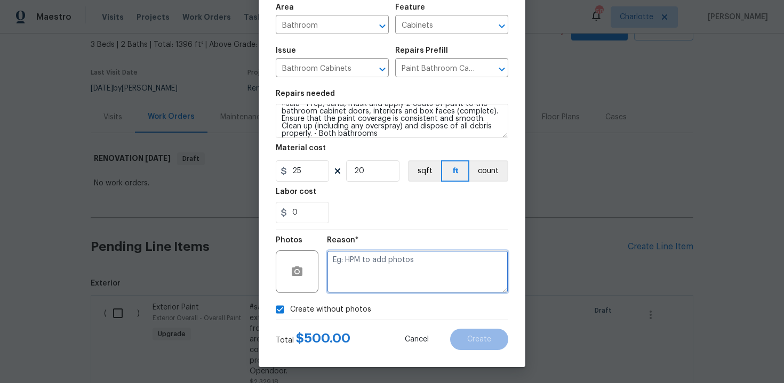
click at [377, 280] on textarea at bounding box center [417, 272] width 181 height 43
type textarea "n/a"
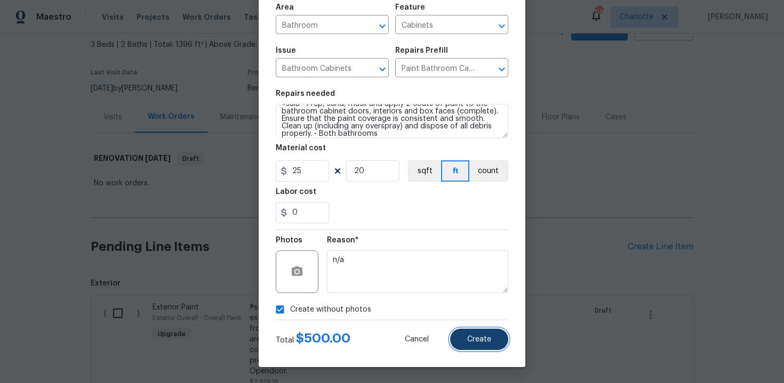
click at [464, 329] on button "Create" at bounding box center [479, 339] width 58 height 21
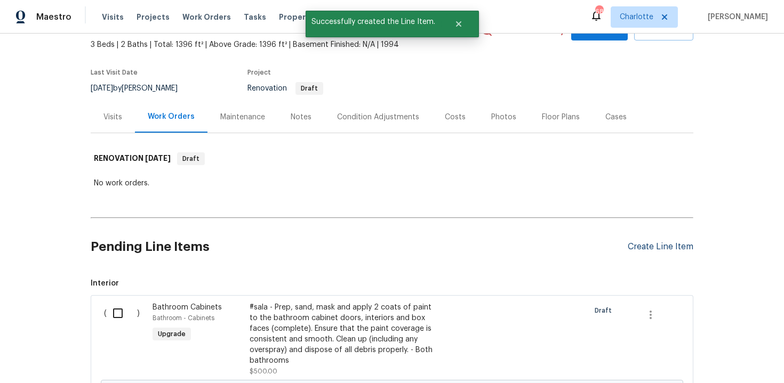
click at [655, 249] on div "Create Line Item" at bounding box center [660, 247] width 66 height 10
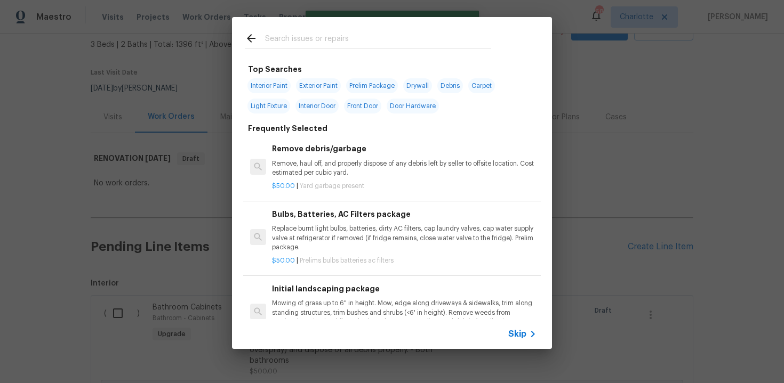
click at [516, 335] on span "Skip" at bounding box center [517, 334] width 18 height 11
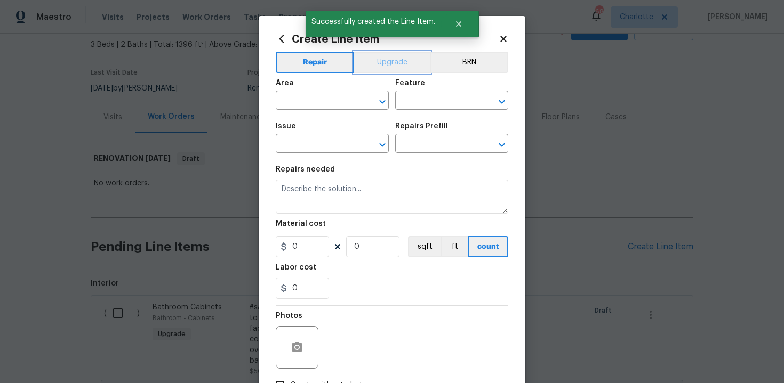
click at [384, 66] on button "Upgrade" at bounding box center [392, 62] width 76 height 21
click at [332, 107] on input "text" at bounding box center [317, 101] width 83 height 17
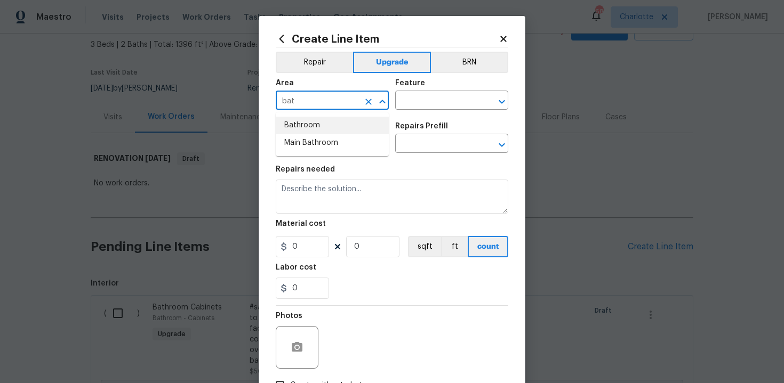
click at [317, 122] on li "Bathroom" at bounding box center [332, 126] width 113 height 18
type input "Bathroom"
click at [424, 98] on input "text" at bounding box center [436, 101] width 83 height 17
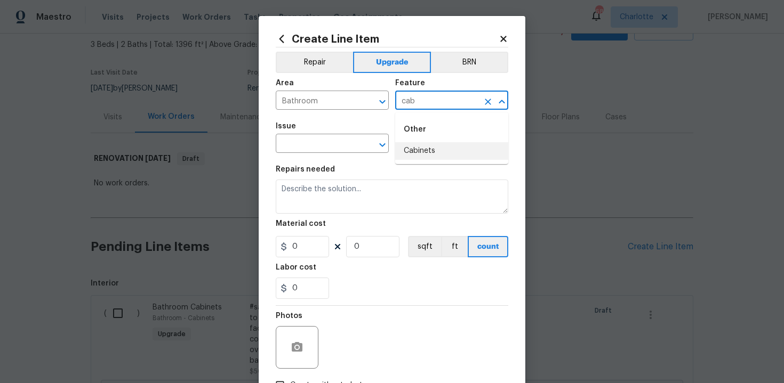
click at [425, 154] on li "Cabinets" at bounding box center [451, 151] width 113 height 18
type input "Cabinets"
click at [330, 148] on input "text" at bounding box center [317, 144] width 83 height 17
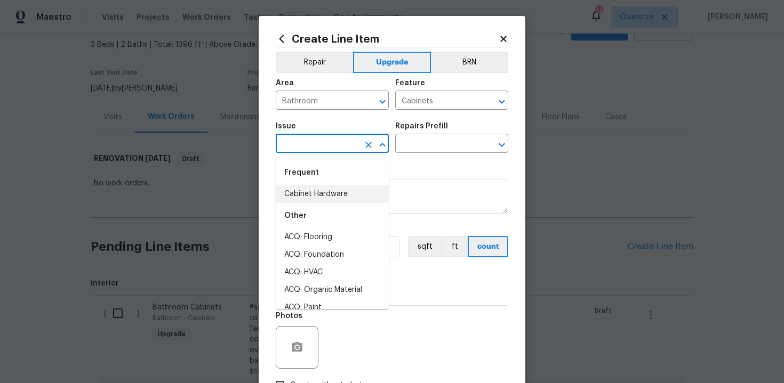
click at [330, 201] on li "Cabinet Hardware" at bounding box center [332, 195] width 113 height 18
type input "Cabinet Hardware"
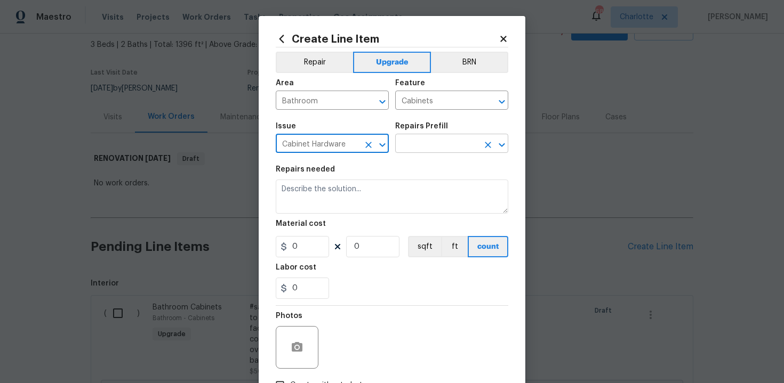
click at [437, 146] on input "text" at bounding box center [436, 144] width 83 height 17
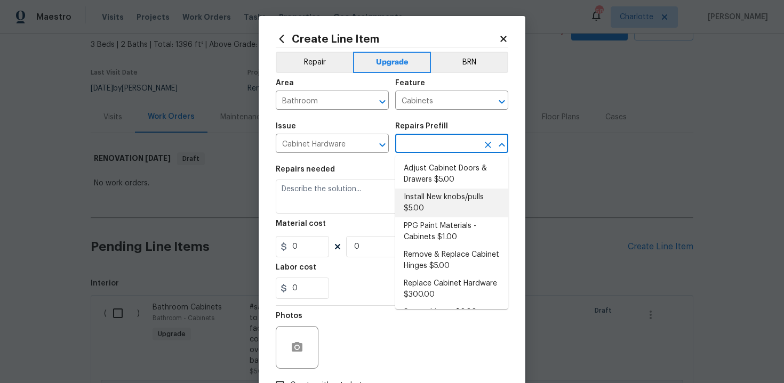
click at [436, 203] on li "Install New knobs/pulls $5.00" at bounding box center [451, 203] width 113 height 29
type input "Install New knobs/pulls $5.00"
type textarea "Remove the existing cabinet pulls/handles if present; prep and drill for new ca…"
type input "5"
type input "1"
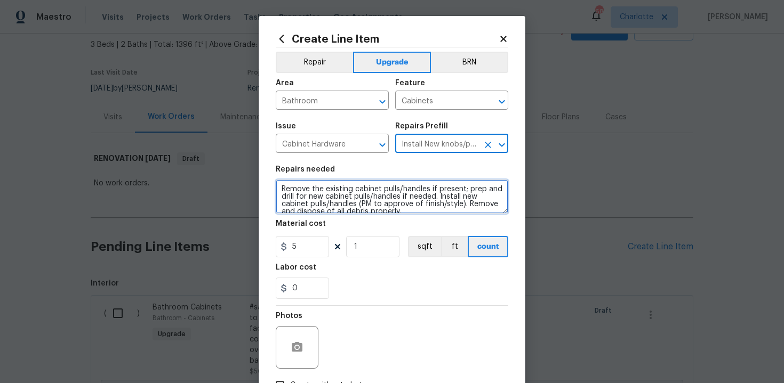
click at [279, 188] on textarea "Remove the existing cabinet pulls/handles if present; prep and drill for new ca…" at bounding box center [392, 197] width 232 height 34
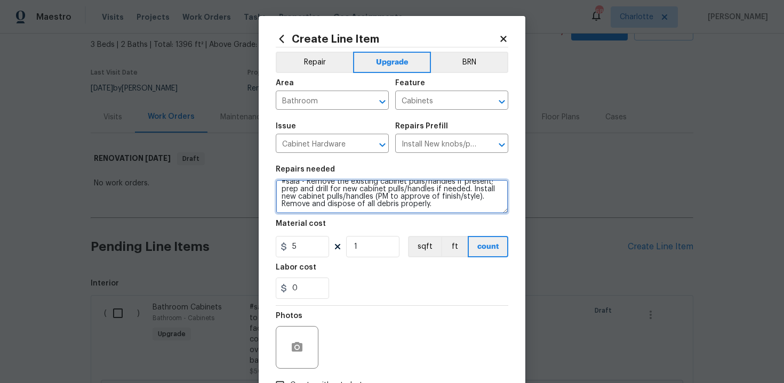
click at [458, 212] on textarea "#sala - Remove the existing cabinet pulls/handles if present; prep and drill fo…" at bounding box center [392, 197] width 232 height 34
paste textarea "Both bathrooms"
type textarea "#sala - Remove the existing cabinet pulls/handles if present; prep and drill fo…"
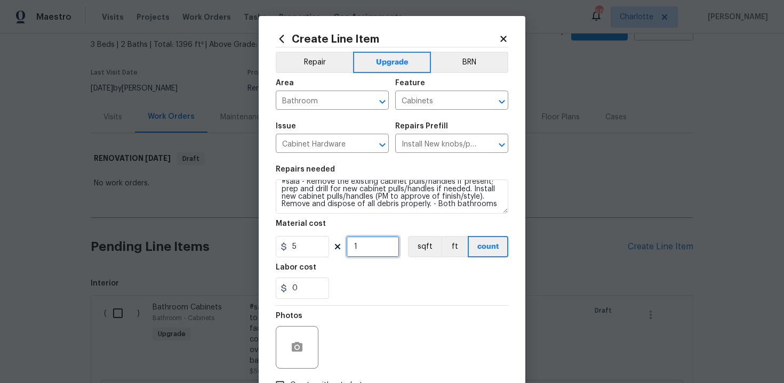
click at [362, 245] on input "1" at bounding box center [372, 246] width 53 height 21
type input "15"
click at [405, 303] on section "Repairs needed #sala - Remove the existing cabinet pulls/handles if present; pr…" at bounding box center [392, 232] width 232 height 146
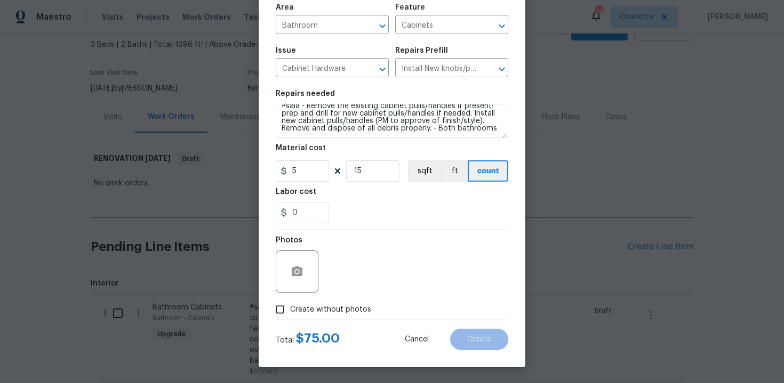
click at [333, 312] on span "Create without photos" at bounding box center [330, 309] width 81 height 11
click at [290, 312] on input "Create without photos" at bounding box center [280, 310] width 20 height 20
checkbox input "true"
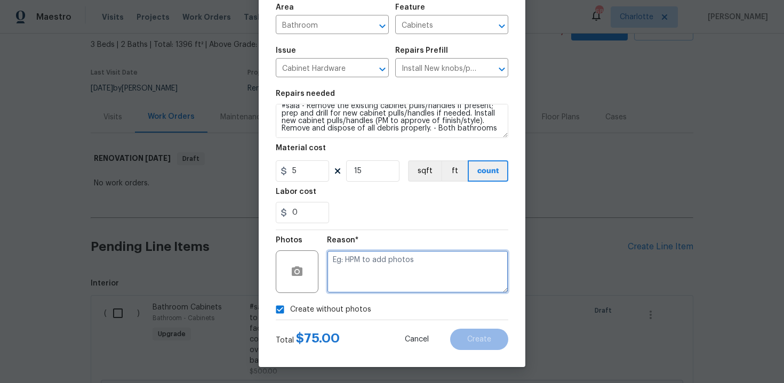
click at [369, 274] on textarea at bounding box center [417, 272] width 181 height 43
type textarea "n/a"
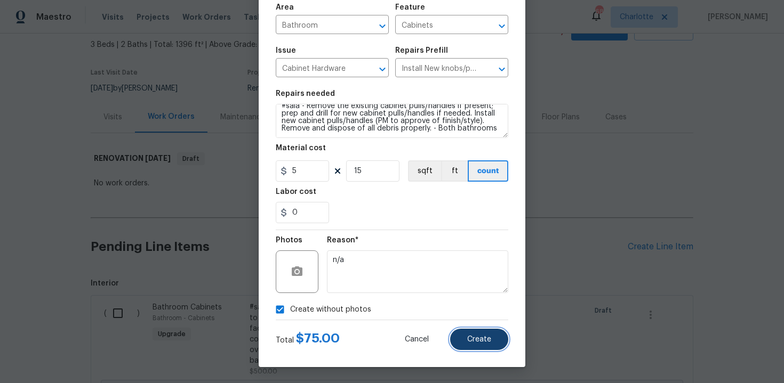
click at [487, 329] on button "Create" at bounding box center [479, 339] width 58 height 21
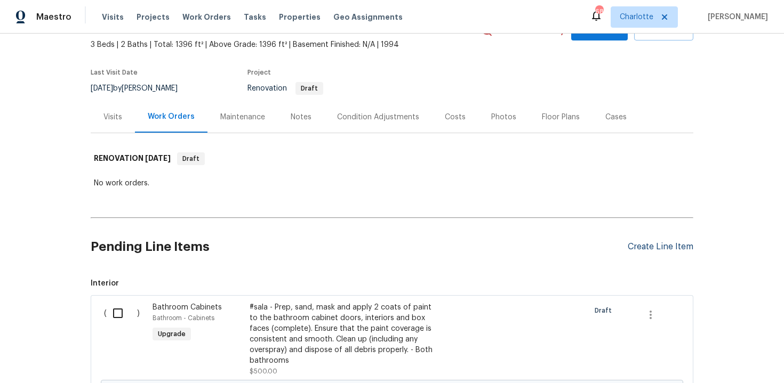
click at [658, 242] on div "Create Line Item" at bounding box center [660, 247] width 66 height 10
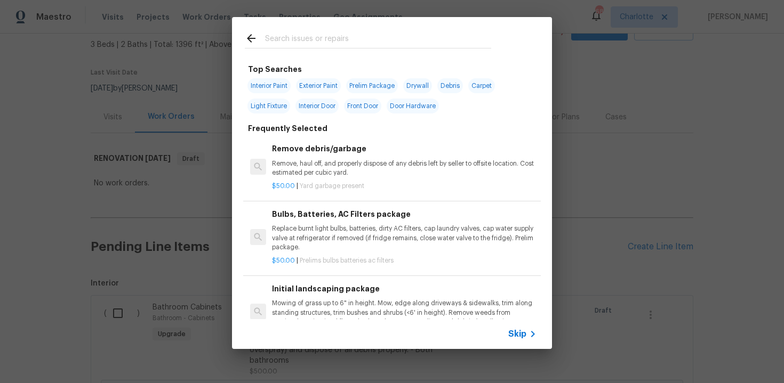
click at [518, 336] on span "Skip" at bounding box center [517, 334] width 18 height 11
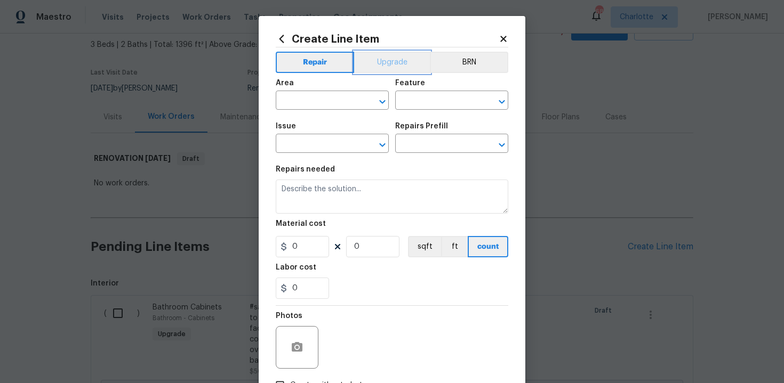
click at [372, 61] on button "Upgrade" at bounding box center [392, 62] width 76 height 21
click at [314, 102] on input "text" at bounding box center [317, 101] width 83 height 17
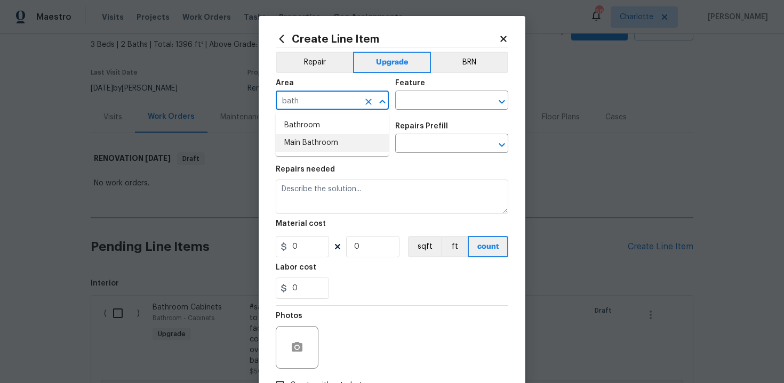
click at [314, 146] on li "Main Bathroom" at bounding box center [332, 143] width 113 height 18
type input "Main Bathroom"
click at [424, 104] on input "text" at bounding box center [436, 101] width 83 height 17
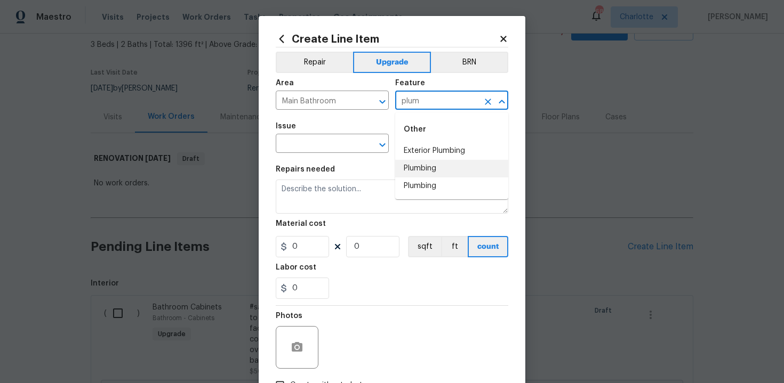
click at [429, 170] on li "Plumbing" at bounding box center [451, 169] width 113 height 18
type input "Plumbing"
click at [321, 147] on input "text" at bounding box center [317, 144] width 83 height 17
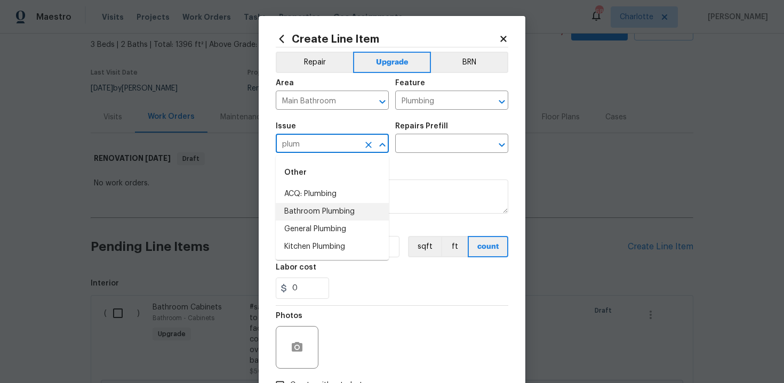
click at [334, 213] on li "Bathroom Plumbing" at bounding box center [332, 212] width 113 height 18
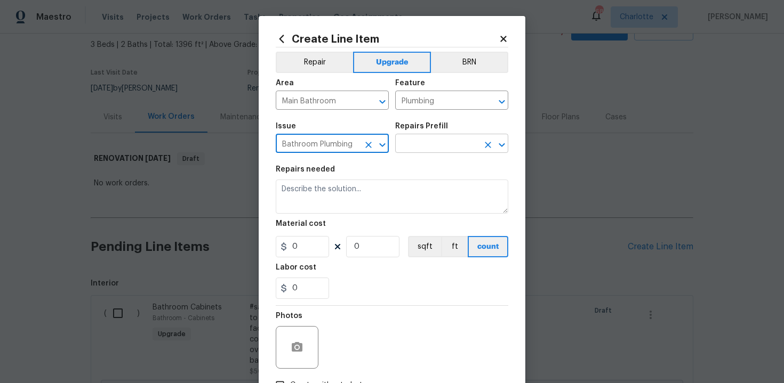
type input "Bathroom Plumbing"
click at [434, 141] on input "text" at bounding box center [436, 144] width 83 height 17
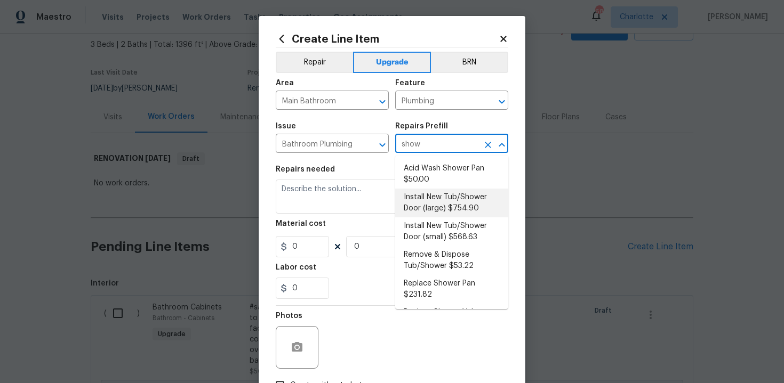
scroll to position [57, 0]
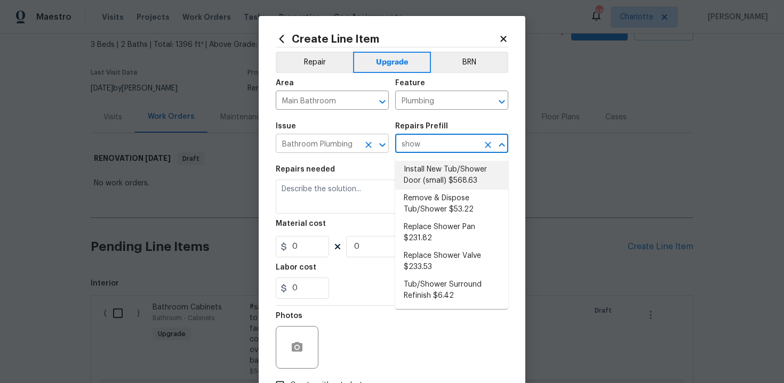
click at [365, 144] on icon "Clear" at bounding box center [368, 145] width 11 height 11
type input "show"
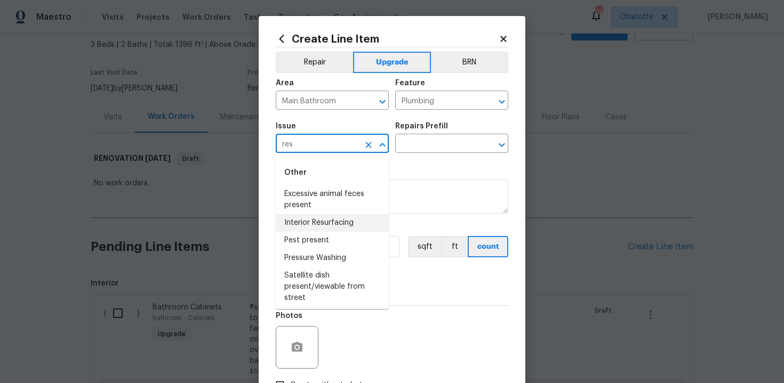
click at [347, 227] on li "Interior Resurfacing" at bounding box center [332, 223] width 113 height 18
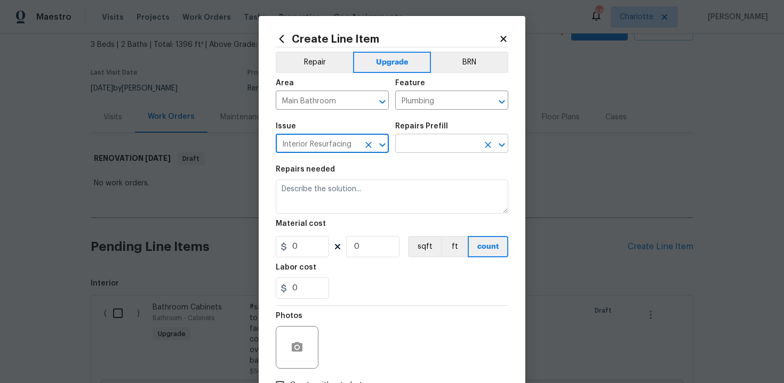
type input "Interior Resurfacing"
click at [414, 149] on input "text" at bounding box center [436, 144] width 83 height 17
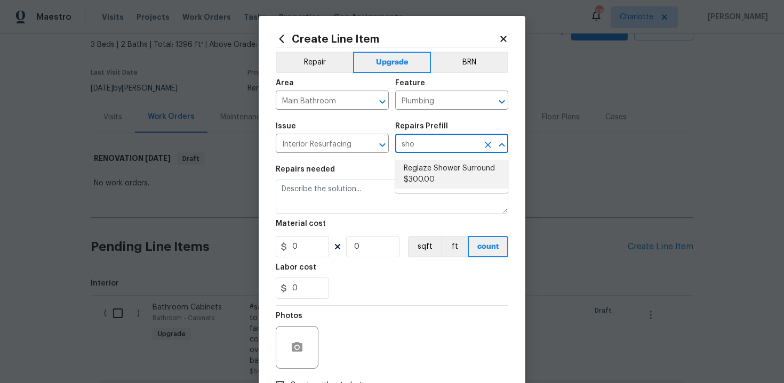
click at [424, 180] on li "Reglaze Shower Surround $300.00" at bounding box center [451, 174] width 113 height 29
type input "Reglaze Shower Surround $300.00"
type textarea "Prep, mask, clean and reglaze the fiberglass shower surround (white) both on th…"
type input "300"
type input "1"
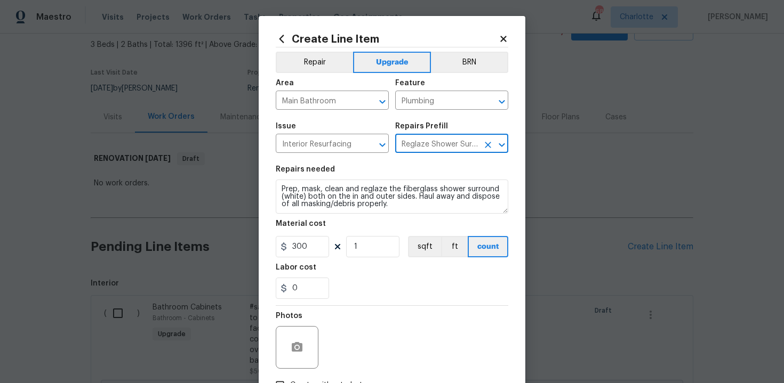
type input "Reglaze Shower Surround $300.00"
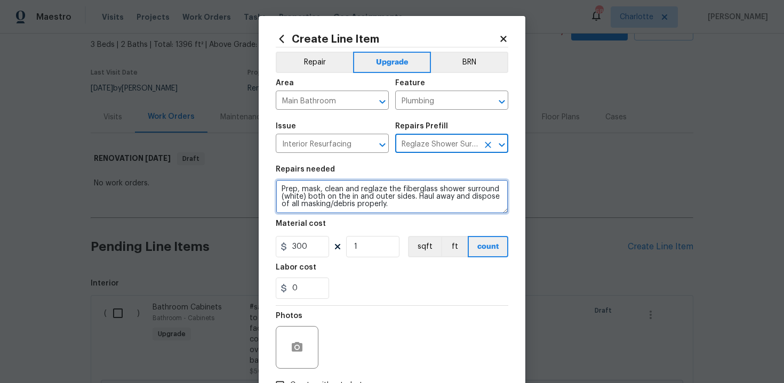
click at [277, 188] on textarea "Prep, mask, clean and reglaze the fiberglass shower surround (white) both on th…" at bounding box center [392, 197] width 232 height 34
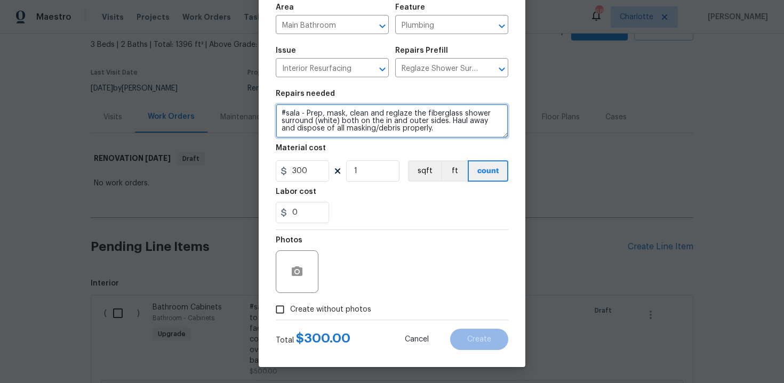
type textarea "#sala - Prep, mask, clean and reglaze the fiberglass shower surround (white) bo…"
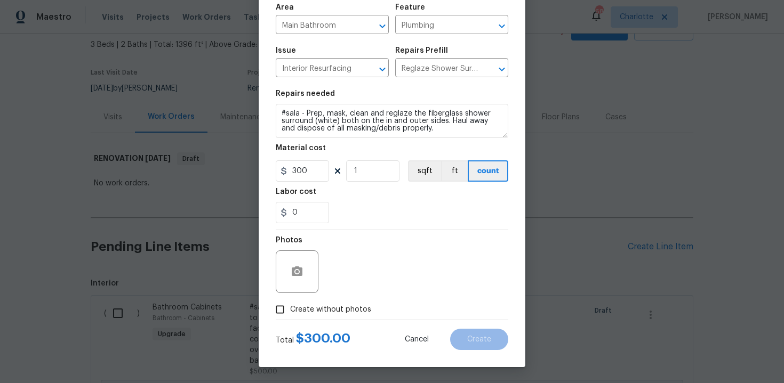
click at [325, 306] on span "Create without photos" at bounding box center [330, 309] width 81 height 11
click at [290, 306] on input "Create without photos" at bounding box center [280, 310] width 20 height 20
checkbox input "true"
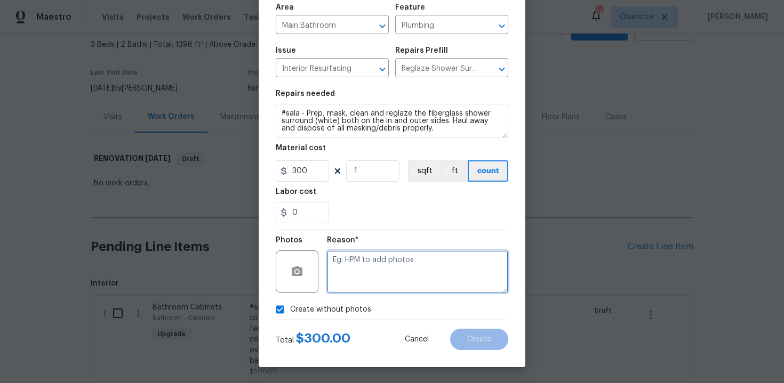
click at [380, 273] on textarea at bounding box center [417, 272] width 181 height 43
type textarea "n/a"
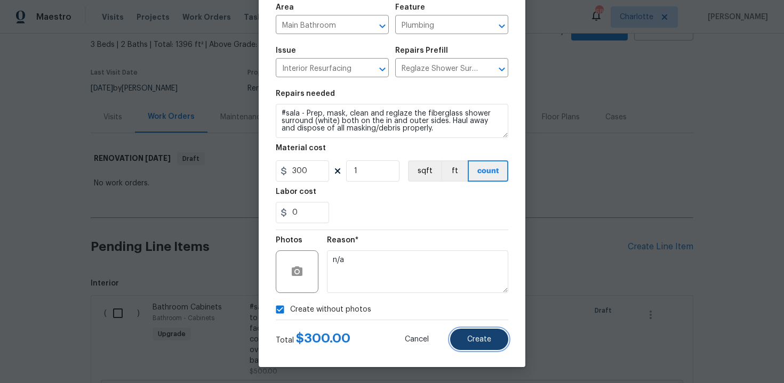
click at [486, 336] on span "Create" at bounding box center [479, 340] width 24 height 8
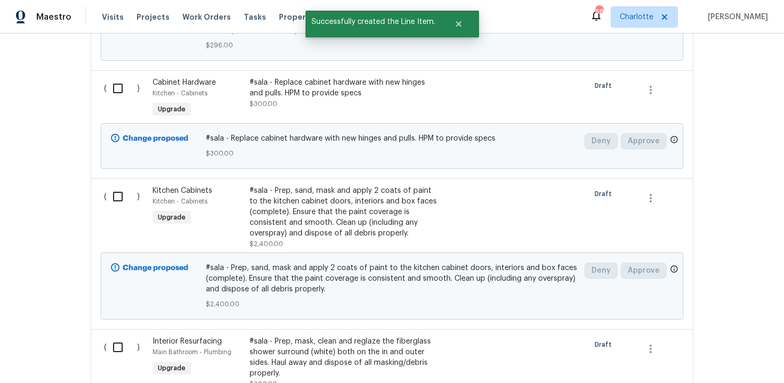
scroll to position [1362, 0]
